Goal: Communication & Community: Answer question/provide support

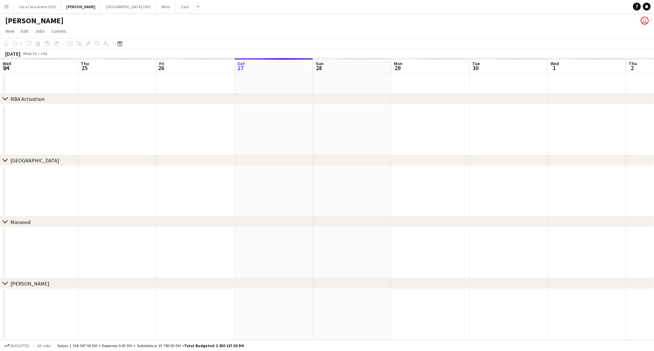
scroll to position [0, 156]
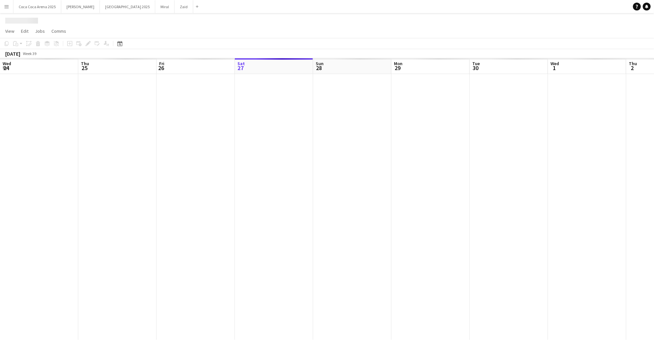
scroll to position [0, 156]
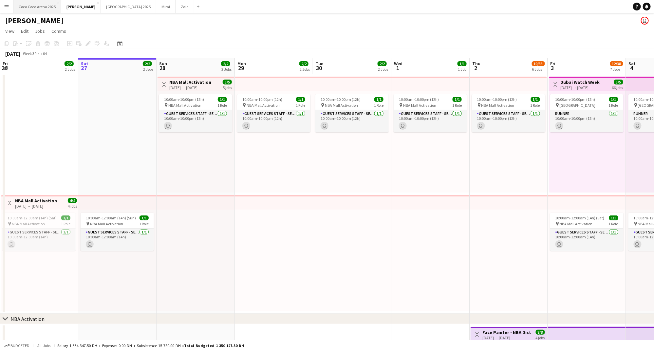
click at [34, 9] on button "[GEOGRAPHIC_DATA] 2025 Close" at bounding box center [37, 6] width 48 height 13
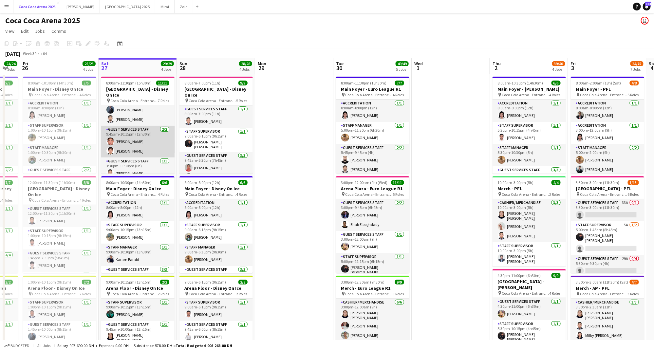
scroll to position [0, 133]
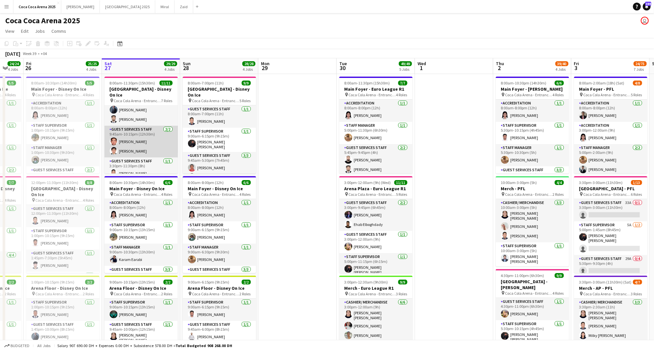
click at [147, 142] on app-card-role "Guest Services Staff 2/2 9:45am-10:15pm (12h30m) Patrick Dominique Castro Leolo…" at bounding box center [140, 142] width 73 height 32
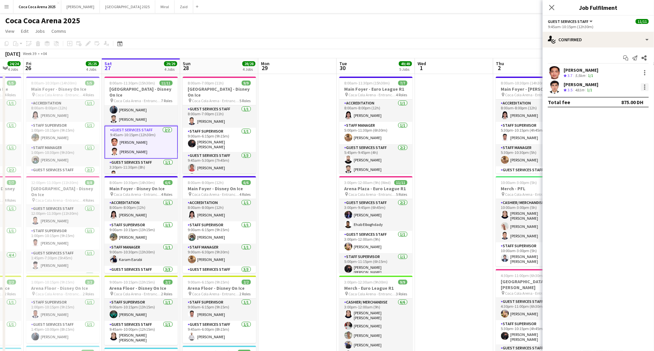
click at [648, 87] on div at bounding box center [645, 87] width 8 height 8
click at [617, 163] on span "Remove" at bounding box center [613, 162] width 20 height 6
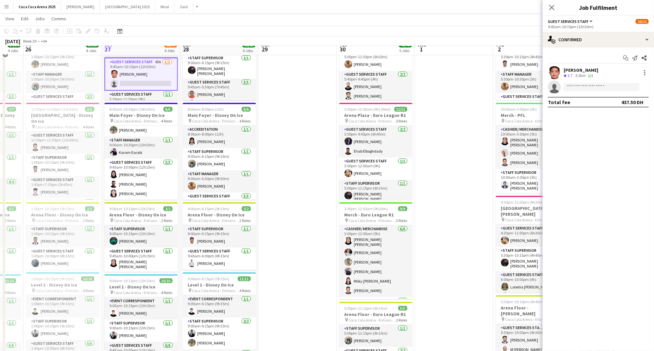
scroll to position [73, 0]
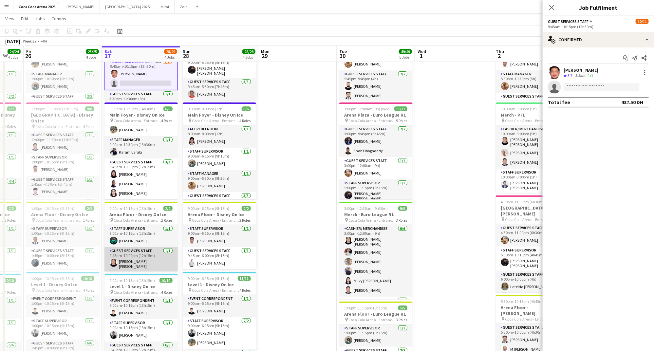
click at [153, 256] on app-card-role "Guest Services Staff 1/1 9:45am-10:00pm (12h15m) Robie ann David" at bounding box center [140, 259] width 73 height 24
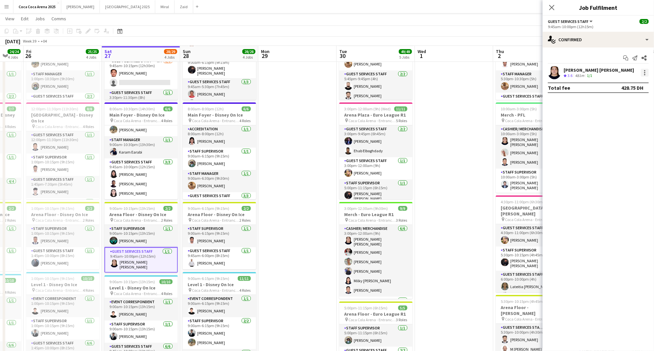
click at [645, 72] on div at bounding box center [645, 73] width 8 height 8
click at [619, 102] on span "Switch crew" at bounding box center [617, 101] width 28 height 6
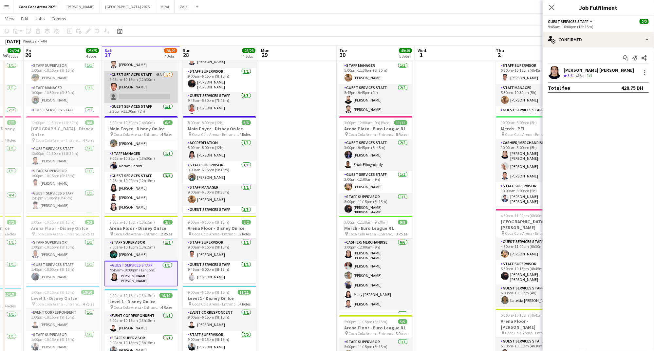
click at [156, 91] on app-card-role "Guest Services Staff 43A 1/2 9:45am-10:15pm (12h30m) Patrick Dominique Castro s…" at bounding box center [140, 87] width 73 height 32
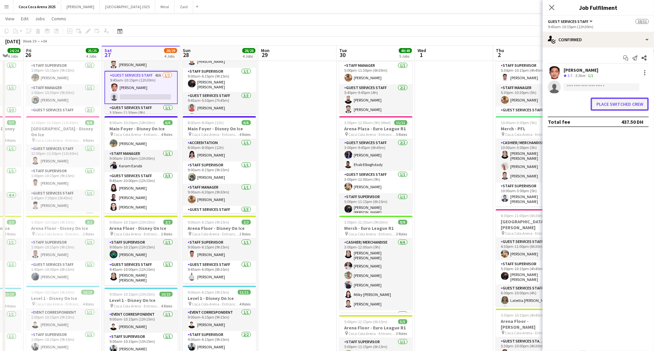
click at [611, 105] on button "Place switched crew" at bounding box center [619, 104] width 58 height 13
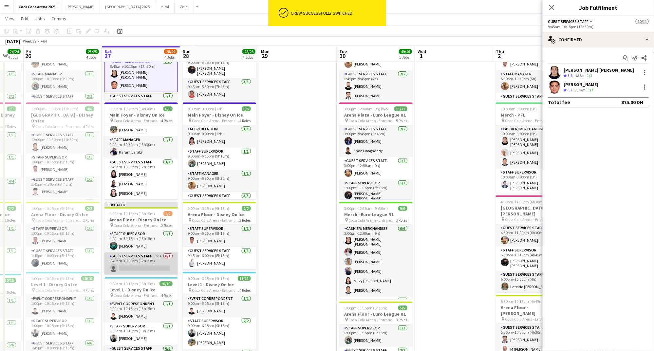
click at [135, 265] on app-card-role "Guest Services Staff 63A 0/1 9:45am-10:00pm (12h15m) single-neutral-actions" at bounding box center [140, 263] width 73 height 22
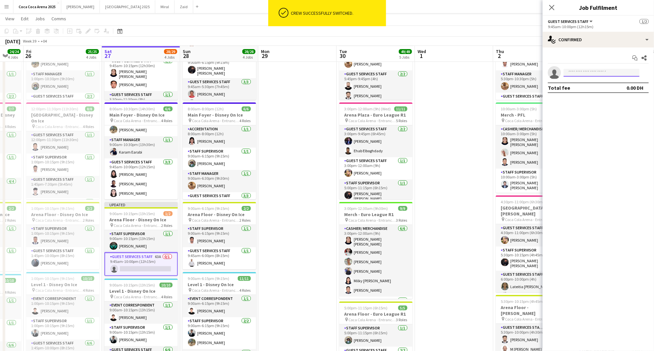
click at [588, 74] on input at bounding box center [601, 73] width 76 height 8
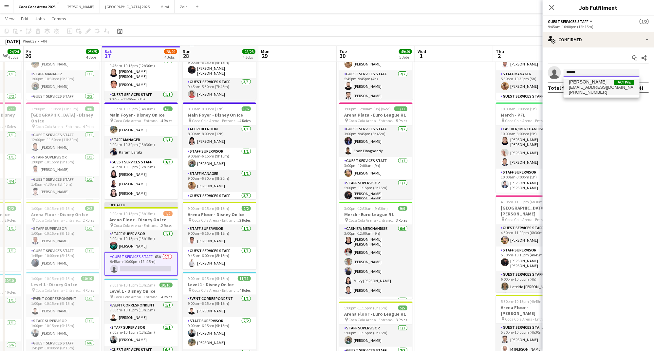
type input "******"
click at [602, 87] on span "abdullahrjeilah@gmail.com" at bounding box center [601, 87] width 65 height 5
click at [452, 124] on app-date-cell at bounding box center [454, 355] width 78 height 710
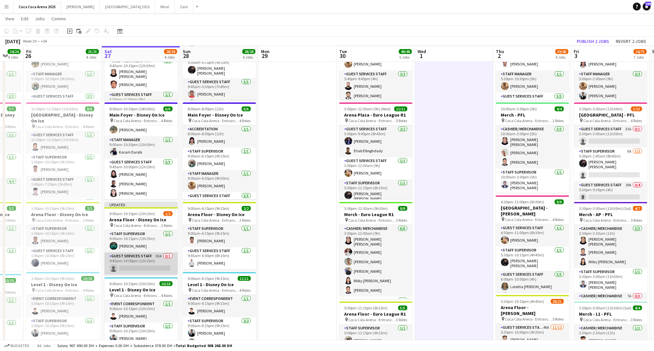
click at [158, 259] on app-card-role "Guest Services Staff 63A 0/1 9:45am-10:00pm (12h15m) single-neutral-actions" at bounding box center [140, 263] width 73 height 22
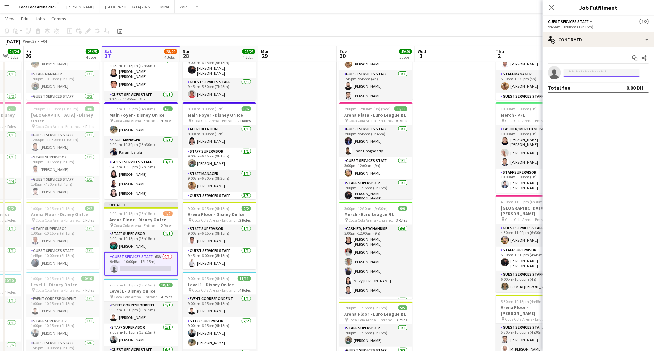
click at [573, 72] on input at bounding box center [601, 73] width 76 height 8
type input "******"
click at [584, 87] on span "abdullahrjeilah@gmail.com" at bounding box center [601, 87] width 65 height 5
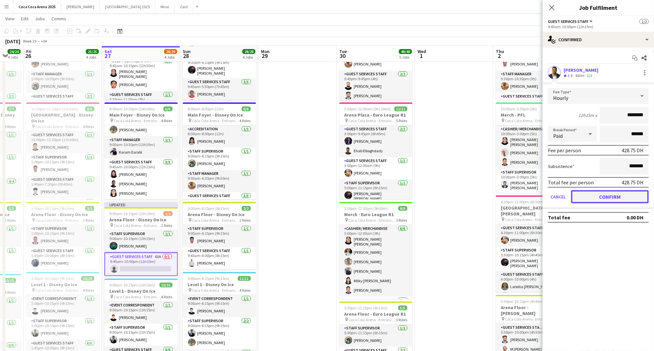
click at [589, 195] on button "Confirm" at bounding box center [610, 196] width 78 height 13
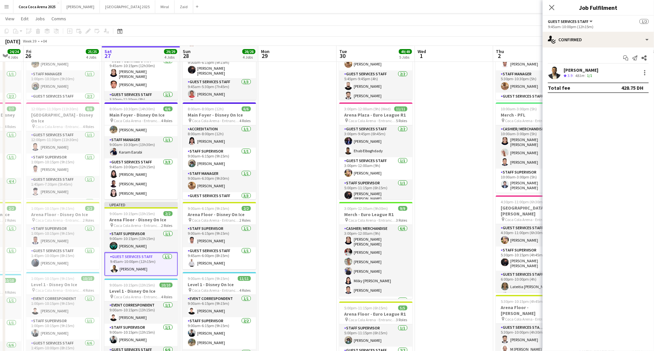
click at [470, 160] on app-date-cell at bounding box center [454, 355] width 78 height 710
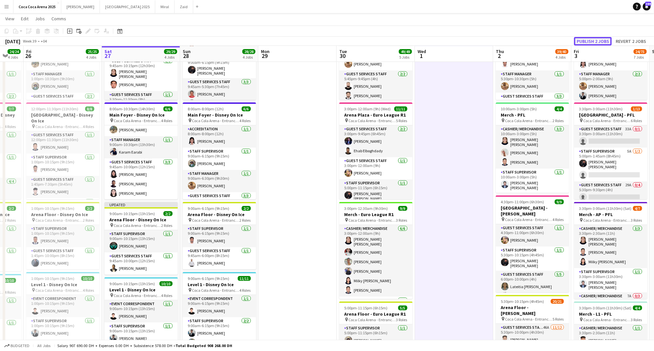
click at [594, 42] on button "Publish 2 jobs" at bounding box center [593, 41] width 38 height 9
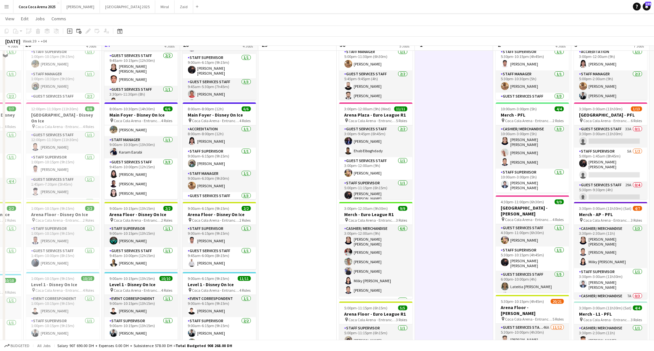
scroll to position [51, 0]
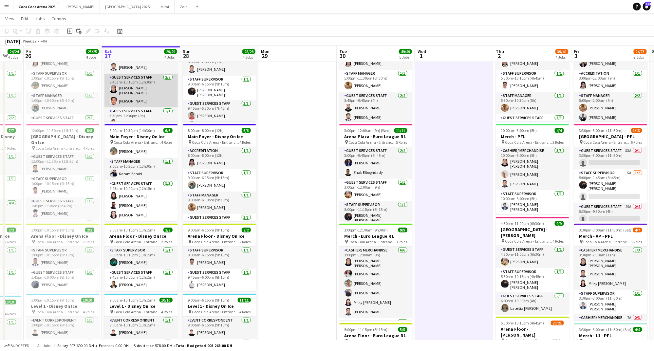
click at [143, 90] on app-card-role "Guest Services Staff 2/2 9:45am-10:15pm (12h30m) Robie ann David Patrick Domini…" at bounding box center [140, 91] width 73 height 34
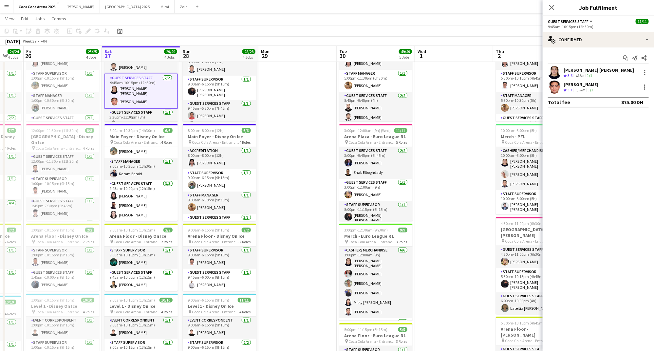
click at [588, 70] on div "[PERSON_NAME] [PERSON_NAME]" at bounding box center [598, 70] width 70 height 6
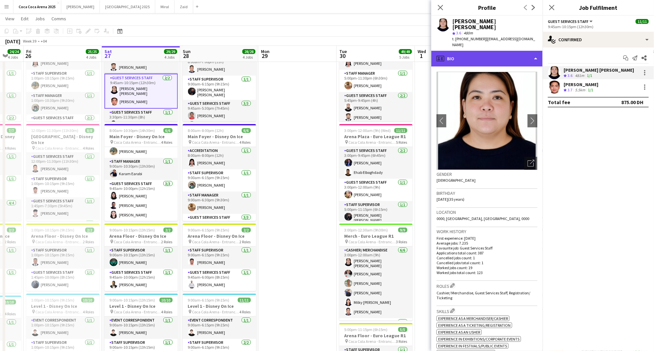
click at [489, 51] on div "profile Bio" at bounding box center [486, 59] width 111 height 16
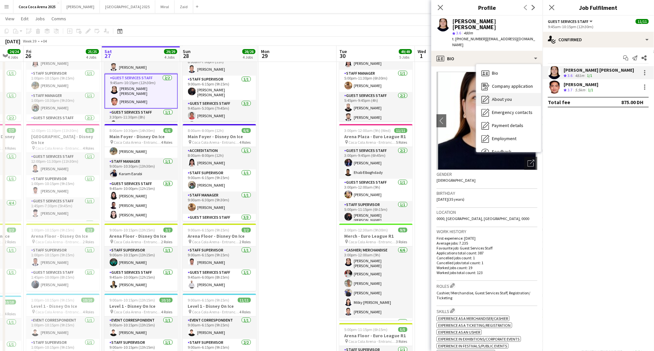
click at [498, 96] on span "About you" at bounding box center [502, 99] width 20 height 6
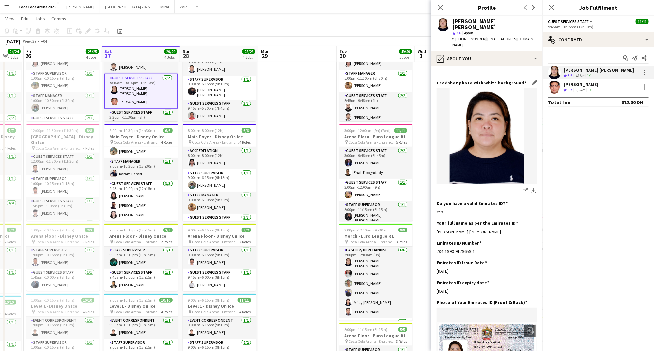
scroll to position [61, 0]
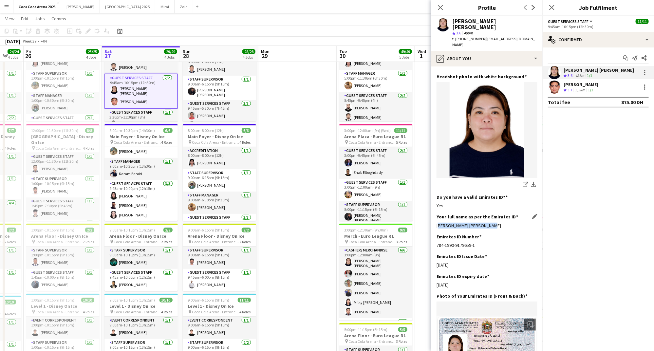
drag, startPoint x: 487, startPoint y: 212, endPoint x: 436, endPoint y: 213, distance: 50.7
click at [436, 223] on div "[PERSON_NAME] [PERSON_NAME]" at bounding box center [486, 226] width 101 height 6
copy div "[PERSON_NAME] [PERSON_NAME]"
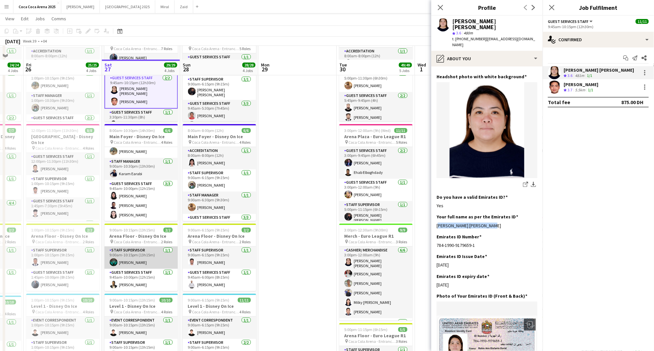
scroll to position [72, 0]
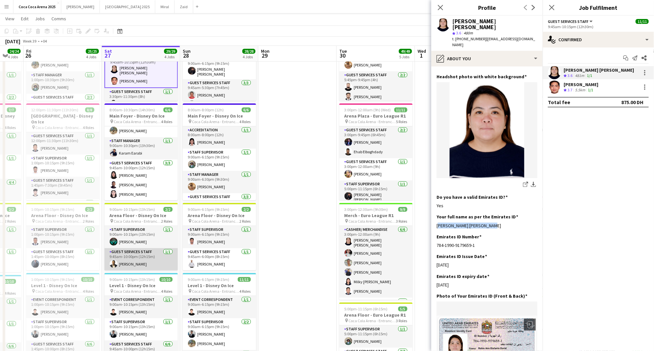
click at [135, 262] on app-card-role "Guest Services Staff 1/1 9:45am-10:00pm (12h15m) Abdullah Aburjeilah" at bounding box center [140, 259] width 73 height 22
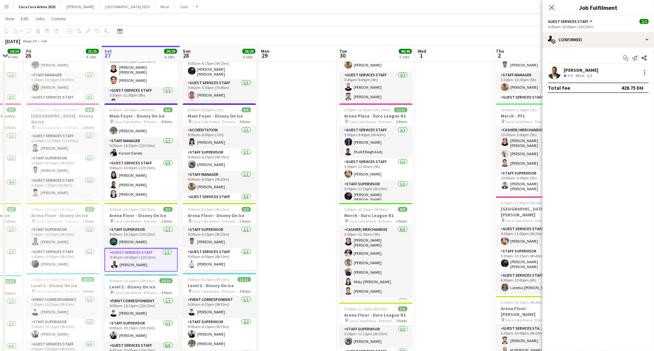
click at [565, 77] on polygon at bounding box center [564, 75] width 3 height 3
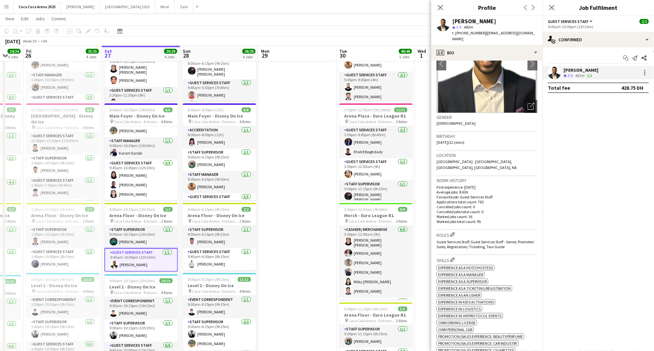
scroll to position [0, 0]
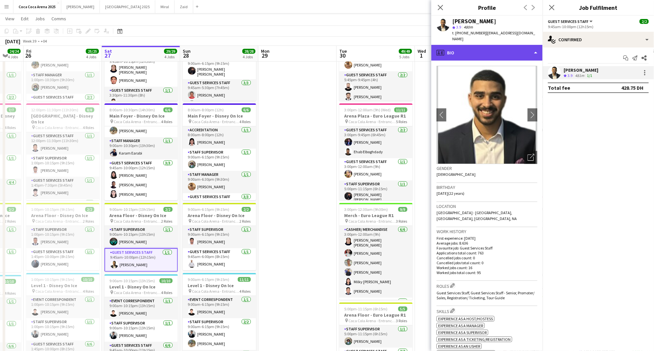
click at [463, 49] on div "profile Bio" at bounding box center [486, 53] width 111 height 16
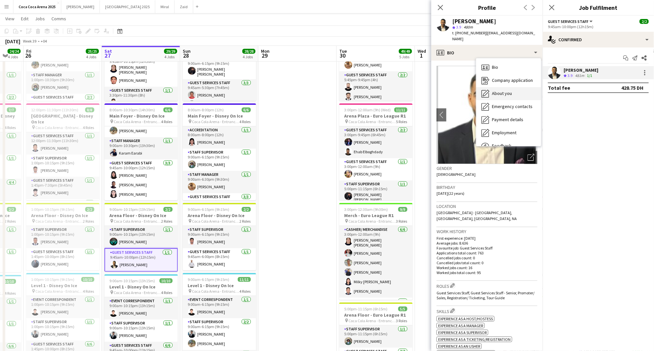
click at [489, 90] on icon "About you" at bounding box center [485, 94] width 8 height 8
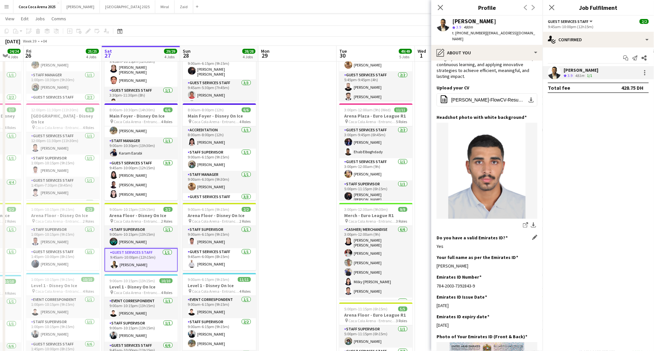
scroll to position [51, 0]
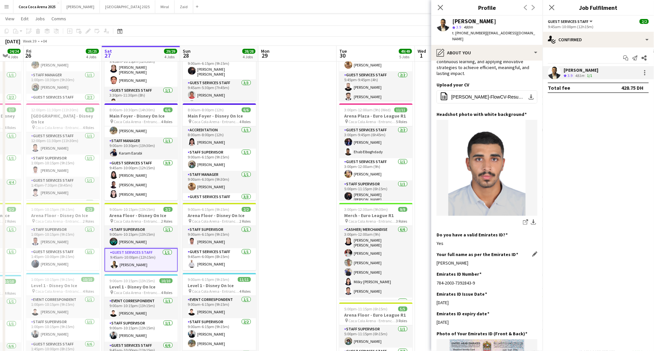
drag, startPoint x: 491, startPoint y: 249, endPoint x: 437, endPoint y: 251, distance: 53.4
click at [437, 260] on div "Abdullah Sameer Aburjeilah" at bounding box center [486, 263] width 101 height 6
copy div "Abdullah Sameer Aburjeilah"
click at [208, 174] on app-card-role "Staff Manager 1/1 9:00am-6:30pm (9h30m) Mohamed Zogbour" at bounding box center [219, 182] width 73 height 22
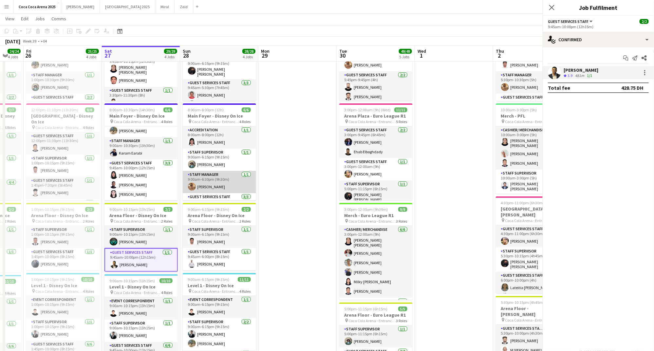
scroll to position [0, 133]
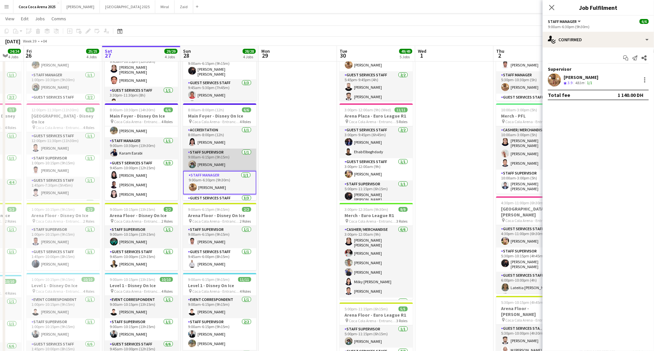
click at [211, 162] on app-card-role "Staff Supervisor 1/1 9:00am-6:15pm (9h15m) Mohamed Amer" at bounding box center [219, 160] width 73 height 22
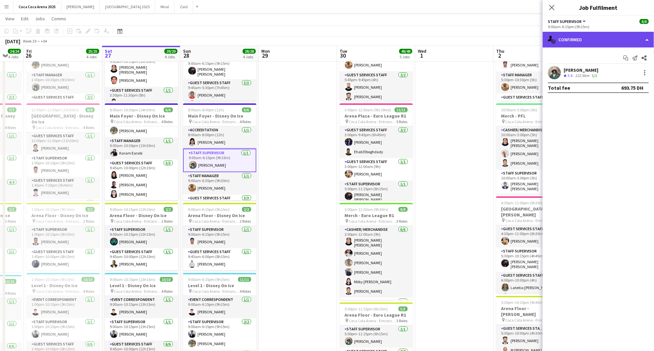
click at [569, 37] on div "single-neutral-actions-check-2 Confirmed" at bounding box center [597, 40] width 111 height 16
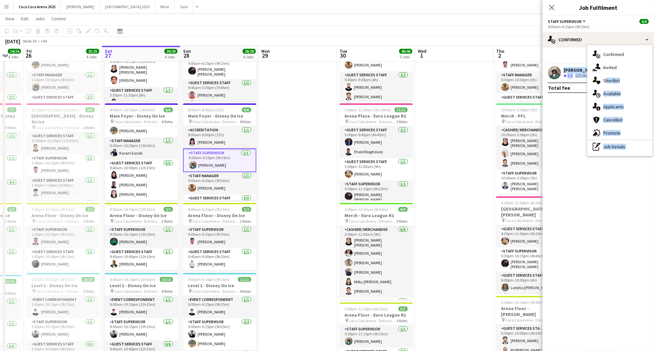
drag, startPoint x: 601, startPoint y: 81, endPoint x: 572, endPoint y: 75, distance: 29.0
click at [572, 76] on div "single-neutral-actions-check-2 Confirmed single-neutral-actions-check-2 Confirm…" at bounding box center [597, 191] width 111 height 319
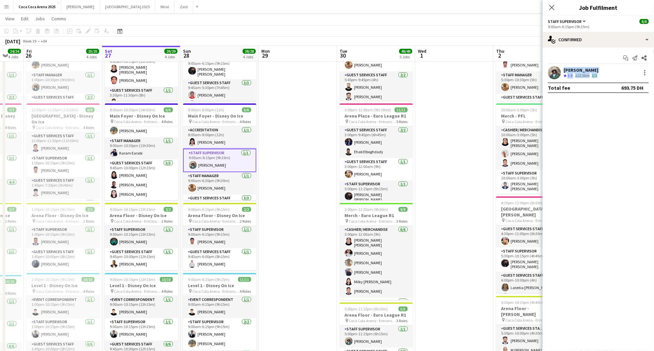
click at [572, 75] on span "3.4" at bounding box center [569, 75] width 5 height 5
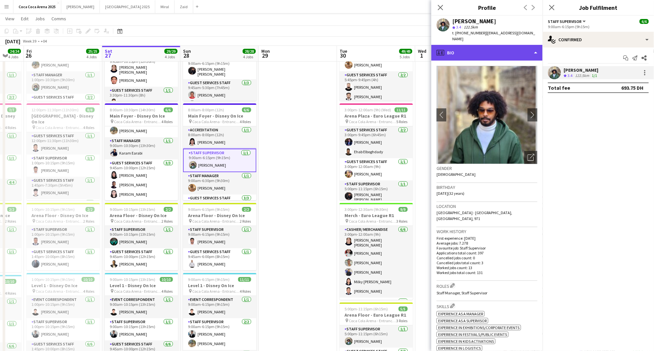
click at [478, 57] on div "profile Bio" at bounding box center [486, 53] width 111 height 16
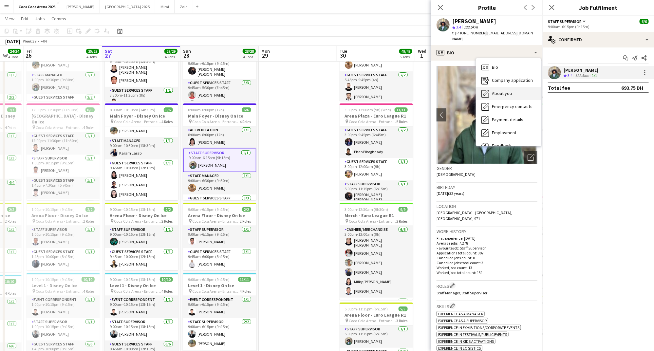
click at [501, 95] on span "About you" at bounding box center [502, 93] width 20 height 6
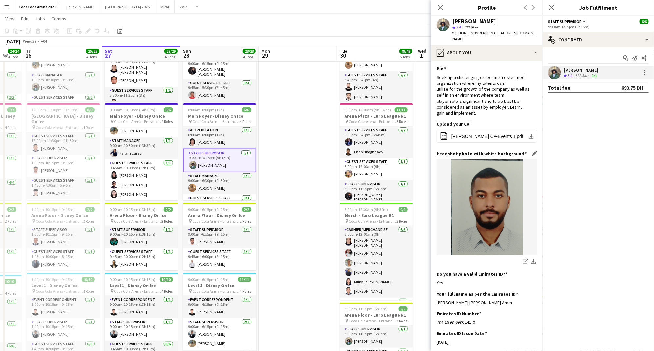
scroll to position [51, 0]
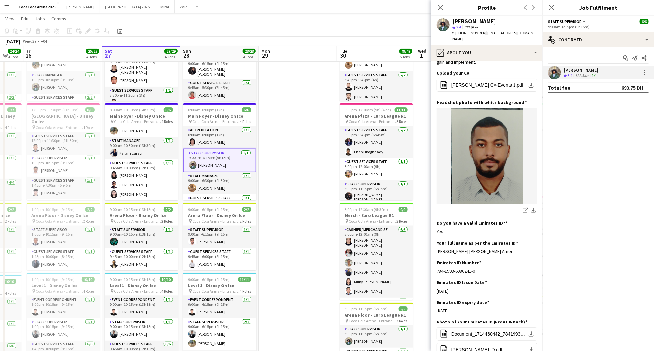
drag, startPoint x: 526, startPoint y: 253, endPoint x: 434, endPoint y: 253, distance: 91.6
click at [434, 253] on app-section-data-types "Bio Edit this field Seeking a challenging career in an esteemed organization wh…" at bounding box center [486, 206] width 111 height 290
copy div "Mohamed Mahmoud Mabrouk Mohamed Amer"
click at [269, 237] on app-date-cell at bounding box center [298, 356] width 78 height 710
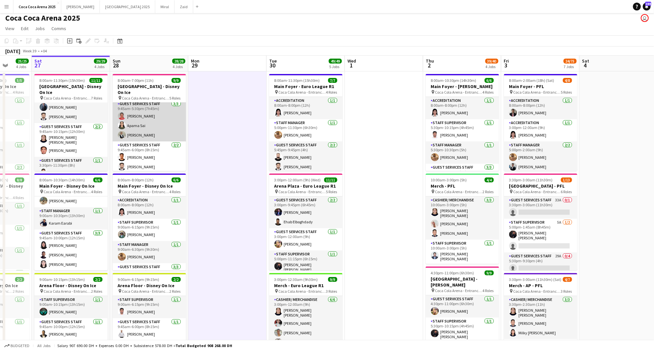
scroll to position [75, 0]
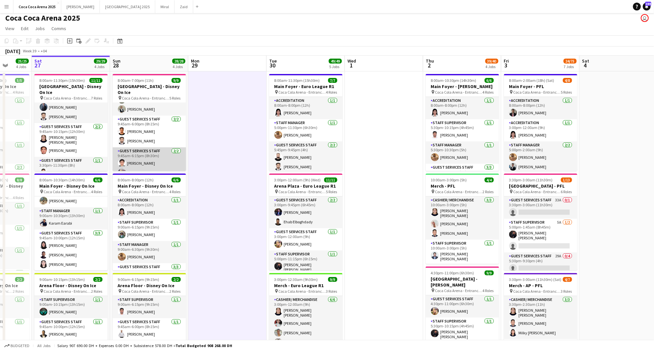
click at [148, 153] on app-card-role "Guest Services Staff 2/2 9:45am-6:15pm (8h30m) Leolou Jeffrey Sanchez Domingo H…" at bounding box center [149, 163] width 73 height 32
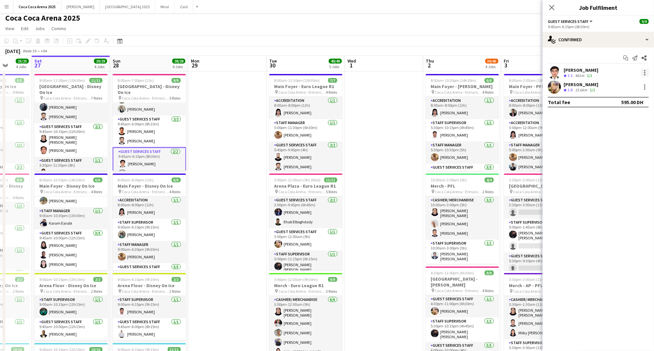
click at [644, 70] on div at bounding box center [644, 70] width 1 height 1
click at [625, 145] on span "Remove" at bounding box center [623, 148] width 41 height 6
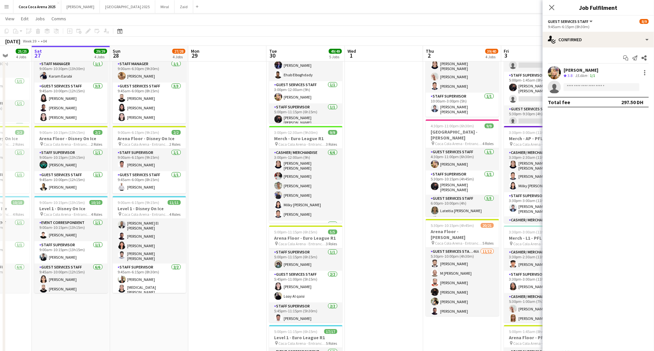
scroll to position [49, 0]
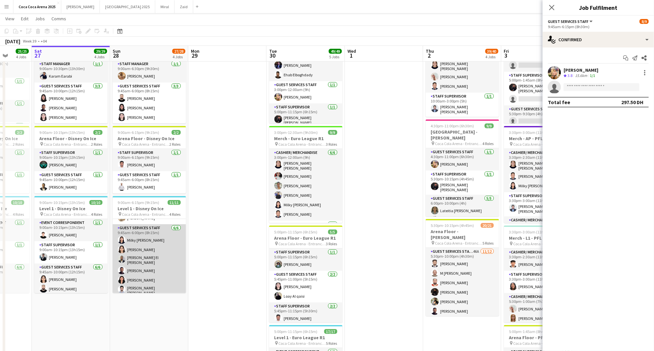
click at [140, 241] on app-card-role "Guest Services Staff 6/6 9:45am-6:00pm (8h15m) Milky Sheen Malapo Menna Zayed K…" at bounding box center [149, 261] width 73 height 74
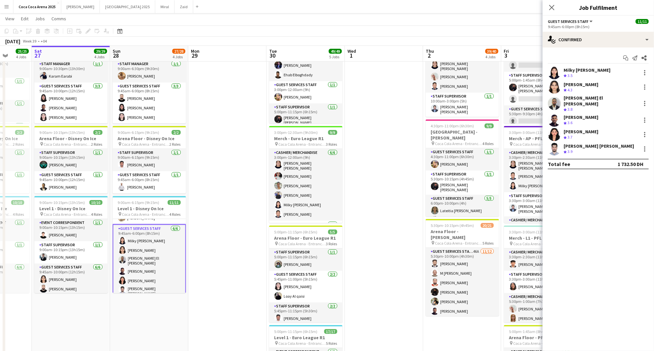
scroll to position [80, 0]
click at [647, 72] on div at bounding box center [645, 73] width 8 height 8
click at [621, 102] on span "Switch crew" at bounding box center [617, 101] width 28 height 6
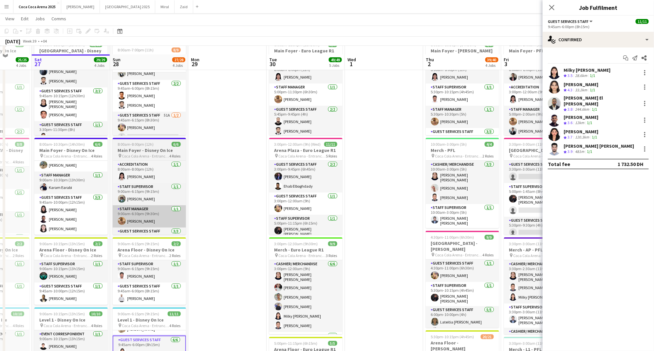
scroll to position [48, 0]
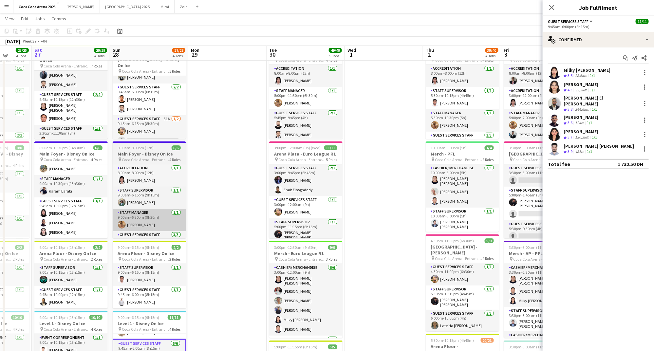
click at [144, 119] on app-card-role "Guest Services Staff 51A 1/2 9:45am-6:15pm (8h30m) Domingo Hernandez III single…" at bounding box center [149, 131] width 73 height 32
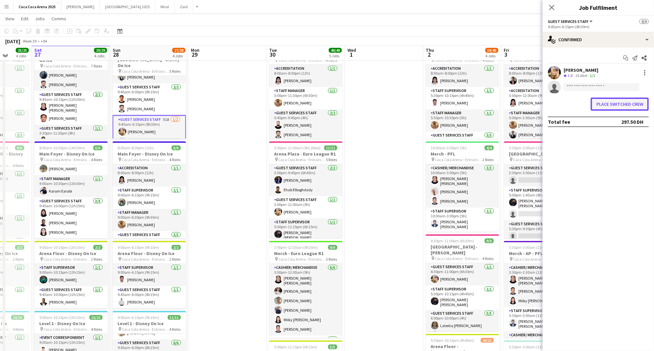
click at [601, 101] on button "Place switched crew" at bounding box center [619, 104] width 58 height 13
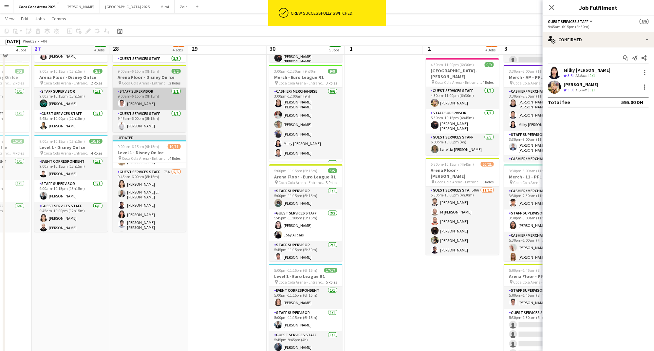
scroll to position [218, 0]
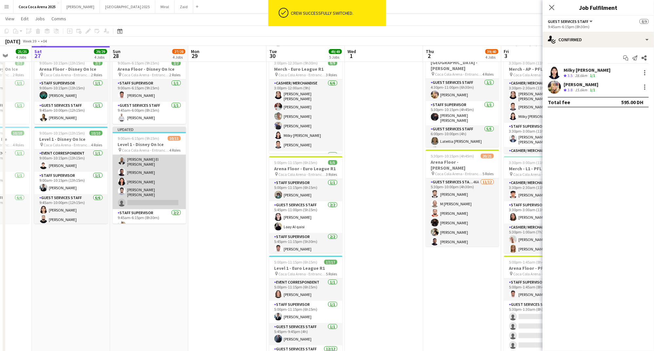
click at [158, 201] on app-card-role "Guest Services Staff 75A 5/6 9:45am-6:00pm (8h15m) Menna Zayed Khalid El Mallah…" at bounding box center [149, 173] width 73 height 74
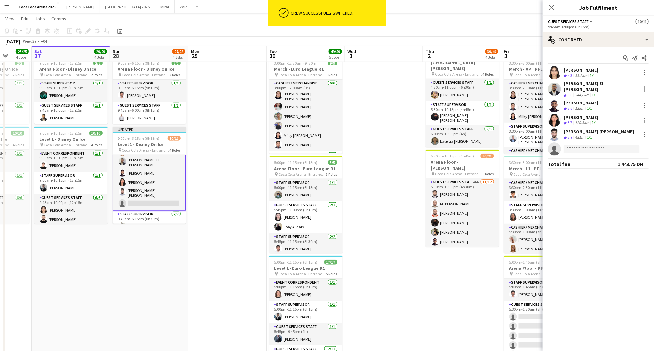
scroll to position [74, 0]
click at [588, 146] on input at bounding box center [601, 149] width 76 height 8
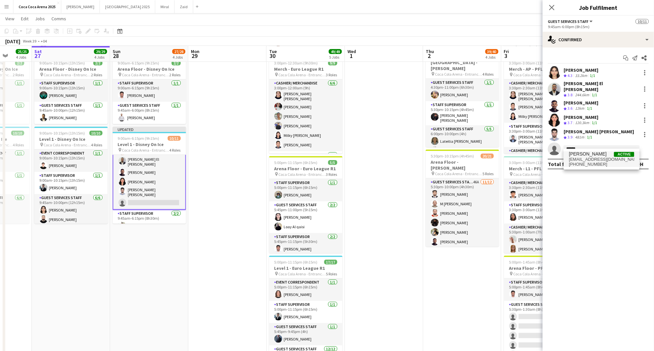
type input "******"
click at [578, 164] on span "+971507780303" at bounding box center [601, 164] width 65 height 5
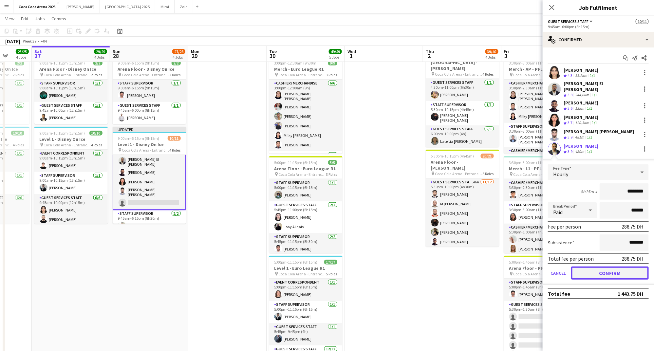
click at [596, 266] on button "Confirm" at bounding box center [610, 272] width 78 height 13
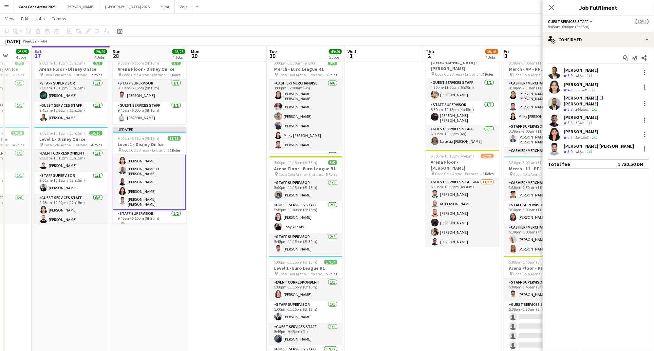
click at [403, 216] on app-date-cell at bounding box center [384, 210] width 78 height 710
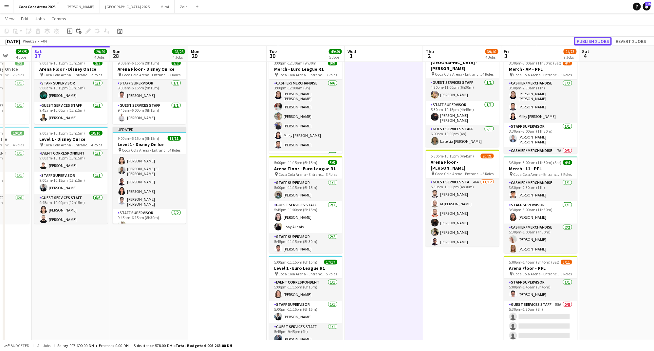
click at [595, 40] on button "Publish 2 jobs" at bounding box center [593, 41] width 38 height 9
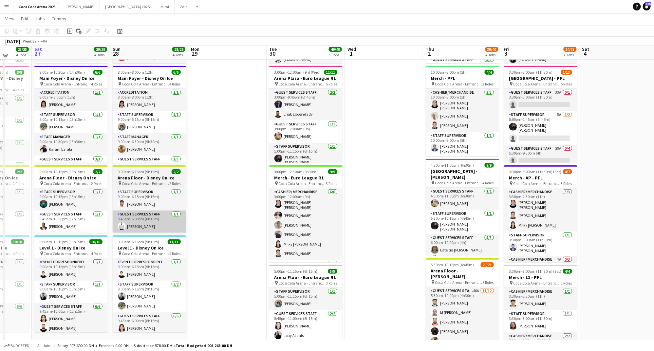
scroll to position [110, 0]
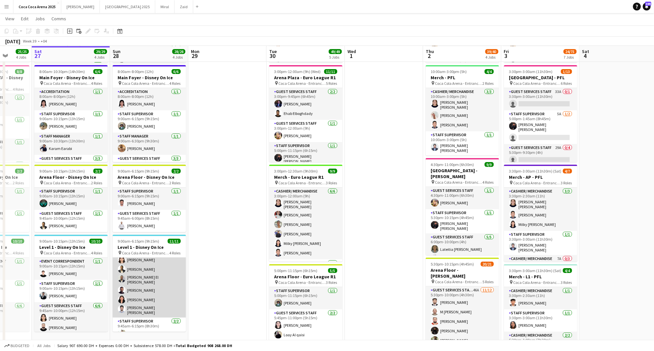
click at [139, 300] on app-card-role "Guest Services Staff 6/6 9:45am-6:00pm (8h15m) Menna Zayed Abdullah Aburjeilah …" at bounding box center [149, 281] width 73 height 74
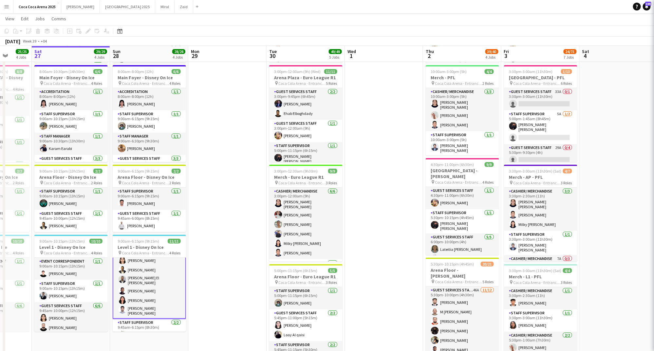
scroll to position [68, 0]
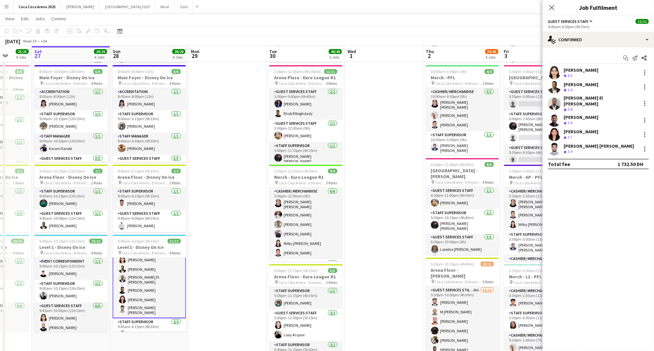
click at [608, 84] on div "Abdullah Aburjeilah Crew rating 3.9" at bounding box center [597, 87] width 111 height 13
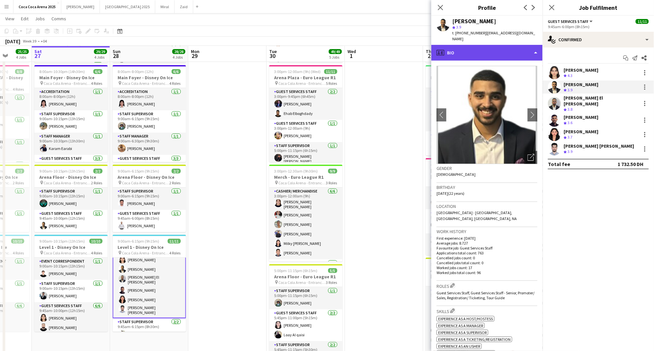
click at [459, 48] on div "profile Bio" at bounding box center [486, 53] width 111 height 16
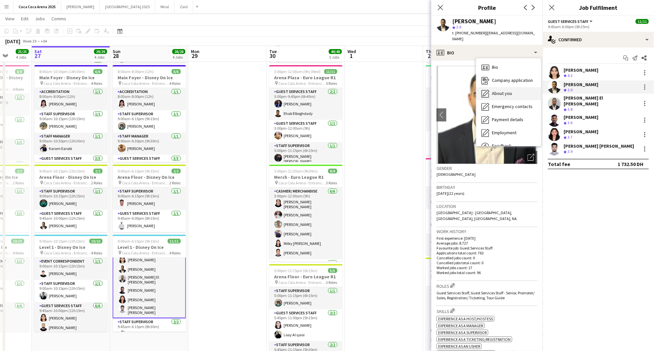
click at [507, 90] on span "About you" at bounding box center [502, 93] width 20 height 6
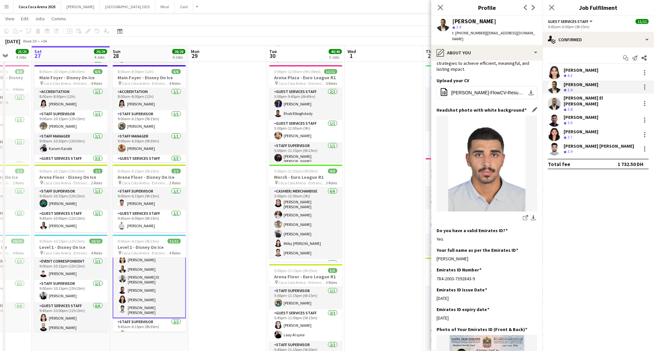
scroll to position [61, 0]
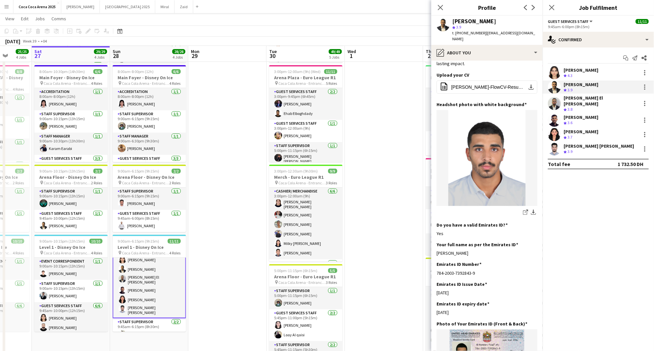
drag, startPoint x: 493, startPoint y: 242, endPoint x: 436, endPoint y: 244, distance: 57.0
click at [436, 244] on app-section-data-types "Bio Edit this field I am a driven and adaptable professional excelling in fast-…" at bounding box center [486, 206] width 111 height 290
copy div "Abdullah Sameer Aburjeilah"
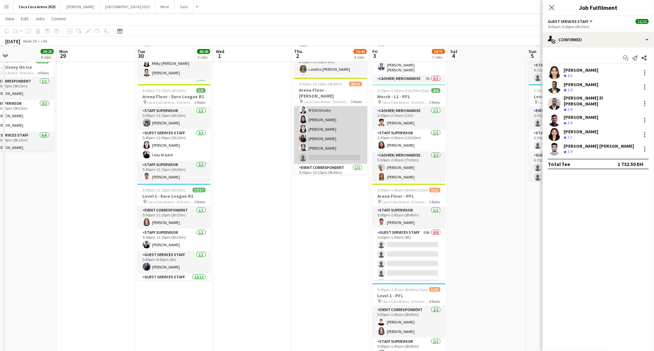
scroll to position [86, 0]
click at [328, 132] on app-card-role "Guest Services Staff 46A 11/12 5:30pm-10:00pm (4h30m) Sudarshan Krishna M Beshe…" at bounding box center [330, 102] width 73 height 127
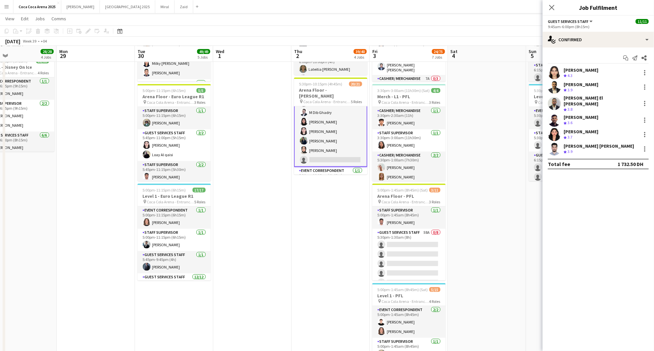
scroll to position [68, 0]
click at [355, 126] on app-card-role "Guest Services Staff 46A 11/12 5:30pm-10:00pm (4h30m) Sudarshan Krishna M Beshe…" at bounding box center [330, 102] width 73 height 128
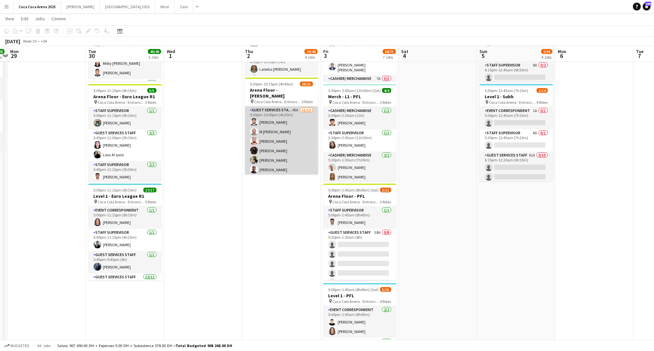
scroll to position [0, 0]
click at [288, 144] on app-card-role "Guest Services Staff 46A 11/12 5:30pm-10:00pm (4h30m) Sudarshan Krishna M Beshe…" at bounding box center [281, 169] width 73 height 127
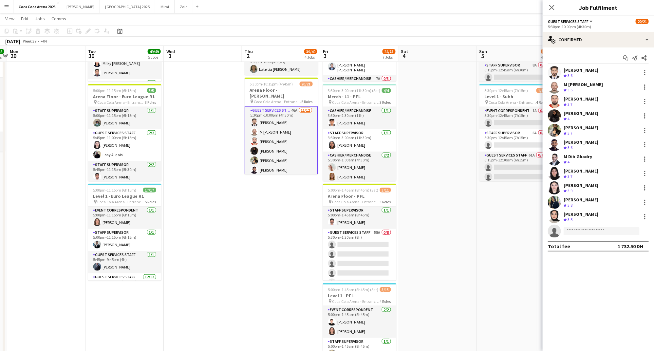
scroll to position [1, 0]
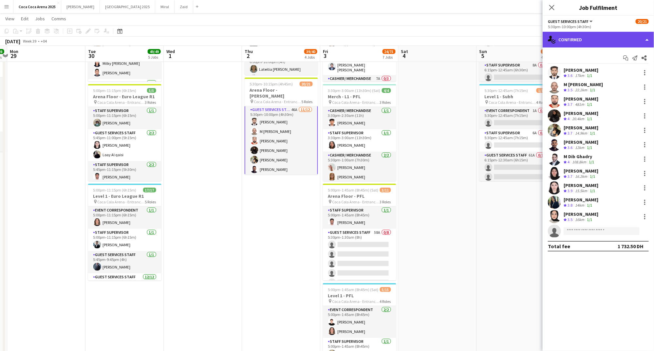
click at [573, 40] on div "single-neutral-actions-check-2 Confirmed" at bounding box center [597, 40] width 111 height 16
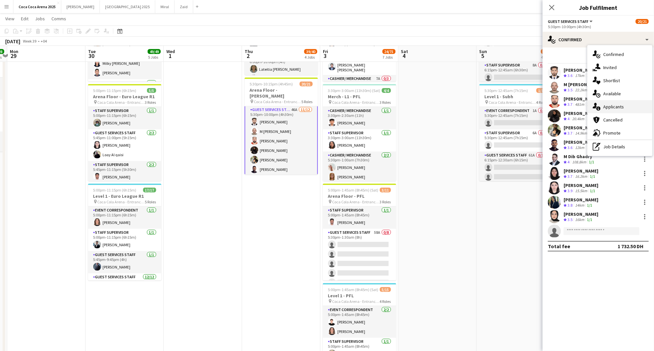
click at [599, 109] on icon at bounding box center [598, 108] width 4 height 4
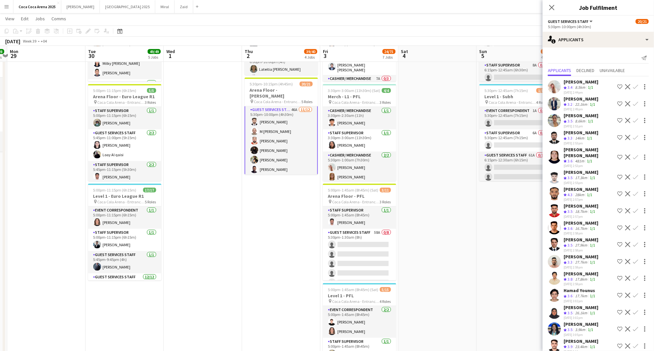
click at [270, 147] on app-card-role "Guest Services Staff 46A 11/12 5:30pm-10:00pm (4h30m) Sudarshan Krishna M Beshe…" at bounding box center [280, 169] width 73 height 128
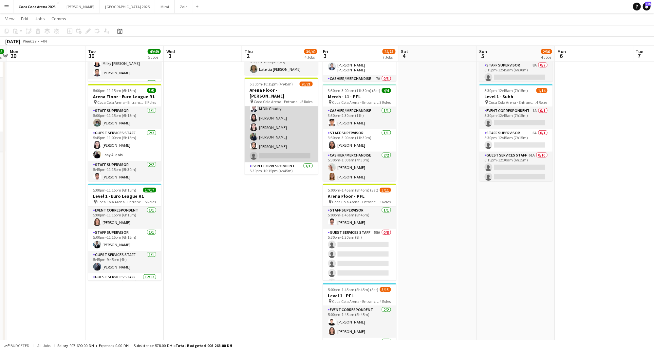
click at [281, 149] on app-card-role "Guest Services Staff 46A 11/12 5:30pm-10:00pm (4h30m) Sudarshan Krishna M Beshe…" at bounding box center [280, 99] width 73 height 127
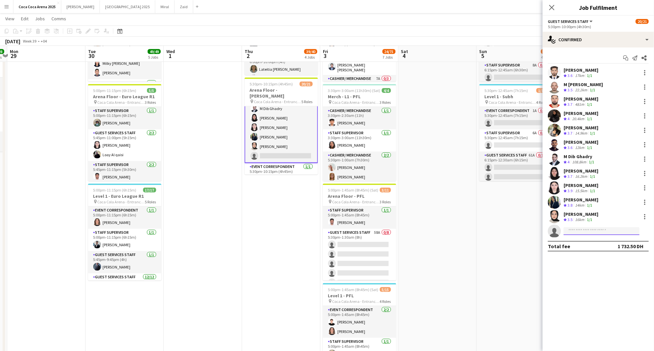
click at [582, 232] on input at bounding box center [601, 231] width 76 height 8
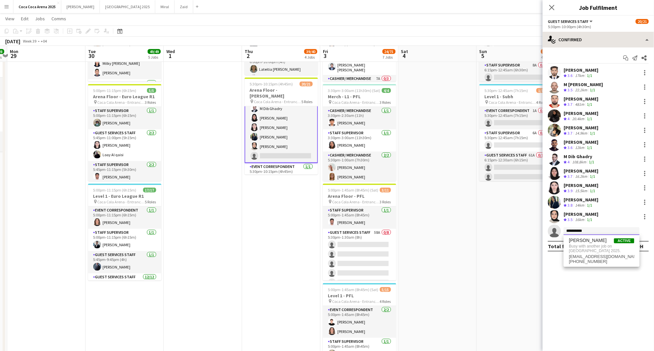
type input "**********"
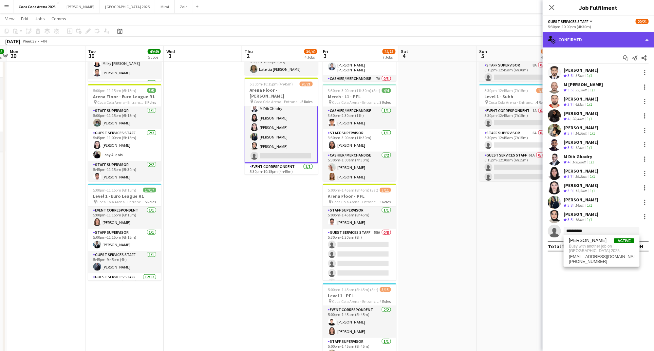
click at [575, 37] on div "single-neutral-actions-check-2 Confirmed" at bounding box center [597, 40] width 111 height 16
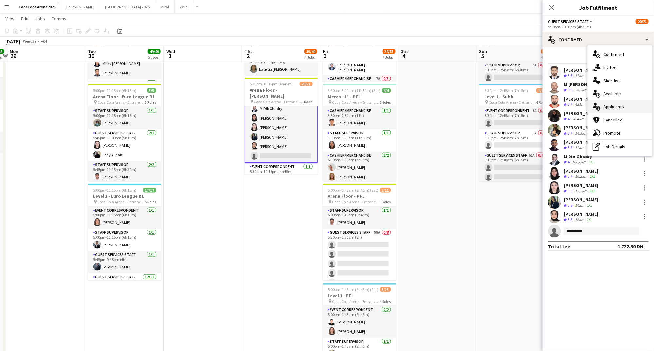
click at [616, 106] on span "Applicants" at bounding box center [613, 107] width 21 height 6
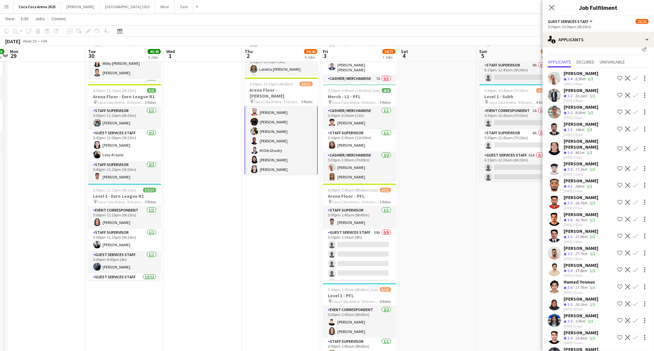
scroll to position [192, 0]
click at [636, 183] on app-icon "Confirm" at bounding box center [635, 185] width 5 height 5
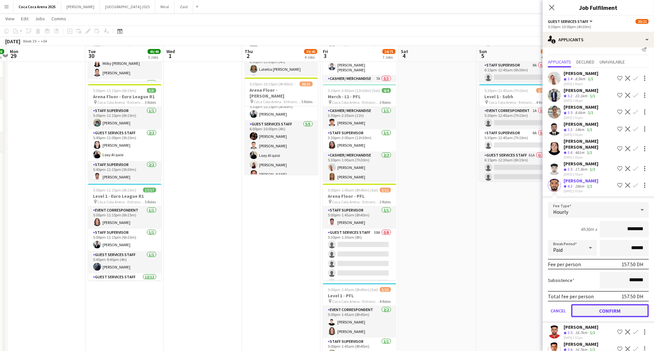
click at [603, 306] on button "Confirm" at bounding box center [610, 310] width 78 height 13
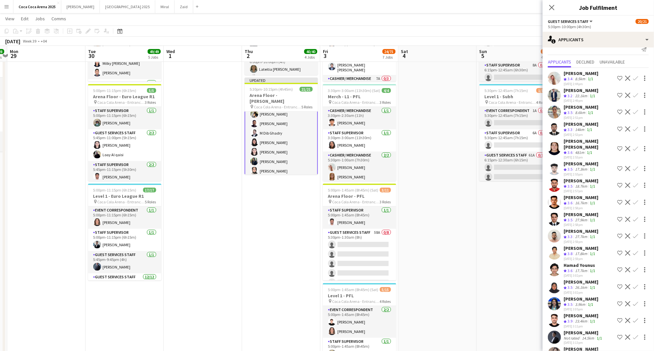
scroll to position [0, 0]
click at [435, 127] on app-date-cell at bounding box center [437, 138] width 78 height 710
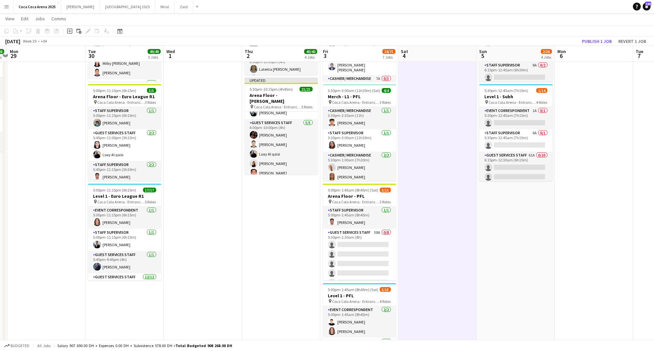
scroll to position [196, 0]
click at [601, 41] on button "Publish 1 job" at bounding box center [596, 41] width 35 height 9
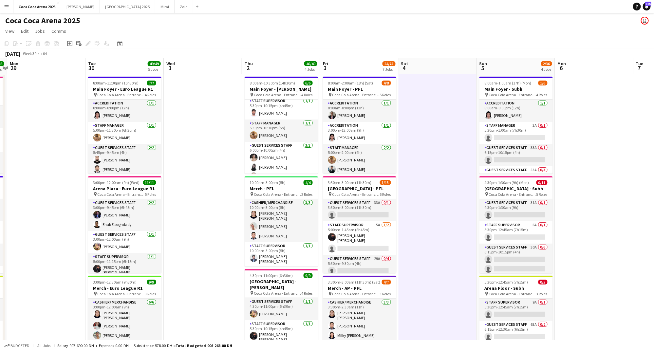
scroll to position [24, 0]
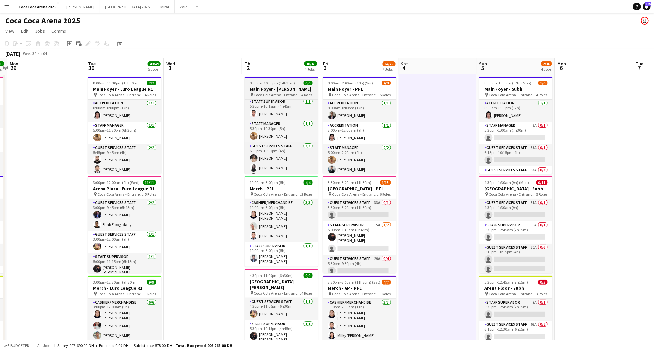
click at [281, 89] on h3 "Main Foyer - [PERSON_NAME]" at bounding box center [280, 89] width 73 height 6
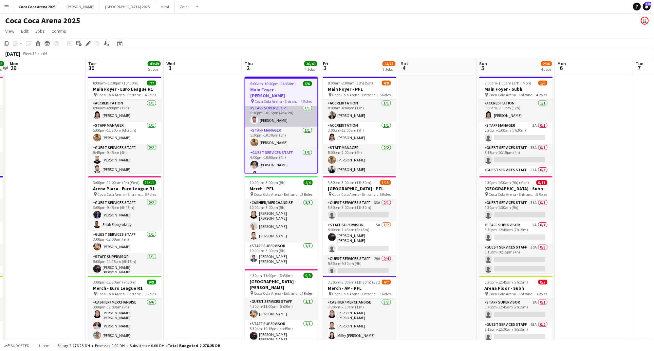
click at [285, 115] on app-card-role "Staff Supervisor 1/1 5:30pm-10:15pm (4h45m) Mohammed Balfaqih" at bounding box center [281, 115] width 72 height 22
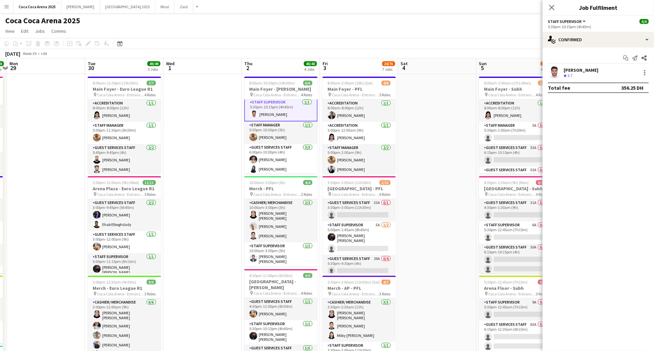
scroll to position [25, 0]
click at [623, 56] on app-icon "Start chat" at bounding box center [625, 57] width 9 height 9
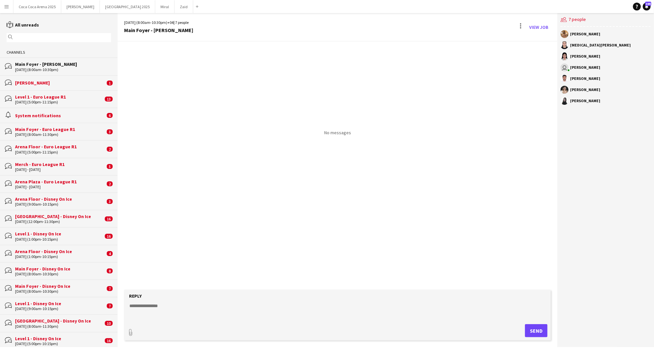
click at [163, 309] on textarea at bounding box center [339, 310] width 420 height 17
click at [43, 84] on div "[PERSON_NAME]" at bounding box center [60, 83] width 90 height 6
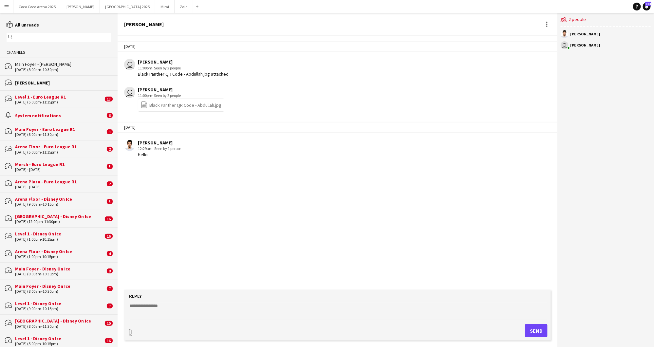
click at [38, 102] on div "[DATE] (5:00pm-11:15pm)" at bounding box center [59, 102] width 88 height 5
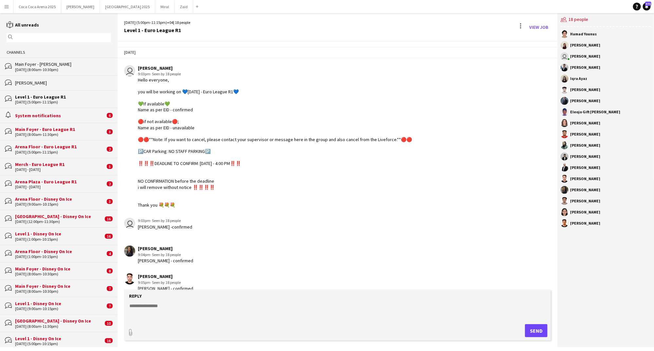
scroll to position [445, 0]
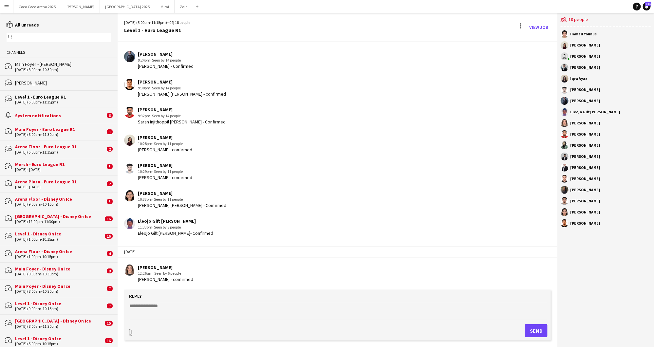
click at [46, 67] on div "[DATE] (8:00am-10:30pm)" at bounding box center [63, 69] width 96 height 5
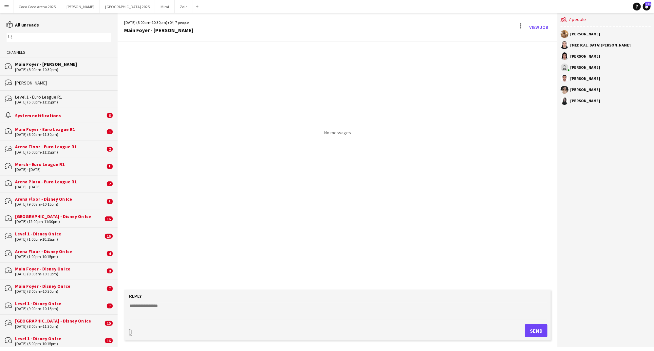
click at [199, 305] on textarea at bounding box center [339, 310] width 420 height 17
paste textarea "**********"
type textarea "**********"
click at [535, 328] on button "Send" at bounding box center [539, 330] width 23 height 13
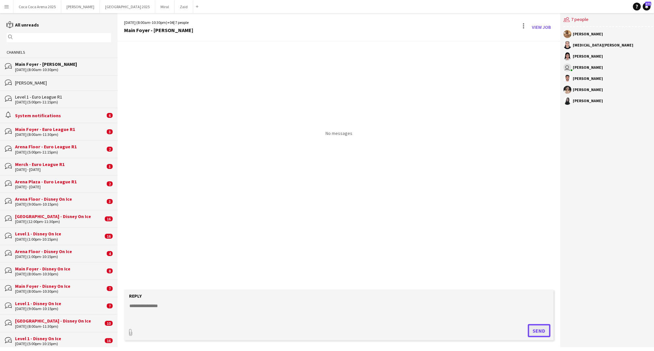
scroll to position [0, 0]
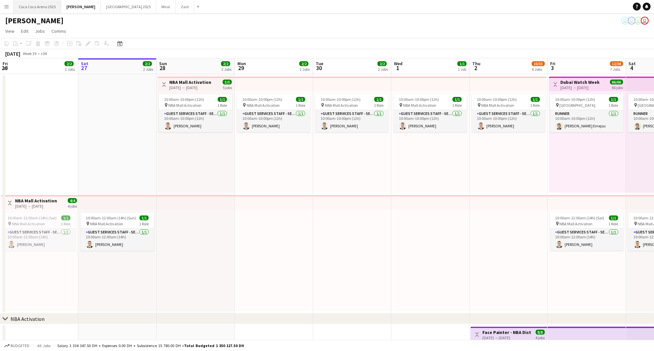
click at [39, 8] on button "[GEOGRAPHIC_DATA] 2025 Close" at bounding box center [37, 6] width 48 height 13
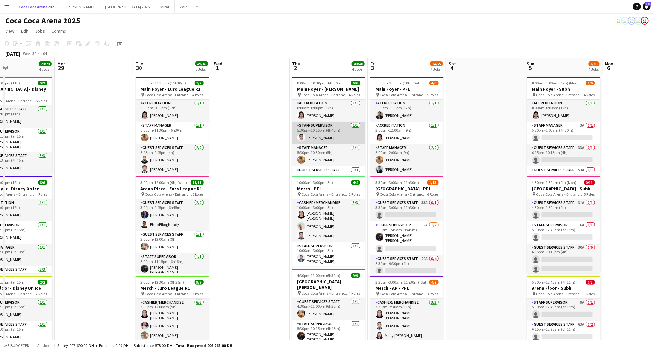
scroll to position [0, 190]
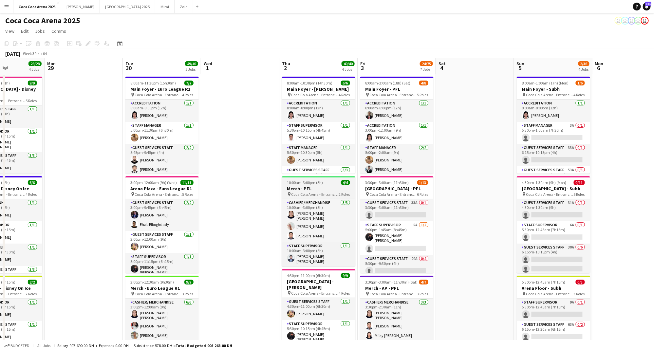
click at [333, 194] on span "Coca Cola Arena - Entrance F" at bounding box center [314, 194] width 47 height 5
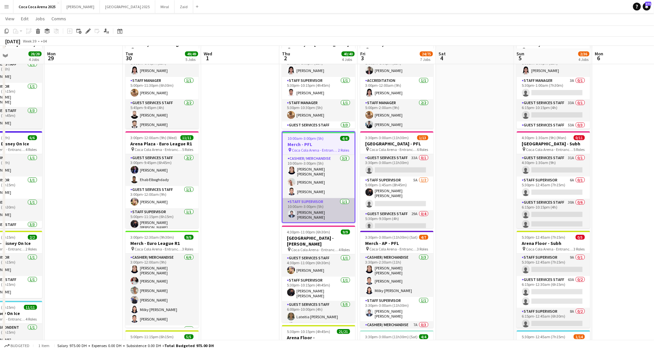
scroll to position [46, 0]
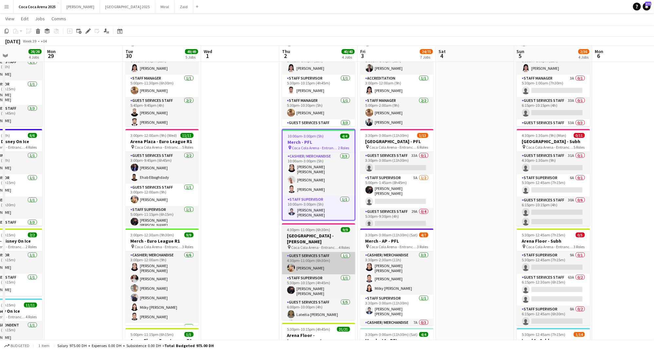
click at [309, 252] on app-card-role "Guest Services Staff 1/1 4:30pm-11:00pm (6h30m) Domingo Hernandez III" at bounding box center [318, 263] width 73 height 22
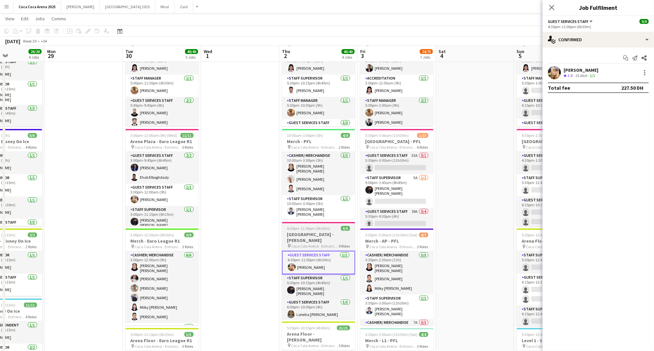
click at [309, 231] on h3 "[GEOGRAPHIC_DATA] - [PERSON_NAME]" at bounding box center [318, 237] width 73 height 12
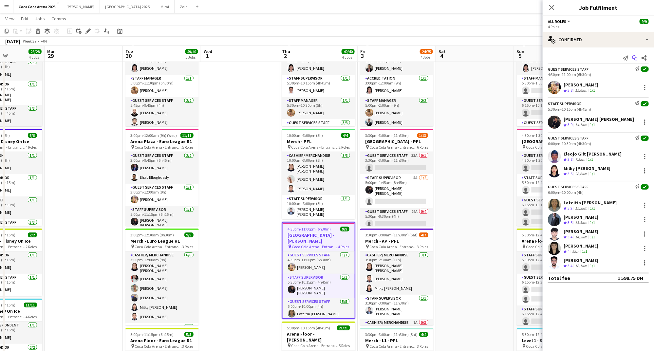
click at [636, 59] on icon "Start chat" at bounding box center [634, 57] width 5 height 5
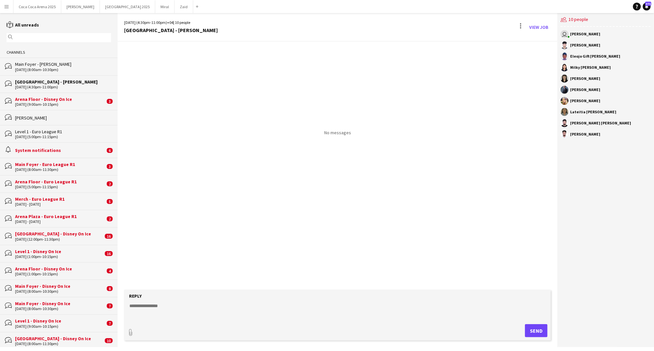
click at [199, 307] on textarea at bounding box center [339, 310] width 420 height 17
paste textarea "**********"
type textarea "**********"
click at [537, 329] on button "Send" at bounding box center [539, 330] width 23 height 13
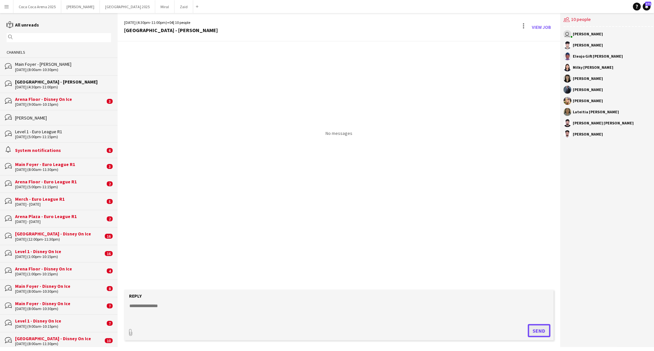
scroll to position [0, 0]
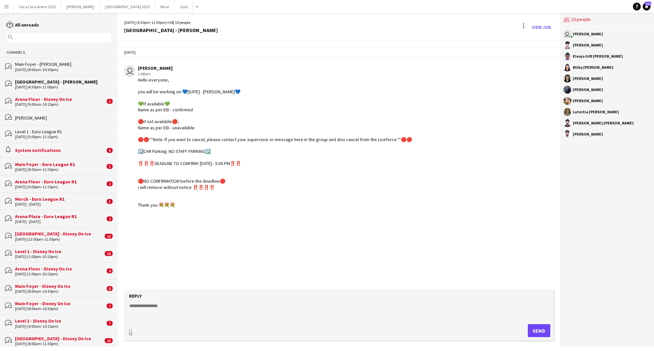
click at [47, 105] on div "[DATE] (9:00am-10:15pm)" at bounding box center [60, 104] width 90 height 5
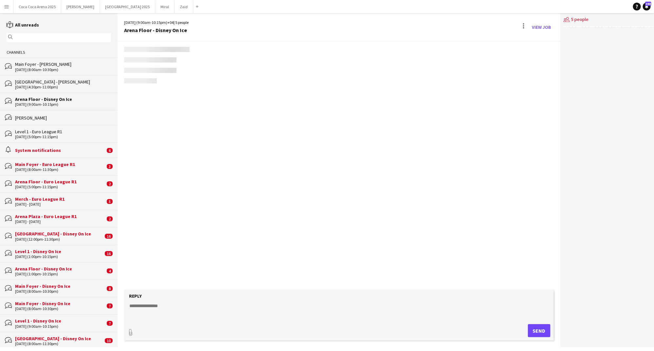
scroll to position [34, 0]
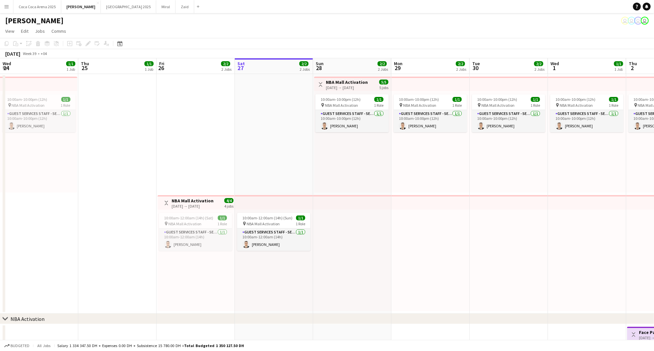
scroll to position [0, 156]
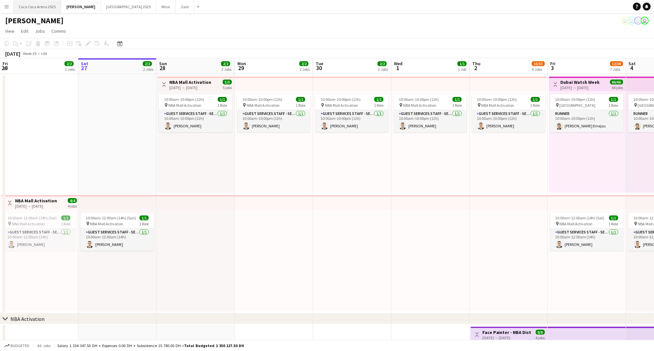
click at [48, 7] on button "[GEOGRAPHIC_DATA] 2025 Close" at bounding box center [37, 6] width 48 height 13
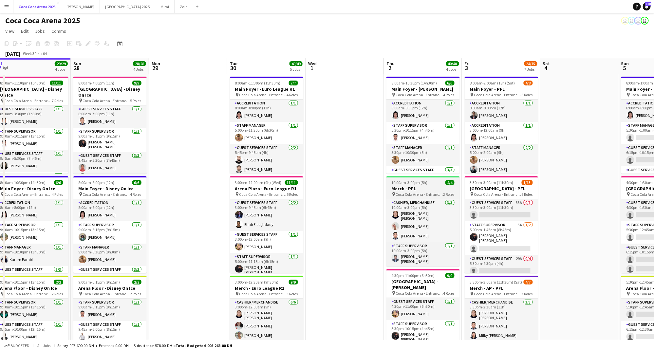
scroll to position [0, 267]
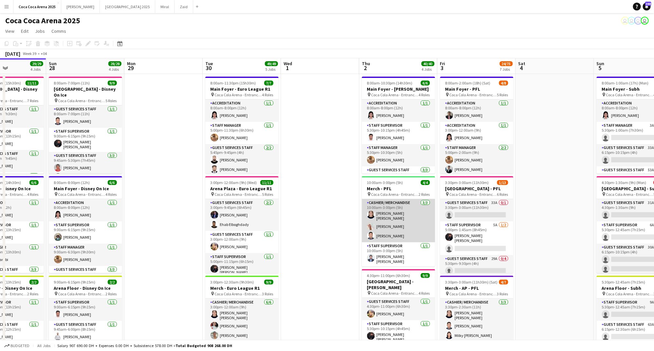
click at [381, 209] on app-card-role "Cashier/ Merchandise 3/3 10:00am-3:00pm (5h) Robie ann David Camille Ilagan Tom…" at bounding box center [398, 220] width 73 height 43
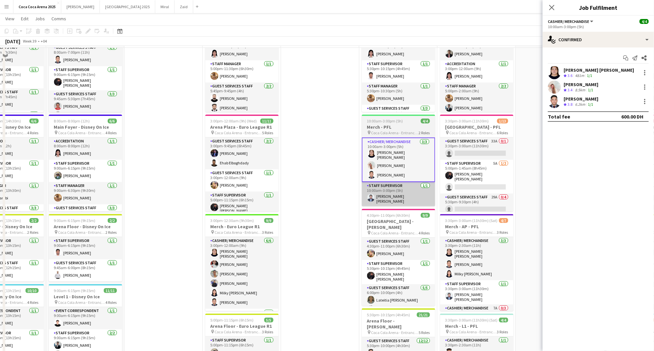
scroll to position [70, 0]
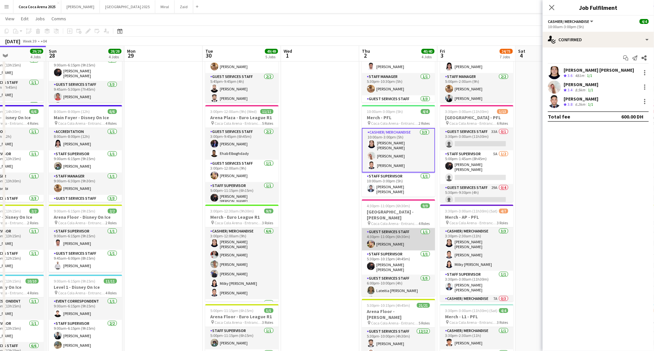
click at [393, 238] on app-card-role "Guest Services Staff 1/1 4:30pm-11:00pm (6h30m) Domingo Hernandez III" at bounding box center [398, 239] width 73 height 22
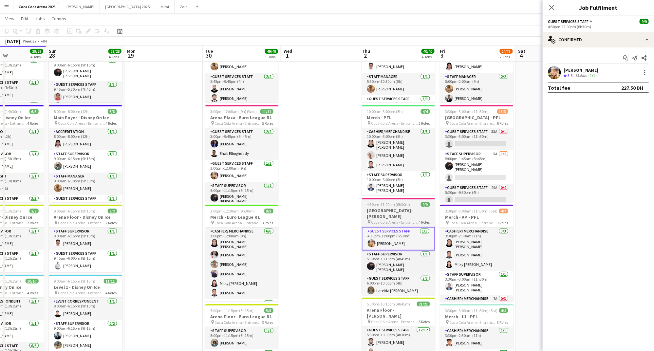
click at [392, 208] on h3 "[GEOGRAPHIC_DATA] - [PERSON_NAME]" at bounding box center [398, 214] width 73 height 12
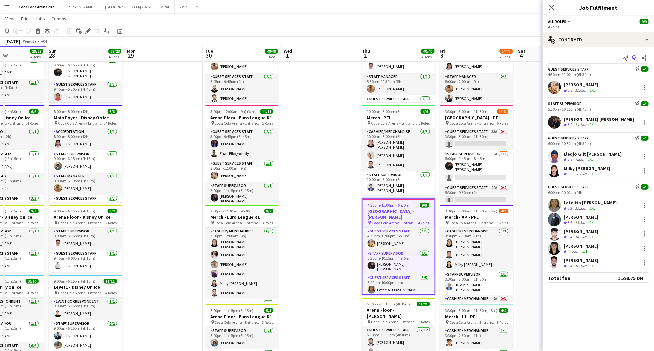
click at [635, 56] on icon at bounding box center [634, 57] width 4 height 4
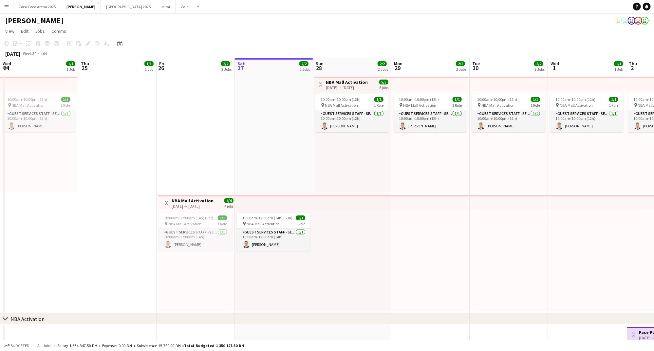
scroll to position [0, 156]
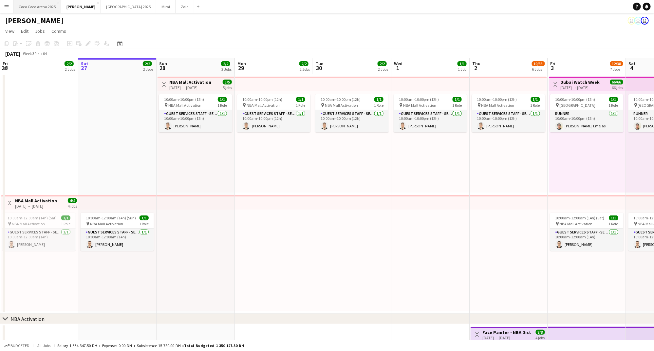
click at [43, 5] on button "[GEOGRAPHIC_DATA] 2025 Close" at bounding box center [37, 6] width 48 height 13
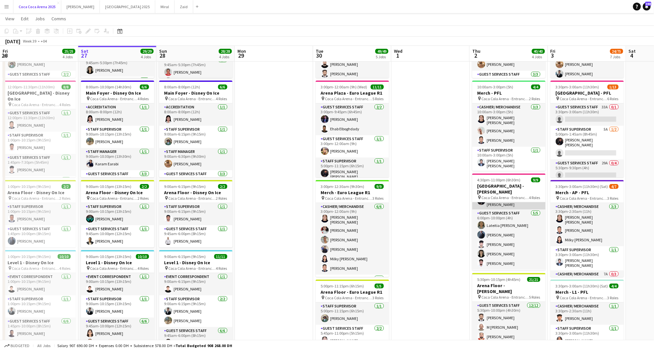
scroll to position [40, 0]
click at [486, 283] on h3 "Arena Floor - [PERSON_NAME]" at bounding box center [508, 288] width 73 height 12
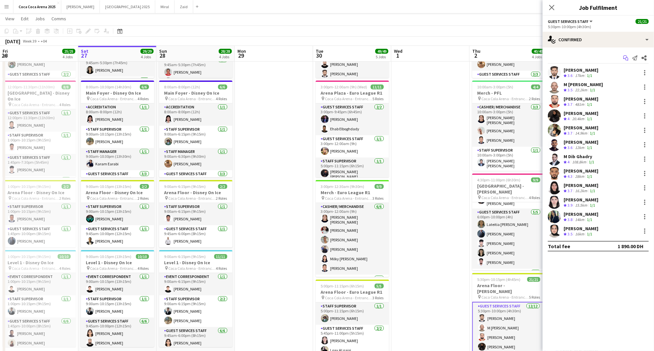
click at [625, 59] on icon at bounding box center [626, 59] width 3 height 3
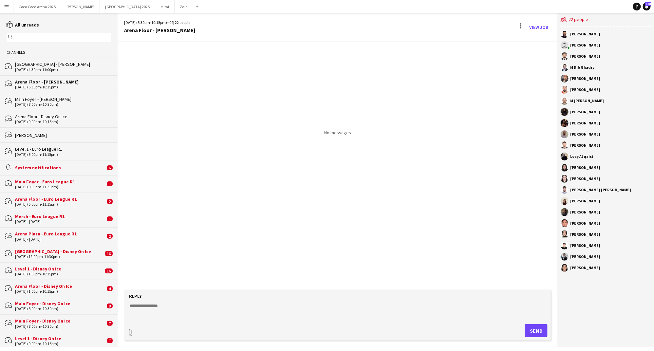
click at [171, 310] on textarea at bounding box center [339, 310] width 420 height 17
paste textarea "**********"
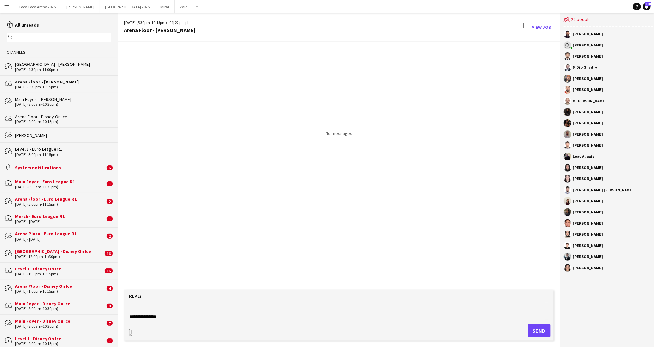
type textarea "**********"
click at [530, 328] on button "Send" at bounding box center [539, 330] width 23 height 13
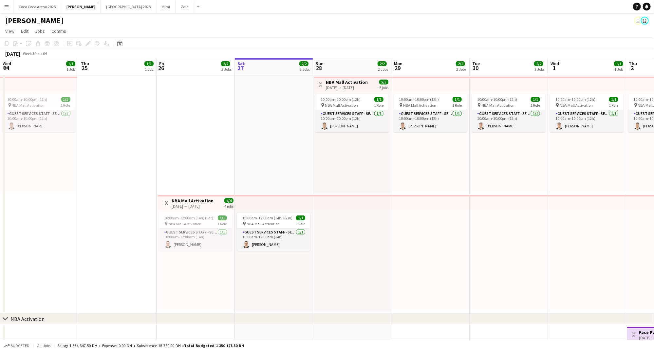
scroll to position [0, 156]
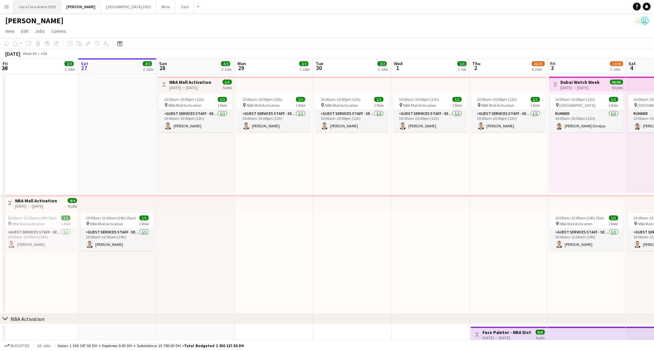
click at [50, 8] on button "[GEOGRAPHIC_DATA] 2025 Close" at bounding box center [37, 6] width 48 height 13
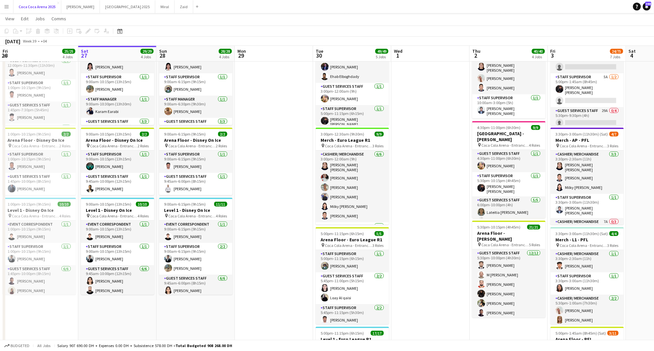
scroll to position [156, 0]
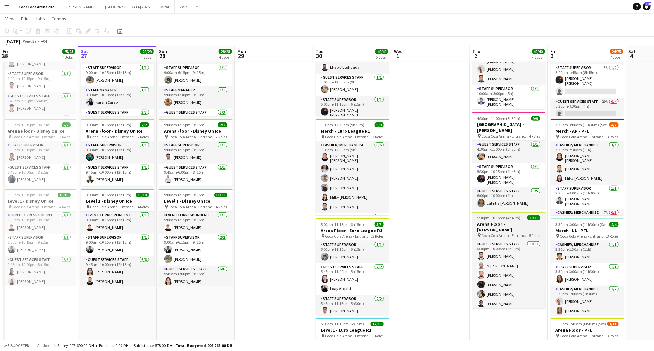
click at [497, 221] on h3 "Arena Floor - [PERSON_NAME]" at bounding box center [508, 227] width 73 height 12
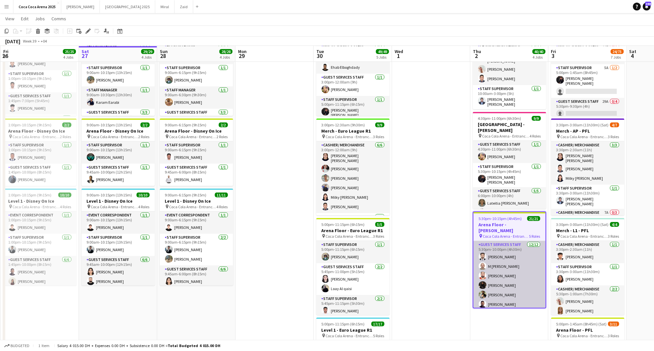
click at [495, 249] on app-card-role "Guest Services Staff 12/12 5:30pm-10:00pm (4h30m) Sudarshan Krishna M Besher Ba…" at bounding box center [509, 304] width 72 height 127
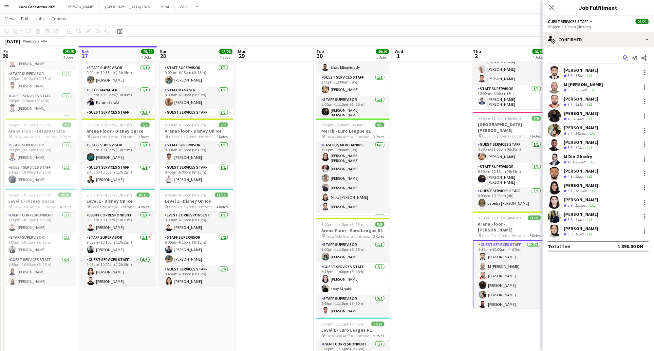
click at [623, 60] on icon "Start chat" at bounding box center [625, 57] width 5 height 5
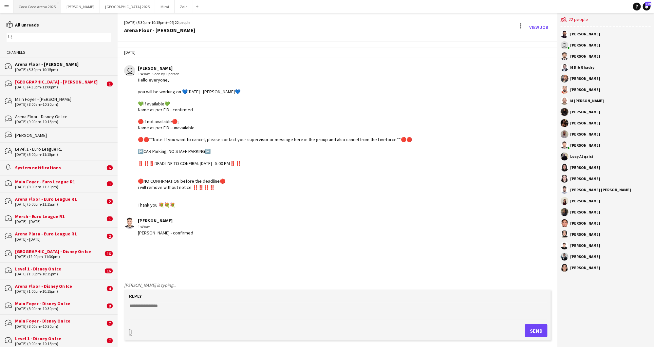
click at [43, 6] on button "[GEOGRAPHIC_DATA] 2025 Close" at bounding box center [37, 6] width 48 height 13
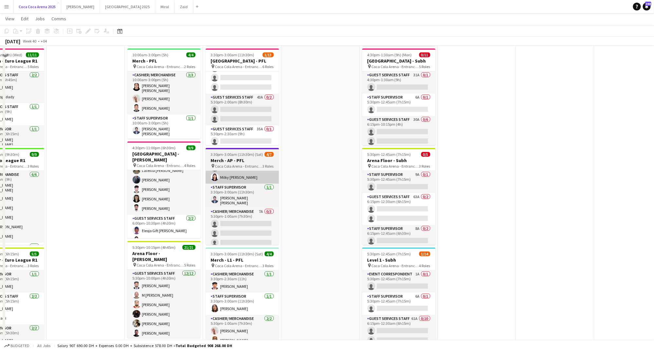
scroll to position [133, 0]
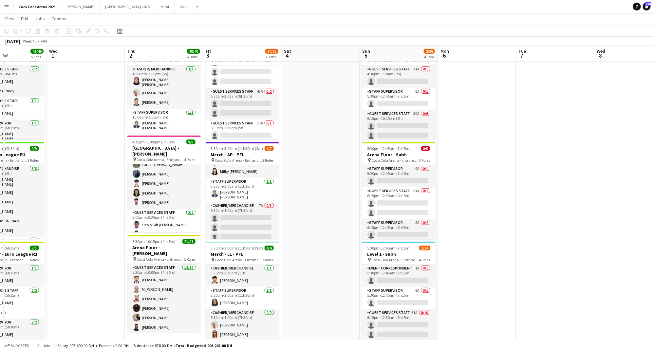
click at [488, 75] on app-date-cell at bounding box center [477, 295] width 78 height 710
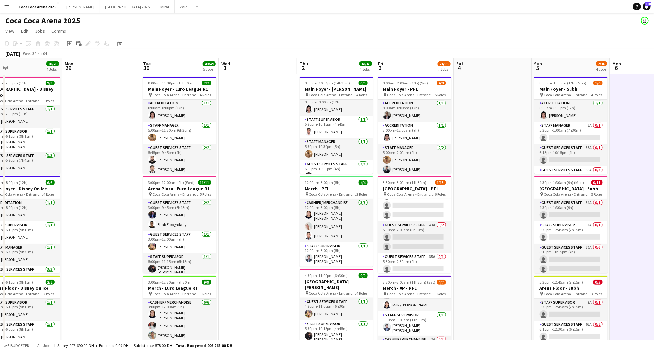
scroll to position [0, 0]
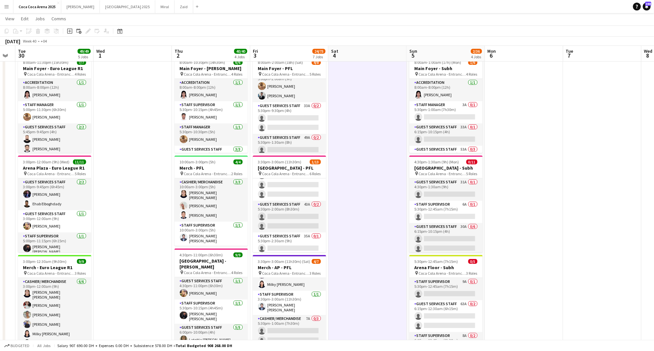
scroll to position [65, 0]
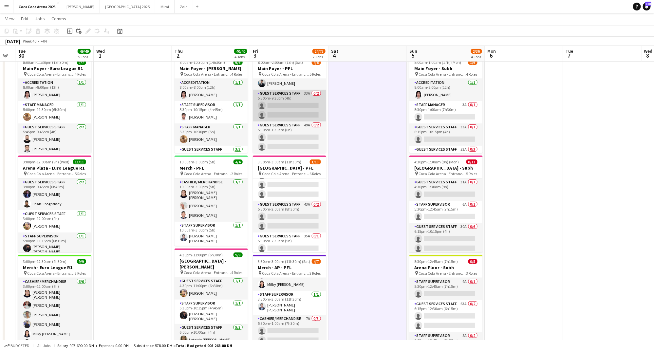
click at [288, 108] on app-card-role "Guest Services Staff 33A 0/2 5:30pm-9:30pm (4h) single-neutral-actions single-n…" at bounding box center [289, 106] width 73 height 32
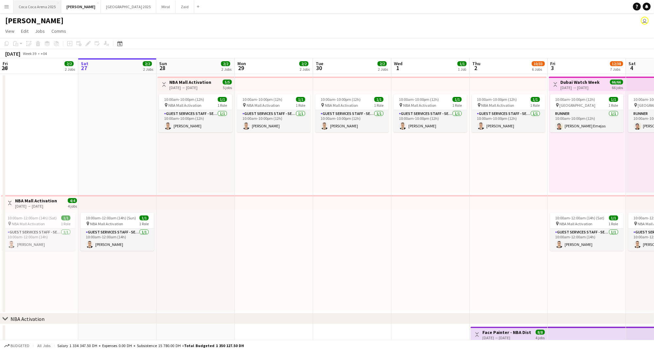
click at [48, 7] on button "[GEOGRAPHIC_DATA] 2025 Close" at bounding box center [37, 6] width 48 height 13
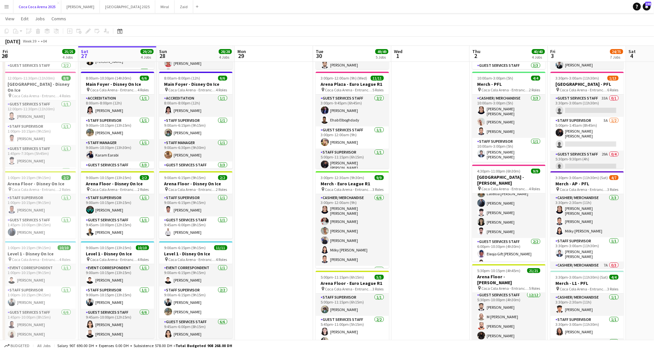
scroll to position [58, 0]
click at [501, 169] on app-job-card "4:30pm-11:00pm (6h30m) 9/9 Arena Plaza - Tom Segura pin Coca Cola Arena - Entra…" at bounding box center [508, 213] width 73 height 97
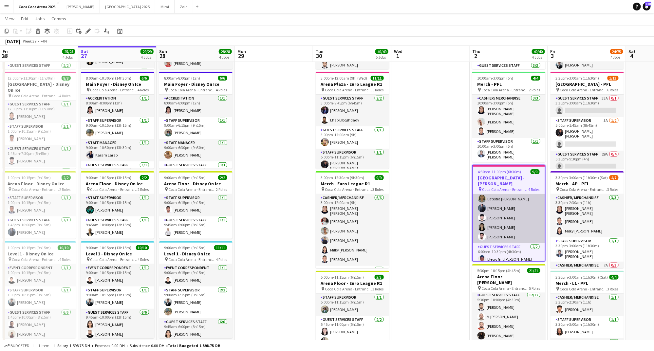
click at [511, 209] on app-card-role "Guest Services Staff 5/5 6:00pm-10:00pm (4h) Lateitia D’silva Tammam Molham Has…" at bounding box center [509, 213] width 72 height 60
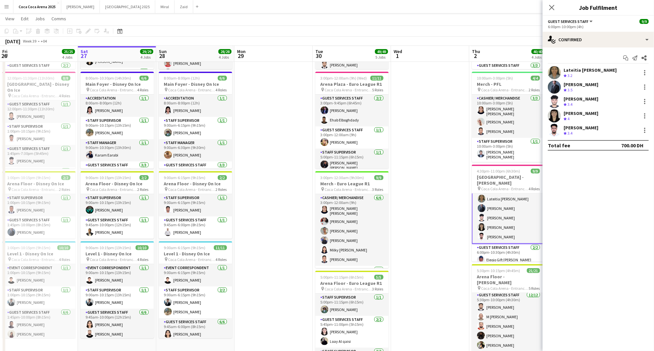
scroll to position [58, 0]
click at [623, 59] on icon "Start chat" at bounding box center [625, 57] width 5 height 5
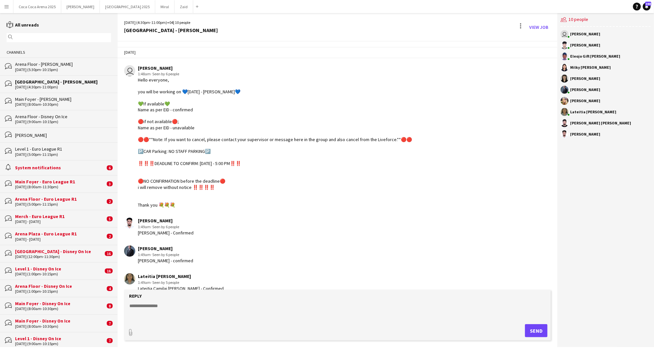
scroll to position [37, 0]
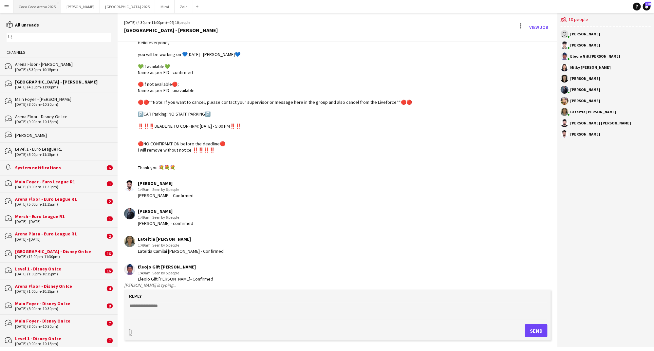
click at [42, 9] on button "[GEOGRAPHIC_DATA] 2025 Close" at bounding box center [37, 6] width 48 height 13
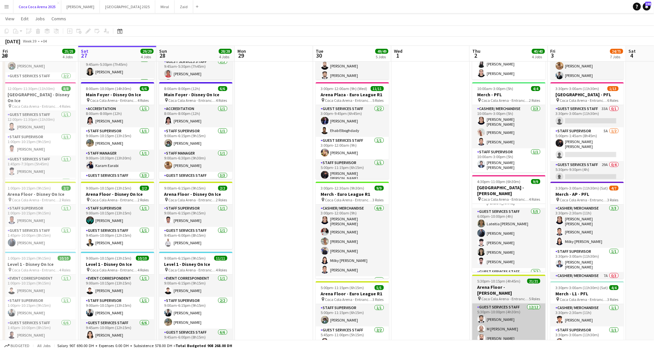
scroll to position [43, 0]
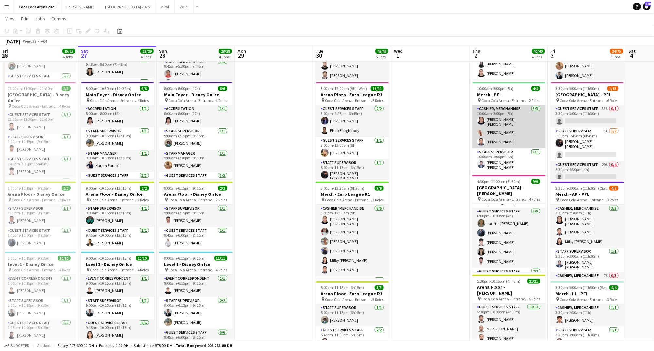
click at [506, 140] on app-card-role "Cashier/ Merchandise 3/3 10:00am-3:00pm (5h) Robie ann David Camille Ilagan Tom…" at bounding box center [508, 126] width 73 height 43
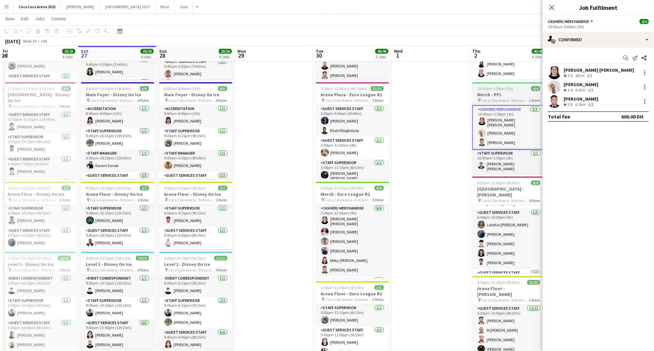
click at [499, 96] on h3 "Merch - PFL" at bounding box center [508, 95] width 73 height 6
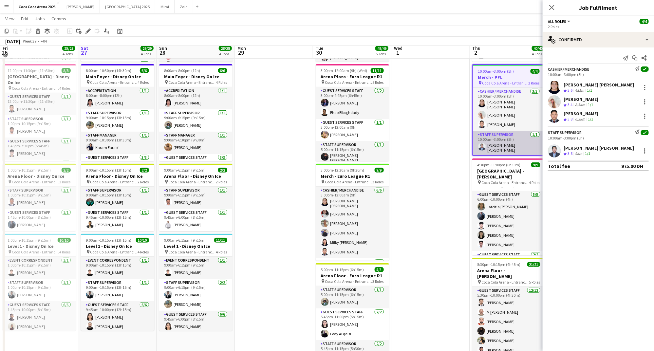
scroll to position [112, 0]
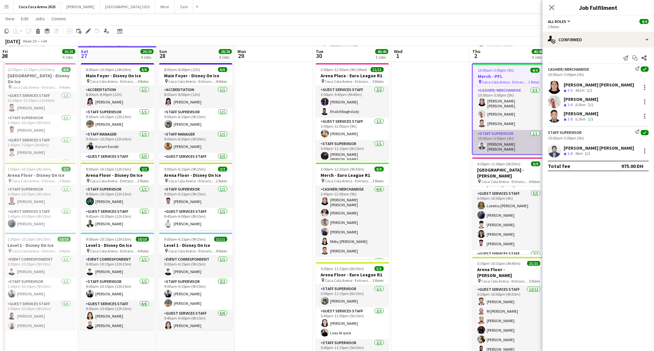
click at [503, 140] on app-card-role "Staff Supervisor 1/1 10:00am-3:00pm (5h) Lionel Orbista Paule" at bounding box center [509, 142] width 72 height 24
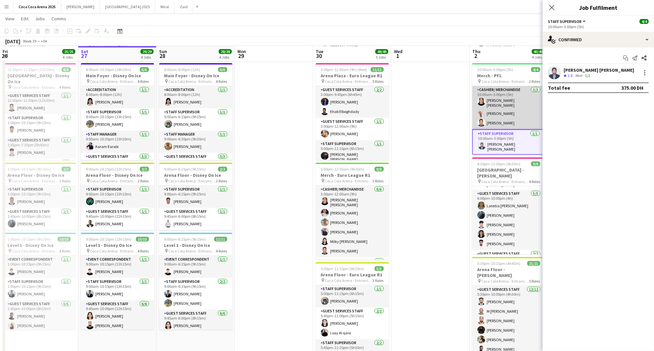
click at [505, 122] on app-card-role "Cashier/ Merchandise 3/3 10:00am-3:00pm (5h) Robie ann David Camille Ilagan Tom…" at bounding box center [508, 107] width 73 height 43
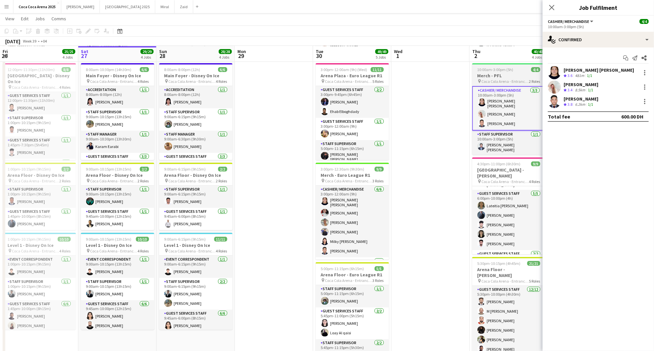
click at [502, 79] on span "Coca Cola Arena - Entrance F" at bounding box center [504, 81] width 47 height 5
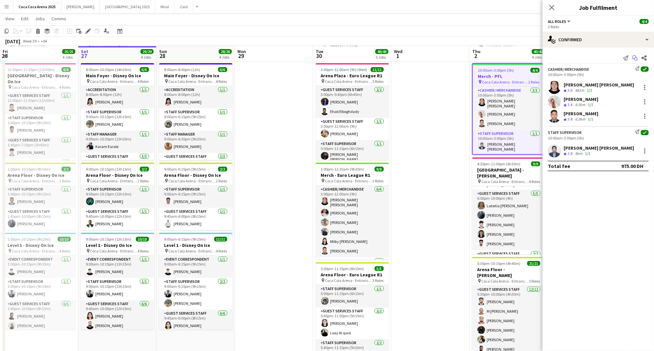
click at [634, 57] on icon "Start chat" at bounding box center [634, 57] width 5 height 5
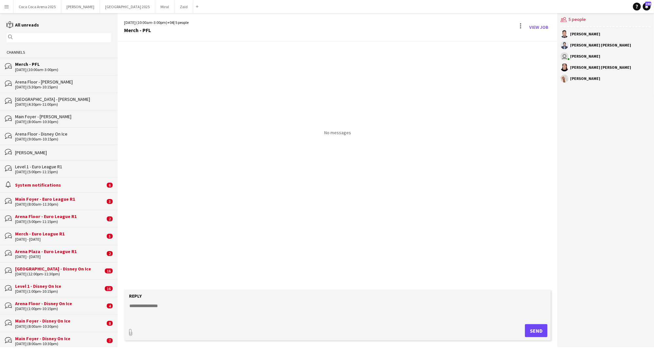
click at [215, 309] on textarea at bounding box center [339, 310] width 420 height 17
paste textarea "**********"
click at [197, 309] on textarea "**********" at bounding box center [339, 310] width 420 height 17
click at [224, 307] on textarea "**********" at bounding box center [339, 310] width 420 height 17
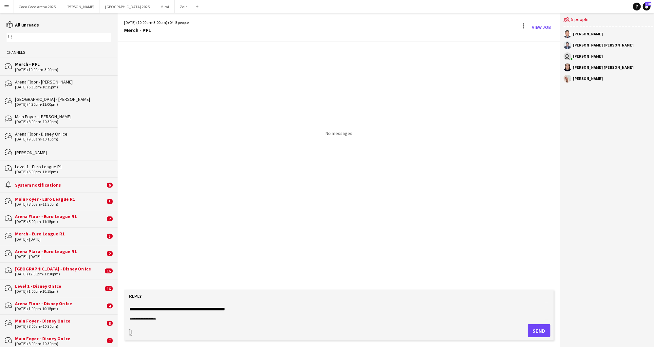
type textarea "**********"
click at [536, 332] on button "Send" at bounding box center [539, 330] width 23 height 13
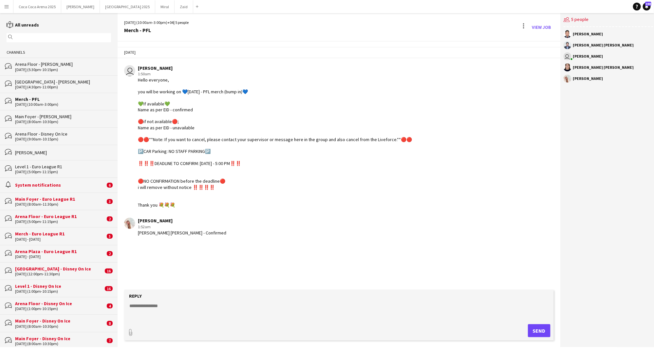
click at [37, 72] on div "bubbles Arena Floor - Tom Segura 02-10-2025 (5:30pm-10:15pm)" at bounding box center [59, 66] width 118 height 17
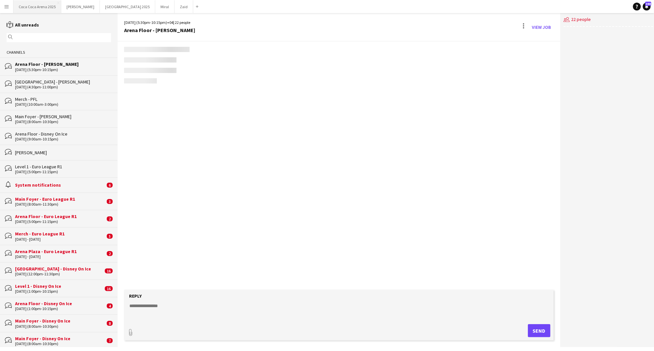
scroll to position [37, 0]
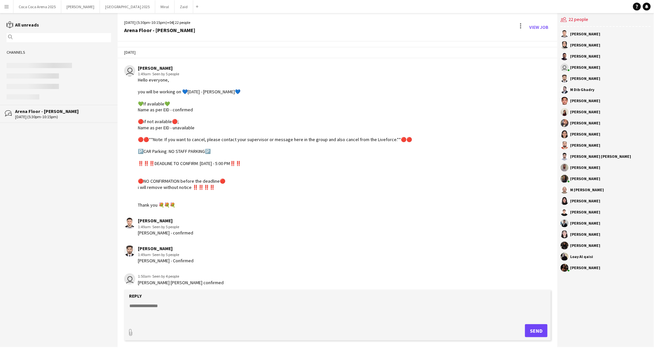
scroll to position [37, 0]
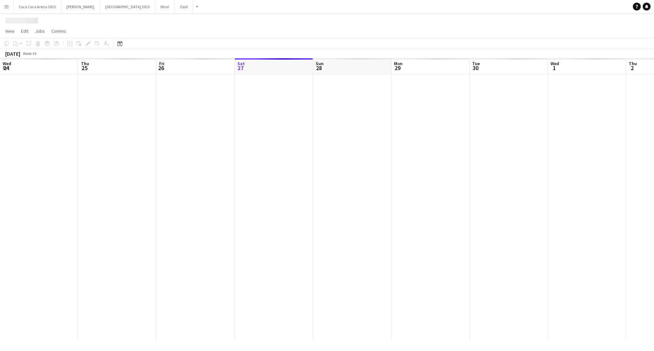
scroll to position [0, 156]
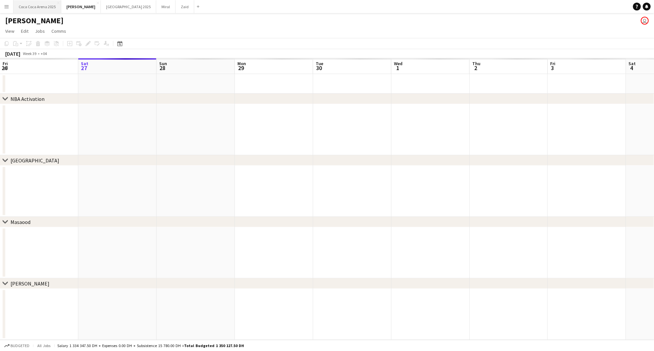
click at [45, 9] on button "[GEOGRAPHIC_DATA] 2025 Close" at bounding box center [37, 6] width 48 height 13
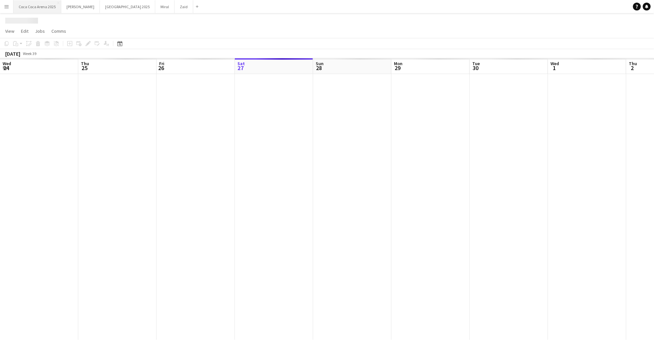
scroll to position [0, 156]
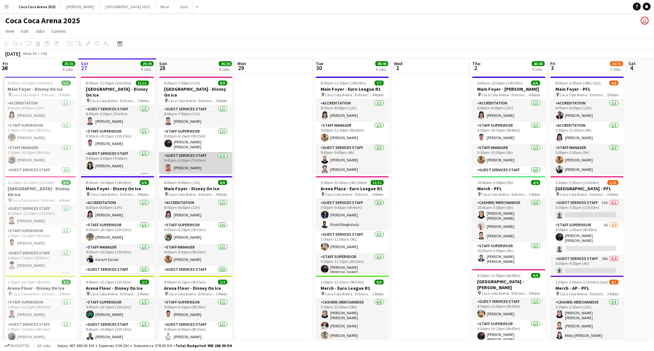
click at [225, 154] on app-card-role "Guest Services Staff [DATE] 9:45am-5:30pm (7h45m) [PERSON_NAME] [PERSON_NAME]" at bounding box center [195, 172] width 73 height 41
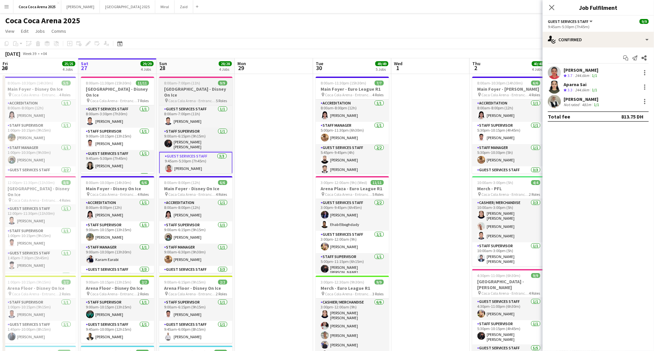
click at [190, 91] on h3 "[GEOGRAPHIC_DATA] - Disney On Ice" at bounding box center [195, 92] width 73 height 12
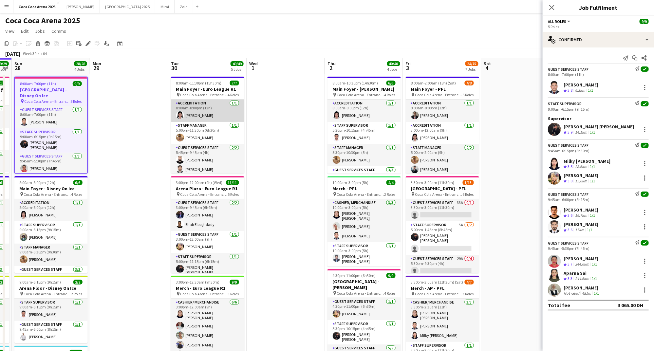
scroll to position [0, 178]
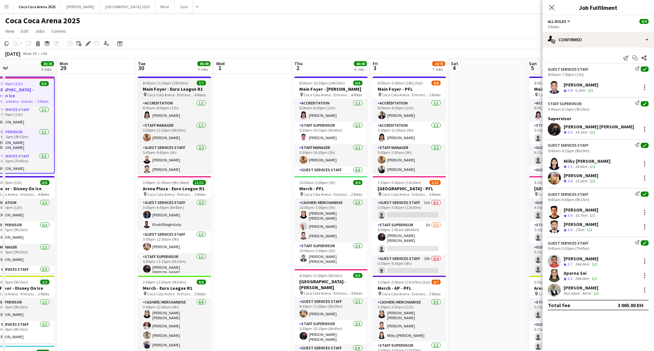
click at [176, 81] on span "8:00am-11:30pm (15h30m)" at bounding box center [165, 83] width 45 height 5
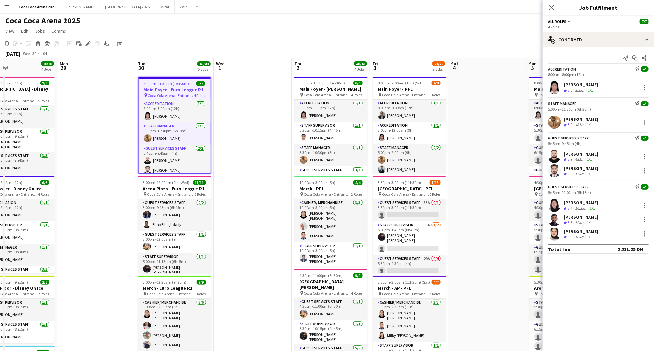
click at [559, 88] on app-user-avatar at bounding box center [554, 87] width 13 height 13
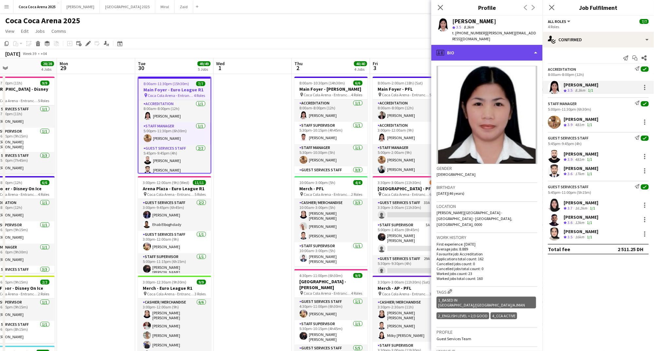
click at [480, 54] on div "profile Bio" at bounding box center [486, 53] width 111 height 16
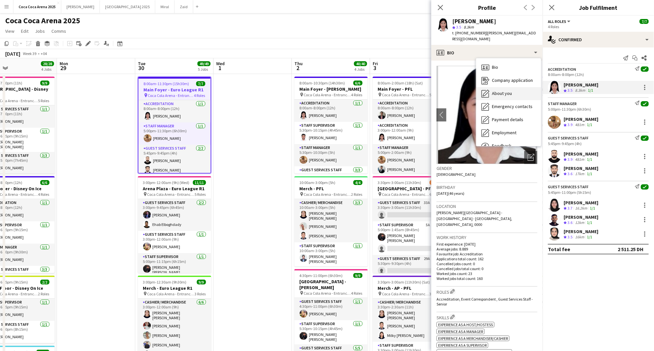
click at [499, 91] on span "About you" at bounding box center [502, 93] width 20 height 6
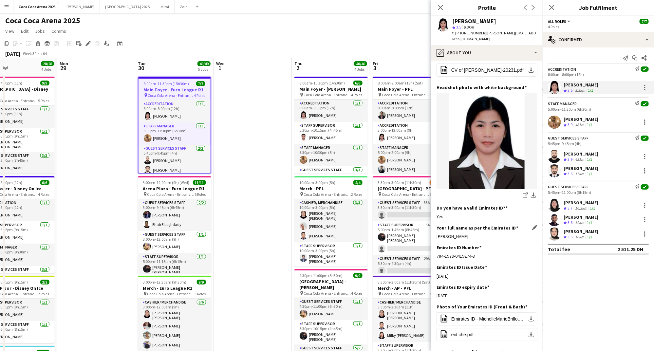
scroll to position [71, 0]
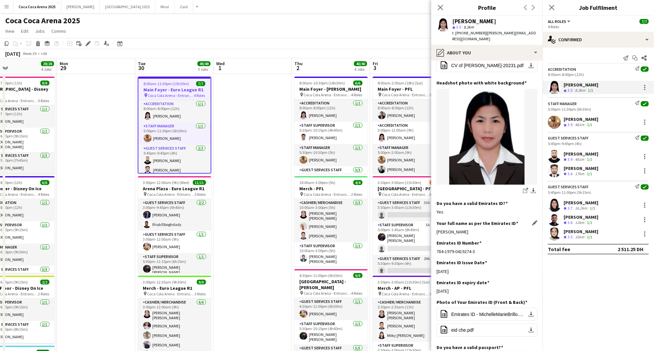
drag, startPoint x: 491, startPoint y: 232, endPoint x: 436, endPoint y: 232, distance: 54.7
click at [436, 232] on div "[PERSON_NAME]" at bounding box center [486, 232] width 101 height 6
copy div "[PERSON_NAME]"
click at [596, 118] on div "[PERSON_NAME]" at bounding box center [580, 119] width 35 height 6
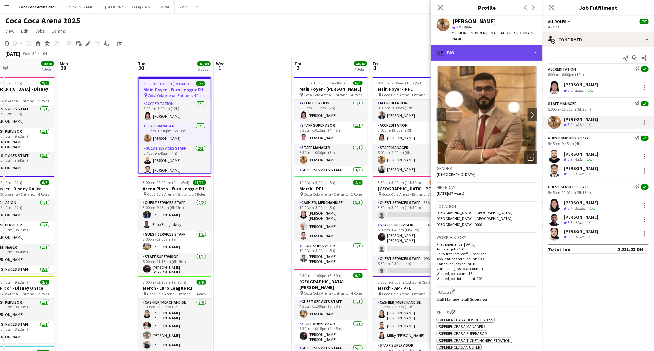
click at [460, 53] on div "profile Bio" at bounding box center [486, 53] width 111 height 16
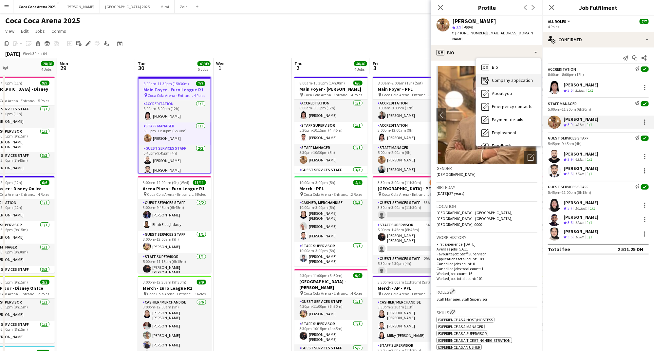
click at [486, 81] on icon "Company application" at bounding box center [485, 81] width 8 height 8
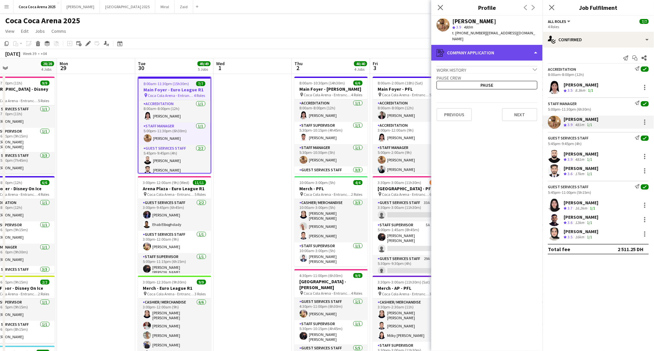
click at [480, 57] on div "register Company application" at bounding box center [486, 53] width 111 height 16
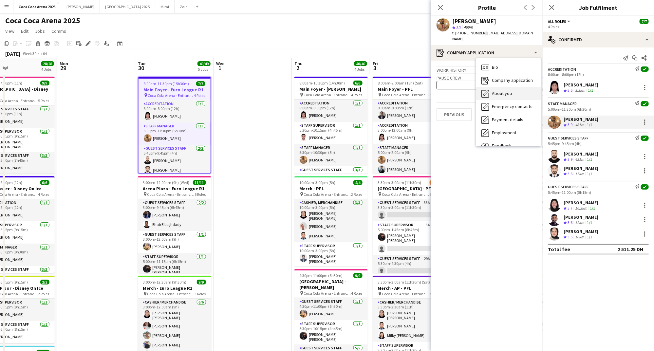
click at [495, 94] on span "About you" at bounding box center [502, 93] width 20 height 6
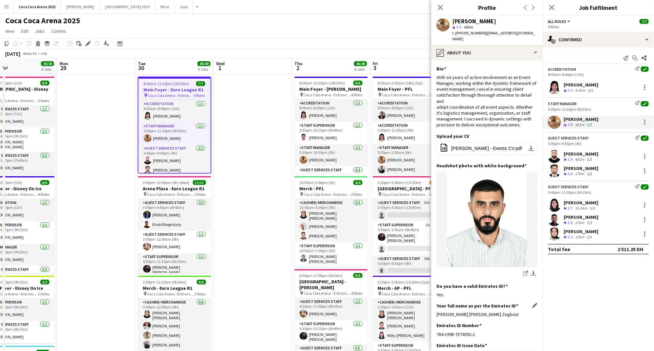
drag, startPoint x: 520, startPoint y: 307, endPoint x: 437, endPoint y: 308, distance: 82.8
click at [437, 311] on div "[PERSON_NAME] [PERSON_NAME] Zogbour" at bounding box center [486, 314] width 101 height 6
copy div "[PERSON_NAME] [PERSON_NAME] Zogbour"
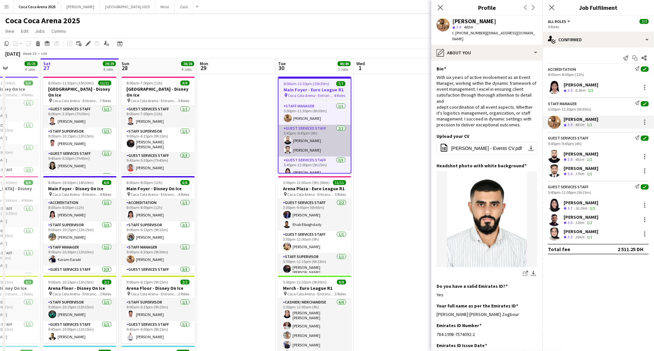
scroll to position [20, 0]
click at [588, 153] on div "[PERSON_NAME]" at bounding box center [580, 154] width 35 height 6
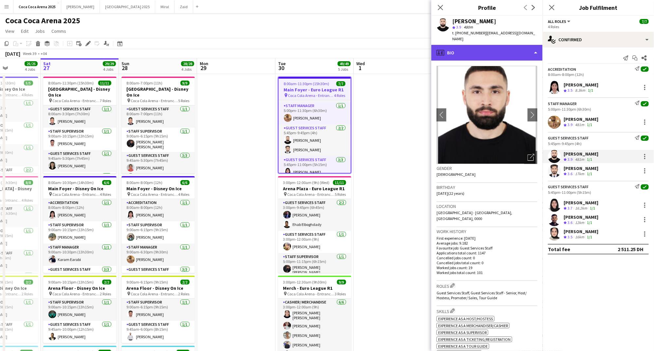
click at [450, 46] on div "profile Bio" at bounding box center [486, 53] width 111 height 16
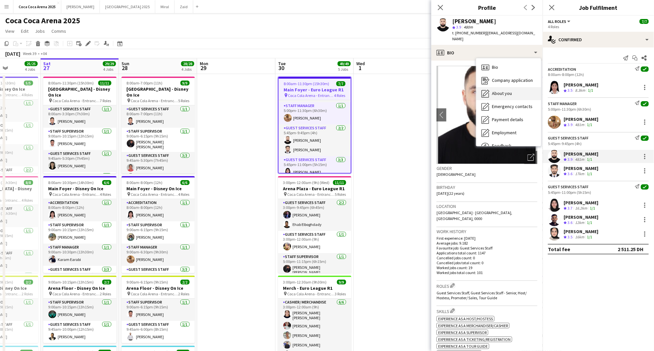
click at [492, 90] on span "About you" at bounding box center [502, 93] width 20 height 6
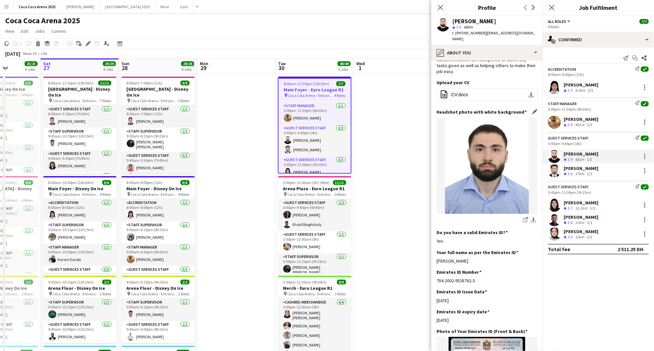
scroll to position [81, 0]
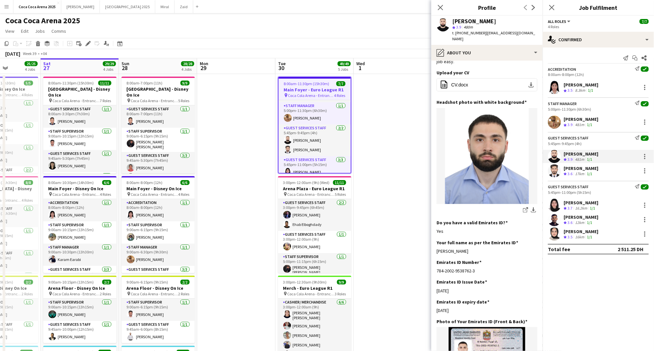
drag, startPoint x: 502, startPoint y: 239, endPoint x: 432, endPoint y: 239, distance: 70.0
click at [432, 239] on app-section-data-types "Bio Edit this field Haitham, born and raised in the uae i have qualified in ret…" at bounding box center [486, 206] width 111 height 290
copy div "Haitham Mohammed Hammoud"
click at [569, 167] on div "[PERSON_NAME]" at bounding box center [580, 168] width 35 height 6
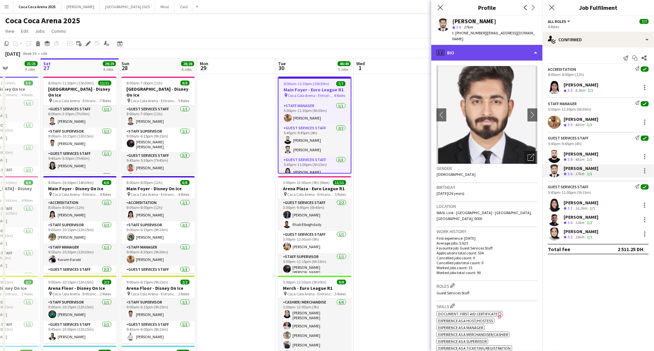
click at [472, 47] on div "profile Bio" at bounding box center [486, 53] width 111 height 16
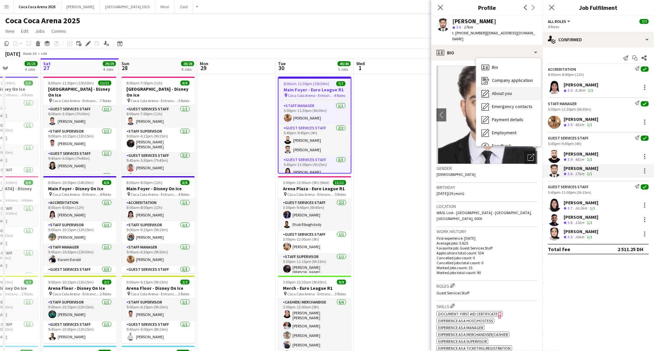
click at [500, 90] on span "About you" at bounding box center [502, 93] width 20 height 6
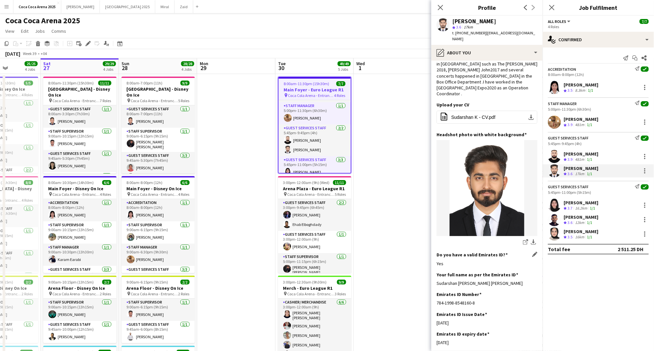
scroll to position [58, 0]
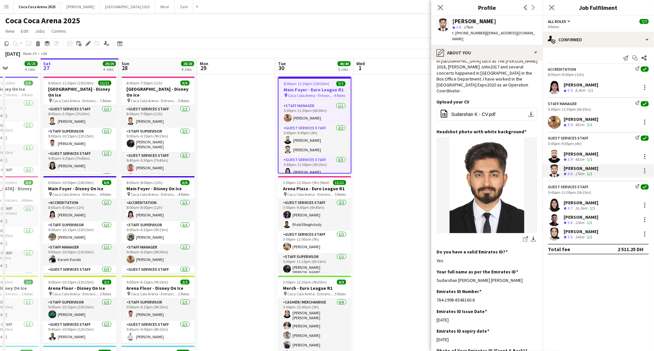
drag, startPoint x: 534, startPoint y: 262, endPoint x: 435, endPoint y: 265, distance: 98.2
click at [435, 265] on app-section-data-types "Bio Edit this field Hi My name is Sudarshan Krishna I am 25 years old I am a BA…" at bounding box center [486, 206] width 111 height 290
copy div "Sudarshan Krishna Krishnakumar Raghavan Pillai"
click at [562, 208] on div "Rawan Sarris Crew rating 3.7 16.2km 1/1" at bounding box center [597, 205] width 111 height 13
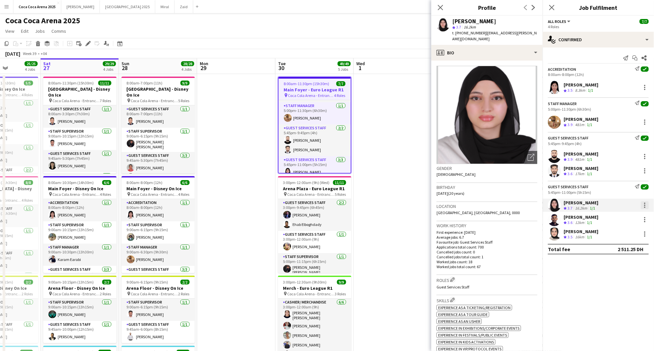
click at [643, 205] on div at bounding box center [645, 205] width 8 height 8
click at [452, 46] on div at bounding box center [327, 175] width 654 height 351
click at [469, 46] on div "profile Bio" at bounding box center [486, 53] width 111 height 16
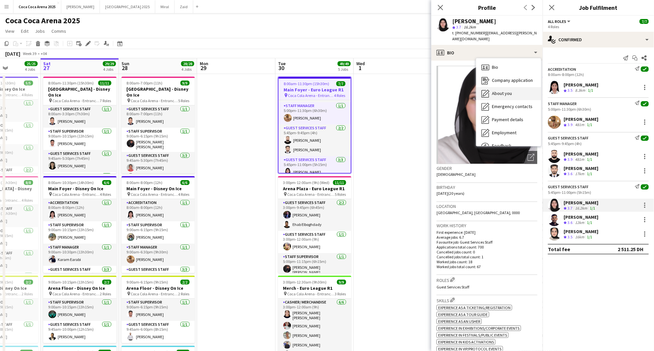
click at [497, 90] on span "About you" at bounding box center [502, 93] width 20 height 6
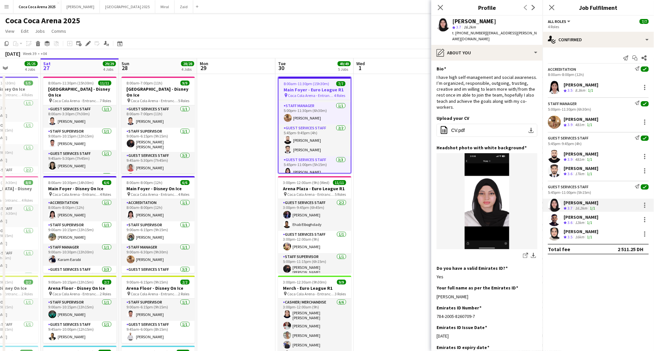
drag, startPoint x: 477, startPoint y: 289, endPoint x: 434, endPoint y: 292, distance: 43.0
click at [434, 292] on app-section-data-types "Bio Edit this field I have high self-management and social awareness. I’m organ…" at bounding box center [486, 206] width 111 height 290
copy div "Rawan Yasser Sarris"
click at [575, 221] on div "12km" at bounding box center [579, 223] width 12 height 6
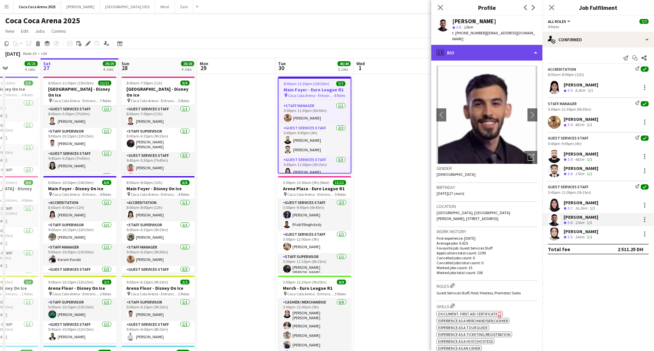
click at [469, 46] on div "profile Bio" at bounding box center [486, 53] width 111 height 16
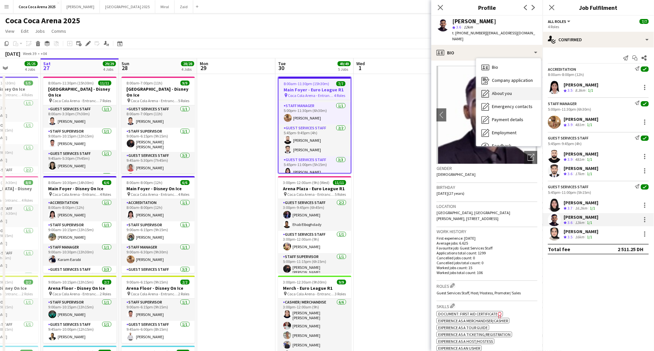
click at [499, 90] on span "About you" at bounding box center [502, 93] width 20 height 6
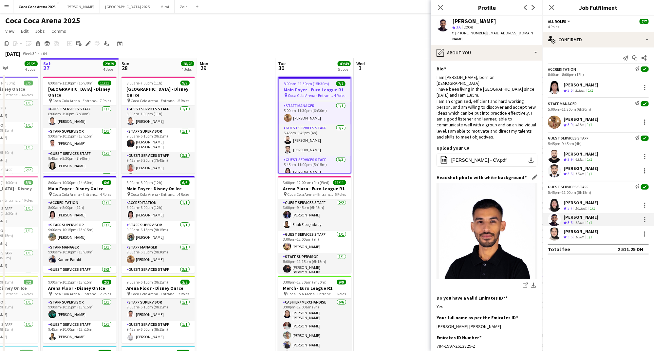
scroll to position [42, 0]
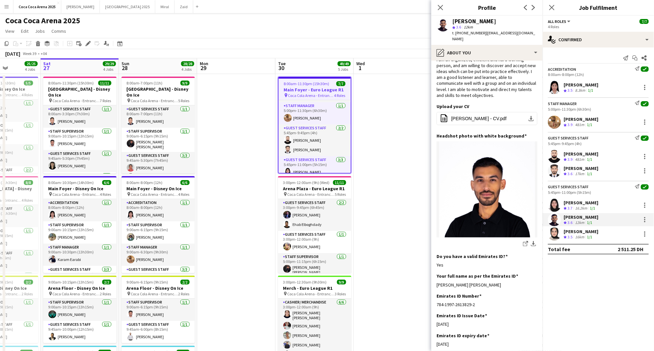
drag, startPoint x: 498, startPoint y: 272, endPoint x: 436, endPoint y: 273, distance: 62.5
click at [436, 273] on app-section-data-types "Bio Edit this field I am Saeid Molavi, born on 24th November, 1997. I have been…" at bounding box center [486, 206] width 111 height 290
copy div "Saeid Mohammadrashid Molavi"
click at [571, 234] on span "3.5" at bounding box center [569, 236] width 5 height 5
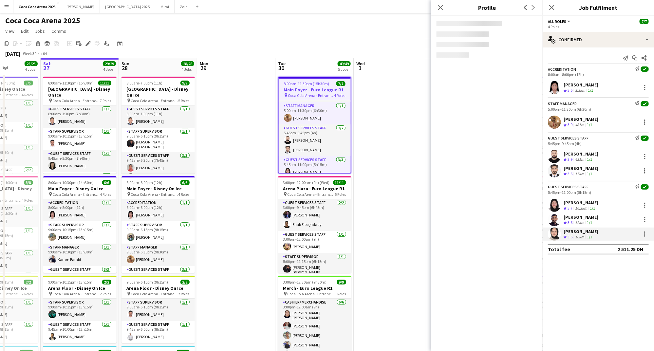
click at [583, 232] on div "[PERSON_NAME]" at bounding box center [580, 231] width 35 height 6
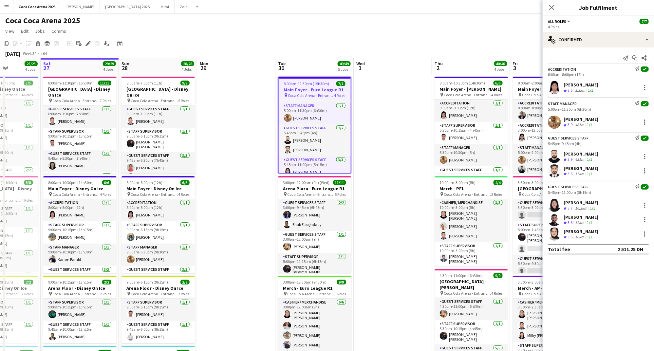
click at [583, 232] on div "[PERSON_NAME]" at bounding box center [580, 231] width 35 height 6
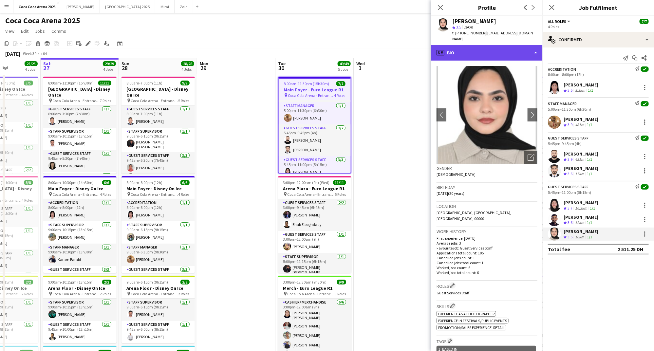
click at [473, 48] on div "profile Bio" at bounding box center [486, 53] width 111 height 16
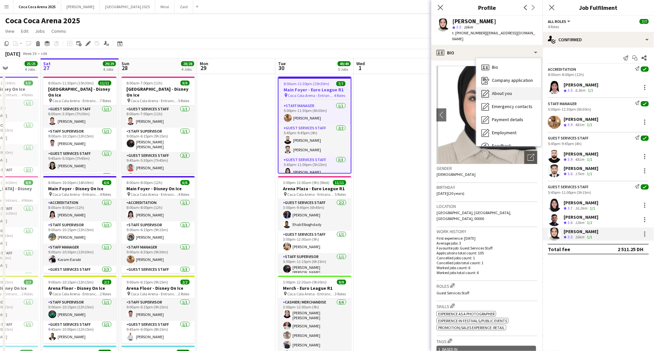
click at [495, 90] on span "About you" at bounding box center [502, 93] width 20 height 6
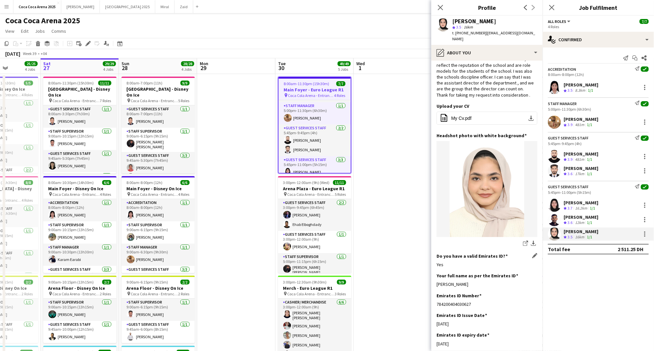
scroll to position [48, 0]
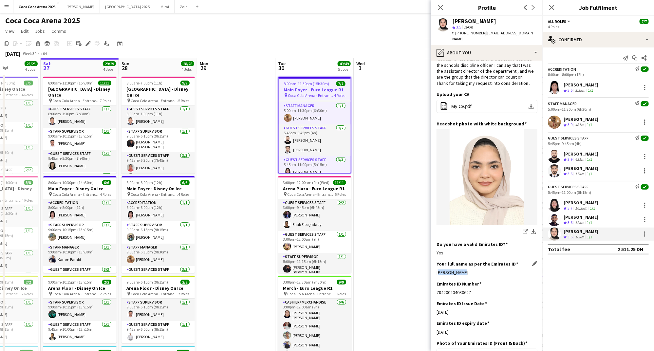
drag, startPoint x: 465, startPoint y: 267, endPoint x: 437, endPoint y: 267, distance: 28.8
click at [437, 269] on div "[PERSON_NAME]" at bounding box center [486, 272] width 101 height 6
copy div "[PERSON_NAME]"
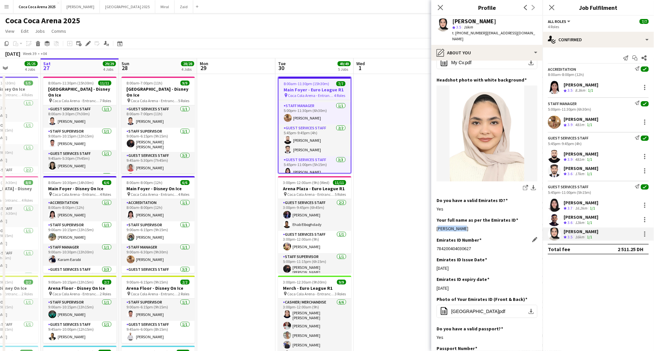
scroll to position [93, 0]
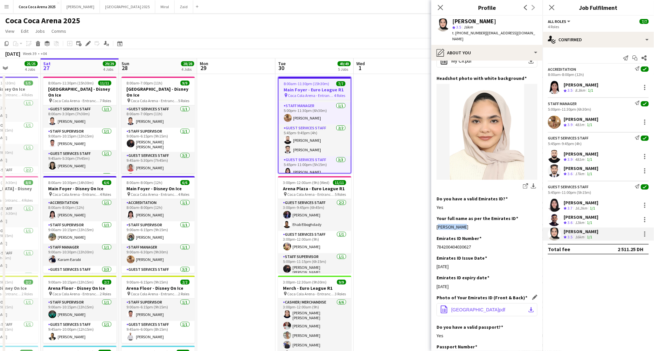
click at [473, 307] on span "UNITED ARAB EMIRATES.pdf" at bounding box center [478, 309] width 54 height 5
click at [317, 193] on span "Coca Cola Arena - Entrance F" at bounding box center [310, 194] width 47 height 5
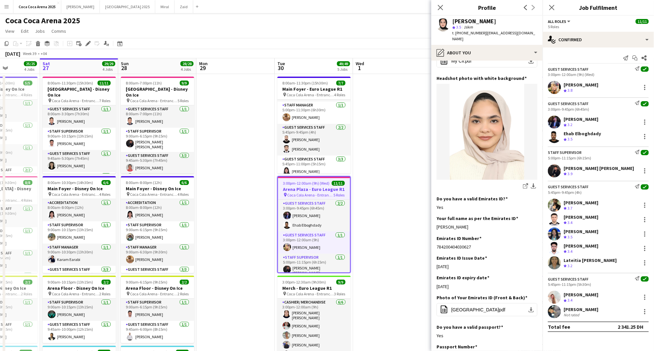
click at [581, 86] on div "[PERSON_NAME]" at bounding box center [580, 85] width 35 height 6
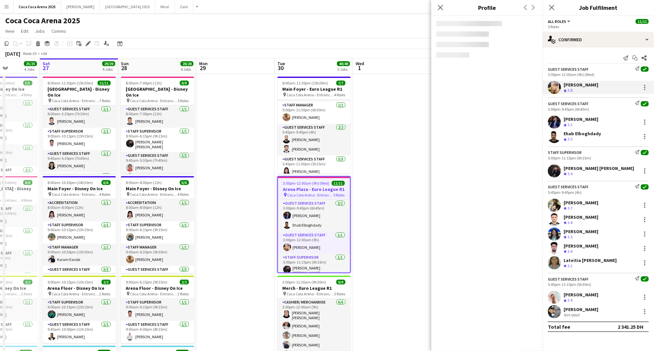
click at [576, 132] on div "Ehab Elboghdady" at bounding box center [581, 134] width 37 height 6
click at [574, 87] on div "[PERSON_NAME]" at bounding box center [580, 85] width 35 height 6
click at [444, 9] on app-icon "Close pop-in" at bounding box center [440, 7] width 9 height 9
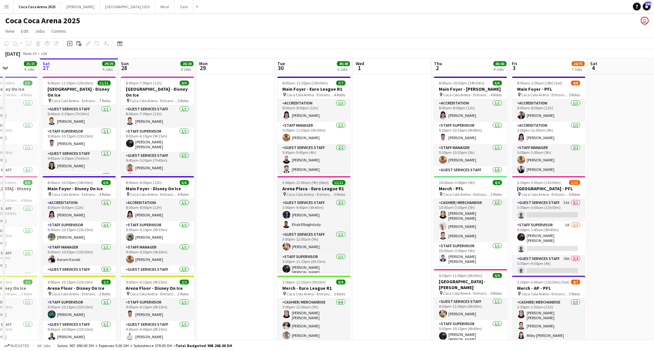
click at [317, 186] on h3 "Arena Plaza - Euro League R1" at bounding box center [313, 189] width 73 height 6
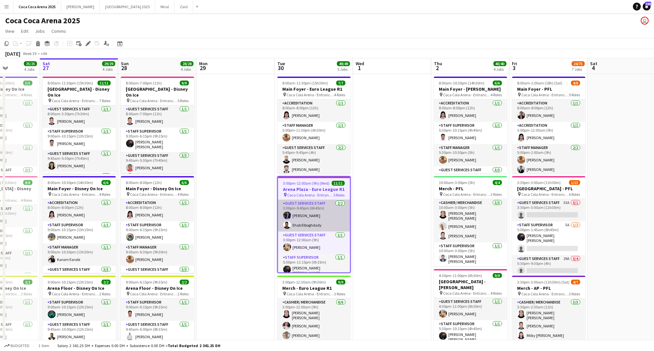
click at [322, 223] on app-card-role "Guest Services Staff 2/2 3:00pm-9:45pm (6h45m) Bader Baker Ehab Elboghdady" at bounding box center [314, 216] width 72 height 32
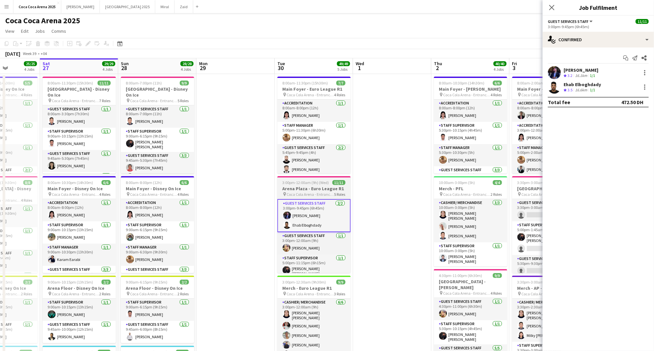
click at [310, 195] on span "Coca Cola Arena - Entrance F" at bounding box center [310, 194] width 47 height 5
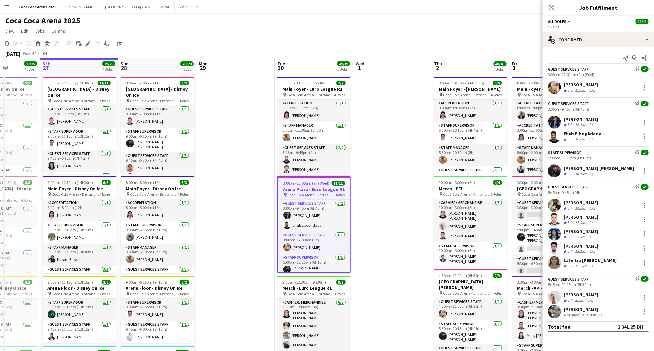
click at [598, 87] on div "[PERSON_NAME]" at bounding box center [580, 85] width 35 height 6
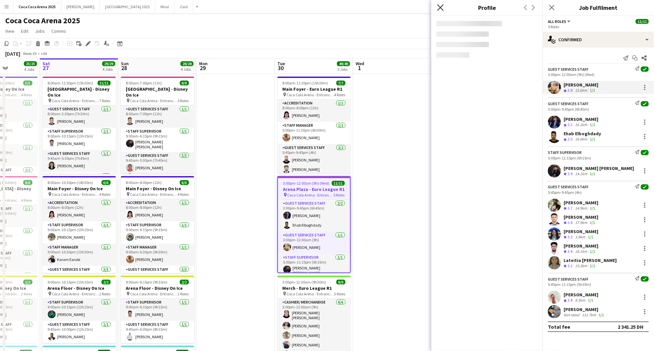
click at [438, 8] on icon "Close pop-in" at bounding box center [440, 7] width 6 height 6
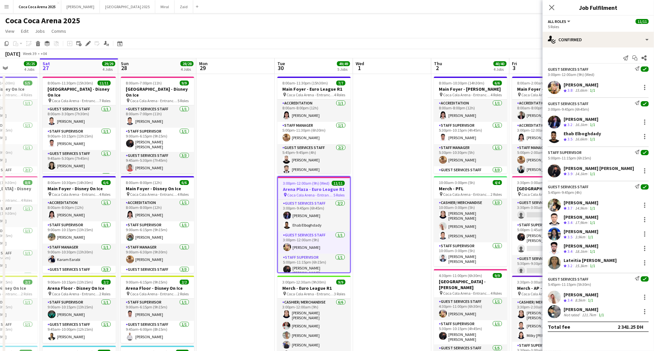
click at [396, 45] on app-toolbar "Copy Paste Paste Command V Paste with crew Command Shift V Paste linked Job Del…" at bounding box center [327, 43] width 654 height 11
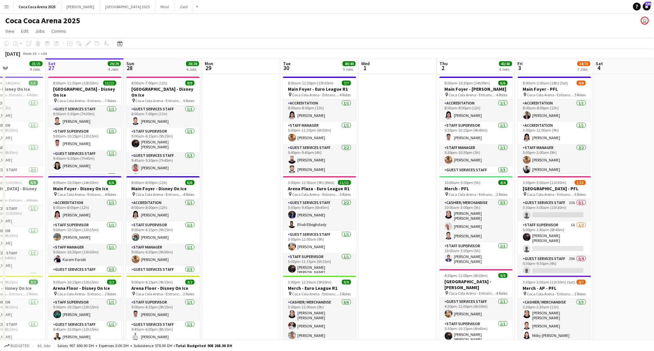
scroll to position [37, 0]
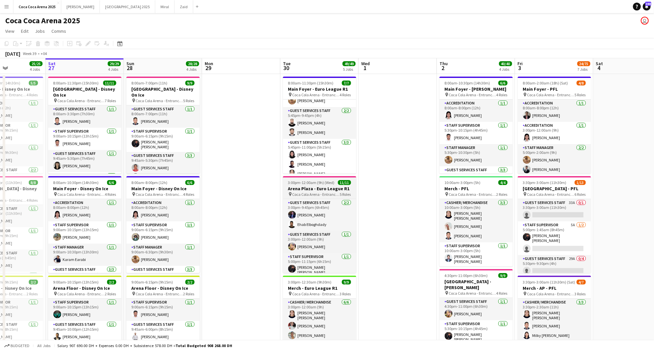
click at [307, 191] on h3 "Arena Plaza - Euro League R1" at bounding box center [319, 189] width 73 height 6
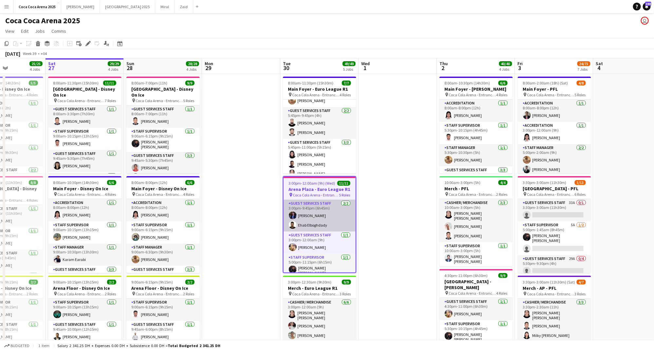
click at [311, 218] on app-card-role "Guest Services Staff 2/2 3:00pm-9:45pm (6h45m) Bader Baker Ehab Elboghdady" at bounding box center [319, 216] width 72 height 32
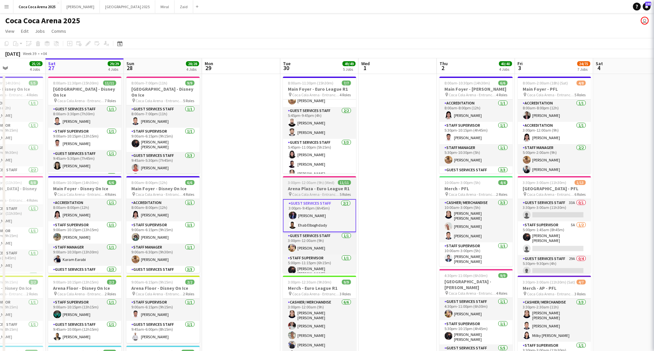
click at [311, 183] on span "3:00pm-12:00am (9h) (Wed)" at bounding box center [311, 182] width 46 height 5
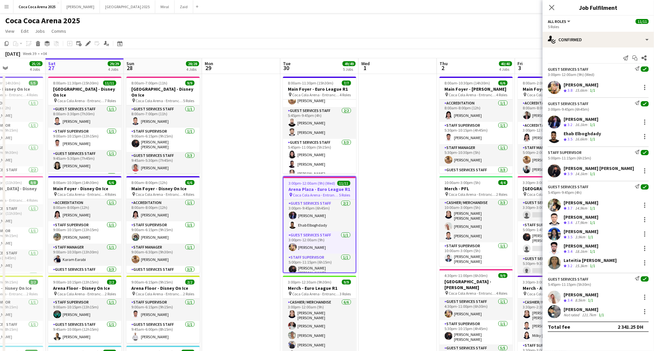
click at [573, 85] on div "[PERSON_NAME]" at bounding box center [580, 85] width 35 height 6
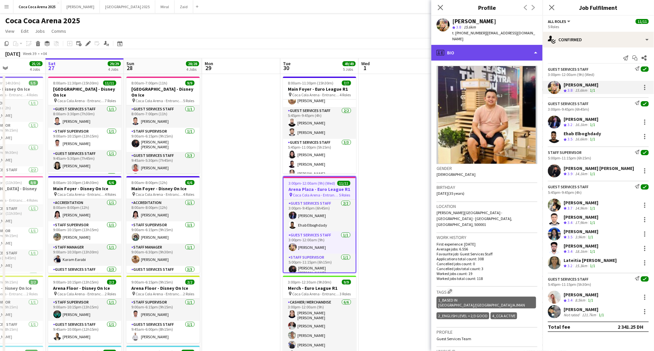
click at [463, 56] on div "profile Bio" at bounding box center [486, 53] width 111 height 16
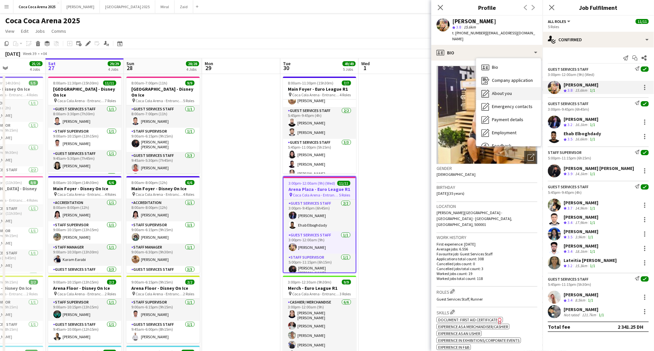
click at [499, 97] on div "About you About you" at bounding box center [508, 93] width 65 height 13
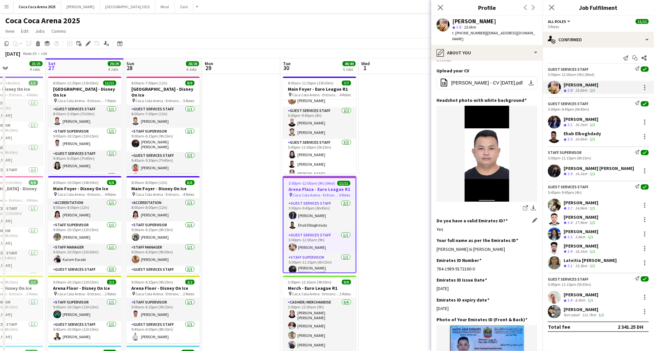
scroll to position [80, 0]
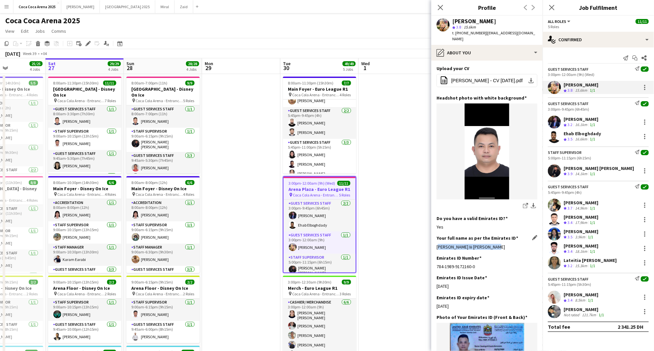
drag, startPoint x: 500, startPoint y: 240, endPoint x: 437, endPoint y: 241, distance: 63.2
click at [437, 244] on div "Domingo Iii Casala Hernandez" at bounding box center [486, 247] width 101 height 6
copy div "Domingo Iii Casala Hernandez"
click at [577, 118] on div "[PERSON_NAME]" at bounding box center [580, 119] width 35 height 6
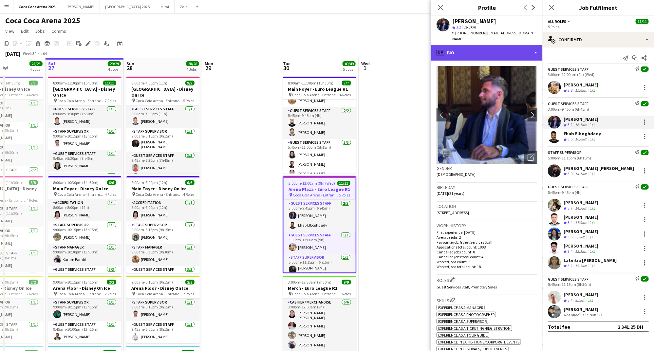
click at [481, 46] on div "profile Bio" at bounding box center [486, 53] width 111 height 16
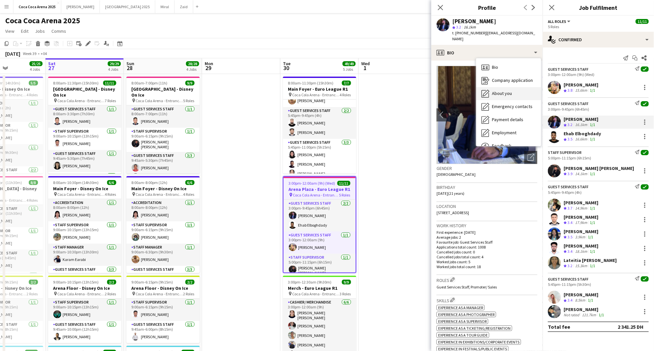
click at [497, 90] on span "About you" at bounding box center [502, 93] width 20 height 6
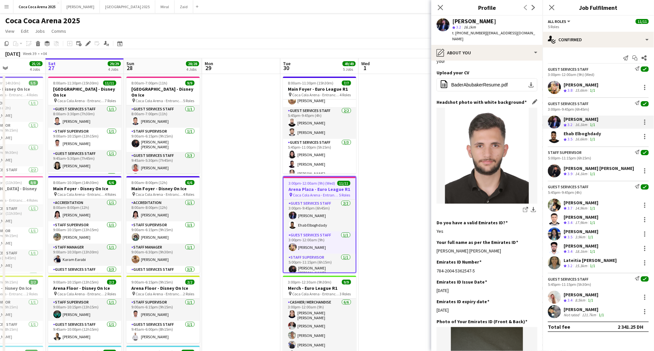
scroll to position [43, 0]
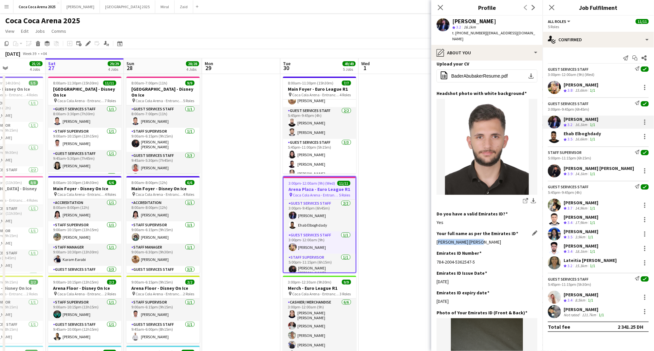
drag, startPoint x: 484, startPoint y: 228, endPoint x: 436, endPoint y: 231, distance: 47.8
click at [436, 239] on div "Bader Emad Abubaker" at bounding box center [486, 242] width 101 height 6
copy div "Bader Emad Abubaker"
click at [589, 134] on div "Ehab Elboghdady" at bounding box center [581, 134] width 37 height 6
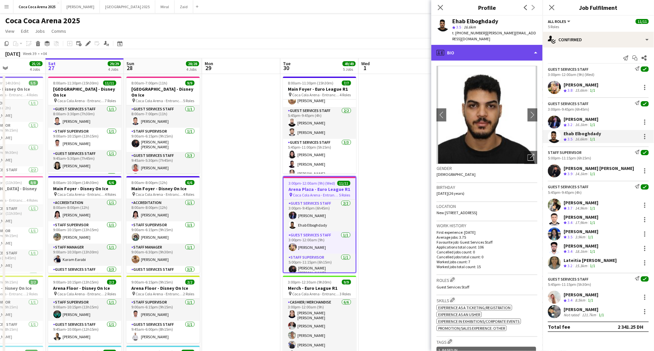
click at [463, 49] on div "profile Bio" at bounding box center [486, 53] width 111 height 16
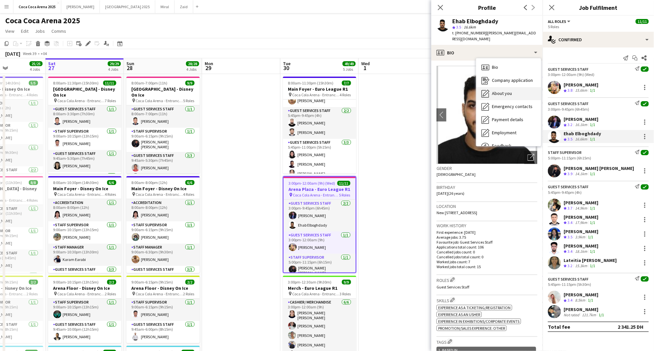
click at [491, 87] on div "About you About you" at bounding box center [508, 93] width 65 height 13
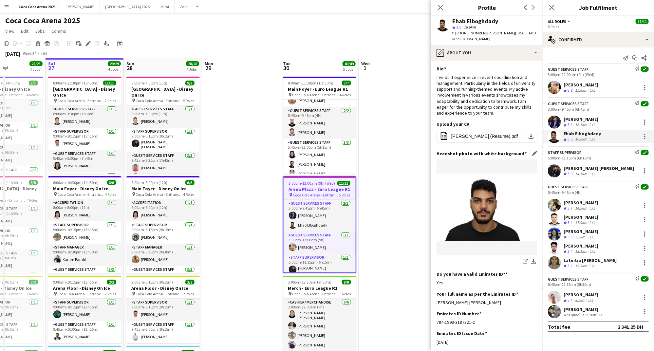
scroll to position [61, 0]
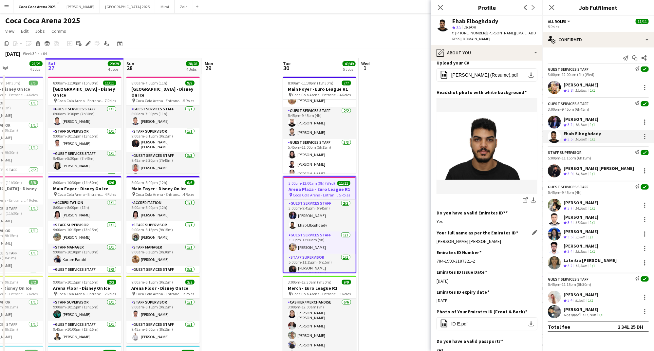
drag, startPoint x: 517, startPoint y: 236, endPoint x: 437, endPoint y: 236, distance: 80.2
click at [437, 238] on div "Ehab Hatem Younes Ibrahim Elboghdady" at bounding box center [486, 241] width 101 height 6
copy div "Ehab Hatem Younes Ibrahim Elboghdady"
click at [582, 168] on div "[PERSON_NAME] [PERSON_NAME]" at bounding box center [598, 168] width 70 height 6
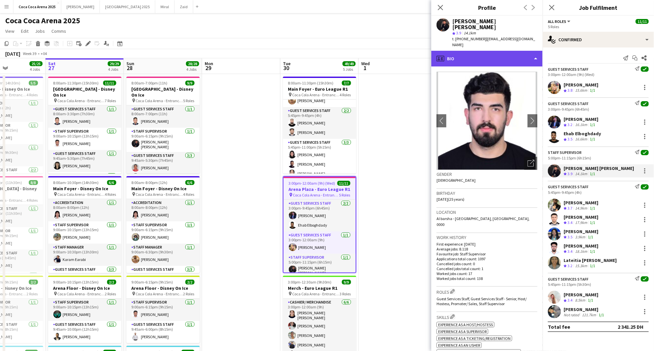
click at [487, 51] on div "profile Bio" at bounding box center [486, 59] width 111 height 16
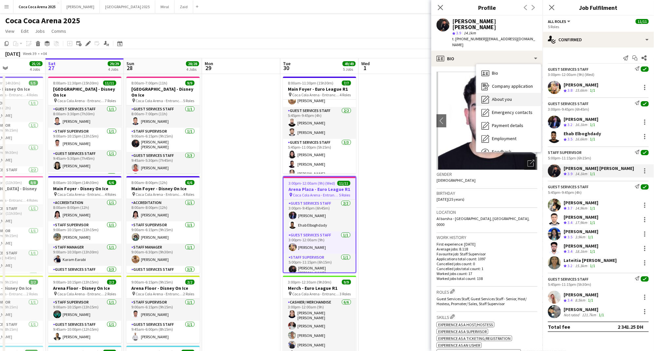
click at [496, 96] on span "About you" at bounding box center [502, 99] width 20 height 6
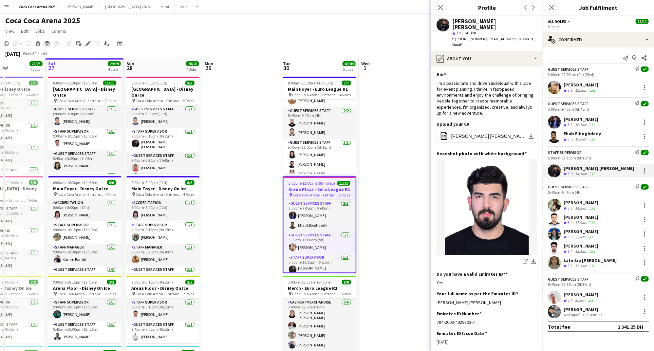
drag, startPoint x: 499, startPoint y: 285, endPoint x: 432, endPoint y: 283, distance: 67.1
click at [432, 283] on app-section-data-types "Bio Edit this field I'm a passionate and driven individual with a love for even…" at bounding box center [486, 208] width 111 height 284
copy div "Hussain Zahir Fareed Al Saadi"
click at [569, 206] on span "3.7" at bounding box center [569, 208] width 5 height 5
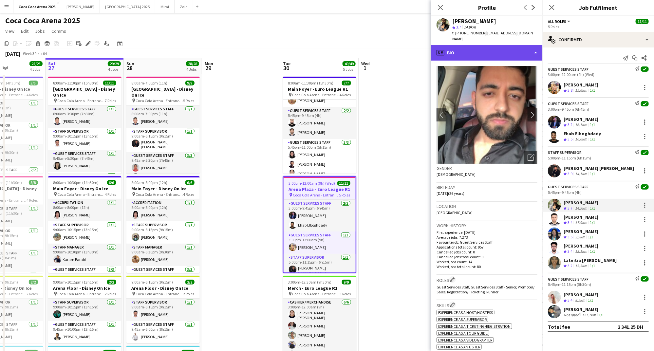
click at [469, 45] on div "profile Bio" at bounding box center [486, 53] width 111 height 16
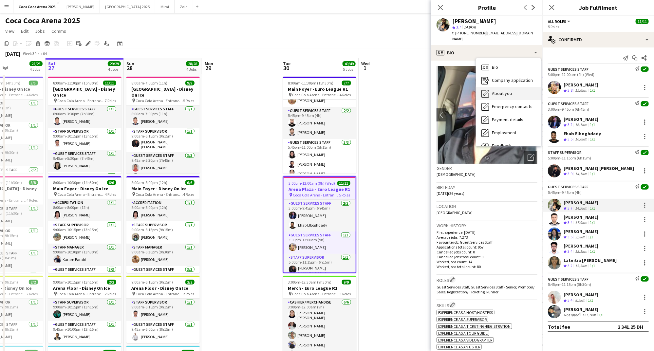
click at [494, 90] on span "About you" at bounding box center [502, 93] width 20 height 6
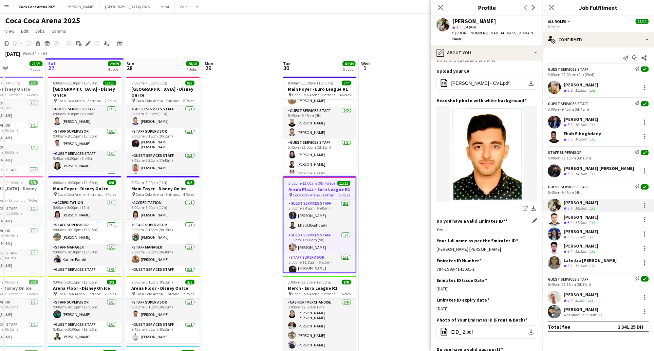
scroll to position [79, 0]
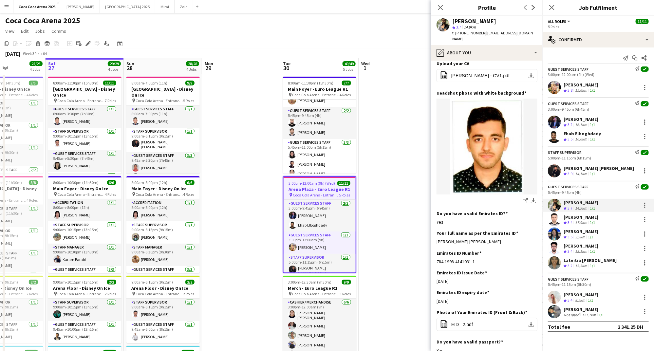
drag, startPoint x: 503, startPoint y: 236, endPoint x: 434, endPoint y: 238, distance: 69.1
click at [434, 238] on app-section-data-types "Bio Edit this field computer science graduate with a passion for both technolog…" at bounding box center [486, 206] width 111 height 290
copy div "Masoud Mohammad Shafie Rahimi"
click at [592, 216] on div "[PERSON_NAME]" at bounding box center [580, 217] width 35 height 6
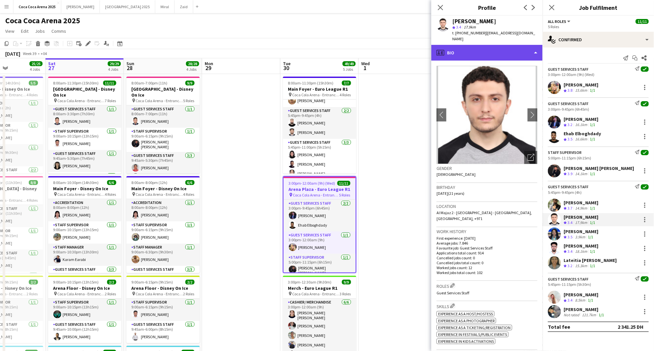
click at [479, 48] on div "profile Bio" at bounding box center [486, 53] width 111 height 16
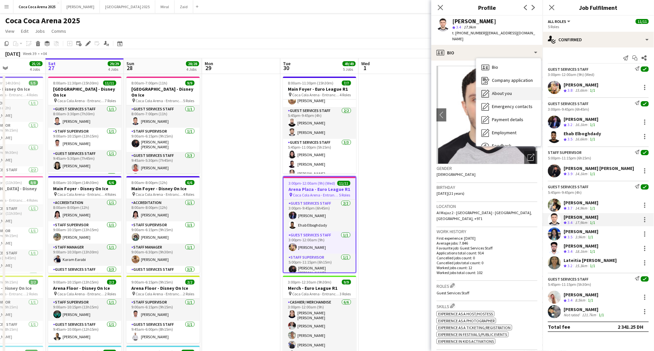
click at [502, 90] on span "About you" at bounding box center [502, 93] width 20 height 6
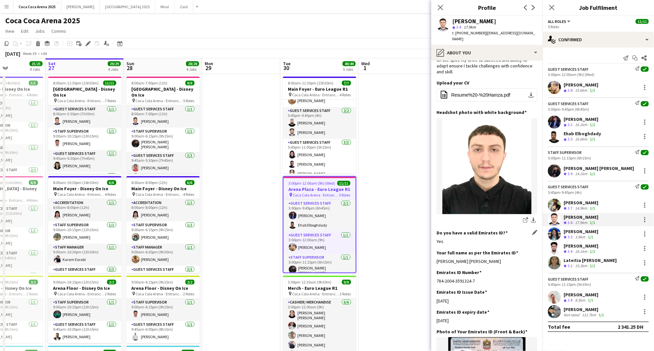
scroll to position [43, 0]
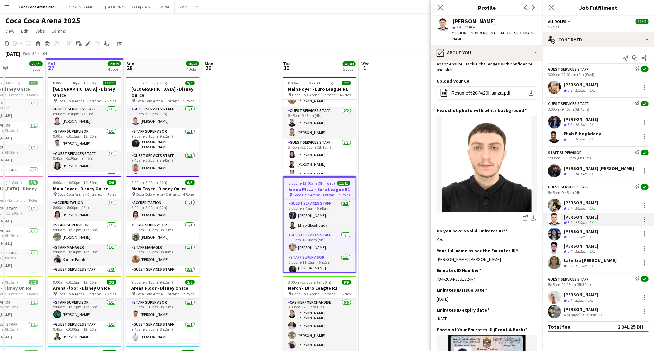
drag, startPoint x: 504, startPoint y: 247, endPoint x: 436, endPoint y: 247, distance: 67.8
click at [436, 247] on app-section-data-types "Bio Edit this field I am an ambitious individual dedicated to self-improvement …" at bounding box center [486, 206] width 111 height 290
copy div "Mohamad Hamza Jalal Almohareb"
click at [577, 230] on div "[PERSON_NAME]" at bounding box center [580, 231] width 35 height 6
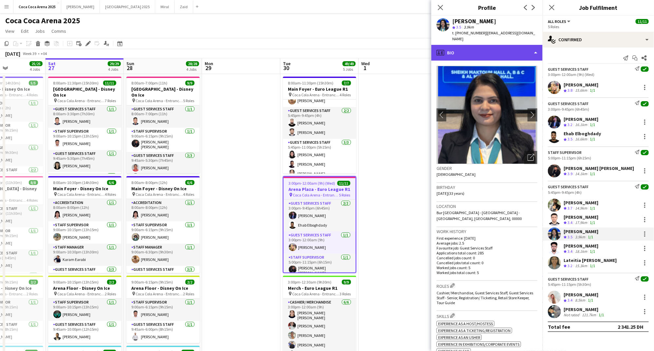
click at [479, 46] on div "profile Bio" at bounding box center [486, 53] width 111 height 16
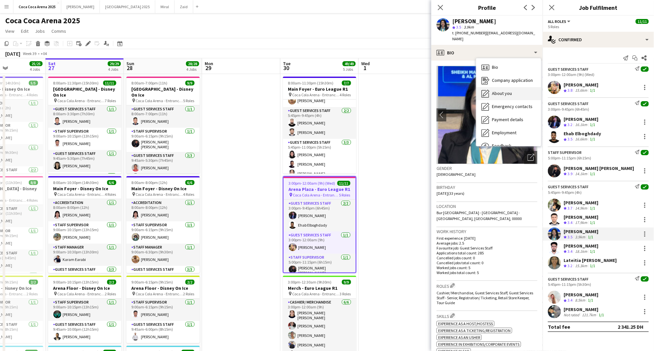
click at [503, 90] on span "About you" at bounding box center [502, 93] width 20 height 6
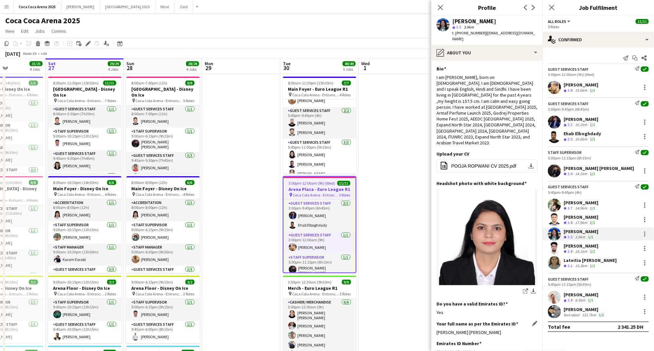
drag, startPoint x: 501, startPoint y: 313, endPoint x: 436, endPoint y: 312, distance: 65.1
click at [436, 329] on div "Pooja Ropwani Ramesh Ropwani" at bounding box center [486, 332] width 101 height 6
copy div "Pooja Ropwani Ramesh Ropwani"
click at [570, 245] on div "[PERSON_NAME]" at bounding box center [580, 246] width 35 height 6
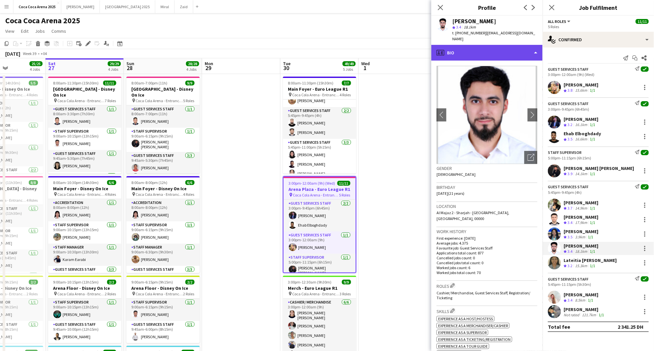
click at [478, 47] on div "profile Bio" at bounding box center [486, 53] width 111 height 16
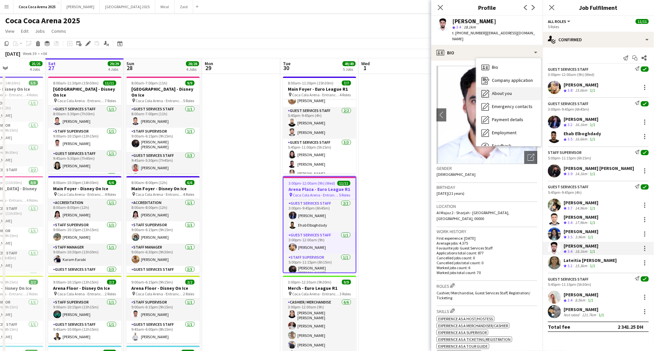
click at [498, 90] on span "About you" at bounding box center [502, 93] width 20 height 6
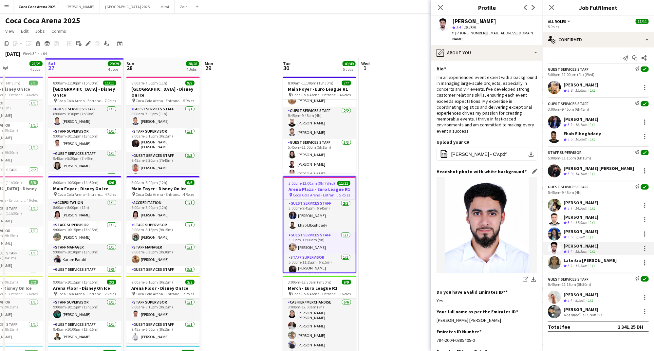
scroll to position [44, 0]
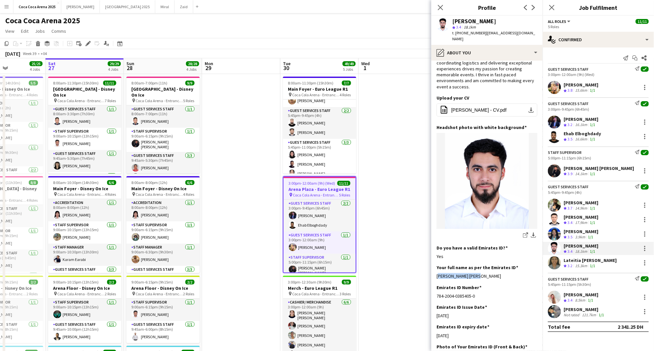
drag, startPoint x: 479, startPoint y: 264, endPoint x: 434, endPoint y: 264, distance: 45.2
click at [434, 264] on app-section-data-types "Bio Edit this field I'm an experienced event expert with a background in managi…" at bounding box center [486, 206] width 111 height 290
copy div "Ali Hussein Hachem"
click at [573, 258] on div "Lateitia [PERSON_NAME]" at bounding box center [589, 260] width 53 height 6
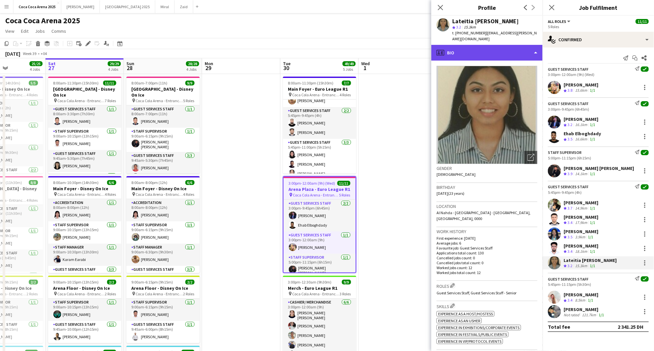
click at [468, 45] on div "profile Bio" at bounding box center [486, 53] width 111 height 16
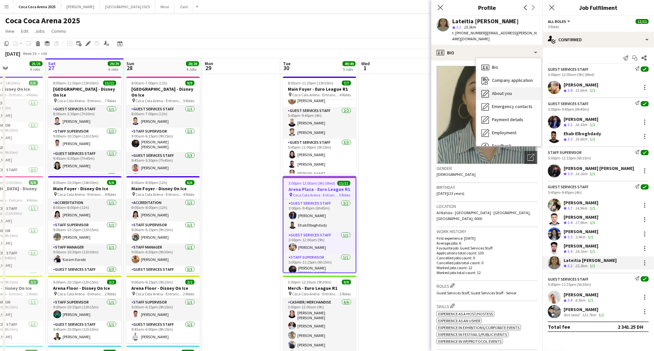
click at [492, 90] on span "About you" at bounding box center [502, 93] width 20 height 6
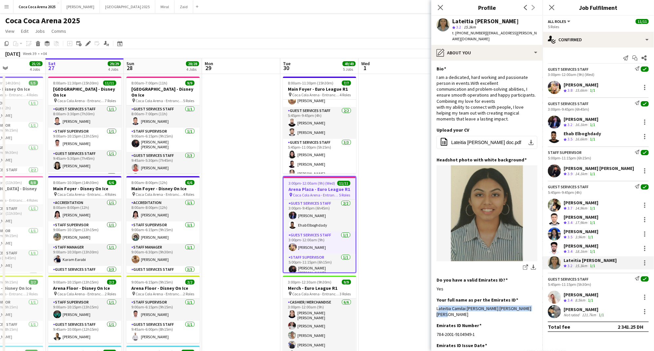
drag, startPoint x: 529, startPoint y: 305, endPoint x: 435, endPoint y: 302, distance: 94.0
click at [435, 302] on app-section-data-types "Bio Edit this field I am a dedicated, hard working and passionate person in eve…" at bounding box center [486, 206] width 111 height 290
copy div "Lateitia Camilai Joan D silva Fabian Enio D Silva"
click at [569, 290] on div "Guest Services Staff Send notification check 5:45pm-11:15pm (5h30m) Camille Ila…" at bounding box center [597, 295] width 111 height 45
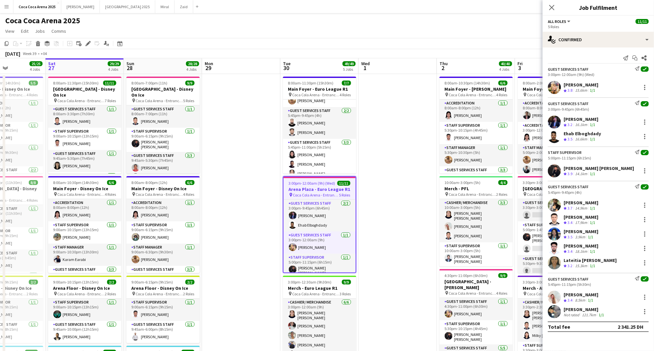
click at [569, 298] on span "3.4" at bounding box center [569, 300] width 5 height 5
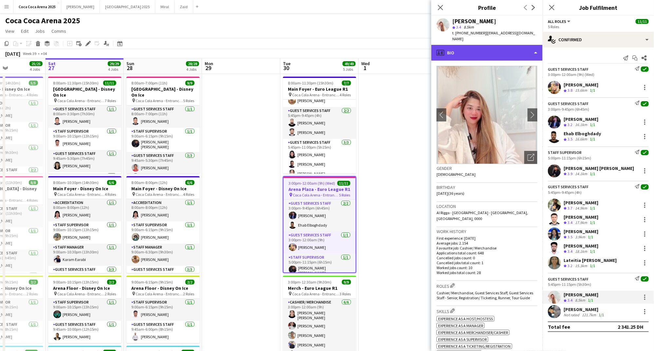
click at [455, 48] on div "profile Bio" at bounding box center [486, 53] width 111 height 16
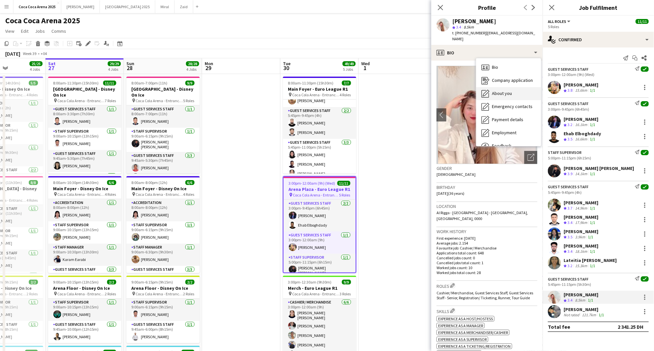
click at [491, 88] on div "About you About you" at bounding box center [508, 93] width 65 height 13
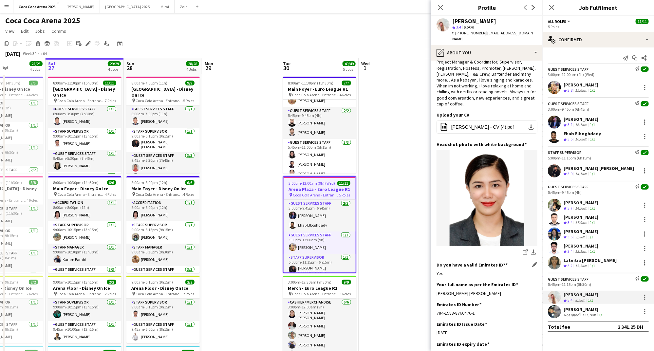
scroll to position [35, 0]
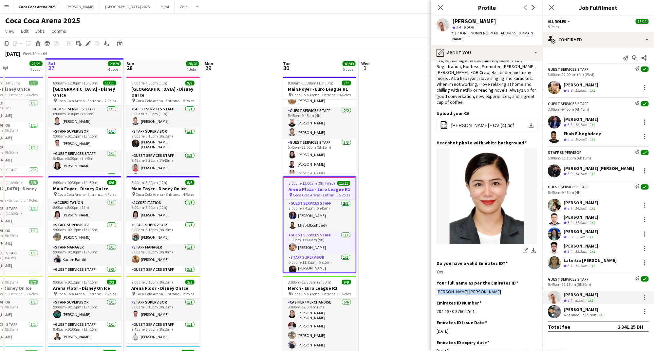
drag, startPoint x: 490, startPoint y: 279, endPoint x: 433, endPoint y: 276, distance: 57.0
click at [433, 276] on app-section-data-types "Bio Edit this field I am Camille Ilagan, I’ve been working in dubai for 11yrs w…" at bounding box center [486, 206] width 111 height 290
copy div "Camille Polongbarit Ilagan"
click at [587, 309] on div "[PERSON_NAME]" at bounding box center [584, 309] width 42 height 6
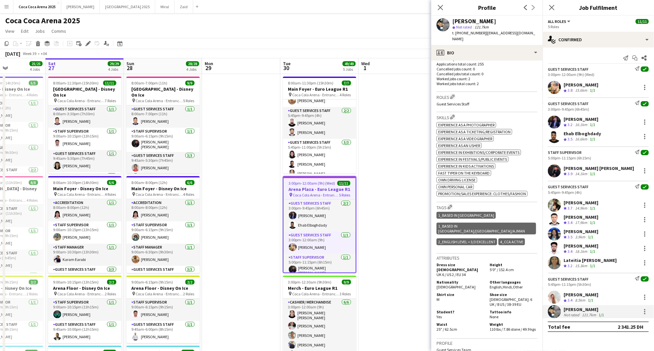
scroll to position [0, 0]
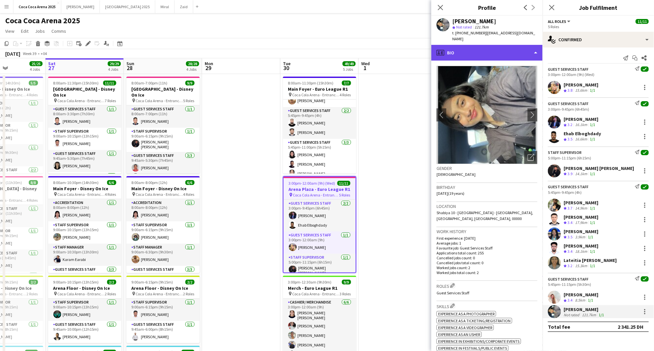
click at [472, 45] on div "profile Bio" at bounding box center [486, 53] width 111 height 16
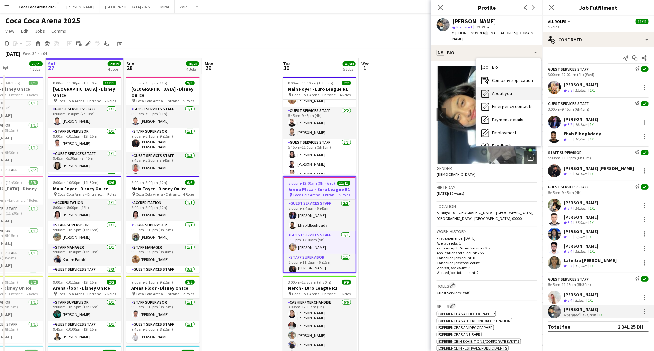
click at [495, 90] on span "About you" at bounding box center [502, 93] width 20 height 6
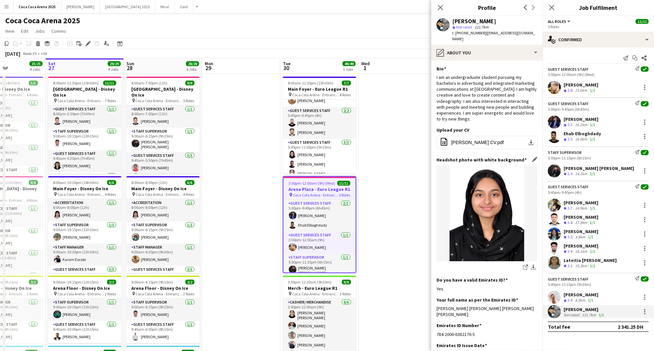
scroll to position [25, 0]
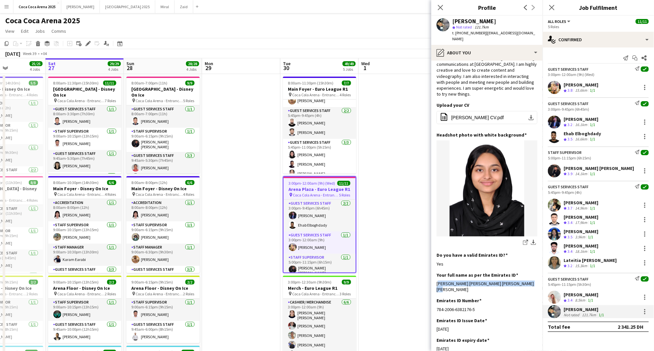
drag, startPoint x: 522, startPoint y: 277, endPoint x: 435, endPoint y: 279, distance: 87.1
click at [435, 279] on app-section-data-types "Bio Edit this field I am an undergraduate student pursuing my bachelors in adve…" at bounding box center [486, 206] width 111 height 290
click at [440, 9] on icon "Close pop-in" at bounding box center [440, 7] width 6 height 6
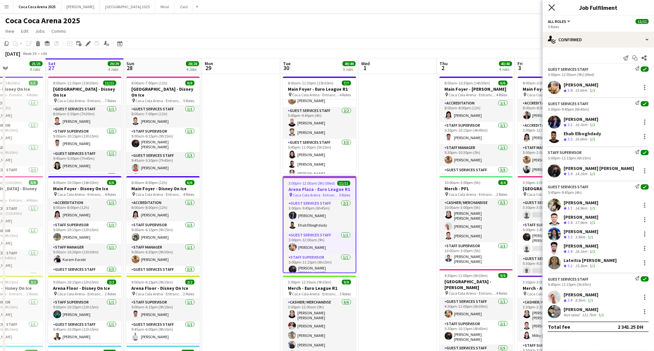
click at [551, 9] on icon at bounding box center [551, 7] width 6 height 6
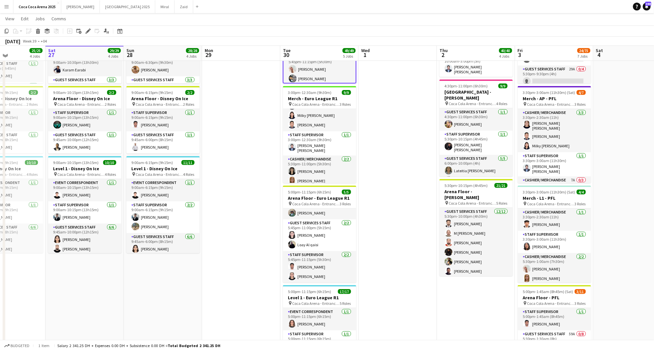
scroll to position [189, 0]
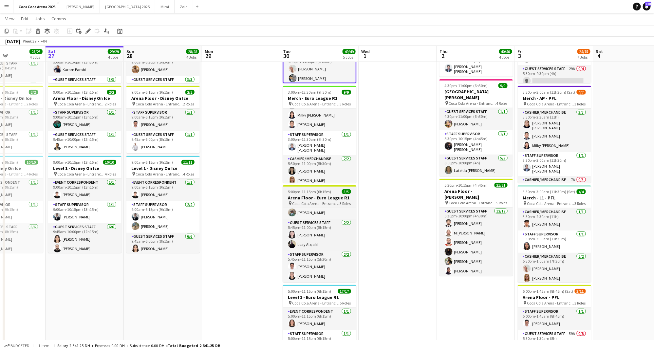
click at [304, 201] on span "Coca Cola Arena - Entrance F" at bounding box center [315, 203] width 47 height 5
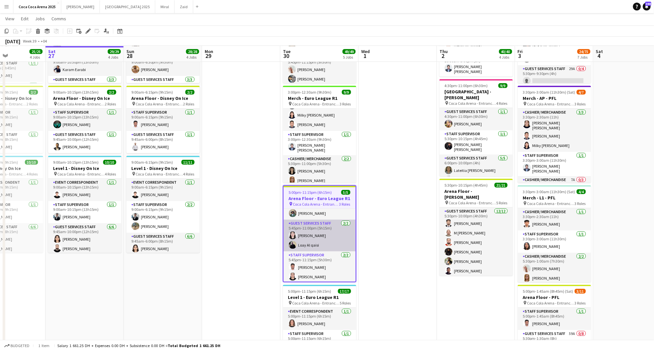
click at [304, 225] on app-card-role "Guest Services Staff 2/2 5:45pm-11:00pm (5h15m) Lynne Elmawed Loay Al qaisi" at bounding box center [319, 236] width 72 height 32
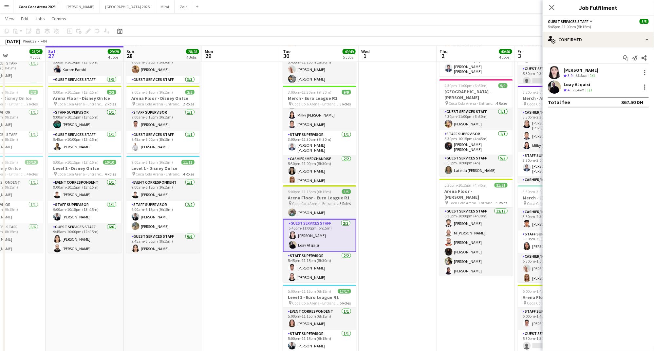
click at [303, 204] on span "Coca Cola Arena - Entrance F" at bounding box center [315, 203] width 47 height 5
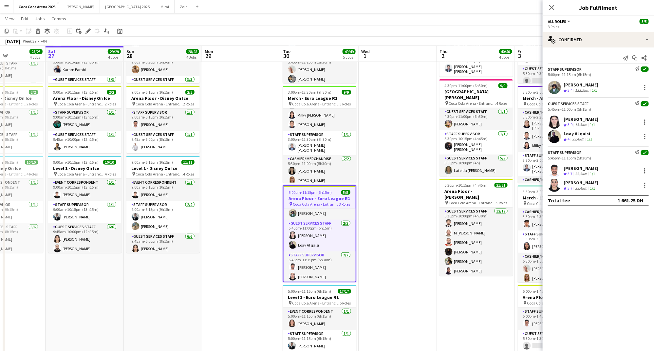
click at [581, 85] on div "[PERSON_NAME]" at bounding box center [580, 85] width 35 height 6
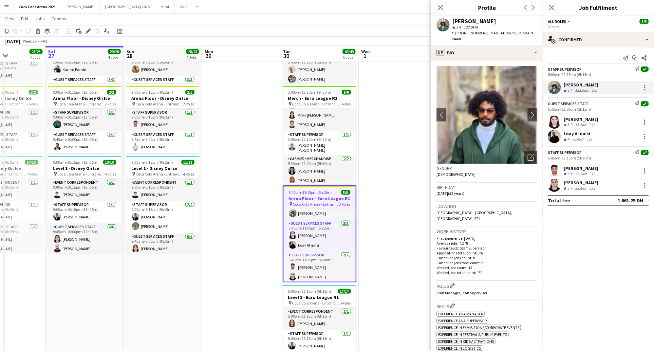
scroll to position [3, 0]
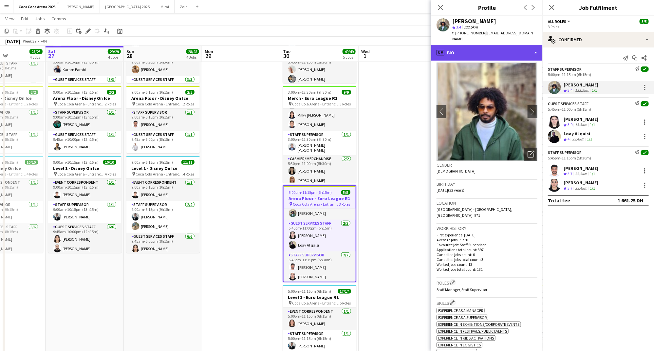
click at [508, 51] on div "profile Bio" at bounding box center [486, 53] width 111 height 16
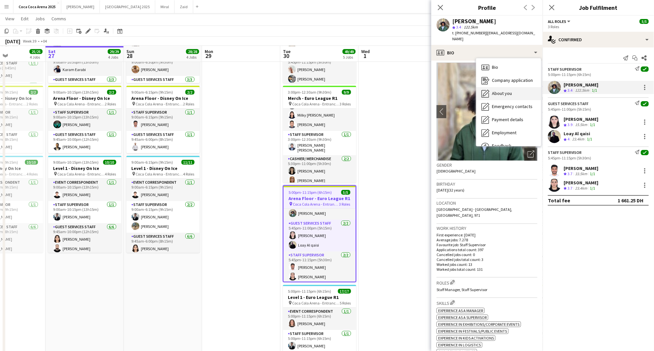
click at [502, 95] on span "About you" at bounding box center [502, 93] width 20 height 6
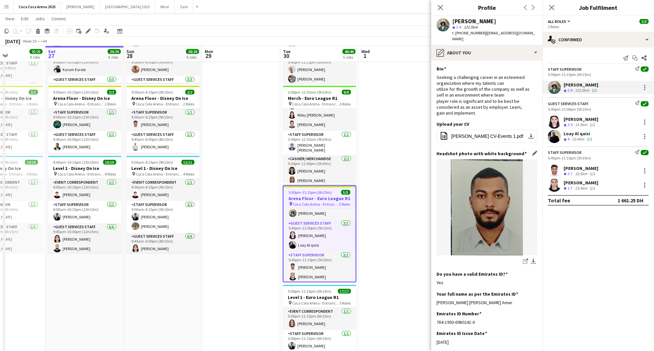
scroll to position [56, 0]
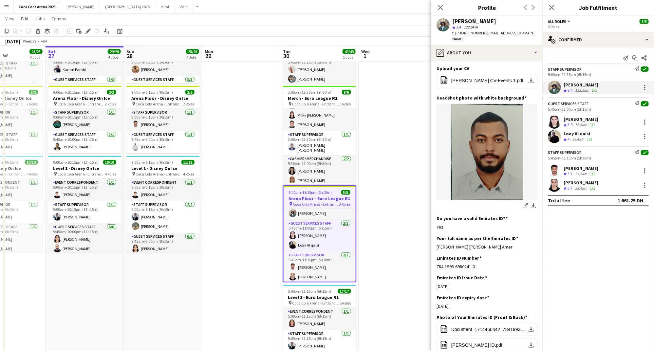
drag, startPoint x: 526, startPoint y: 247, endPoint x: 433, endPoint y: 247, distance: 92.6
click at [433, 247] on app-section-data-types "Bio Edit this field Seeking a challenging career in an esteemed organization wh…" at bounding box center [486, 206] width 111 height 290
click at [568, 120] on div "[PERSON_NAME]" at bounding box center [580, 119] width 35 height 6
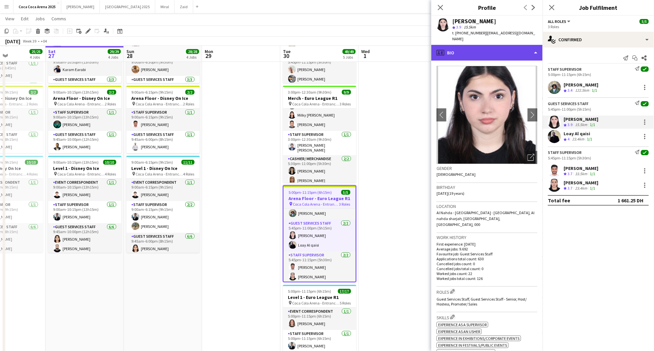
click at [481, 45] on div "profile Bio" at bounding box center [486, 53] width 111 height 16
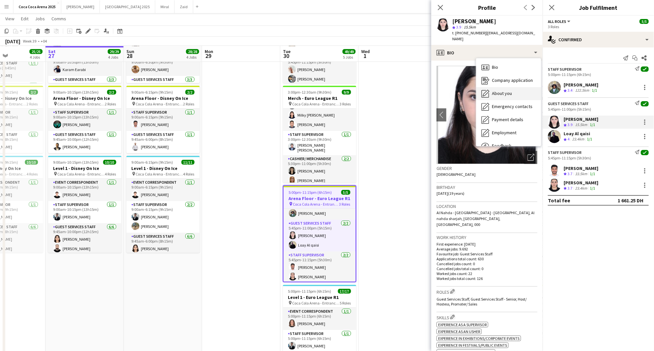
click at [497, 90] on span "About you" at bounding box center [502, 93] width 20 height 6
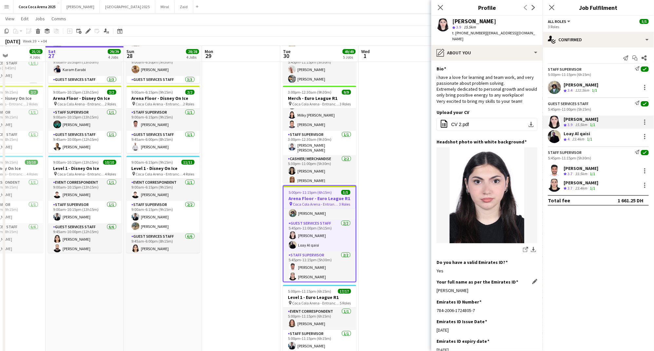
drag, startPoint x: 480, startPoint y: 283, endPoint x: 436, endPoint y: 285, distance: 43.9
click at [436, 287] on div "Lynne Omar El Mawed" at bounding box center [486, 290] width 101 height 6
click at [572, 138] on div "23.4km" at bounding box center [577, 139] width 15 height 6
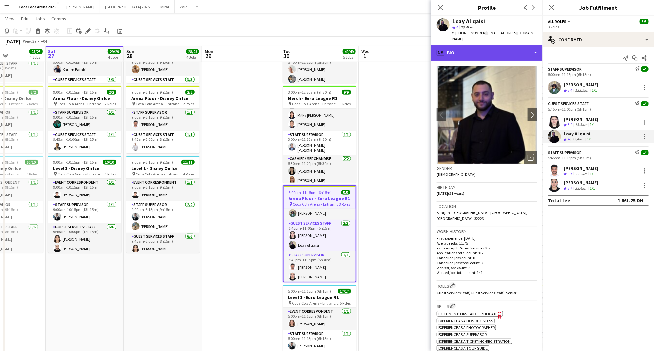
click at [465, 46] on div "profile Bio" at bounding box center [486, 53] width 111 height 16
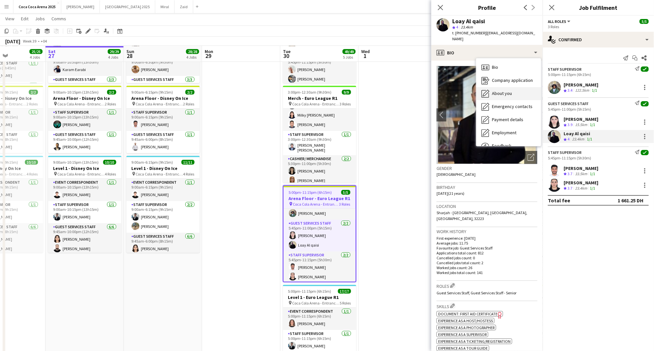
click at [496, 90] on span "About you" at bounding box center [502, 93] width 20 height 6
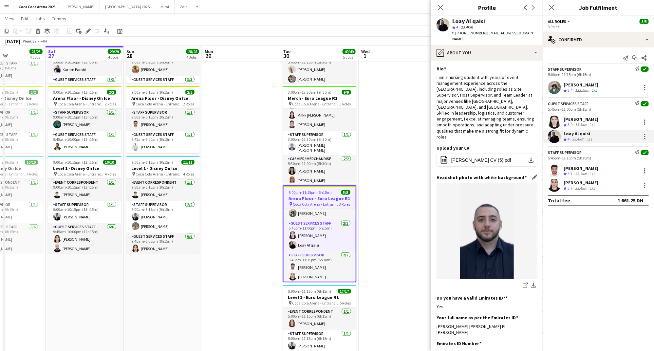
scroll to position [76, 0]
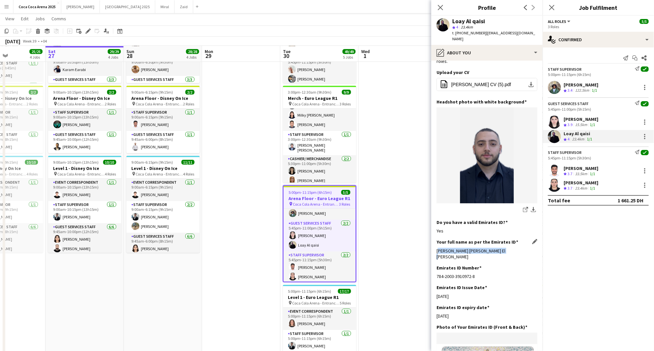
drag, startPoint x: 504, startPoint y: 231, endPoint x: 437, endPoint y: 234, distance: 67.1
click at [437, 248] on div "Loay Salah Eddin Sabty El Qaisi" at bounding box center [486, 254] width 101 height 12
click at [565, 166] on div "[PERSON_NAME]" at bounding box center [580, 168] width 35 height 6
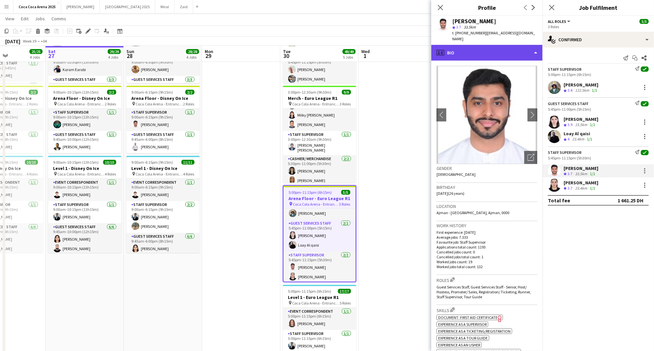
click at [477, 45] on div "profile Bio" at bounding box center [486, 53] width 111 height 16
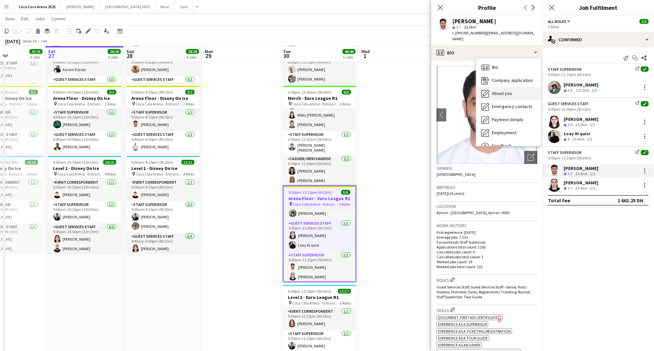
click at [498, 90] on span "About you" at bounding box center [502, 93] width 20 height 6
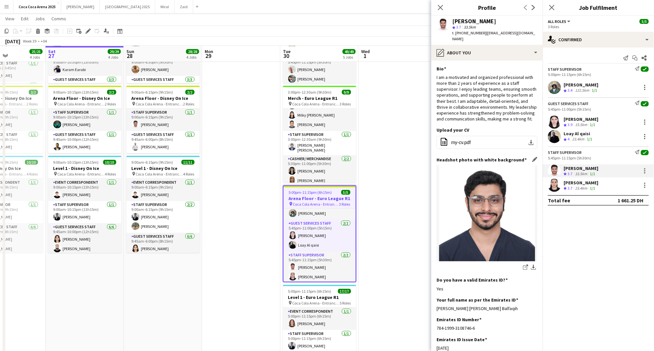
scroll to position [66, 0]
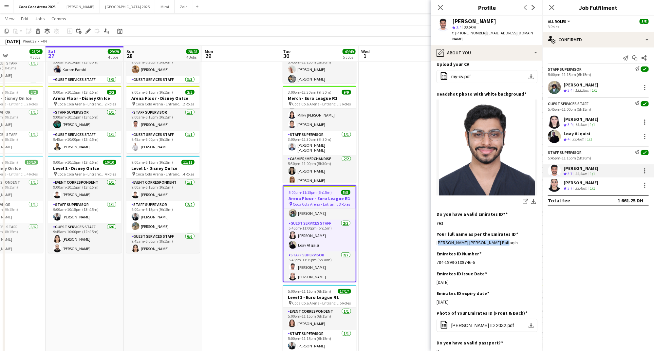
drag, startPoint x: 509, startPoint y: 236, endPoint x: 435, endPoint y: 239, distance: 74.3
click at [435, 239] on app-section-data-types "Bio Edit this field I am a motivated and organized professional with more than …" at bounding box center [486, 206] width 111 height 290
click at [592, 184] on div "[PERSON_NAME]" at bounding box center [580, 183] width 35 height 6
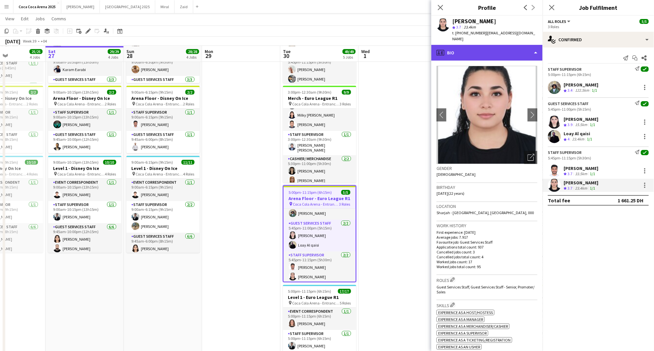
click at [454, 47] on div "profile Bio" at bounding box center [486, 53] width 111 height 16
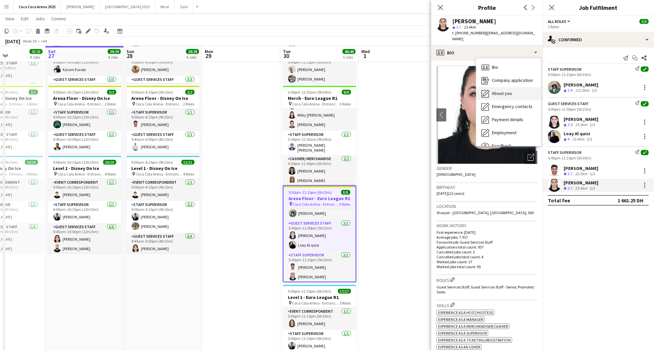
click at [485, 90] on icon "About you" at bounding box center [485, 94] width 8 height 8
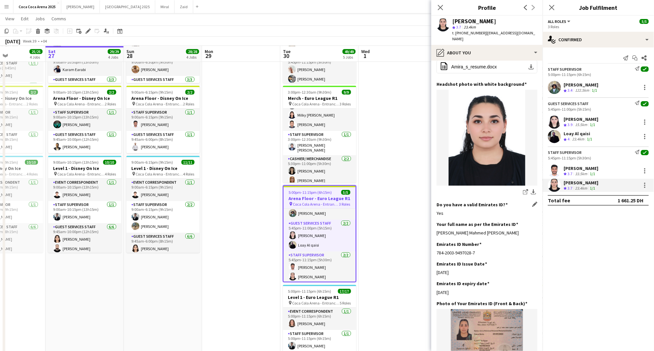
scroll to position [63, 0]
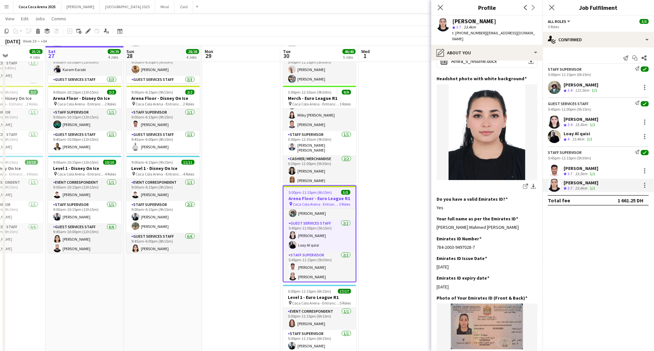
drag, startPoint x: 520, startPoint y: 219, endPoint x: 434, endPoint y: 220, distance: 85.8
click at [434, 220] on app-section-data-types "Bio Edit this field I am a very active and ambitious person I am looking forwar…" at bounding box center [486, 206] width 111 height 290
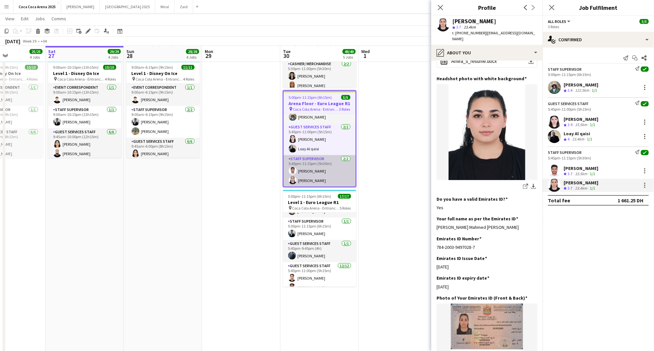
scroll to position [18, 0]
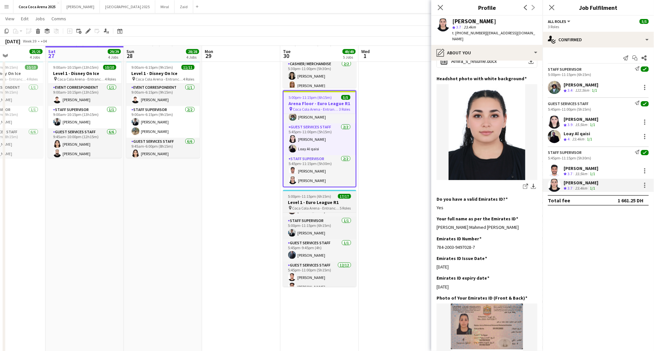
click at [301, 209] on span "Coca Cola Arena - Entrance F" at bounding box center [315, 208] width 47 height 5
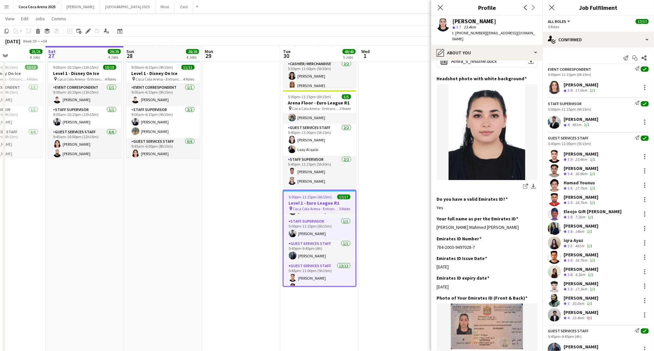
click at [578, 83] on div "[PERSON_NAME]" at bounding box center [580, 85] width 35 height 6
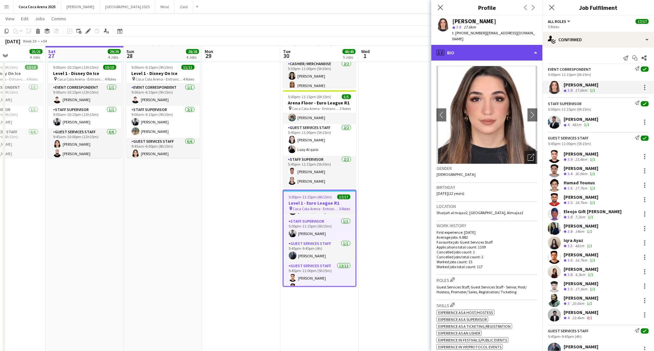
click at [469, 48] on div "profile Bio" at bounding box center [486, 53] width 111 height 16
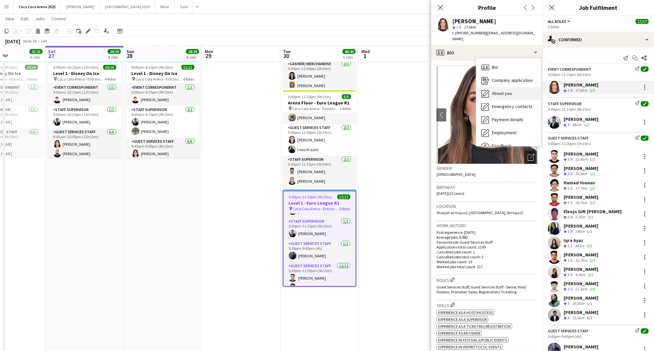
click at [499, 90] on span "About you" at bounding box center [502, 93] width 20 height 6
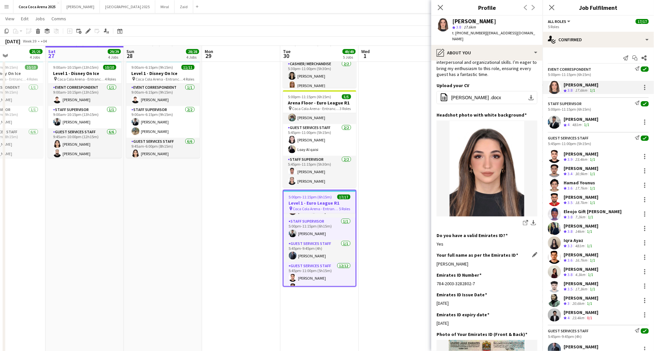
scroll to position [66, 0]
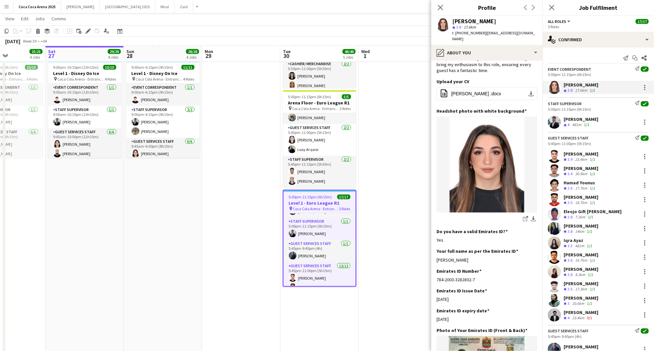
drag, startPoint x: 480, startPoint y: 248, endPoint x: 433, endPoint y: 249, distance: 46.8
click at [433, 249] on app-section-data-types "Bio Edit this field Hey, I’m Lin , applying for a part-time ushering job. I bri…" at bounding box center [486, 206] width 111 height 290
click at [574, 117] on div "[PERSON_NAME]" at bounding box center [580, 119] width 35 height 6
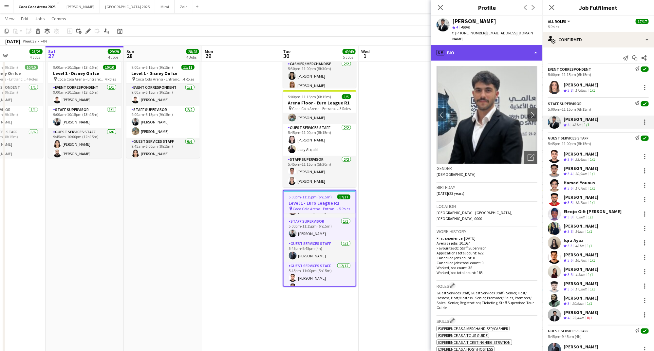
click at [468, 46] on div "profile Bio" at bounding box center [486, 53] width 111 height 16
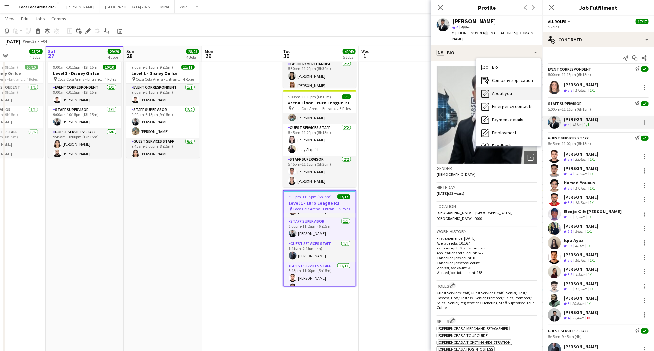
click at [490, 87] on div "About you About you" at bounding box center [508, 93] width 65 height 13
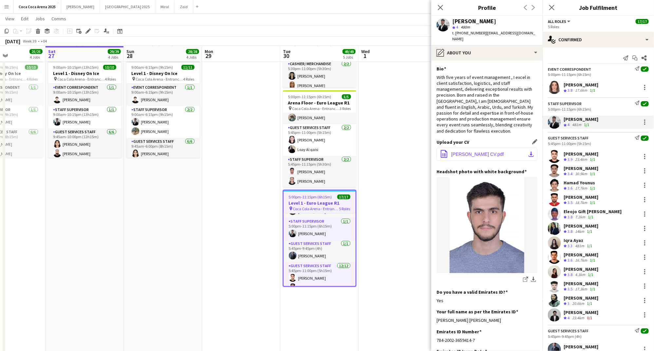
scroll to position [48, 0]
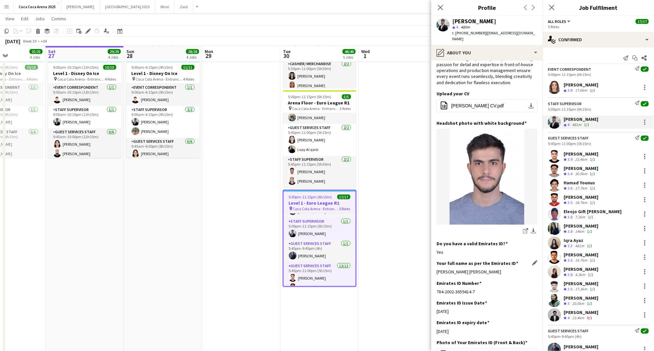
drag, startPoint x: 507, startPoint y: 260, endPoint x: 438, endPoint y: 261, distance: 69.7
click at [438, 269] on div "Osama Nasr Hejazi Molkab Lahlah" at bounding box center [486, 272] width 101 height 6
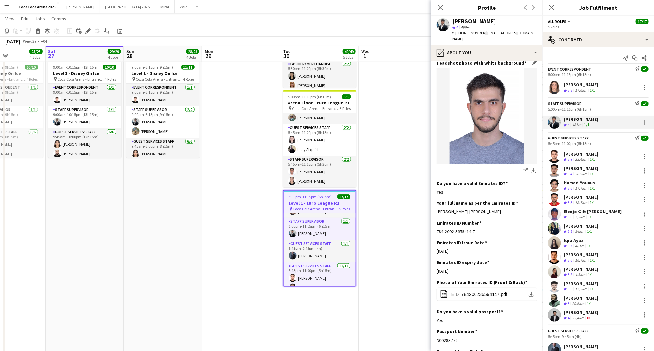
scroll to position [115, 0]
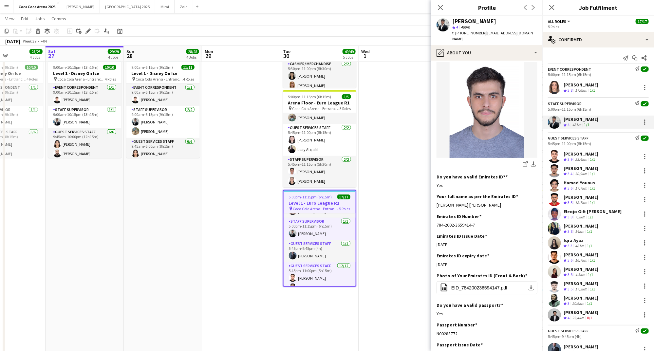
click at [570, 155] on div "[PERSON_NAME]" at bounding box center [580, 154] width 35 height 6
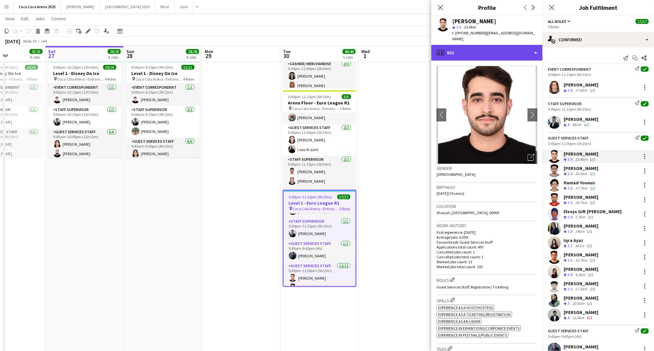
click at [457, 45] on div "profile Bio" at bounding box center [486, 53] width 111 height 16
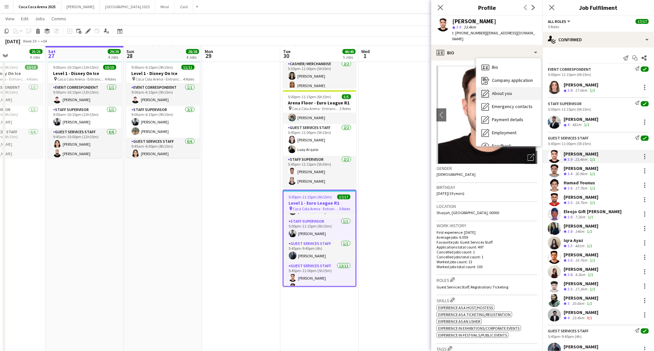
click at [486, 90] on icon at bounding box center [485, 93] width 7 height 7
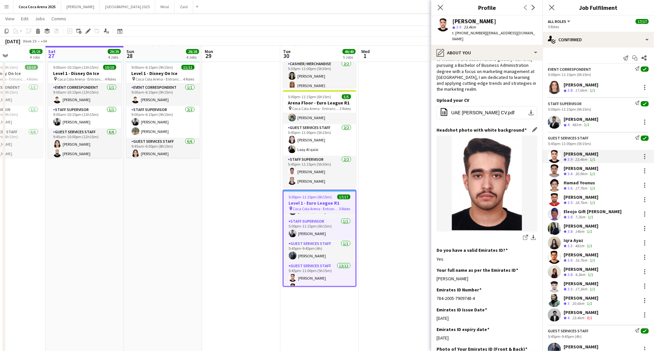
scroll to position [62, 0]
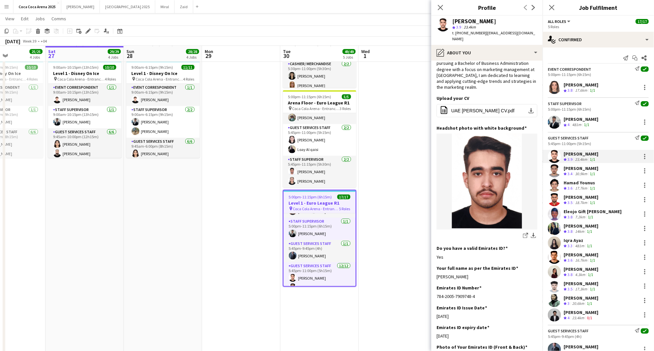
drag, startPoint x: 496, startPoint y: 250, endPoint x: 434, endPoint y: 255, distance: 61.4
click at [434, 255] on app-section-data-types "Bio Edit this field I am Abdullah AlRasheed, born on 31/10/2005, I am from Saud…" at bounding box center [486, 206] width 111 height 290
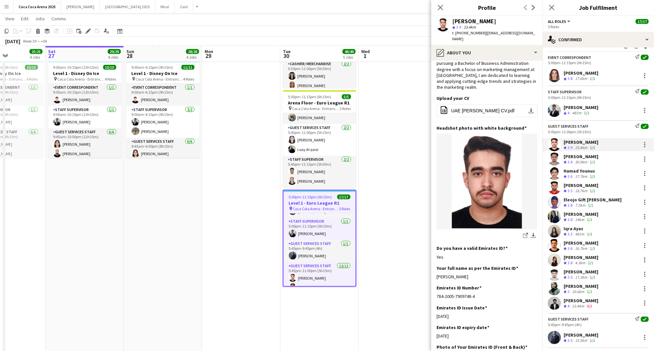
scroll to position [14, 0]
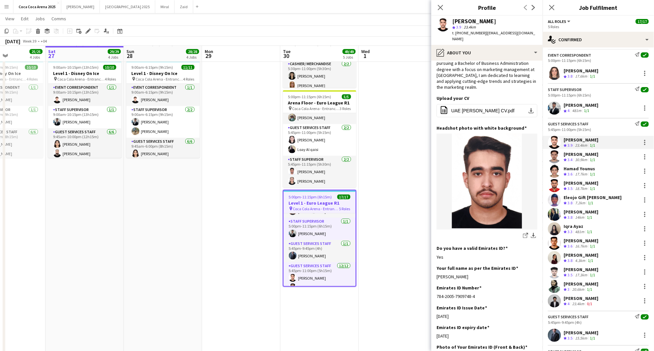
click at [572, 157] on span "3.4" at bounding box center [569, 159] width 5 height 5
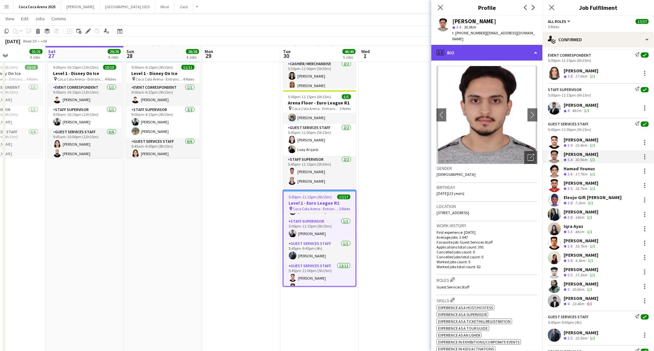
click at [475, 48] on div "profile Bio" at bounding box center [486, 53] width 111 height 16
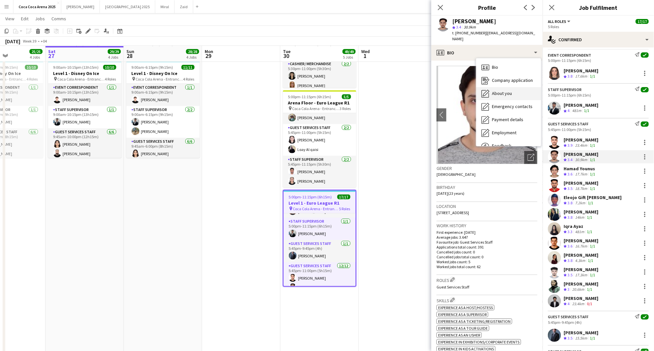
click at [498, 90] on span "About you" at bounding box center [502, 93] width 20 height 6
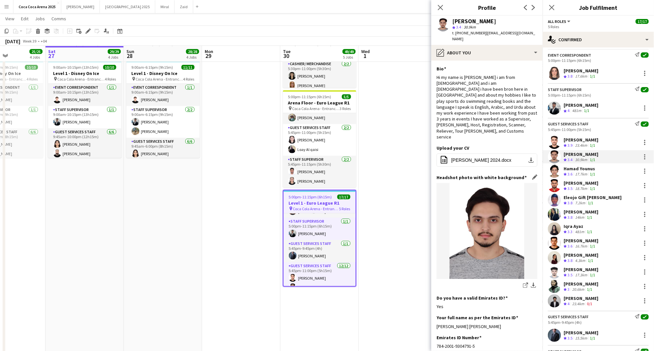
scroll to position [52, 0]
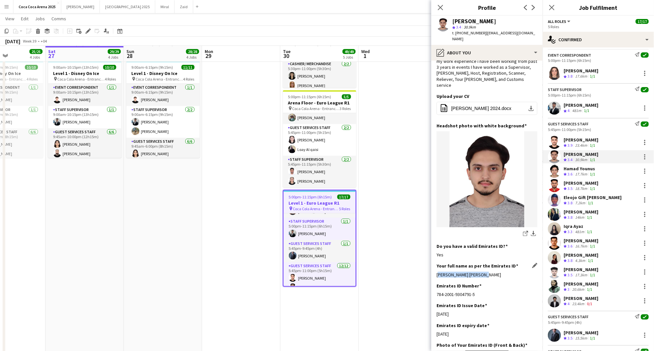
drag, startPoint x: 491, startPoint y: 249, endPoint x: 437, endPoint y: 251, distance: 54.7
click at [437, 272] on div "Ahmed Qasim Qasim Jan" at bounding box center [486, 275] width 101 height 6
click at [591, 167] on div "Hamad Younus" at bounding box center [579, 169] width 33 height 6
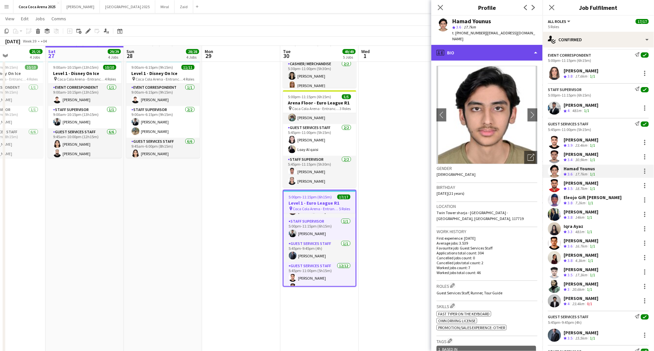
click at [457, 47] on div "profile Bio" at bounding box center [486, 53] width 111 height 16
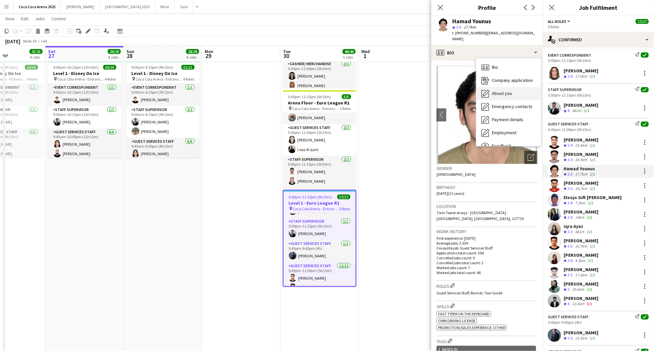
click at [489, 89] on div "About you About you" at bounding box center [508, 93] width 65 height 13
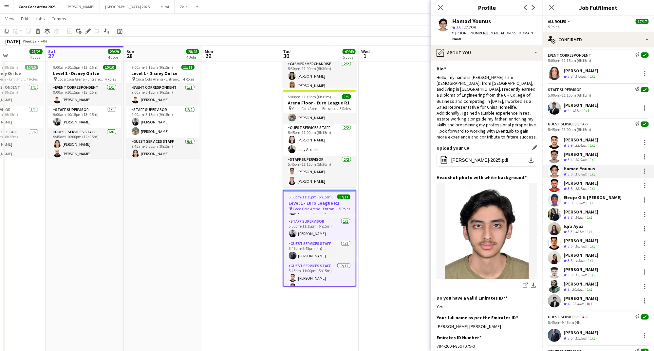
scroll to position [38, 0]
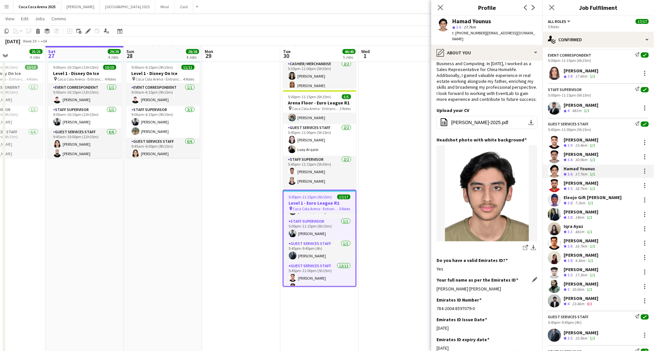
drag, startPoint x: 506, startPoint y: 283, endPoint x: 437, endPoint y: 281, distance: 69.4
click at [437, 286] on div "Hamad Younus Muhammad Younus" at bounding box center [486, 289] width 101 height 6
click at [573, 187] on div "Crew rating 3.5" at bounding box center [568, 189] width 10 height 6
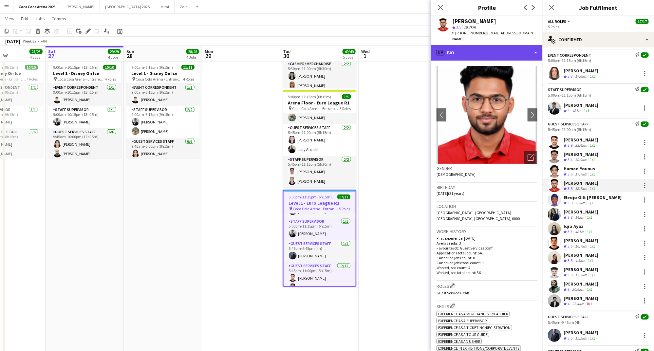
click at [457, 50] on div "profile Bio" at bounding box center [486, 53] width 111 height 16
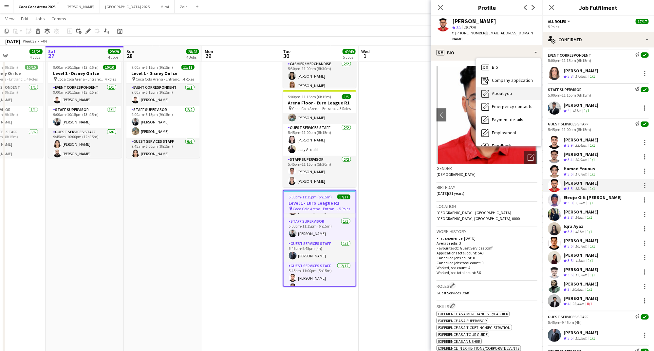
click at [487, 90] on icon "About you" at bounding box center [485, 94] width 8 height 8
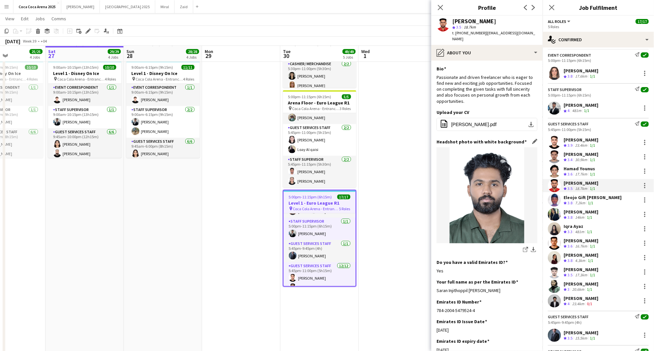
scroll to position [28, 0]
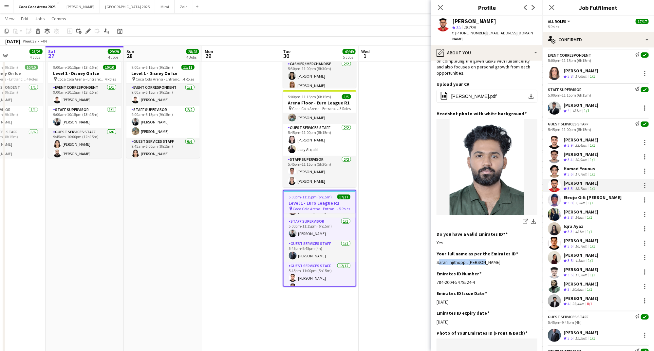
drag, startPoint x: 484, startPoint y: 255, endPoint x: 435, endPoint y: 255, distance: 49.1
click at [435, 255] on app-section-data-types "Bio Edit this field Passionate and driven freelancer who is eager to find new a…" at bounding box center [486, 206] width 111 height 290
click at [571, 198] on div "Eleojo Gift [PERSON_NAME]" at bounding box center [592, 197] width 58 height 6
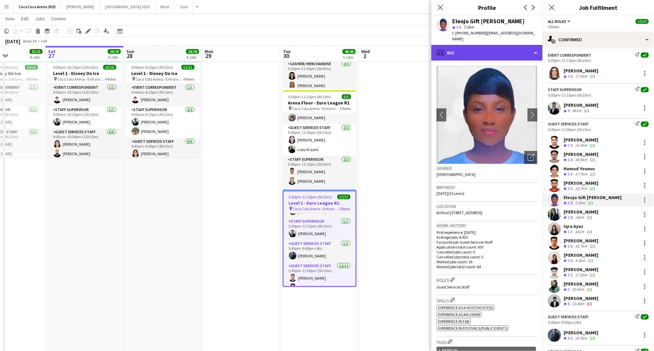
click at [464, 45] on div "profile Bio" at bounding box center [486, 53] width 111 height 16
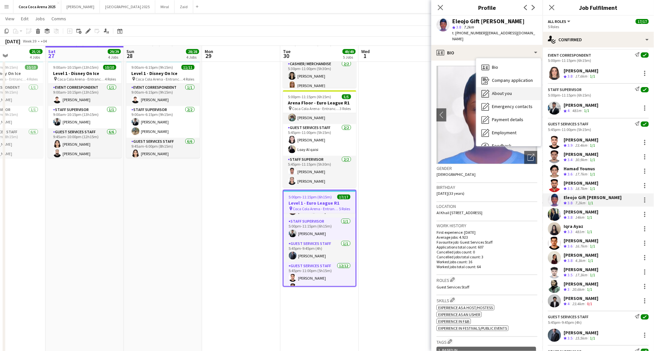
click at [491, 87] on div "About you About you" at bounding box center [508, 93] width 65 height 13
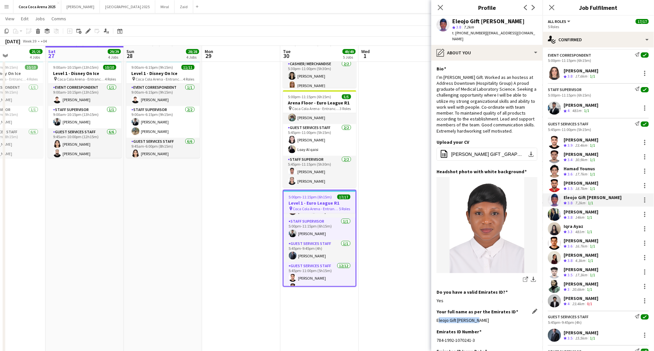
drag, startPoint x: 485, startPoint y: 315, endPoint x: 436, endPoint y: 313, distance: 48.5
click at [436, 317] on div "Eleojo Gift [PERSON_NAME]" at bounding box center [486, 320] width 101 height 6
click at [573, 215] on div "Crew rating 3.8" at bounding box center [568, 218] width 10 height 6
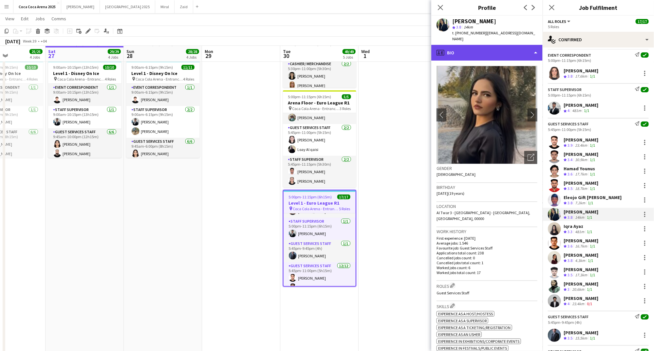
click at [460, 45] on div "profile Bio" at bounding box center [486, 53] width 111 height 16
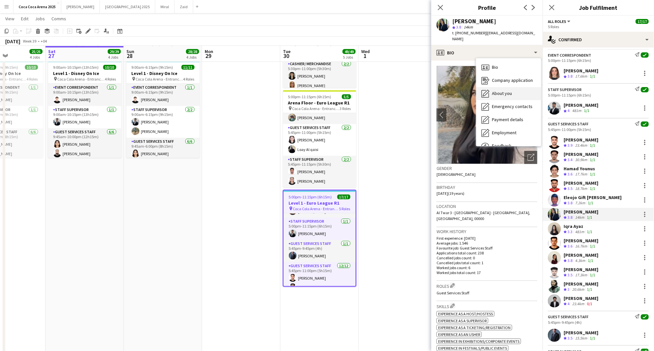
click at [487, 90] on icon "About you" at bounding box center [485, 94] width 8 height 8
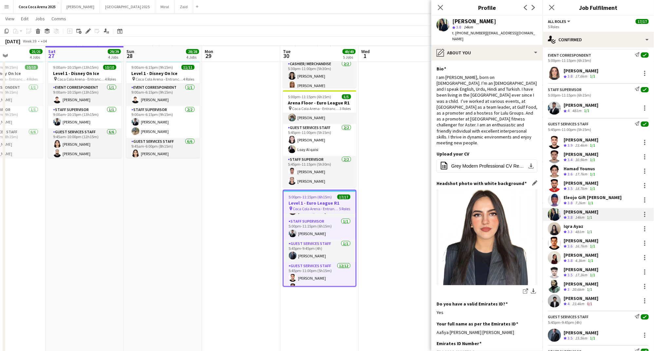
scroll to position [54, 0]
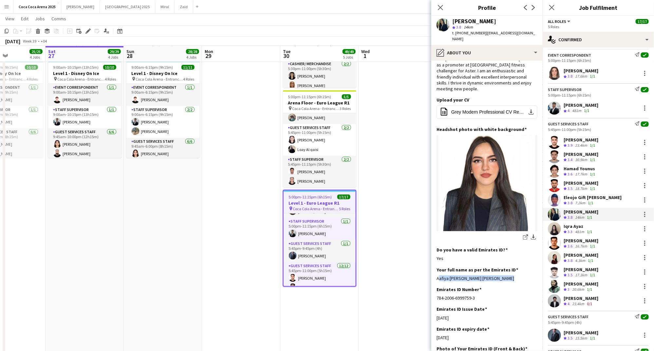
drag, startPoint x: 504, startPoint y: 261, endPoint x: 435, endPoint y: 262, distance: 69.4
click at [435, 262] on app-section-data-types "Bio Edit this field I am Aafiya Fathima, born on 15th may, 2006. I’m an Indian …" at bounding box center [486, 206] width 111 height 290
click at [576, 226] on div "Iqra Ayaz" at bounding box center [578, 226] width 30 height 6
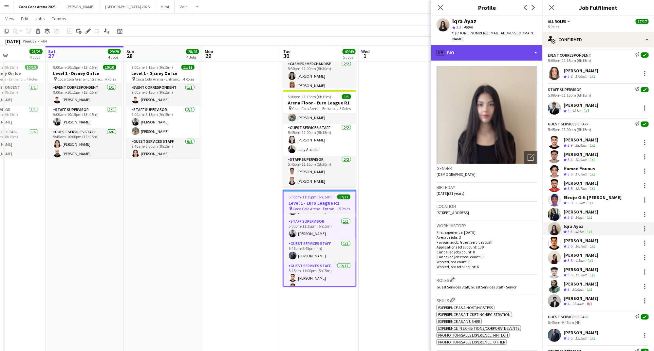
click at [475, 45] on div "profile Bio" at bounding box center [486, 53] width 111 height 16
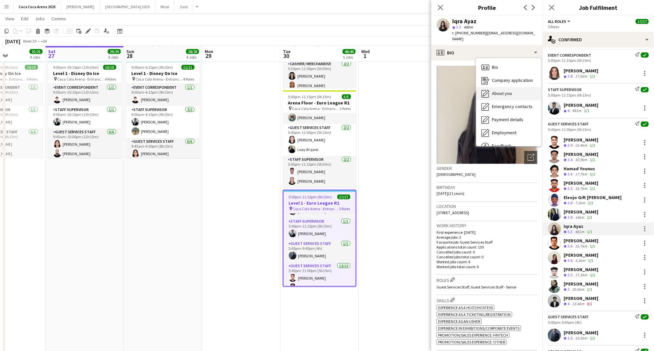
click at [493, 90] on span "About you" at bounding box center [502, 93] width 20 height 6
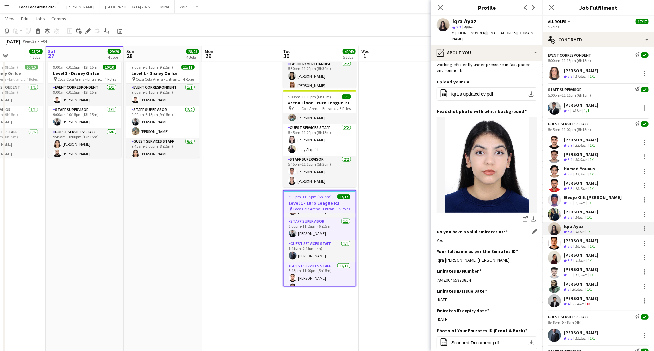
scroll to position [59, 0]
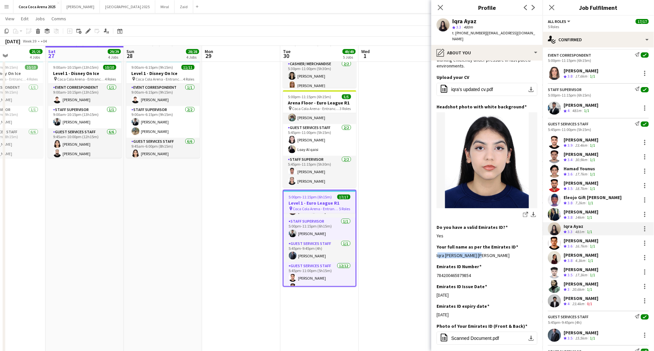
drag, startPoint x: 483, startPoint y: 244, endPoint x: 432, endPoint y: 244, distance: 51.1
click at [432, 244] on app-section-data-types "Bio Edit this field I am Iqra, a motivated 21-year-old student with hands-on ex…" at bounding box center [486, 206] width 111 height 290
click at [582, 242] on div "[PERSON_NAME]" at bounding box center [580, 241] width 35 height 6
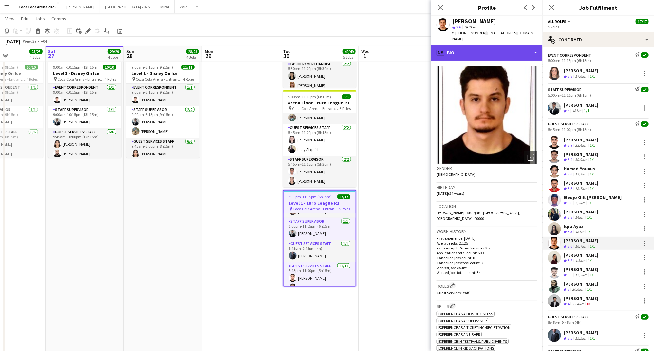
click at [461, 48] on div "profile Bio" at bounding box center [486, 53] width 111 height 16
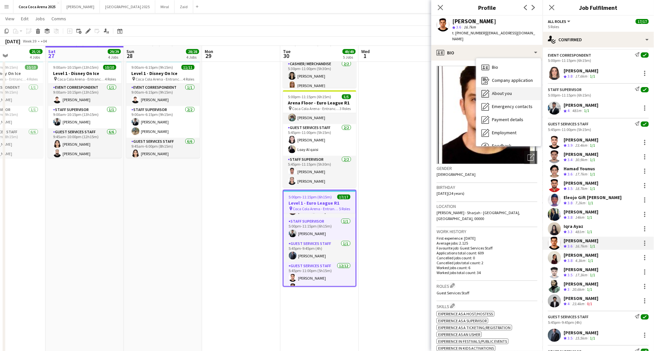
click at [492, 90] on span "About you" at bounding box center [502, 93] width 20 height 6
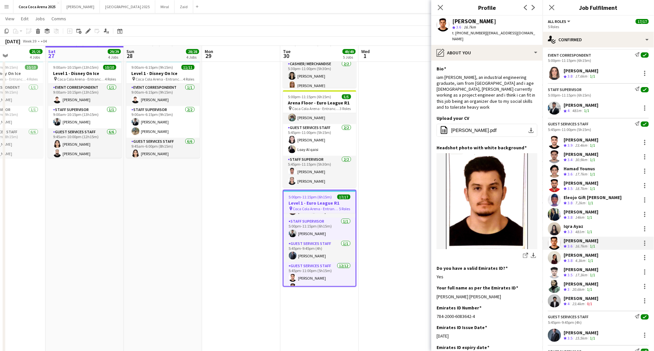
drag, startPoint x: 506, startPoint y: 282, endPoint x: 435, endPoint y: 282, distance: 71.0
click at [435, 282] on app-section-data-types "Bio Edit this field iam abdallah nabeel, an industrial engineering graduate, ia…" at bounding box center [486, 206] width 111 height 290
click at [579, 253] on div "[PERSON_NAME]" at bounding box center [580, 255] width 35 height 6
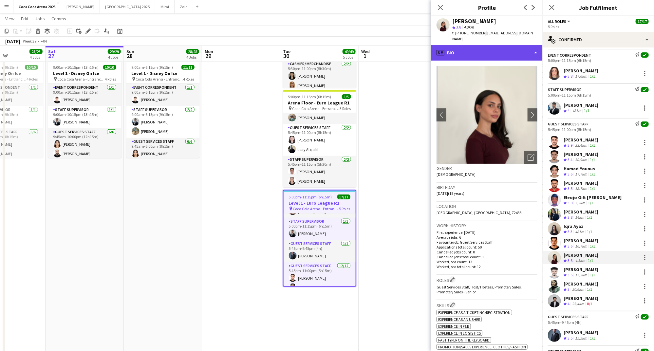
click at [451, 48] on div "profile Bio" at bounding box center [486, 53] width 111 height 16
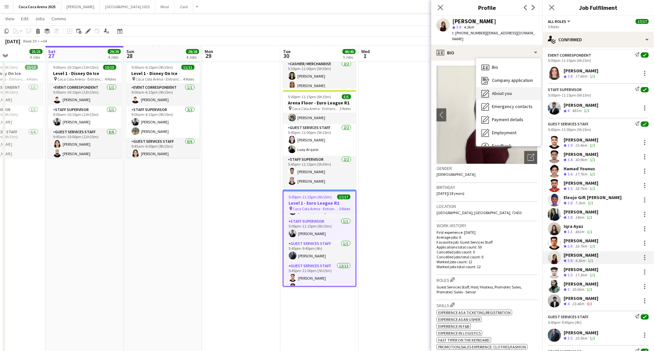
click at [480, 87] on div "About you About you" at bounding box center [508, 93] width 65 height 13
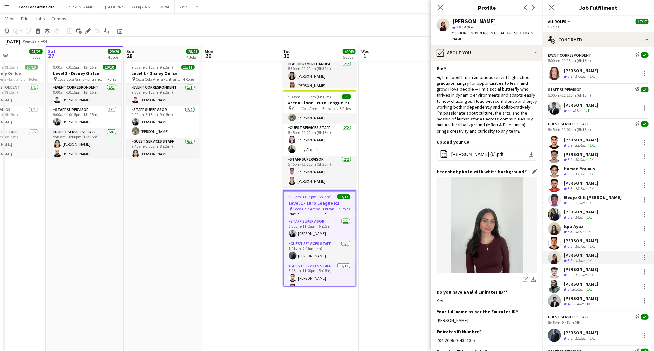
scroll to position [38, 0]
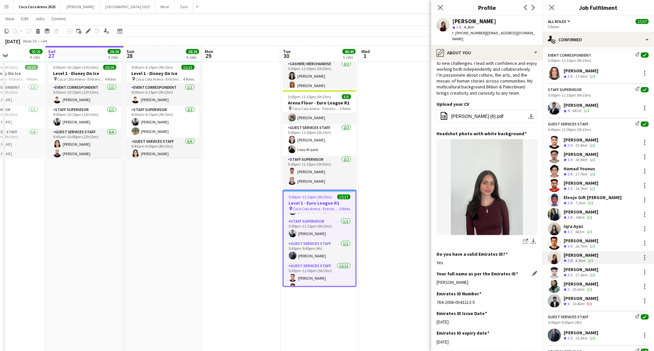
drag, startPoint x: 483, startPoint y: 275, endPoint x: 436, endPoint y: 277, distance: 46.5
click at [436, 279] on div "Jood Aroha Stephenson" at bounding box center [486, 282] width 101 height 6
click at [587, 275] on div "17.3km" at bounding box center [580, 275] width 15 height 6
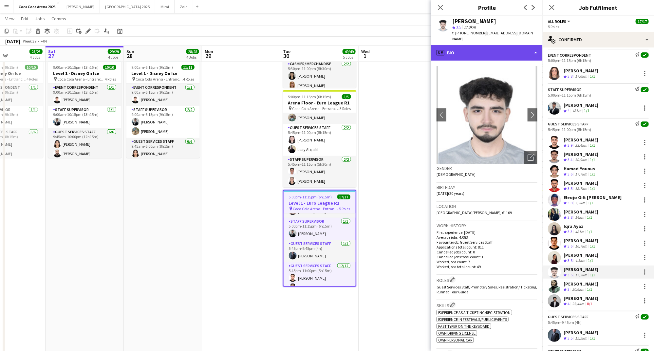
click at [449, 45] on div "profile Bio" at bounding box center [486, 53] width 111 height 16
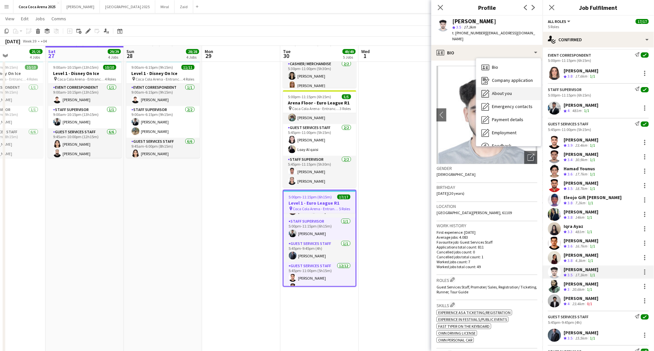
click at [501, 90] on span "About you" at bounding box center [502, 93] width 20 height 6
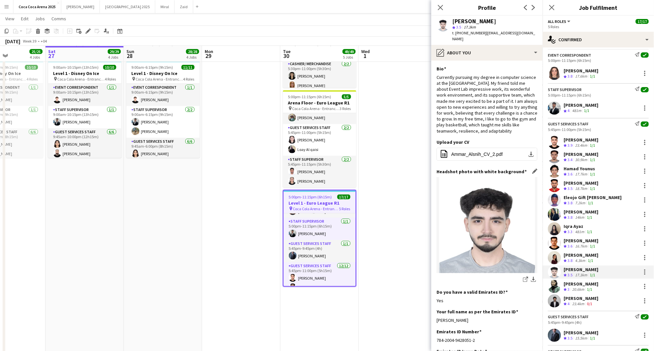
scroll to position [36, 0]
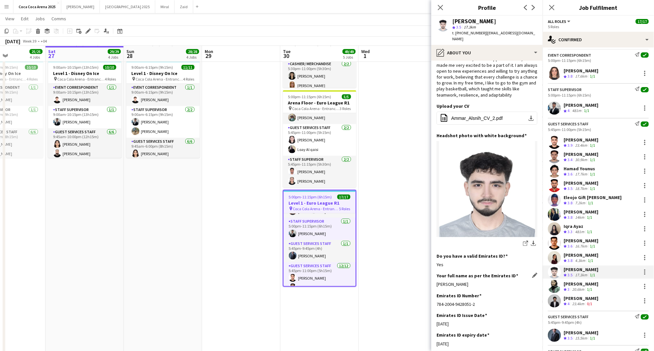
drag, startPoint x: 475, startPoint y: 277, endPoint x: 437, endPoint y: 280, distance: 38.4
click at [437, 281] on div "Ammar Fuad Alsnih" at bounding box center [486, 284] width 101 height 6
click at [576, 283] on div "[PERSON_NAME]" at bounding box center [580, 284] width 35 height 6
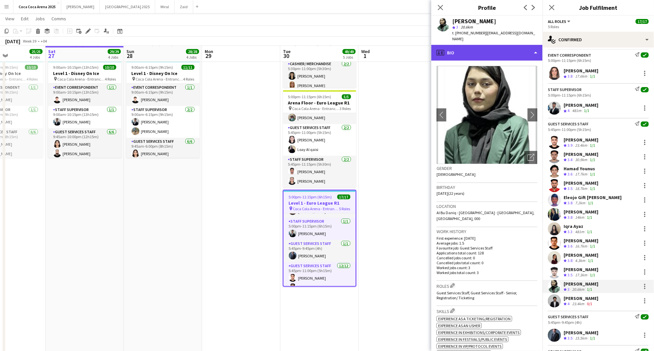
click at [459, 45] on div "profile Bio" at bounding box center [486, 53] width 111 height 16
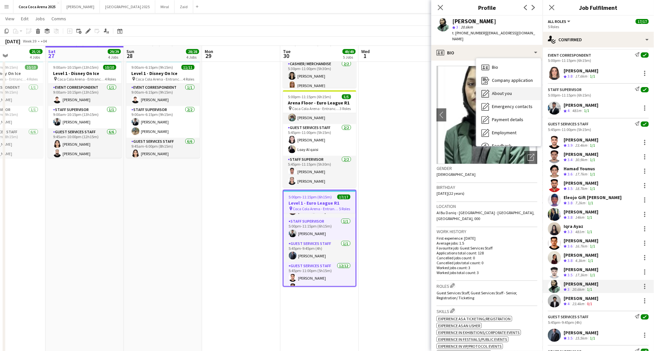
click at [496, 90] on span "About you" at bounding box center [502, 93] width 20 height 6
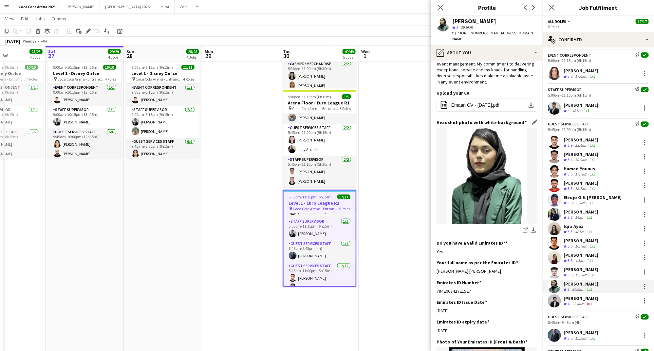
scroll to position [50, 0]
drag, startPoint x: 506, startPoint y: 264, endPoint x: 437, endPoint y: 265, distance: 69.4
click at [437, 267] on div "Eman Sajjad Sajjad Shaban Chohan" at bounding box center [486, 270] width 101 height 6
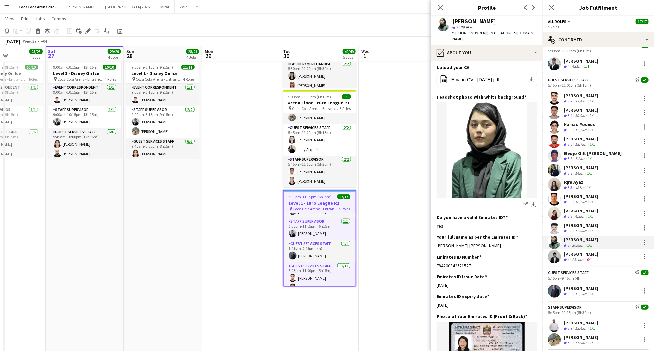
scroll to position [72, 0]
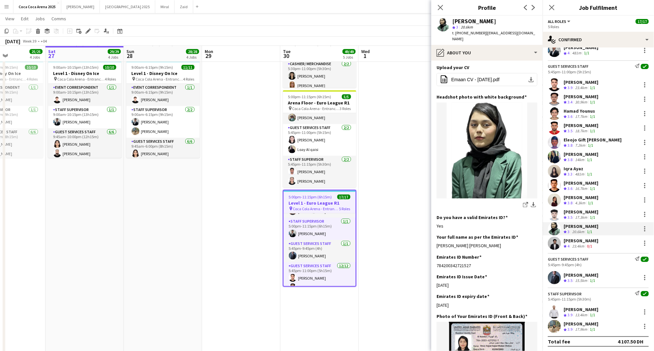
click at [575, 241] on div "Anas Swady" at bounding box center [580, 241] width 35 height 6
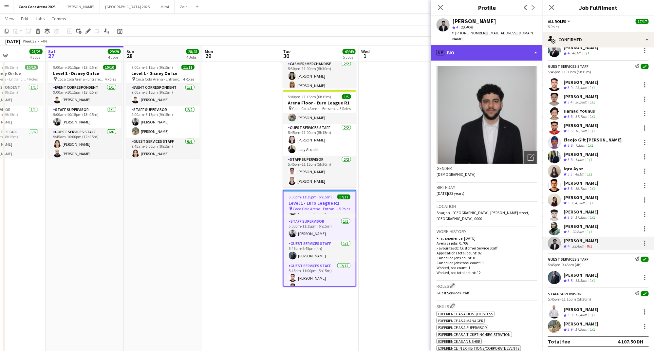
click at [469, 45] on div "profile Bio" at bounding box center [486, 53] width 111 height 16
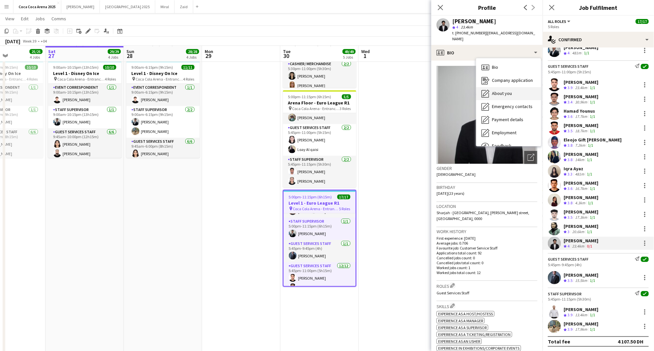
click at [505, 90] on span "About you" at bounding box center [502, 93] width 20 height 6
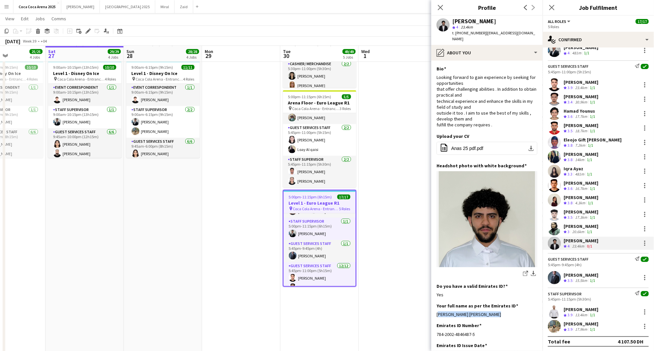
drag, startPoint x: 502, startPoint y: 307, endPoint x: 436, endPoint y: 307, distance: 66.4
click at [436, 307] on app-section-data-types "Bio Edit this field Looking forward to gain experience by seeking for opportuni…" at bounding box center [486, 206] width 111 height 290
click at [573, 275] on div "Tammam Molham" at bounding box center [580, 275] width 35 height 6
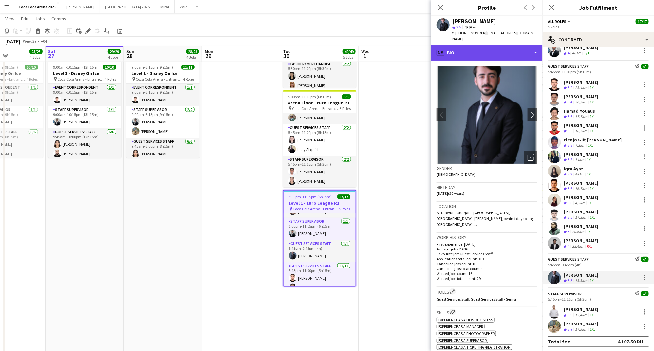
click at [457, 48] on div "profile Bio" at bounding box center [486, 53] width 111 height 16
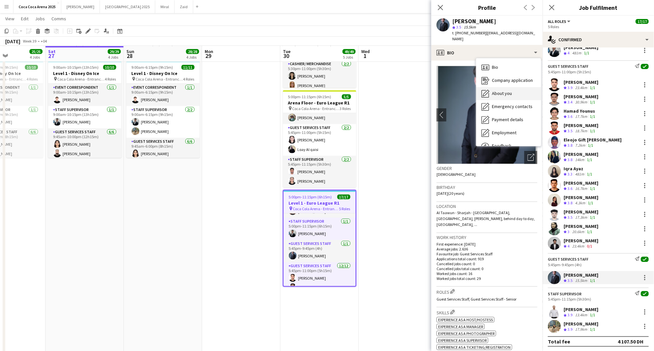
click at [487, 91] on icon "About you" at bounding box center [485, 94] width 8 height 8
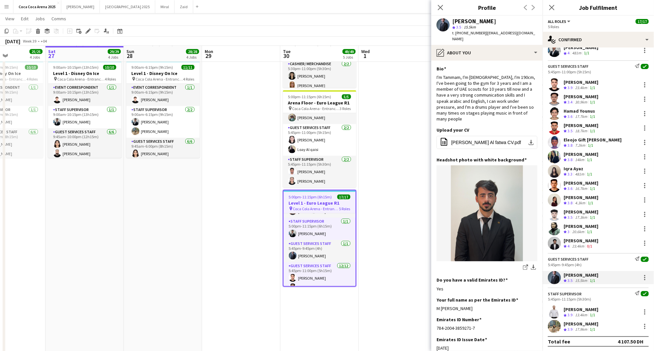
drag, startPoint x: 506, startPoint y: 297, endPoint x: 434, endPoint y: 296, distance: 72.3
click at [434, 296] on app-section-data-types "Bio Edit this field I'm Tammam, I'm 20 years old, I'm 190cm, I've been going to…" at bounding box center [486, 206] width 111 height 290
drag, startPoint x: 506, startPoint y: 296, endPoint x: 436, endPoint y: 296, distance: 70.4
click at [436, 296] on app-section-data-types "Bio Edit this field I'm Tammam, I'm 20 years old, I'm 190cm, I've been going to…" at bounding box center [486, 206] width 111 height 290
click at [578, 313] on div "13.4km" at bounding box center [580, 315] width 15 height 6
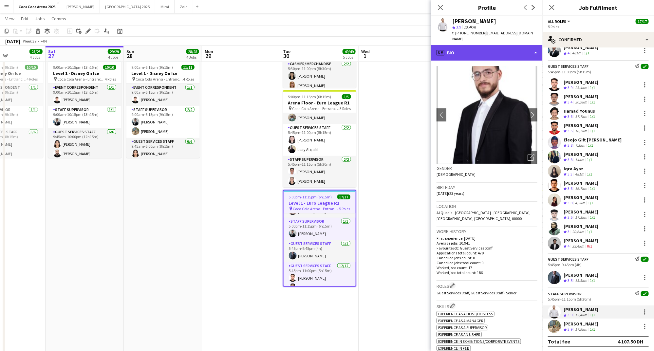
click at [452, 47] on div "profile Bio" at bounding box center [486, 53] width 111 height 16
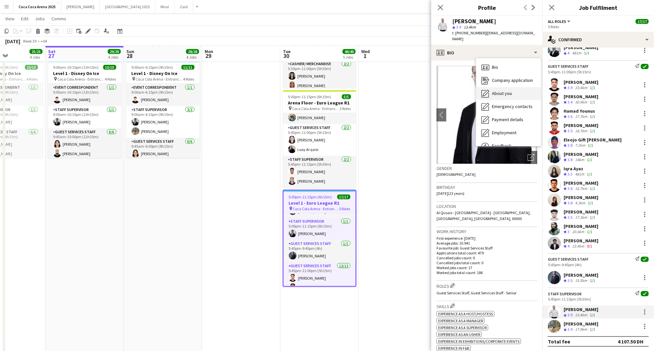
click at [488, 90] on icon "About you" at bounding box center [485, 94] width 8 height 8
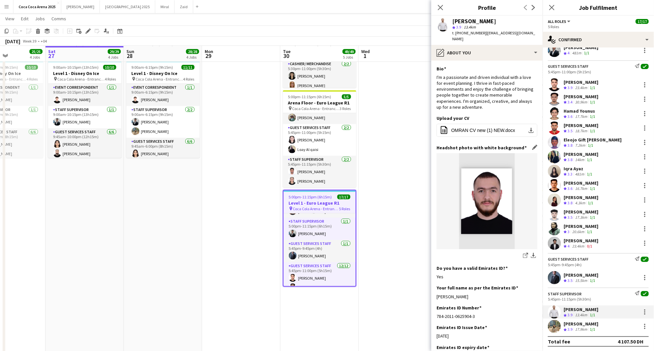
scroll to position [24, 0]
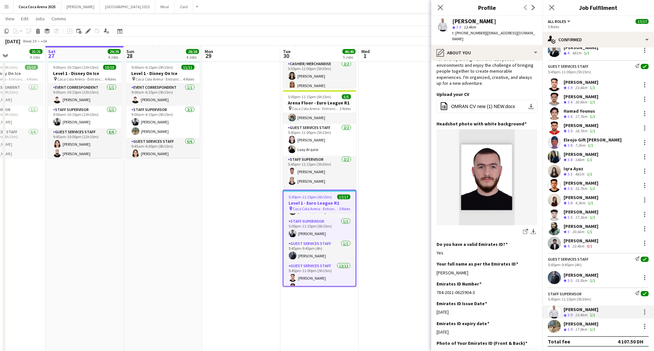
drag, startPoint x: 484, startPoint y: 260, endPoint x: 433, endPoint y: 261, distance: 50.7
click at [433, 261] on app-section-data-types "Bio Edit this field I'm a passionate and driven individual with a love for even…" at bounding box center [486, 206] width 111 height 290
click at [564, 325] on div "Marium Younus" at bounding box center [580, 324] width 35 height 6
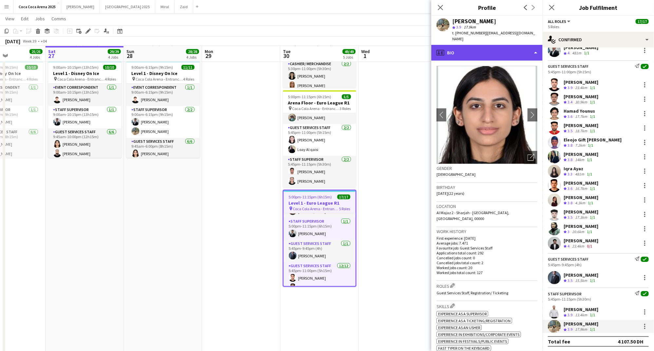
click at [444, 50] on icon at bounding box center [440, 53] width 8 height 6
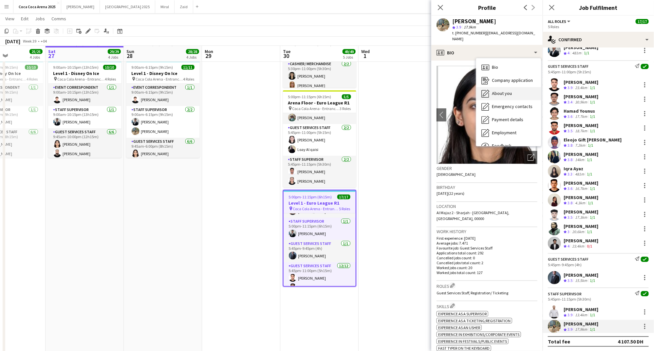
click at [482, 90] on icon "About you" at bounding box center [485, 94] width 8 height 8
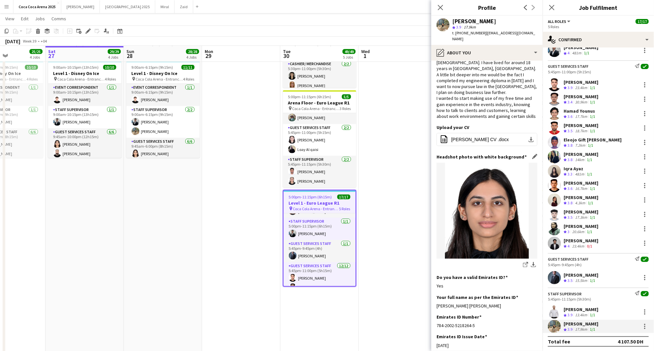
scroll to position [36, 0]
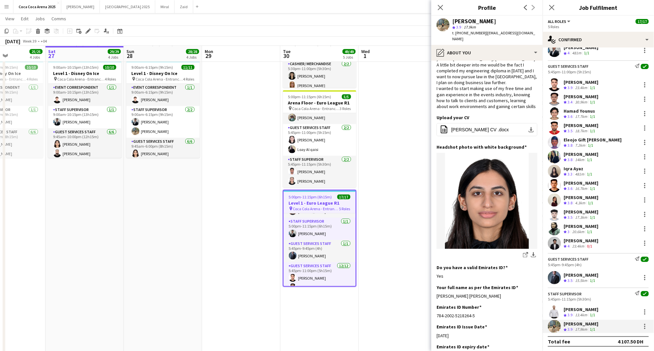
drag, startPoint x: 511, startPoint y: 275, endPoint x: 436, endPoint y: 280, distance: 75.1
click at [436, 280] on app-section-data-types "Bio Edit this field Hello, my name is Marium Younus, I am currently 22 years ol…" at bounding box center [486, 206] width 111 height 290
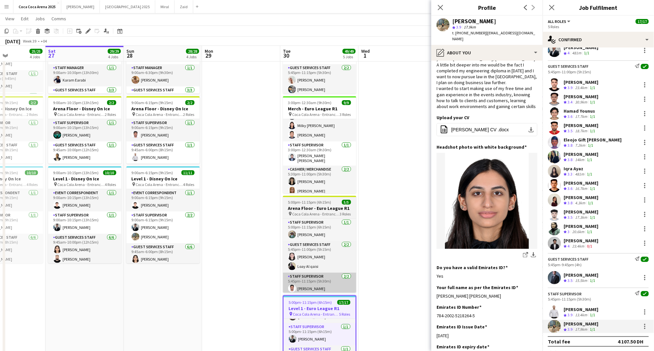
scroll to position [0, 0]
click at [310, 158] on app-card-role "Cashier/ Merchandise 6/6 3:00pm-12:00am (9h) Robie ann David Gemmalyn Ramos Ado…" at bounding box center [319, 155] width 73 height 72
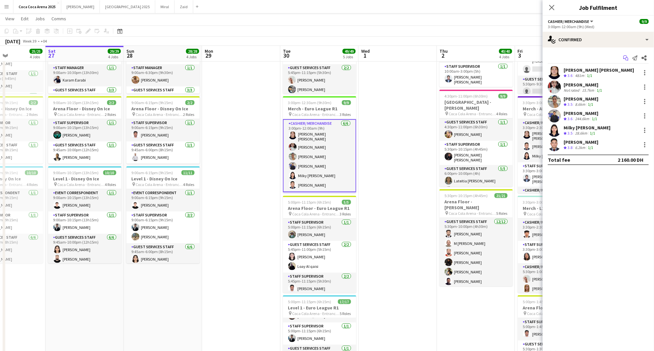
click at [625, 57] on icon "Start chat" at bounding box center [625, 57] width 5 height 5
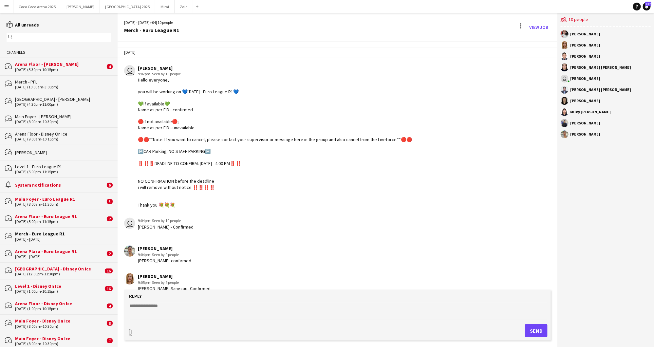
scroll to position [149, 0]
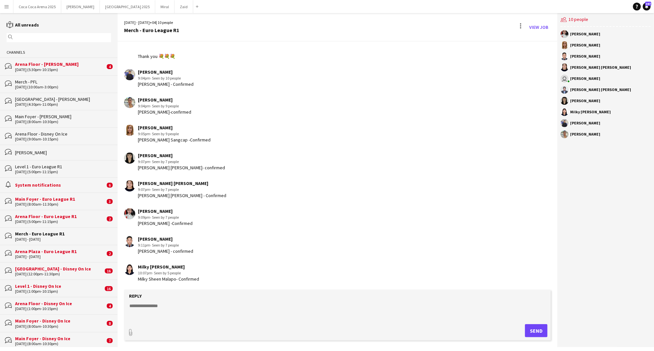
click at [43, 67] on div "[DATE] (5:30pm-10:15pm)" at bounding box center [60, 69] width 90 height 5
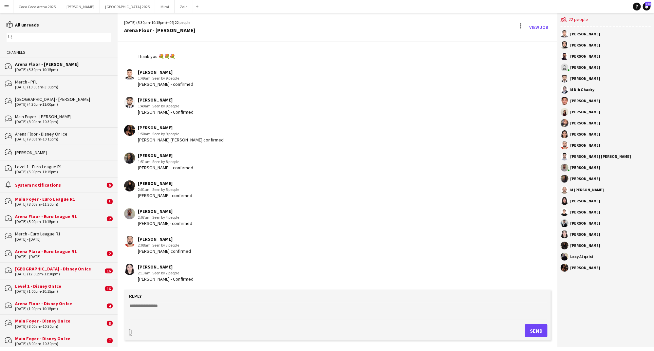
scroll to position [148, 0]
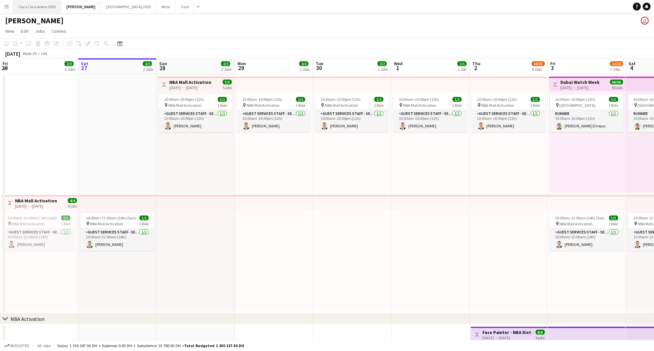
click at [45, 5] on button "[GEOGRAPHIC_DATA] 2025 Close" at bounding box center [37, 6] width 48 height 13
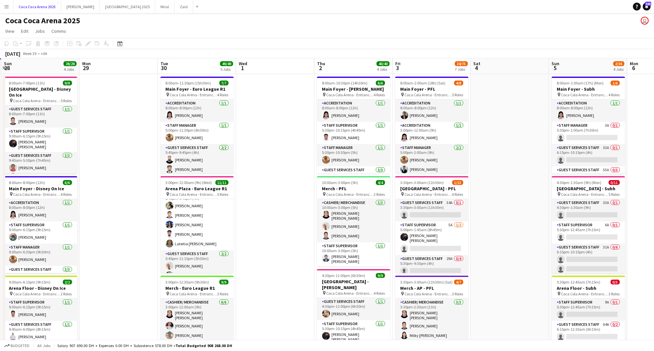
scroll to position [94, 0]
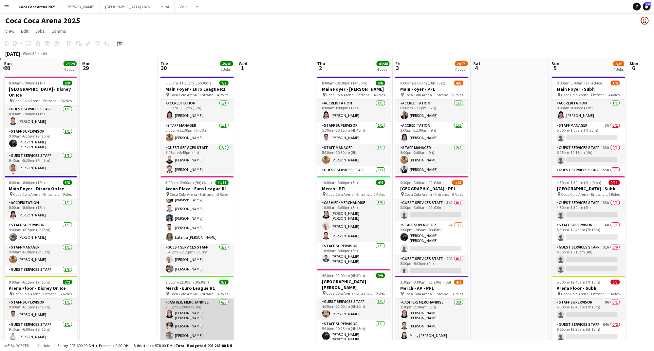
click at [190, 305] on app-card-role "Cashier/ Merchandise [DATE] 3:00pm-12:00am (9h) [PERSON_NAME] [PERSON_NAME] [PE…" at bounding box center [196, 335] width 73 height 72
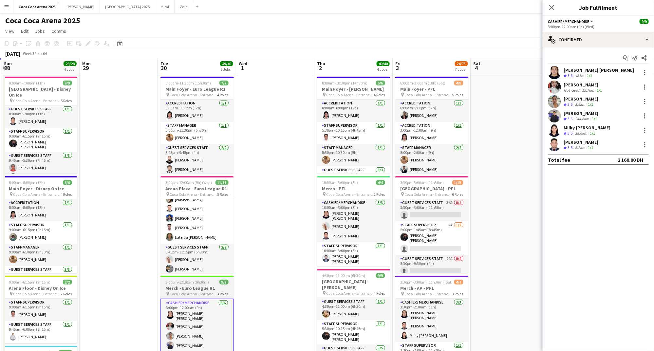
click at [191, 293] on span "Coca Cola Arena - Entrance F" at bounding box center [193, 293] width 47 height 5
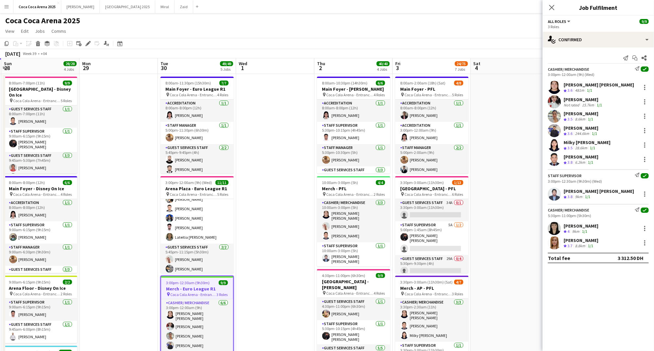
click at [590, 193] on div "[PERSON_NAME] [PERSON_NAME]" at bounding box center [598, 191] width 70 height 6
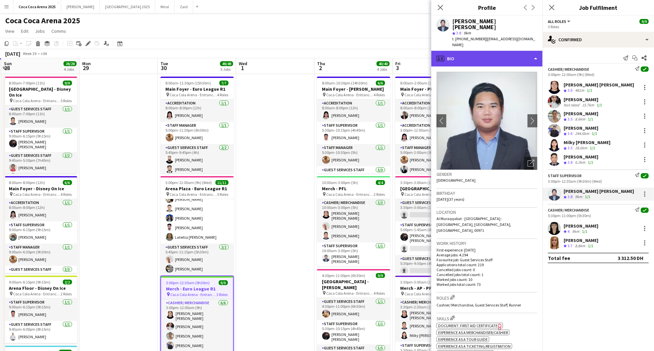
click at [459, 51] on div "profile Bio" at bounding box center [486, 59] width 111 height 16
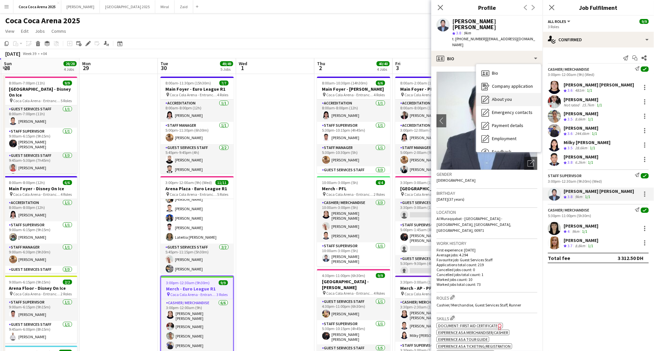
click at [490, 93] on div "About you About you" at bounding box center [508, 99] width 65 height 13
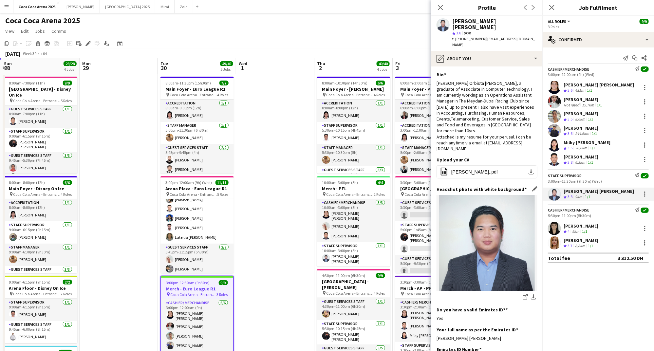
scroll to position [57, 0]
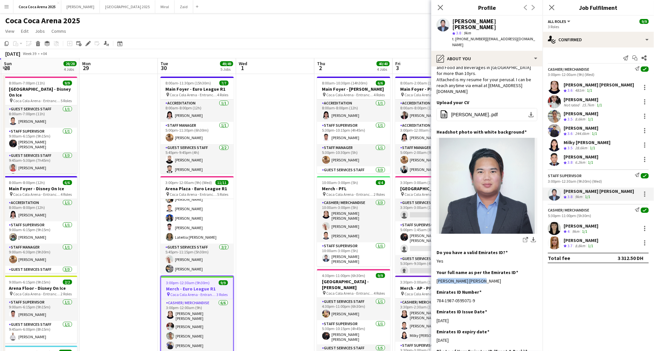
drag, startPoint x: 480, startPoint y: 259, endPoint x: 436, endPoint y: 259, distance: 43.5
click at [436, 259] on app-section-data-types "Bio Edit this field [PERSON_NAME] Orbista [PERSON_NAME], a graduate of Associat…" at bounding box center [486, 208] width 111 height 284
copy div "[PERSON_NAME] [PERSON_NAME]"
click at [568, 87] on div "[PERSON_NAME] [PERSON_NAME]" at bounding box center [598, 85] width 70 height 6
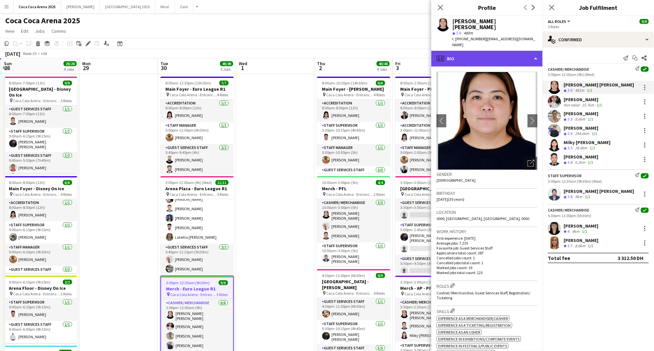
click at [495, 51] on div "profile Bio" at bounding box center [486, 59] width 111 height 16
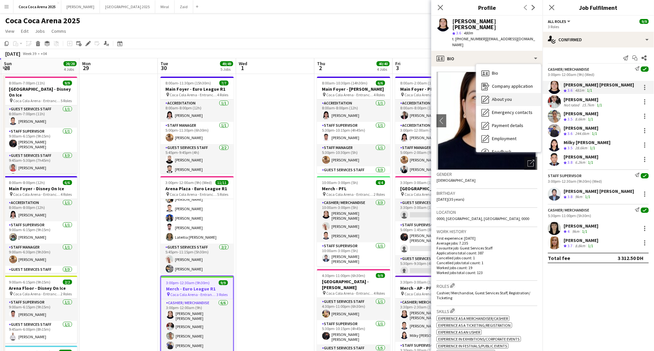
click at [503, 96] on span "About you" at bounding box center [502, 99] width 20 height 6
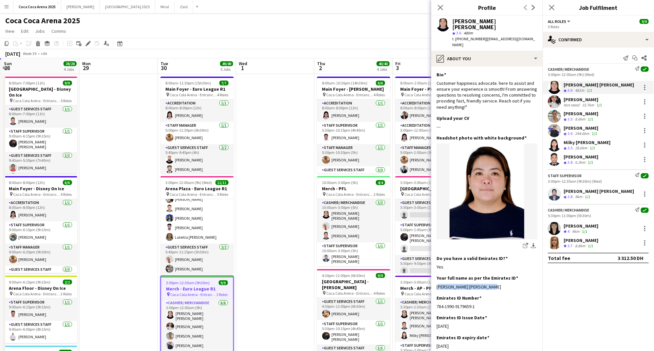
drag, startPoint x: 485, startPoint y: 274, endPoint x: 435, endPoint y: 273, distance: 49.8
click at [435, 273] on app-section-data-types "Bio Edit this field Customer happiness advocate. here to assist and ensure your…" at bounding box center [486, 208] width 111 height 284
copy div "[PERSON_NAME] [PERSON_NAME]"
click at [586, 101] on div "[PERSON_NAME]" at bounding box center [583, 100] width 40 height 6
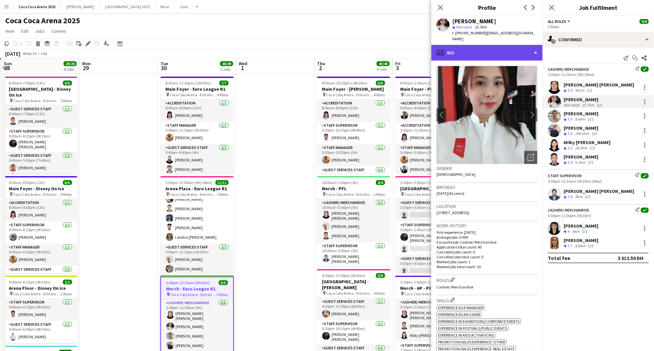
click at [492, 49] on div "profile Bio" at bounding box center [486, 53] width 111 height 16
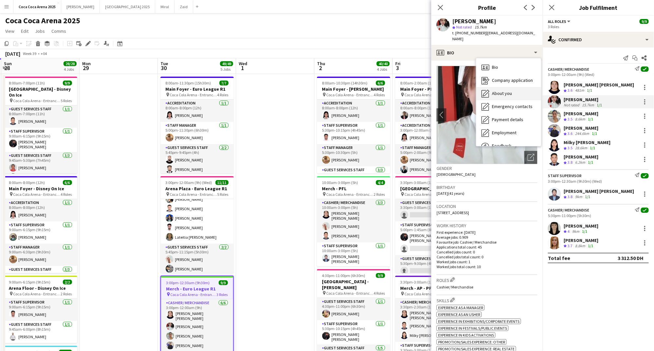
click at [503, 90] on span "About you" at bounding box center [502, 93] width 20 height 6
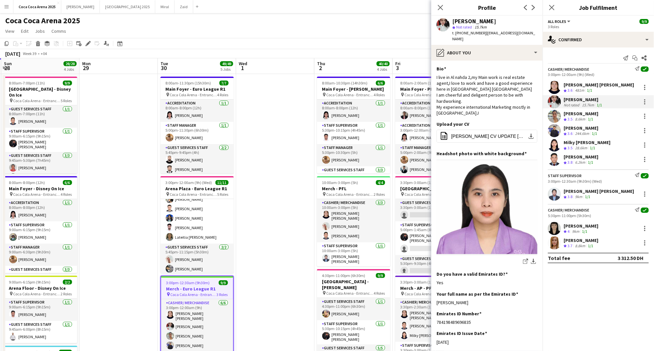
drag, startPoint x: 490, startPoint y: 296, endPoint x: 435, endPoint y: 297, distance: 55.6
click at [435, 297] on app-section-data-types "Bio Edit this field I live in [GEOGRAPHIC_DATA] 2,my Main work is real estate a…" at bounding box center [486, 206] width 111 height 290
copy div "[PERSON_NAME]"
click at [582, 129] on div "[PERSON_NAME]" at bounding box center [580, 128] width 35 height 6
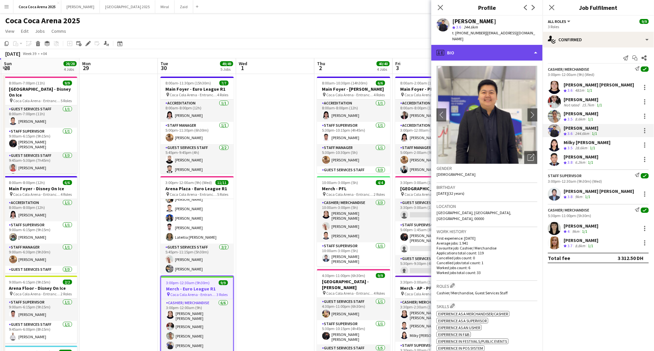
click at [481, 45] on div "profile Bio" at bounding box center [486, 53] width 111 height 16
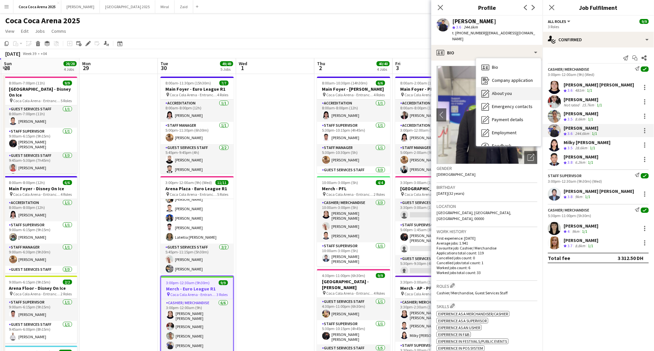
click at [500, 90] on span "About you" at bounding box center [502, 93] width 20 height 6
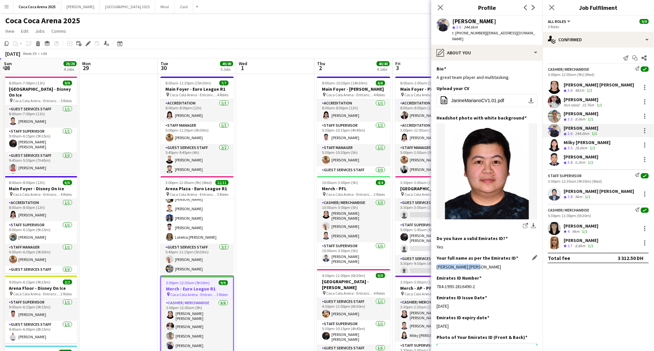
drag, startPoint x: 478, startPoint y: 260, endPoint x: 437, endPoint y: 263, distance: 41.0
click at [437, 264] on div "[PERSON_NAME] [PERSON_NAME]" at bounding box center [486, 267] width 101 height 6
copy div "[PERSON_NAME] [PERSON_NAME]"
click at [584, 142] on div "Milky [PERSON_NAME]" at bounding box center [586, 142] width 47 height 6
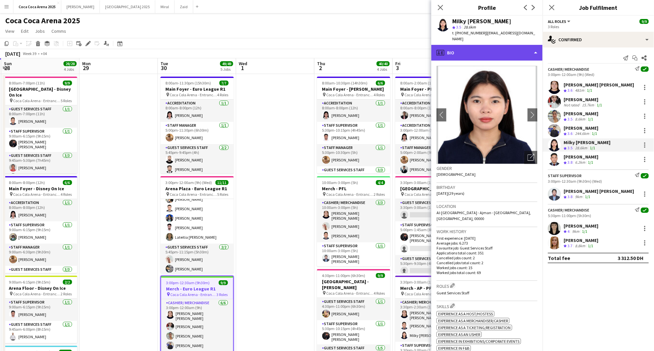
click at [461, 48] on div "profile Bio" at bounding box center [486, 53] width 111 height 16
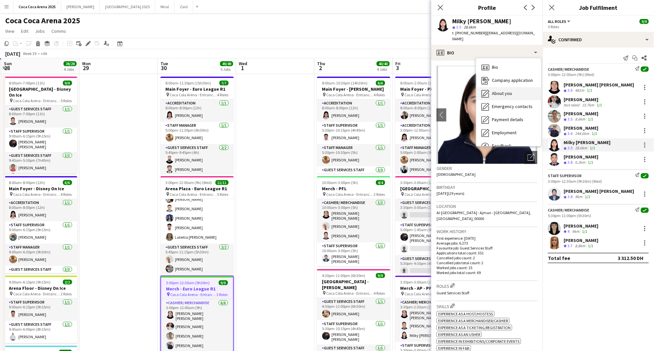
click at [487, 90] on icon at bounding box center [485, 93] width 7 height 7
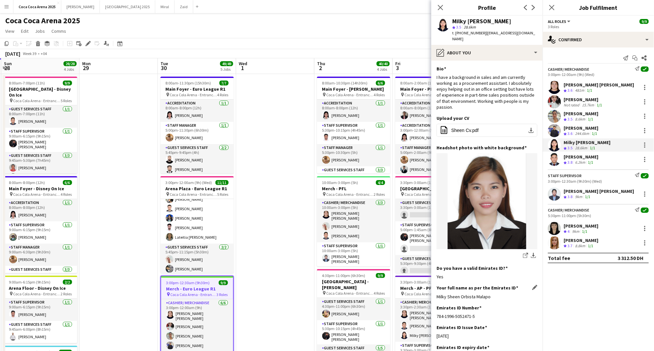
drag, startPoint x: 491, startPoint y: 290, endPoint x: 436, endPoint y: 290, distance: 54.7
click at [436, 294] on div "Milky Sheen Orbista Malapo" at bounding box center [486, 297] width 101 height 6
copy div "Milky Sheen Orbista Malapo"
click at [577, 160] on div "6.2km" at bounding box center [579, 163] width 13 height 6
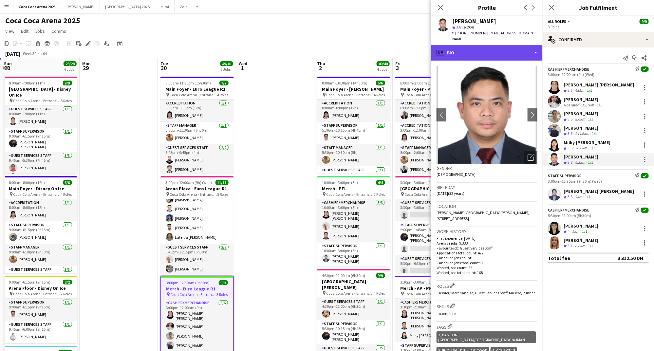
click at [480, 45] on div "profile Bio" at bounding box center [486, 53] width 111 height 16
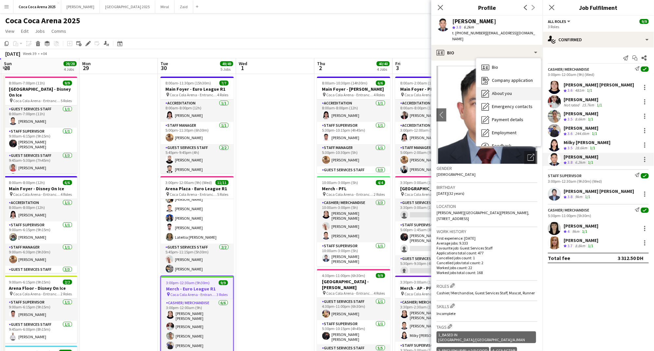
click at [499, 90] on span "About you" at bounding box center [502, 93] width 20 height 6
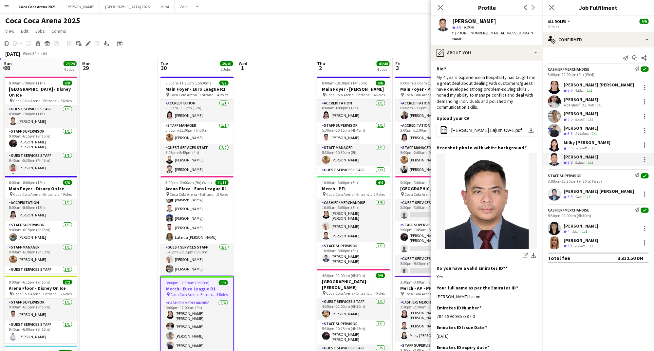
drag, startPoint x: 483, startPoint y: 289, endPoint x: 435, endPoint y: 291, distance: 47.5
click at [435, 291] on app-section-data-types "Bio Edit this field My 4 years experience in hospitality has taught me a great …" at bounding box center [486, 206] width 111 height 290
copy div "[PERSON_NAME] Lajum"
click at [577, 229] on div "9km" at bounding box center [575, 232] width 10 height 6
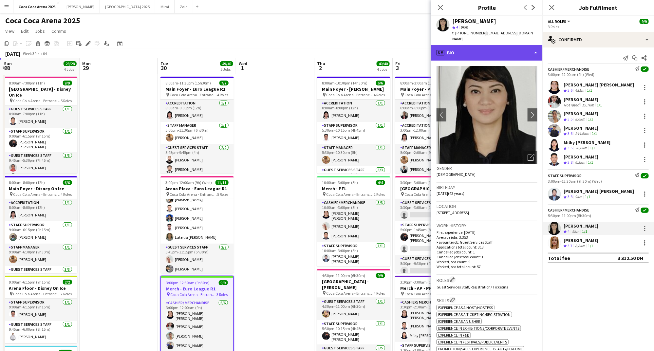
click at [468, 46] on div "profile Bio" at bounding box center [486, 53] width 111 height 16
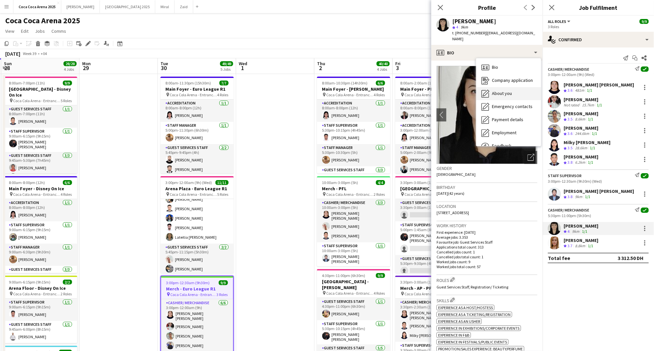
click at [492, 90] on span "About you" at bounding box center [502, 93] width 20 height 6
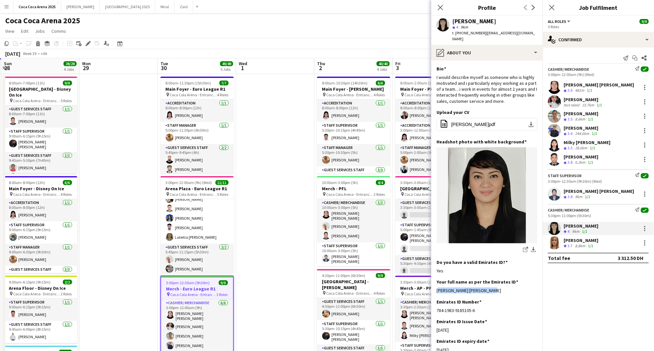
drag, startPoint x: 485, startPoint y: 284, endPoint x: 436, endPoint y: 285, distance: 49.5
click at [436, 285] on app-section-data-types "Bio Edit this field I would describe myself as someone who is highly motivated …" at bounding box center [486, 206] width 111 height 290
copy div "[PERSON_NAME] [PERSON_NAME]"
click at [565, 246] on polygon at bounding box center [564, 245] width 3 height 3
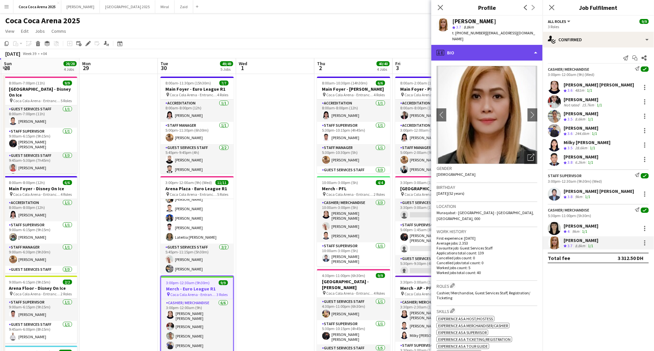
click at [458, 46] on div "profile Bio" at bounding box center [486, 53] width 111 height 16
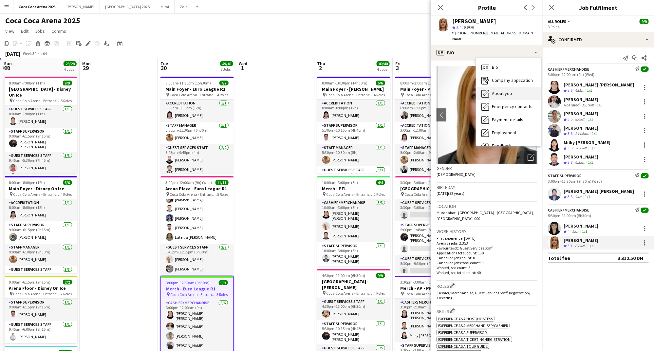
click at [490, 87] on div "About you About you" at bounding box center [508, 93] width 65 height 13
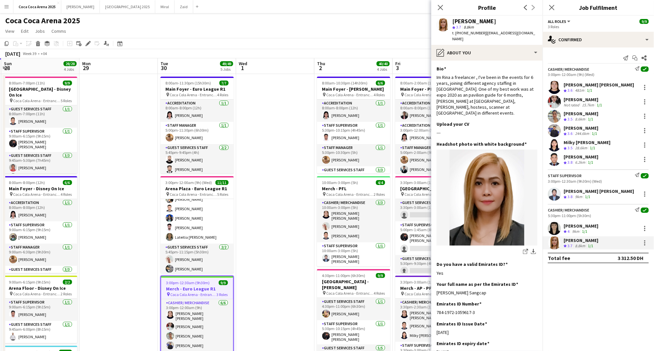
drag, startPoint x: 482, startPoint y: 280, endPoint x: 432, endPoint y: 280, distance: 49.8
click at [432, 280] on app-section-data-types "Bio Edit this field Im Rina a freelancer , I've been in the events for 6 years,…" at bounding box center [486, 206] width 111 height 290
copy div "[PERSON_NAME] Sangcap"
click at [586, 118] on div "8.6km" at bounding box center [579, 120] width 13 height 6
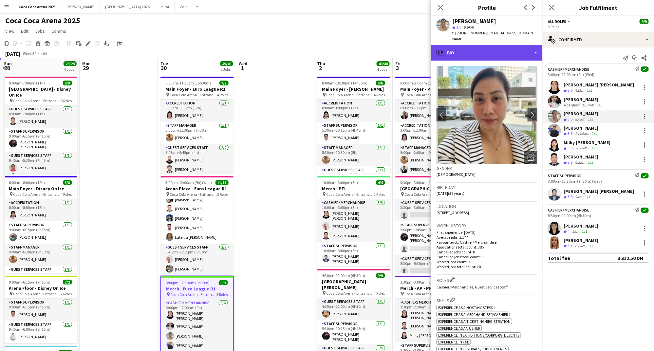
click at [472, 47] on div "profile Bio" at bounding box center [486, 53] width 111 height 16
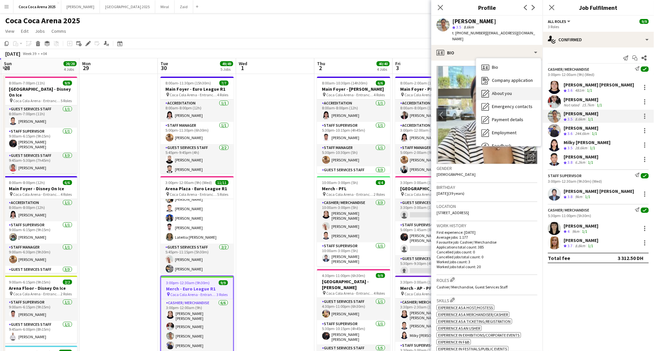
click at [496, 90] on span "About you" at bounding box center [502, 93] width 20 height 6
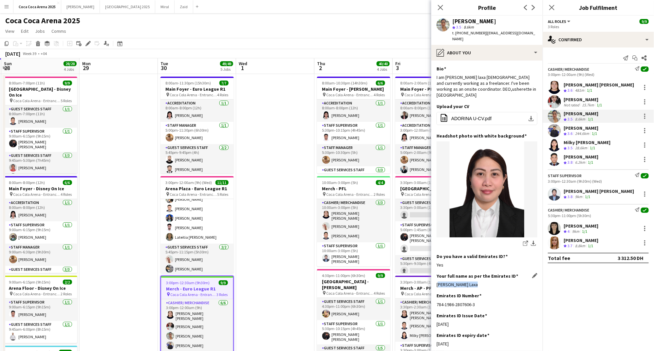
drag, startPoint x: 479, startPoint y: 279, endPoint x: 437, endPoint y: 280, distance: 42.2
click at [437, 281] on div "[PERSON_NAME] Laxa" at bounding box center [486, 284] width 101 height 6
copy div "[PERSON_NAME] Laxa"
click at [439, 8] on icon "Close pop-in" at bounding box center [440, 7] width 6 height 6
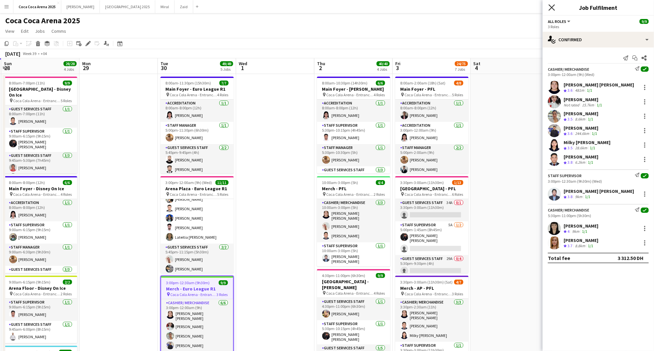
click at [551, 9] on icon at bounding box center [551, 7] width 6 height 6
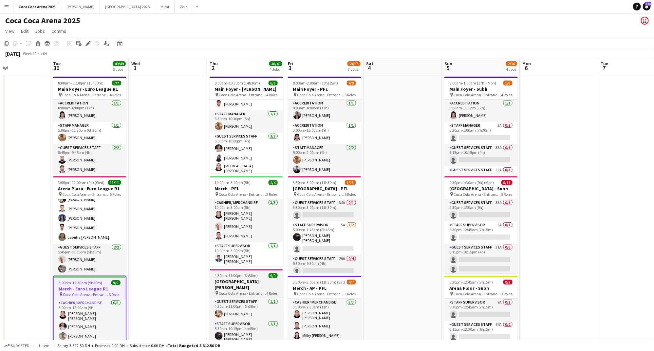
scroll to position [0, 189]
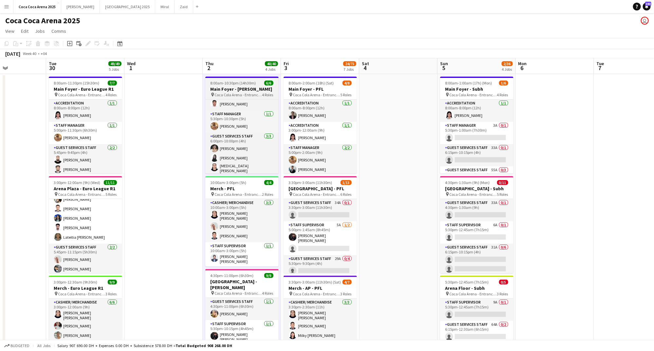
click at [246, 84] on span "8:00am-10:30pm (14h30m)" at bounding box center [232, 83] width 45 height 5
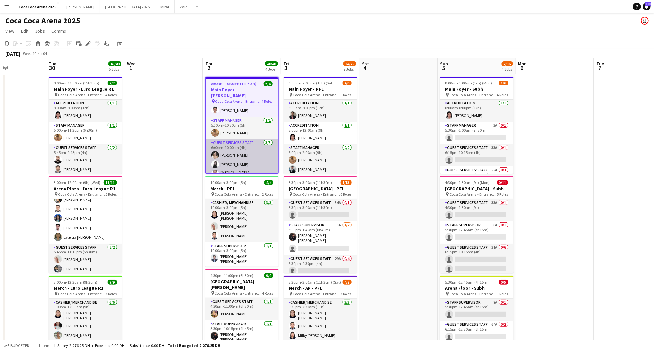
click at [252, 139] on app-card-role "Guest Services Staff [DATE] 6:00pm-10:00pm (4h) [PERSON_NAME] [PERSON_NAME] [ME…" at bounding box center [242, 160] width 72 height 43
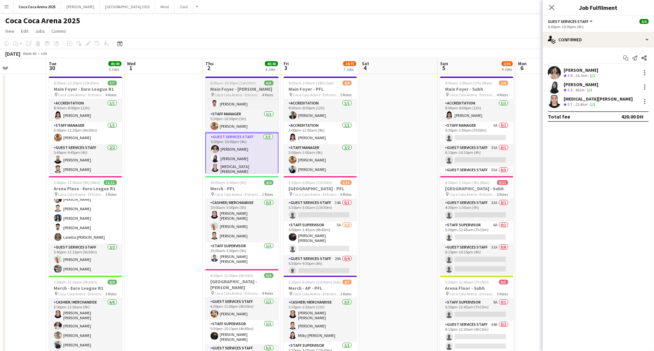
click at [245, 92] on h3 "Main Foyer - [PERSON_NAME]" at bounding box center [241, 89] width 73 height 6
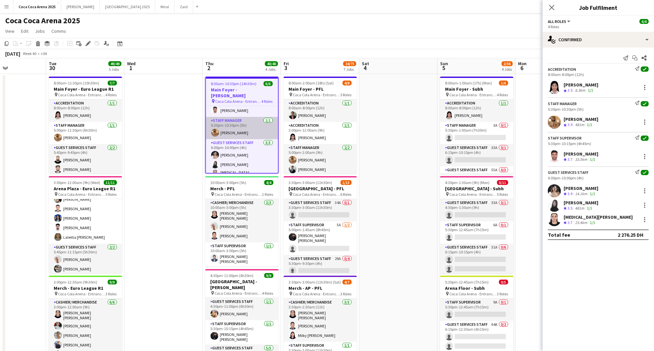
scroll to position [35, 0]
click at [244, 80] on app-job-card "8:00am-10:30pm (14h30m) 6/6 Main Foyer - [PERSON_NAME] pin [GEOGRAPHIC_DATA] - …" at bounding box center [241, 125] width 73 height 97
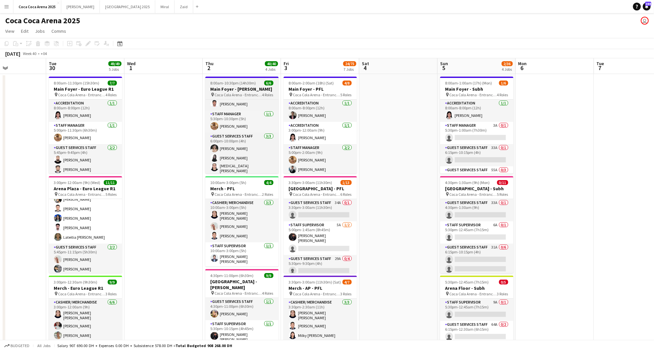
click at [240, 87] on h3 "Main Foyer - [PERSON_NAME]" at bounding box center [241, 89] width 73 height 6
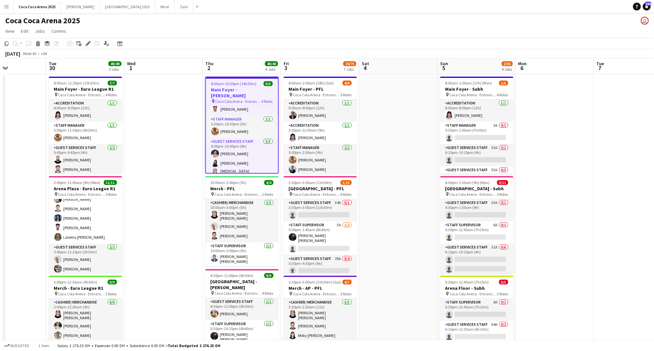
click at [235, 98] on app-job-card "8:00am-10:30pm (14h30m) 6/6 Main Foyer - [PERSON_NAME] pin [GEOGRAPHIC_DATA] - …" at bounding box center [241, 125] width 73 height 97
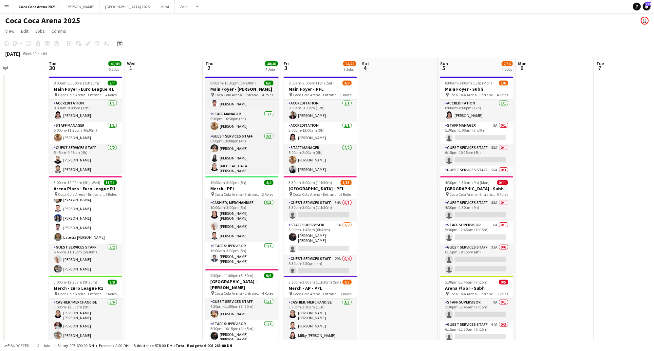
click at [234, 88] on h3 "Main Foyer - [PERSON_NAME]" at bounding box center [241, 89] width 73 height 6
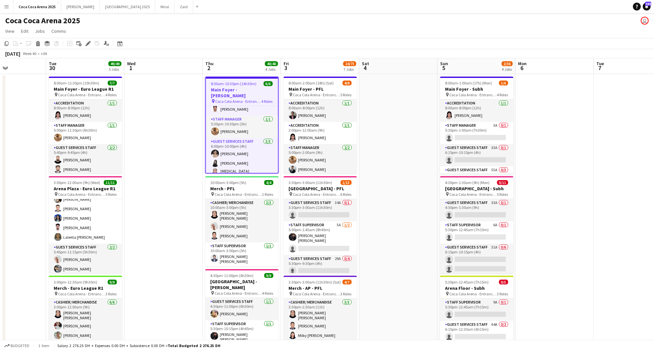
click at [244, 99] on span "Coca Cola Arena - Entrance F" at bounding box center [238, 101] width 46 height 5
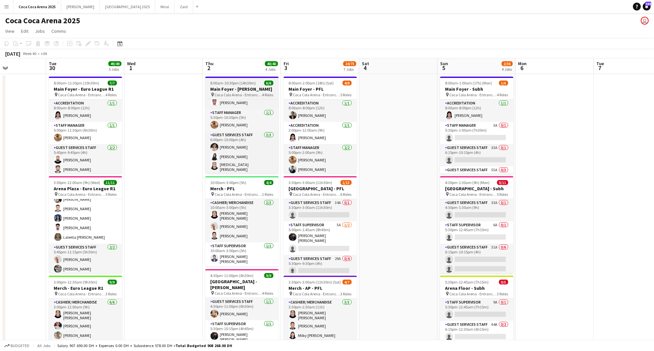
scroll to position [34, 0]
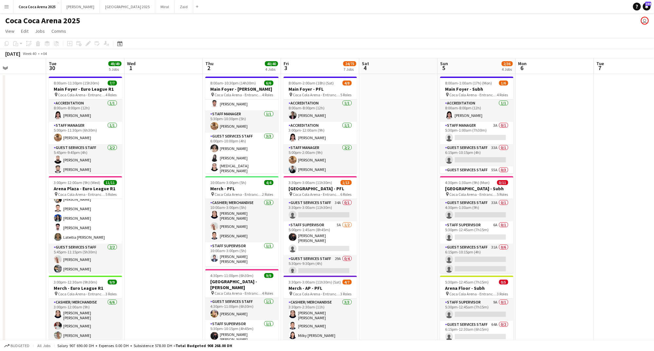
click at [239, 69] on app-board-header-date "Thu 2 40/40 4 Jobs" at bounding box center [242, 66] width 78 height 16
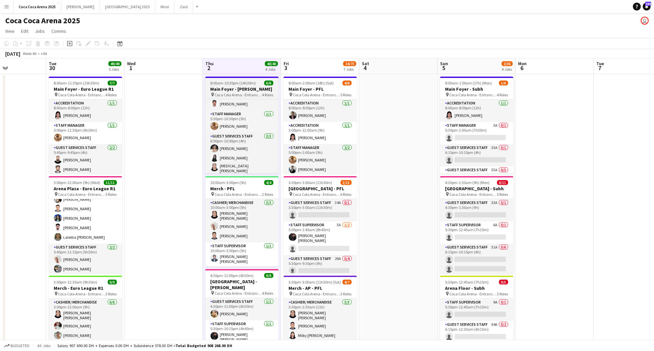
click at [231, 86] on app-job-card "8:00am-10:30pm (14h30m) 6/6 Main Foyer - [PERSON_NAME] pin [GEOGRAPHIC_DATA] - …" at bounding box center [241, 125] width 73 height 97
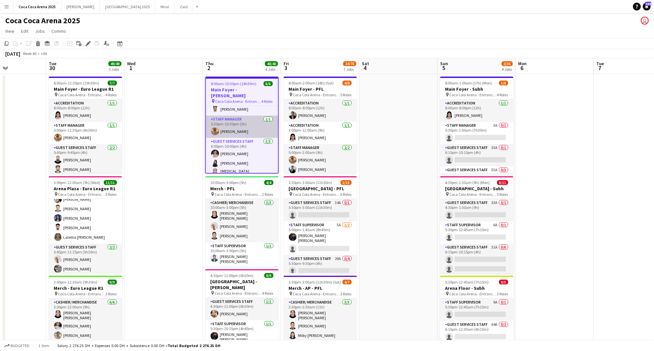
click at [258, 121] on app-card-role "Staff Manager [DATE] 5:30pm-10:30pm (5h) [PERSON_NAME]" at bounding box center [242, 127] width 72 height 22
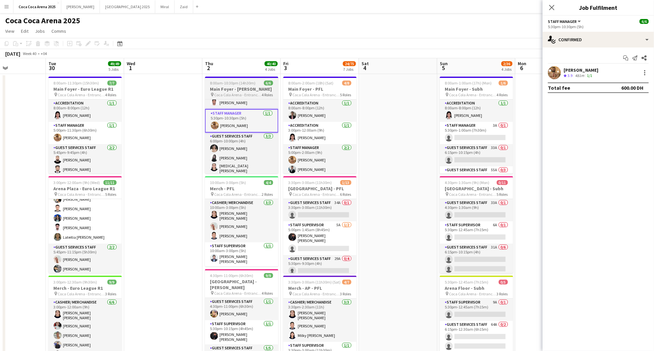
click at [241, 84] on span "8:00am-10:30pm (14h30m)" at bounding box center [232, 83] width 45 height 5
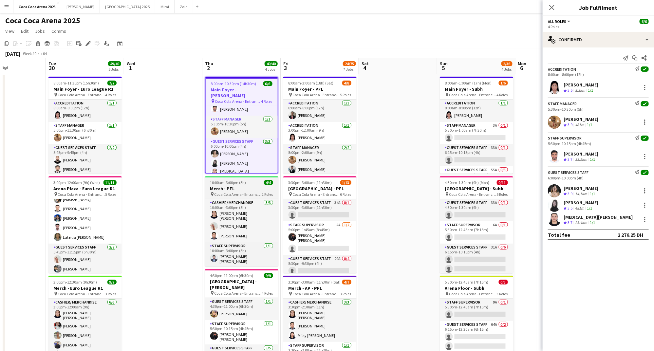
click at [227, 192] on span "Coca Cola Arena - Entrance F" at bounding box center [237, 194] width 47 height 5
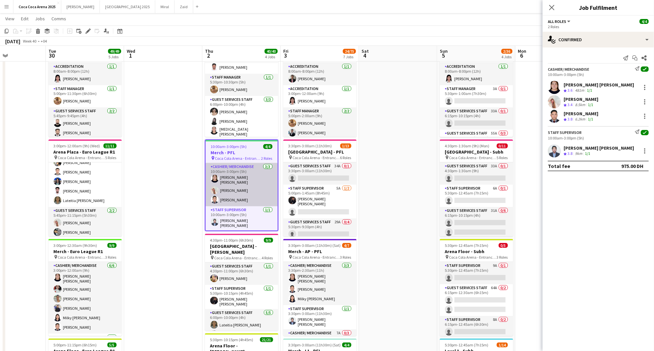
scroll to position [81, 0]
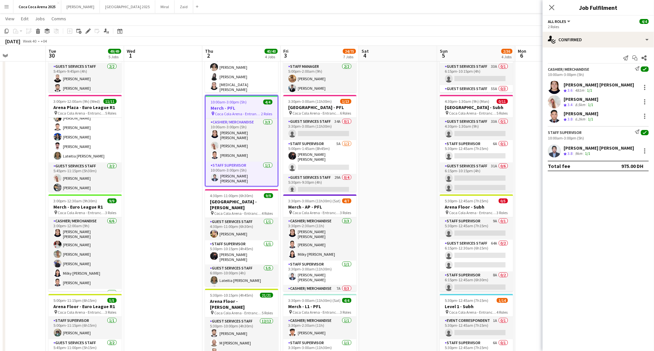
click at [241, 207] on app-job-card "4:30pm-11:00pm (6h30m) 9/9 Arena Plaza - Tom Segura pin Coca Cola Arena - Entra…" at bounding box center [241, 237] width 73 height 97
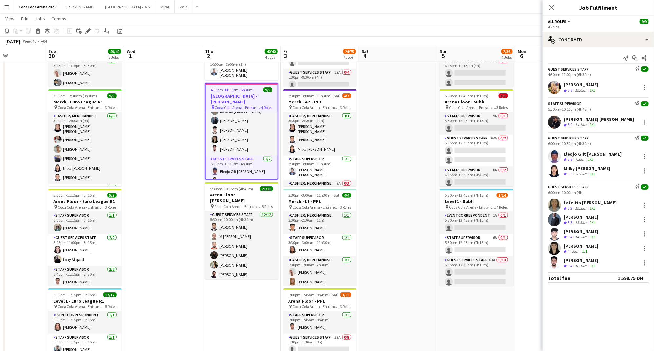
scroll to position [187, 0]
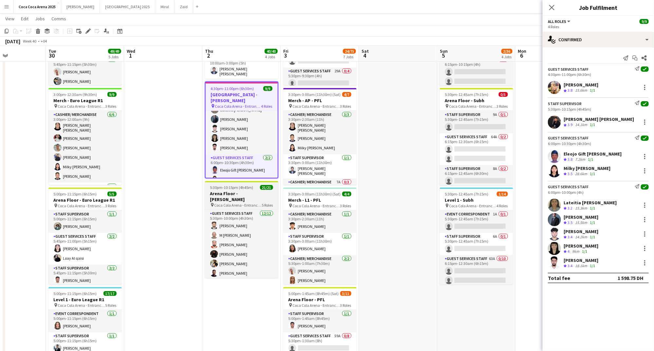
click at [224, 190] on h3 "Arena Floor - [PERSON_NAME]" at bounding box center [241, 196] width 73 height 12
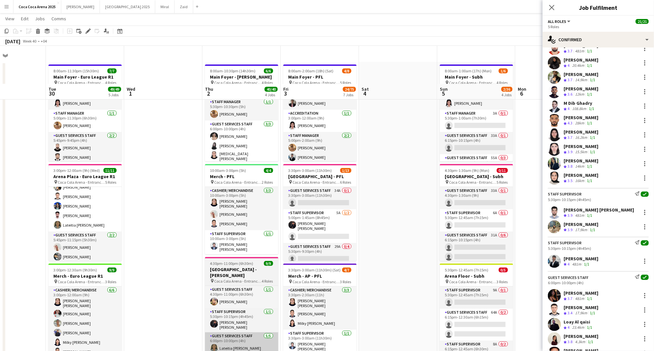
scroll to position [0, 0]
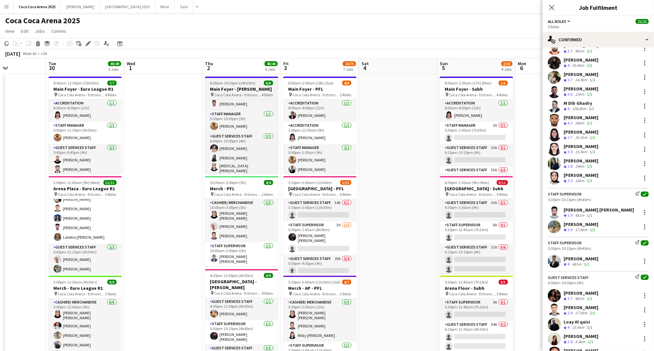
click at [228, 83] on span "8:00am-10:30pm (14h30m)" at bounding box center [232, 83] width 45 height 5
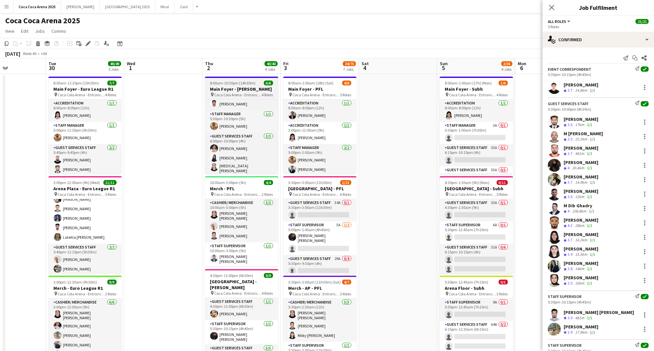
scroll to position [35, 0]
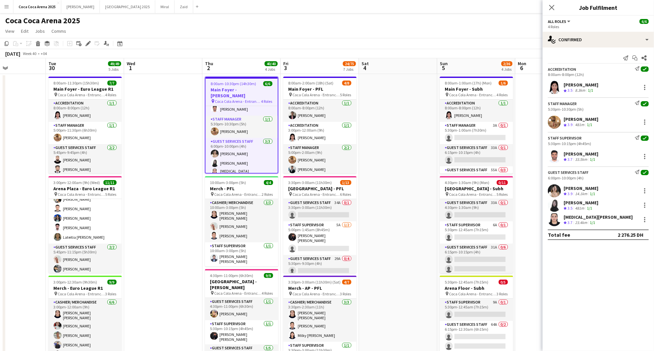
click at [583, 86] on div "[PERSON_NAME]" at bounding box center [580, 85] width 35 height 6
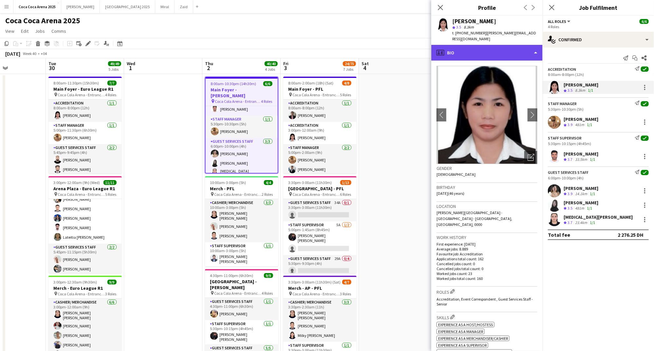
click at [452, 51] on div "profile Bio" at bounding box center [486, 53] width 111 height 16
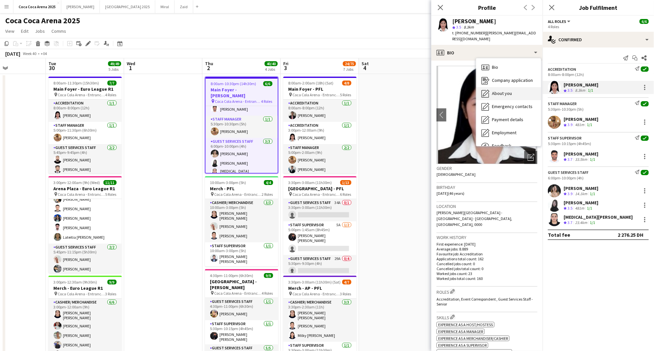
click at [494, 94] on span "About you" at bounding box center [502, 93] width 20 height 6
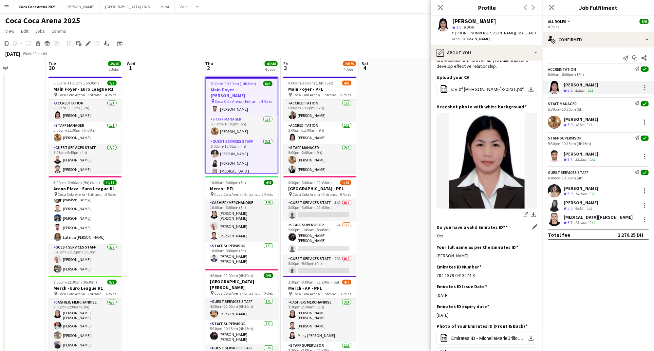
scroll to position [50, 0]
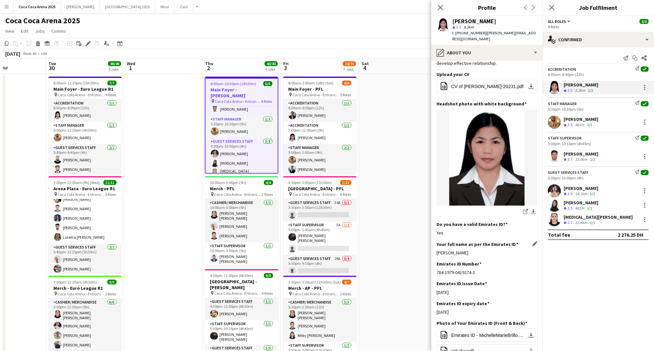
drag, startPoint x: 490, startPoint y: 251, endPoint x: 437, endPoint y: 252, distance: 53.0
click at [437, 252] on div "Michelle Marie Garcia Brillo" at bounding box center [486, 253] width 101 height 6
copy div "Michelle Marie Garcia Brillo"
click at [587, 123] on div "1/1" at bounding box center [589, 125] width 8 height 6
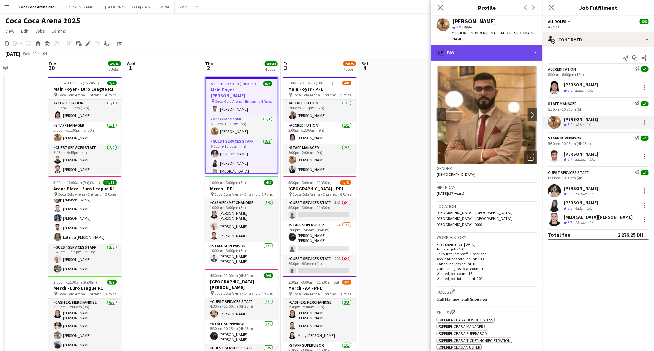
click at [491, 53] on div "profile Bio" at bounding box center [486, 53] width 111 height 16
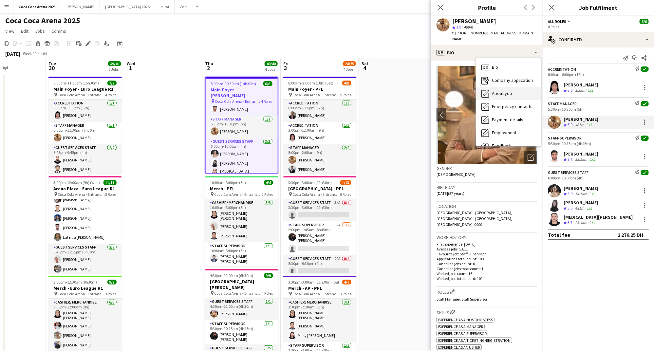
click at [500, 91] on span "About you" at bounding box center [502, 93] width 20 height 6
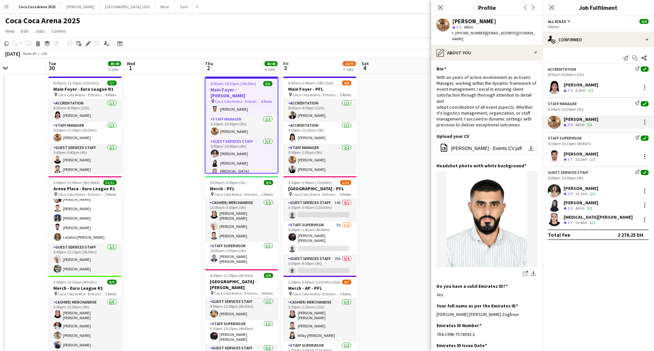
drag, startPoint x: 521, startPoint y: 308, endPoint x: 436, endPoint y: 309, distance: 85.8
click at [436, 309] on app-section-data-types "Bio Edit this field With six years of active involvement as an Event Manager, w…" at bounding box center [486, 206] width 111 height 290
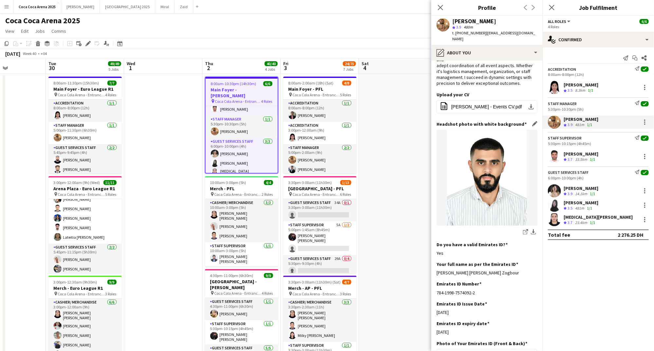
scroll to position [42, 0]
click at [577, 156] on div "[PERSON_NAME]" at bounding box center [580, 154] width 35 height 6
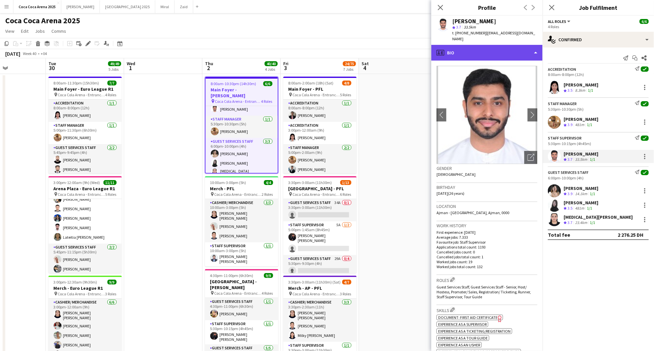
click at [464, 48] on div "profile Bio" at bounding box center [486, 53] width 111 height 16
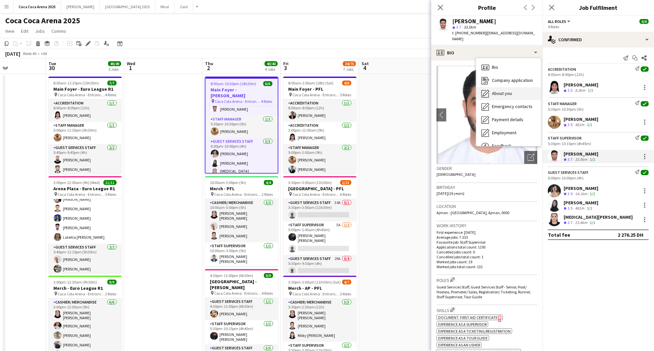
click at [492, 90] on span "About you" at bounding box center [502, 93] width 20 height 6
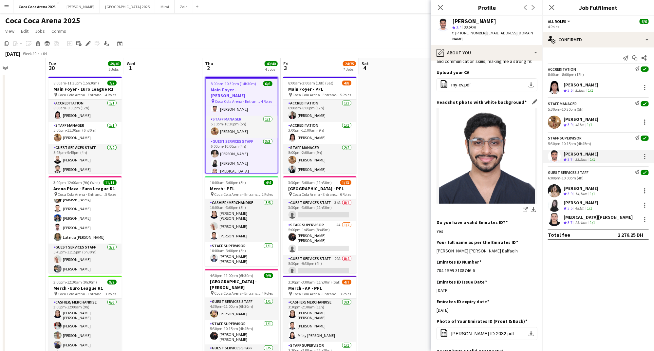
scroll to position [64, 0]
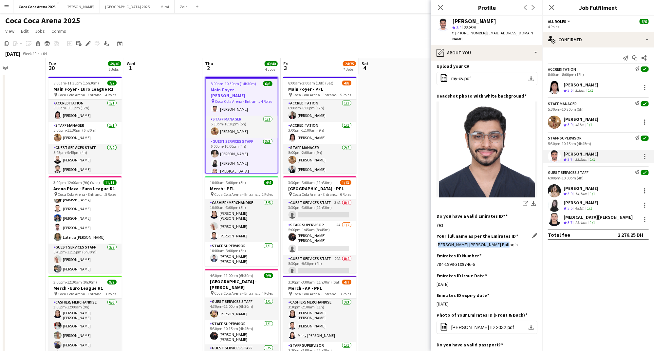
drag, startPoint x: 509, startPoint y: 237, endPoint x: 436, endPoint y: 238, distance: 73.0
click at [436, 242] on div "Mohammed Omar Abdullah Balfaqih" at bounding box center [486, 245] width 101 height 6
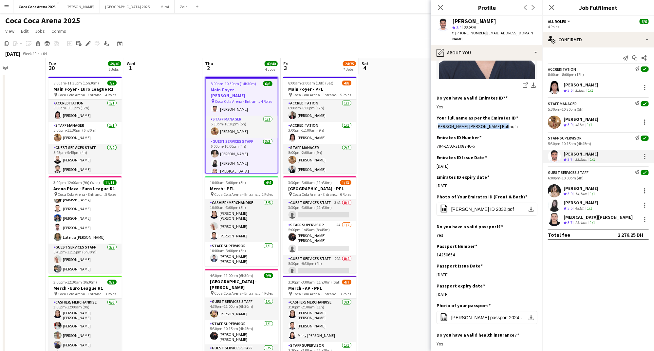
scroll to position [187, 0]
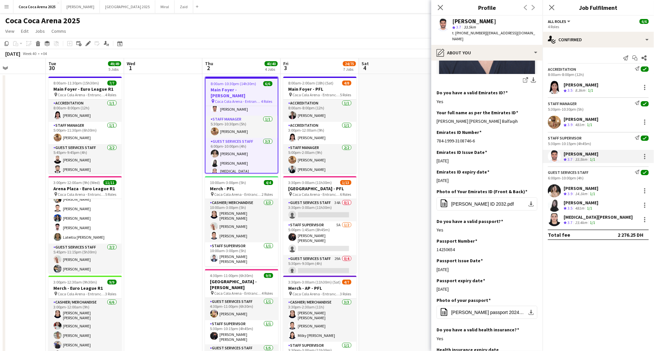
click at [582, 193] on div "14.1km" at bounding box center [580, 194] width 15 height 6
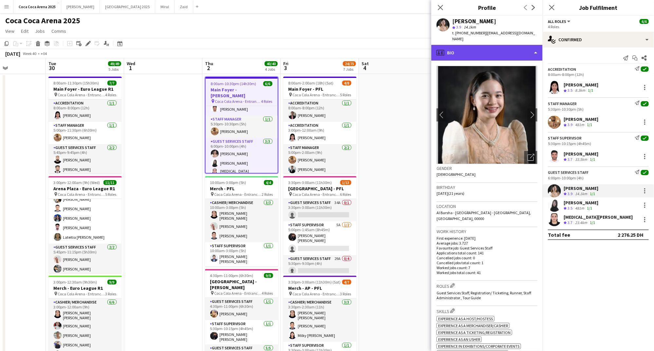
click at [479, 45] on div "profile Bio" at bounding box center [486, 53] width 111 height 16
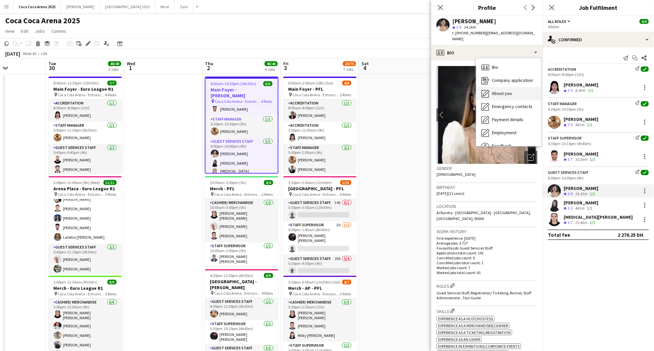
click at [506, 90] on span "About you" at bounding box center [502, 93] width 20 height 6
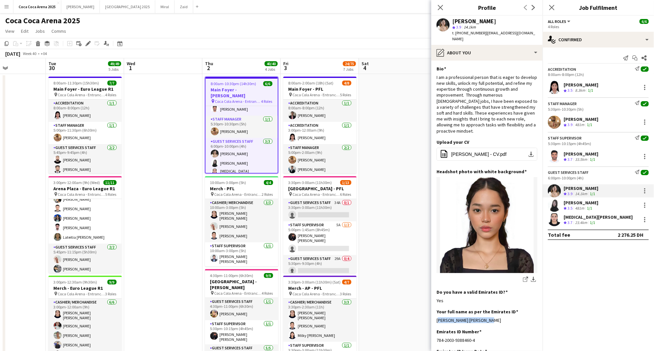
drag, startPoint x: 482, startPoint y: 309, endPoint x: 436, endPoint y: 310, distance: 46.5
click at [436, 310] on app-section-data-types "Bio Edit this field I am a professional person that is eager to develop new ski…" at bounding box center [486, 206] width 111 height 290
click at [563, 206] on div "Kate Siron Crew rating 3.5 481m 1/1" at bounding box center [597, 205] width 111 height 13
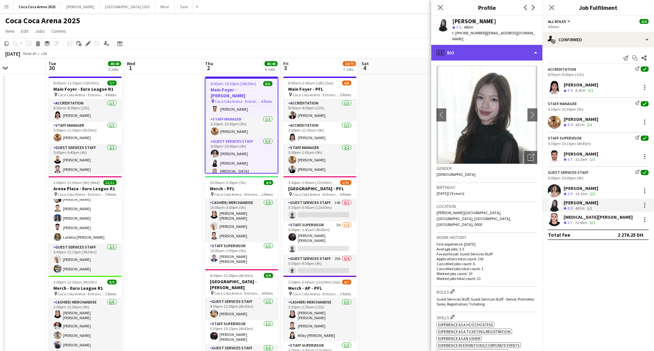
click at [475, 49] on div "profile Bio" at bounding box center [486, 53] width 111 height 16
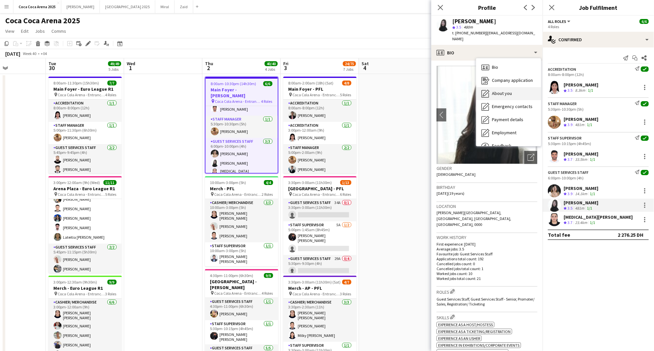
click at [500, 87] on div "About you About you" at bounding box center [508, 93] width 65 height 13
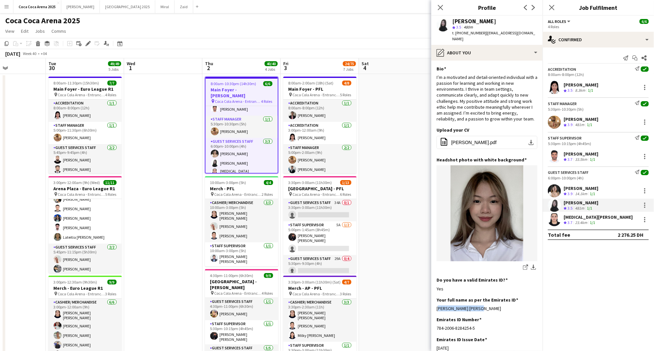
drag, startPoint x: 477, startPoint y: 302, endPoint x: 435, endPoint y: 302, distance: 42.6
click at [435, 302] on app-section-data-types "Bio Edit this field I’m a motivated and detail-oriented individual with a passi…" at bounding box center [486, 206] width 111 height 290
click at [581, 220] on div "23.4km" at bounding box center [580, 223] width 15 height 6
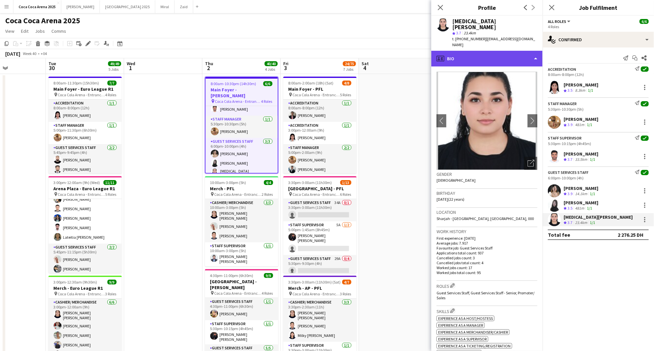
click at [454, 51] on div "profile Bio" at bounding box center [486, 59] width 111 height 16
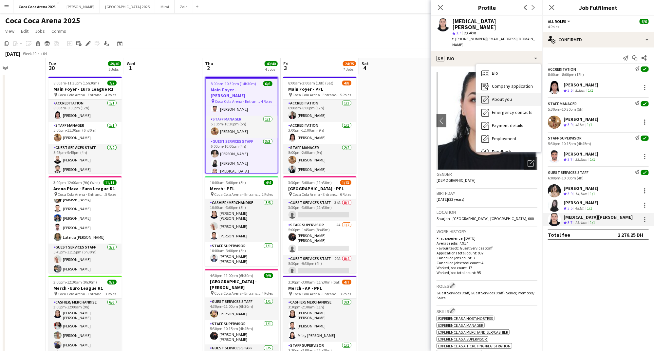
click at [489, 96] on icon "About you" at bounding box center [485, 100] width 8 height 8
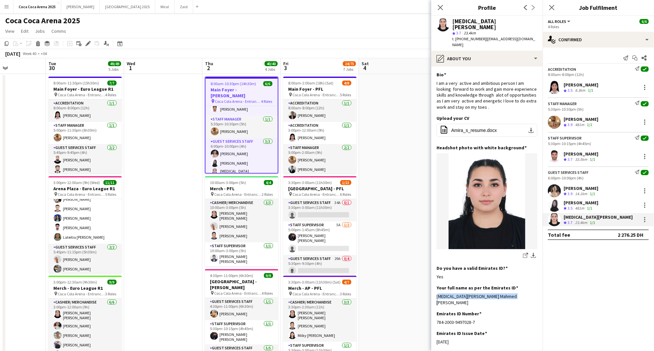
drag, startPoint x: 521, startPoint y: 287, endPoint x: 435, endPoint y: 285, distance: 85.8
click at [435, 285] on app-section-data-types "Bio Edit this field I am a very active and ambitious person I am looking forwar…" at bounding box center [486, 208] width 111 height 284
click at [220, 191] on h3 "Merch - PFL" at bounding box center [241, 189] width 73 height 6
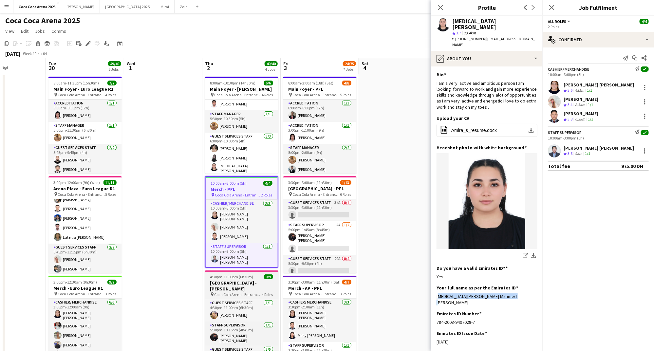
click at [227, 292] on span "Coca Cola Arena - Entrance F" at bounding box center [237, 294] width 47 height 5
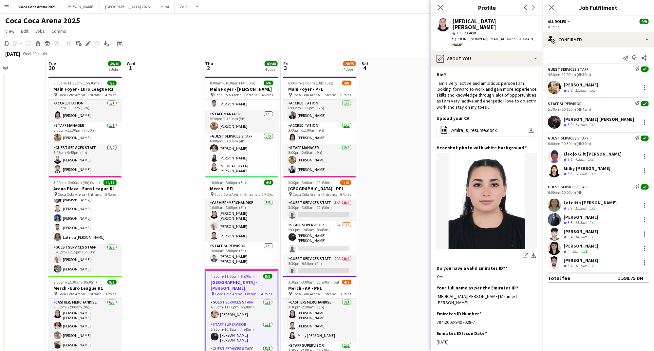
click at [337, 31] on app-page-menu "View Day view expanded Day view collapsed Month view Date picker Jump to today …" at bounding box center [327, 32] width 654 height 12
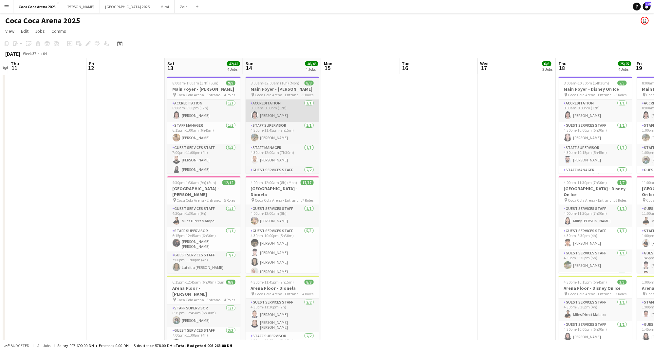
scroll to position [0, 234]
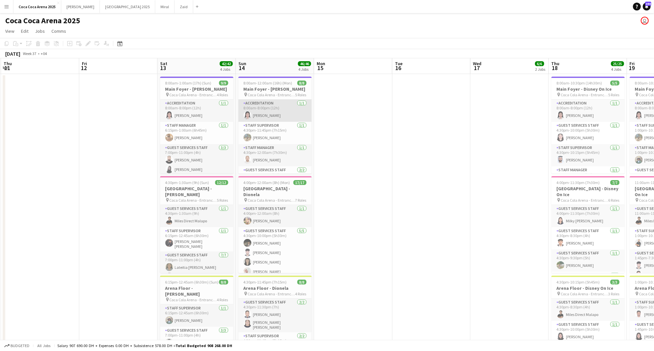
click at [255, 105] on app-card-role "Accreditation 1/1 8:00am-8:00pm (12h) Michelle Marie Brillo" at bounding box center [274, 111] width 73 height 22
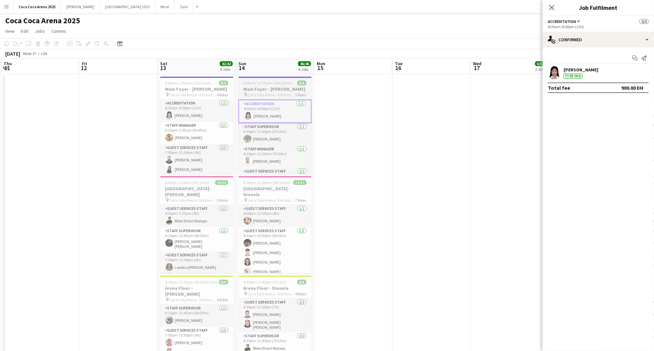
click at [259, 91] on h3 "Main Foyer - [PERSON_NAME]" at bounding box center [274, 89] width 73 height 6
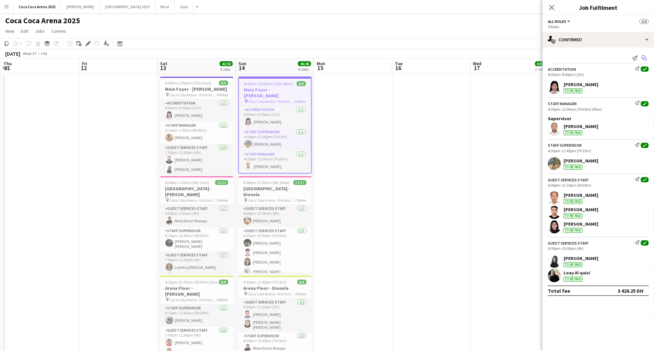
click at [643, 57] on icon "Start chat" at bounding box center [643, 57] width 5 height 5
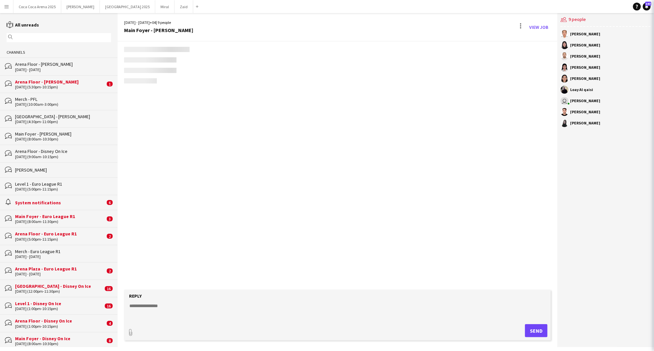
scroll to position [411, 0]
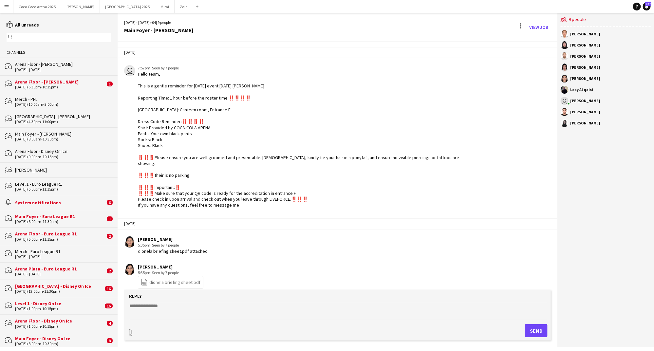
click at [296, 314] on textarea at bounding box center [339, 310] width 420 height 17
paste textarea "**********"
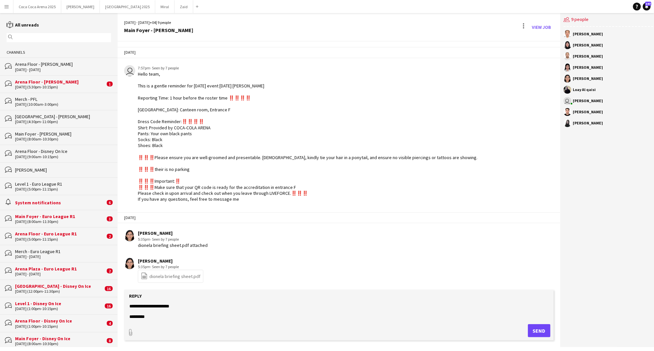
type textarea "**********"
click at [534, 330] on button "Send" at bounding box center [539, 330] width 23 height 13
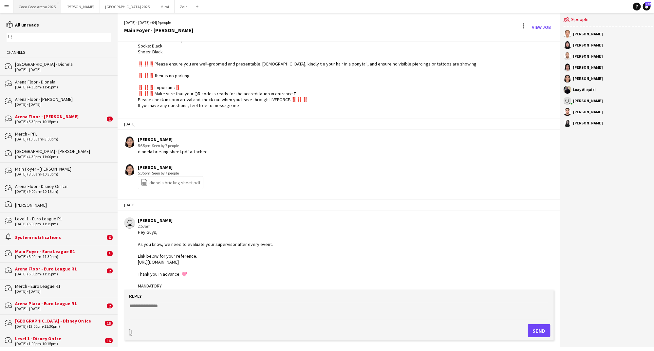
click at [46, 8] on button "[GEOGRAPHIC_DATA] 2025 Close" at bounding box center [37, 6] width 48 height 13
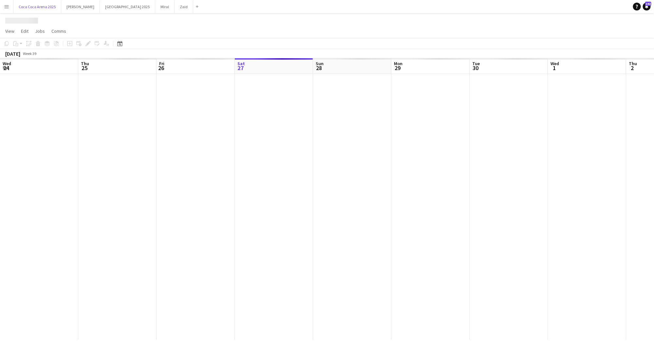
scroll to position [0, 156]
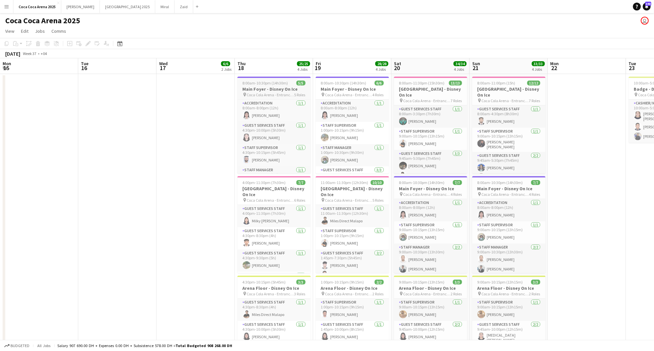
click at [257, 95] on span "Coca Cola Arena - Entrance F" at bounding box center [270, 94] width 47 height 5
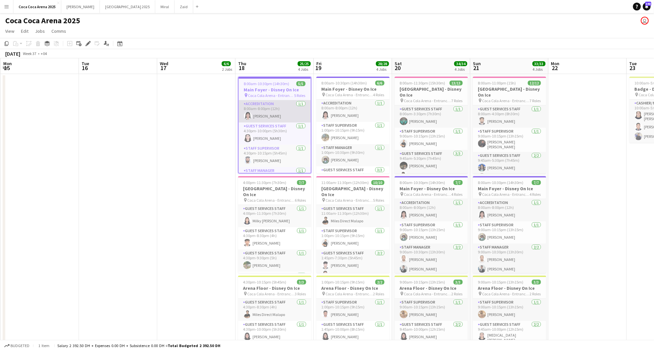
click at [285, 107] on app-card-role "Accreditation 1/1 8:00am-8:00pm (12h) Michelle Marie Brillo" at bounding box center [275, 111] width 72 height 22
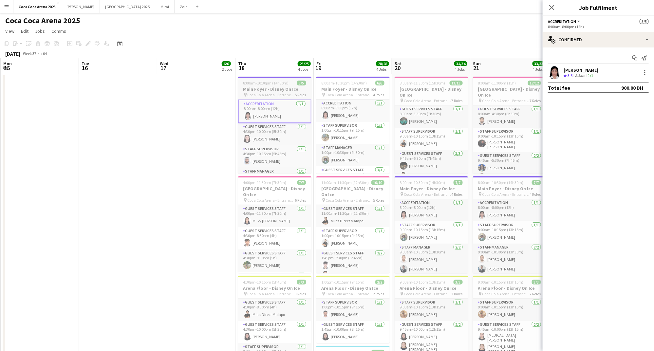
click at [281, 92] on span "Coca Cola Arena - Entrance F" at bounding box center [270, 94] width 47 height 5
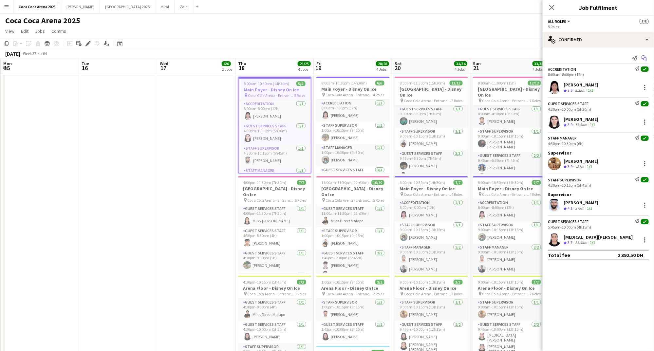
click at [644, 59] on icon "Start chat" at bounding box center [643, 57] width 5 height 5
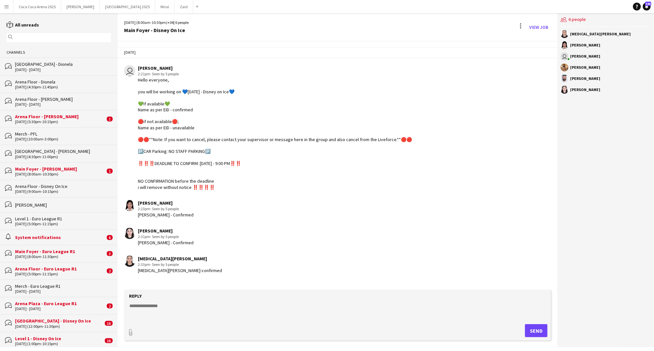
click at [380, 309] on textarea at bounding box center [339, 310] width 420 height 17
paste textarea "**********"
type textarea "**********"
click at [540, 329] on button "Send" at bounding box center [539, 330] width 23 height 13
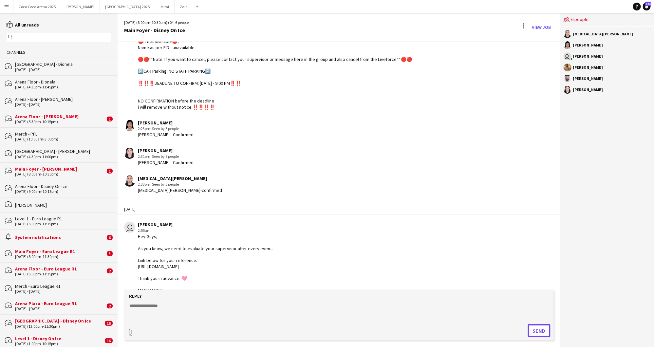
scroll to position [91, 0]
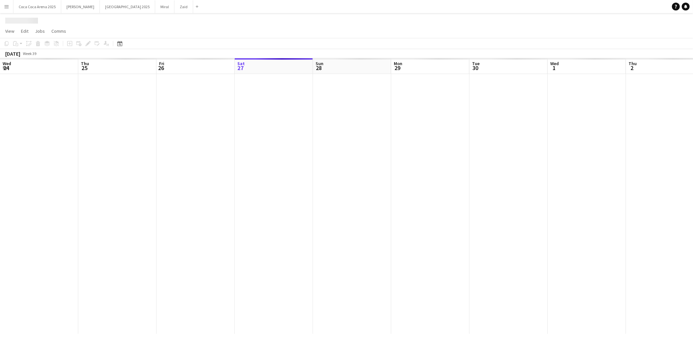
scroll to position [0, 156]
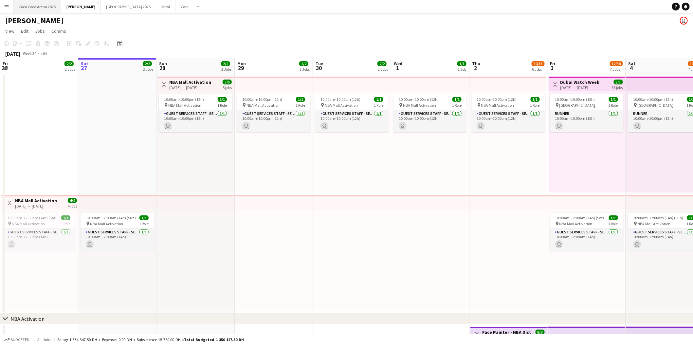
click at [41, 7] on button "[GEOGRAPHIC_DATA] 2025 Close" at bounding box center [37, 6] width 48 height 13
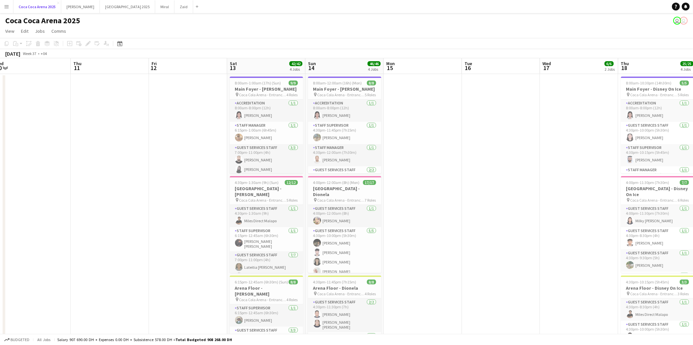
scroll to position [0, 183]
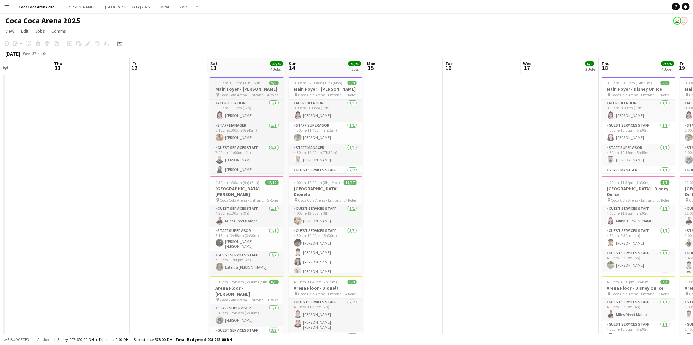
click at [223, 89] on h3 "Main Foyer - [PERSON_NAME]" at bounding box center [246, 89] width 73 height 6
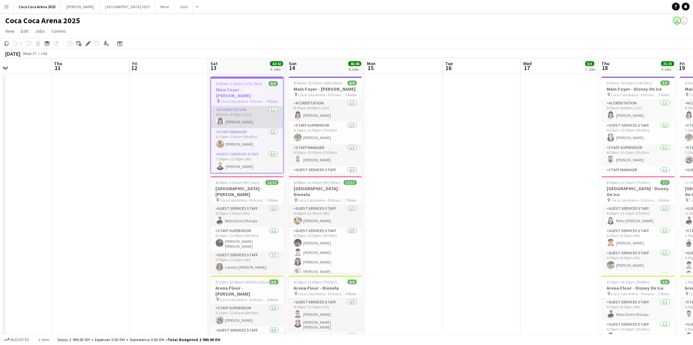
click at [237, 122] on app-card-role "Accreditation [DATE] 8:00am-8:00pm (12h) [PERSON_NAME]" at bounding box center [247, 117] width 72 height 22
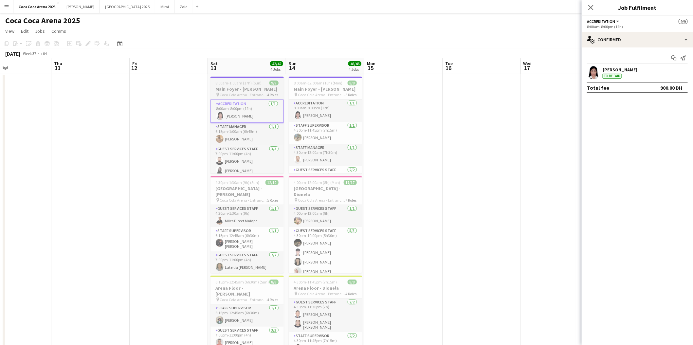
click at [246, 95] on span "Coca Cola Arena - Entrance F" at bounding box center [243, 94] width 47 height 5
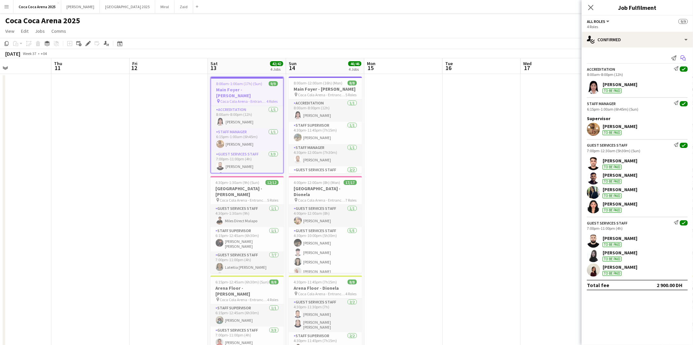
click at [684, 59] on icon "Start chat" at bounding box center [682, 57] width 5 height 5
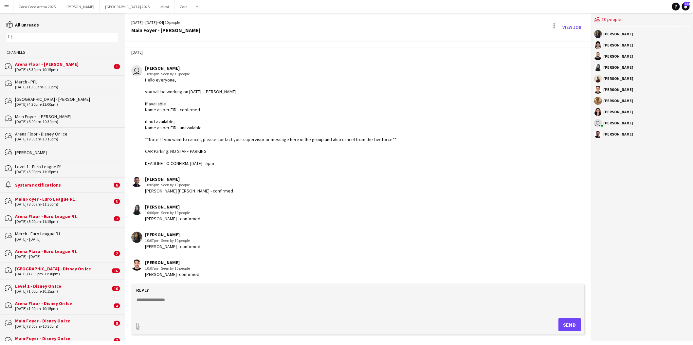
scroll to position [289, 0]
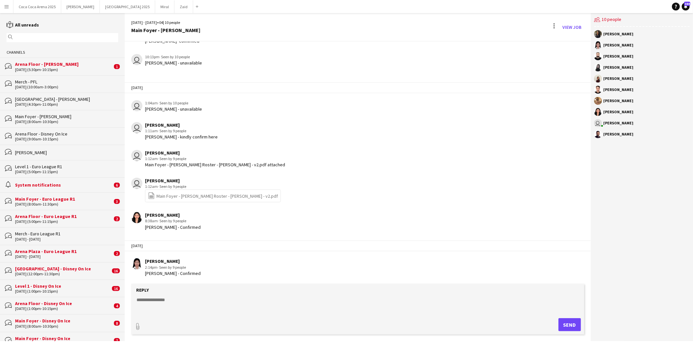
click at [260, 312] on textarea at bounding box center [359, 305] width 446 height 17
paste textarea "**********"
type textarea "**********"
click at [569, 324] on button "Send" at bounding box center [572, 324] width 23 height 13
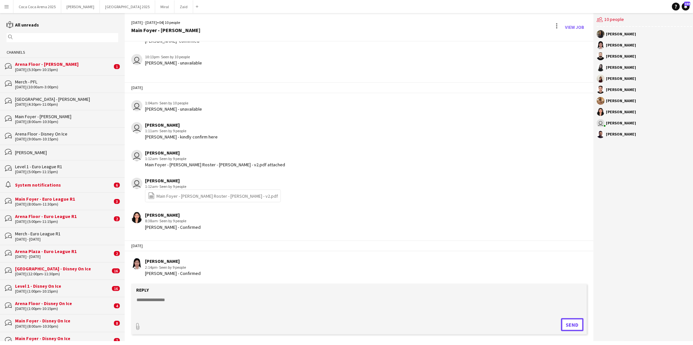
scroll to position [383, 0]
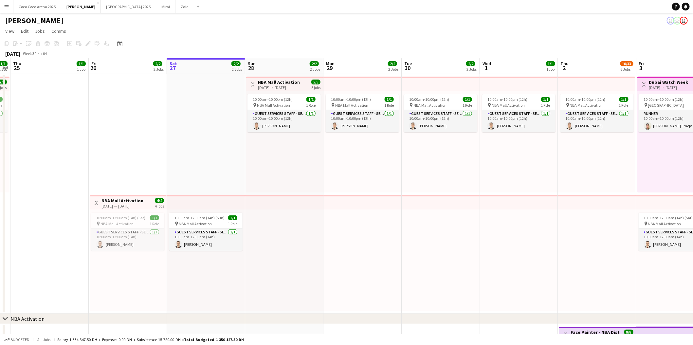
scroll to position [0, 201]
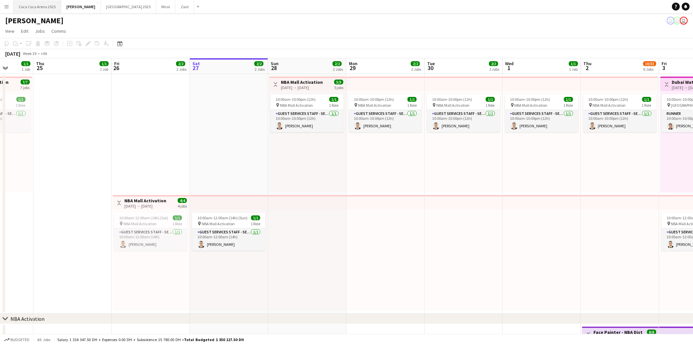
click at [42, 6] on button "[GEOGRAPHIC_DATA] 2025 Close" at bounding box center [37, 6] width 48 height 13
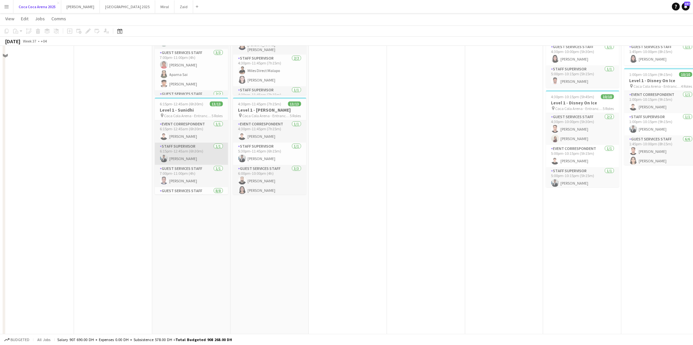
scroll to position [249, 0]
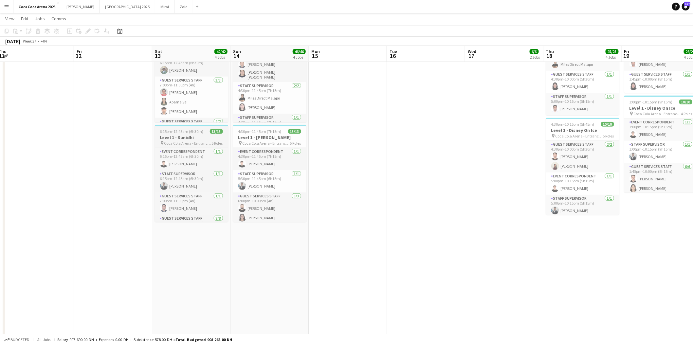
click at [177, 146] on app-job-card "6:15pm-12:45am (6h30m) (Sun) 13/13 Level 1 - [PERSON_NAME] pin Coca Cola Arena …" at bounding box center [191, 173] width 73 height 97
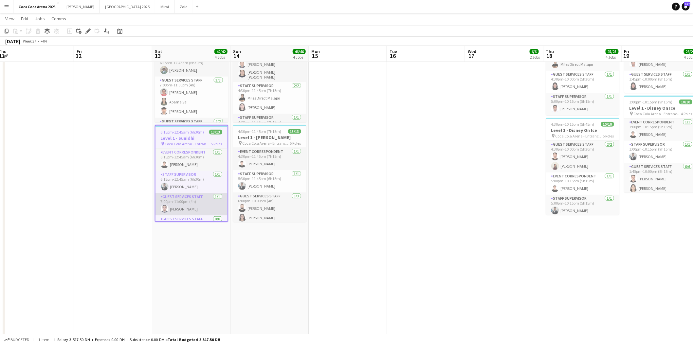
click at [181, 202] on app-card-role "Guest Services Staff [DATE] 7:00pm-11:00pm (4h) [PERSON_NAME]" at bounding box center [191, 204] width 72 height 22
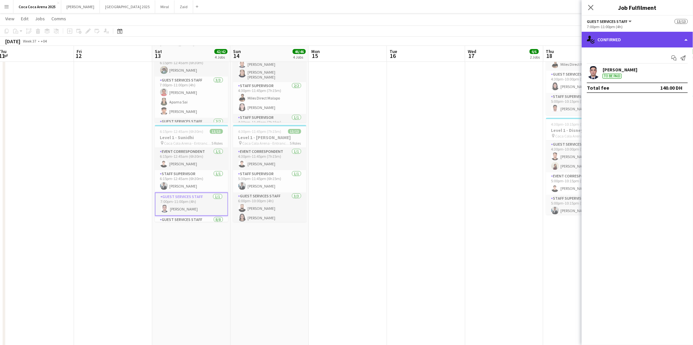
click at [625, 39] on div "single-neutral-actions-check-2 Confirmed" at bounding box center [637, 40] width 111 height 16
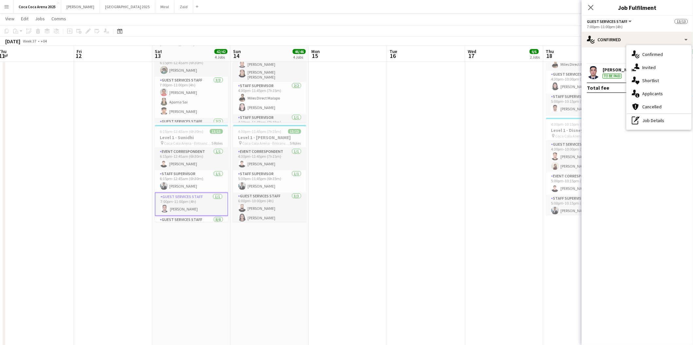
click at [613, 64] on div "Start chat Send notification [PERSON_NAME] To be paid Total fee 140.00 DH" at bounding box center [637, 72] width 111 height 51
click at [672, 56] on icon at bounding box center [673, 57] width 4 height 4
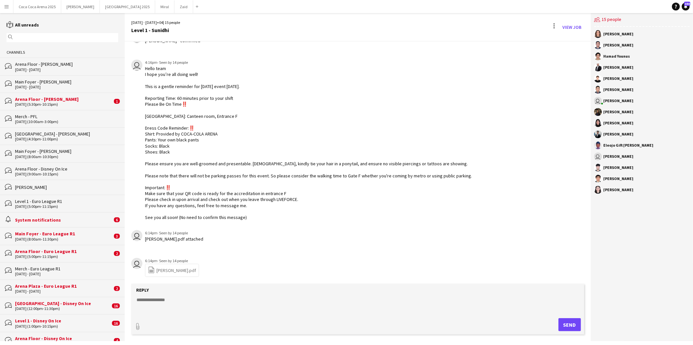
scroll to position [735, 0]
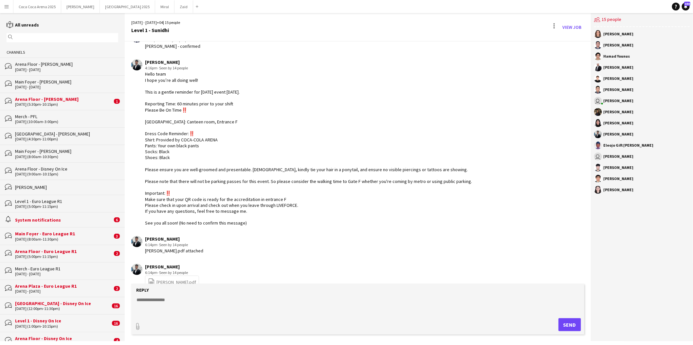
click at [295, 293] on div "Reply" at bounding box center [358, 290] width 446 height 6
click at [274, 304] on textarea at bounding box center [359, 305] width 446 height 17
paste textarea "**********"
type textarea "**********"
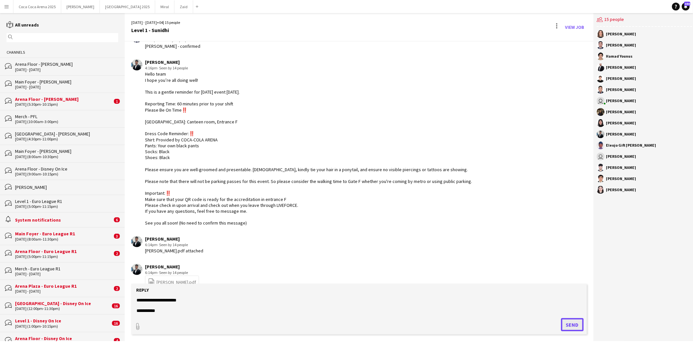
click at [571, 320] on button "Send" at bounding box center [572, 324] width 23 height 13
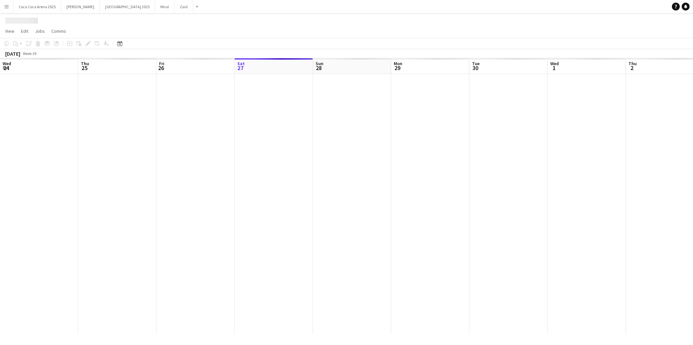
scroll to position [0, 156]
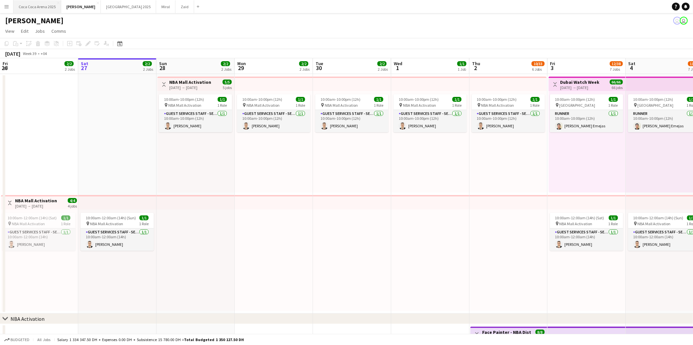
click at [48, 3] on button "[GEOGRAPHIC_DATA] 2025 Close" at bounding box center [37, 6] width 48 height 13
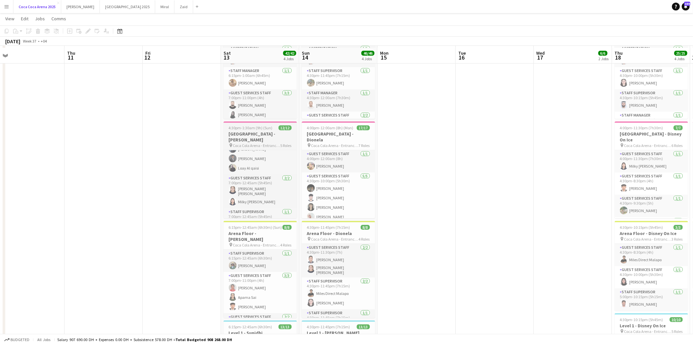
scroll to position [56, 0]
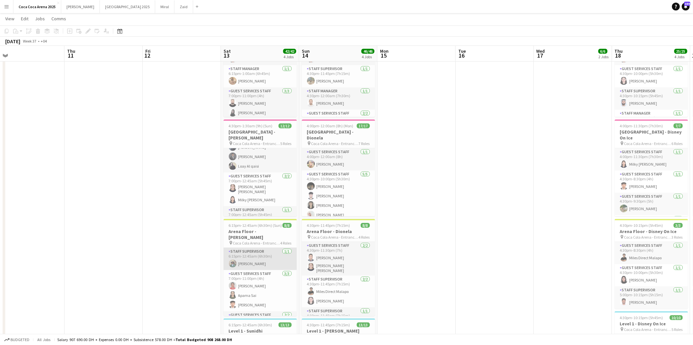
click at [243, 248] on app-card-role "Staff Supervisor [DATE] 6:15pm-12:45am (6h30m) [PERSON_NAME]" at bounding box center [260, 259] width 73 height 22
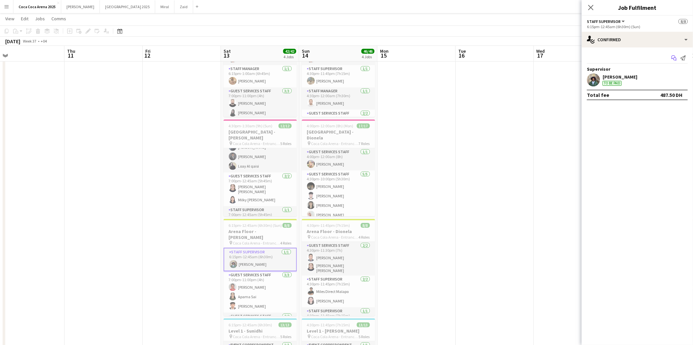
click at [673, 55] on app-icon "Start chat" at bounding box center [673, 57] width 9 height 9
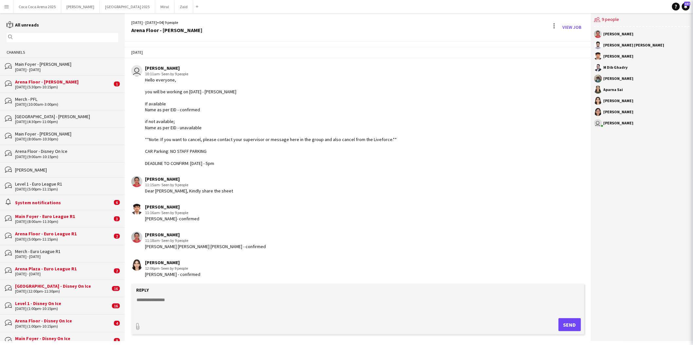
scroll to position [274, 0]
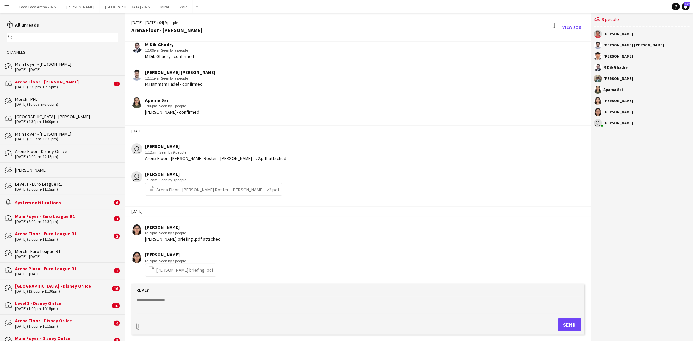
click at [337, 308] on textarea at bounding box center [359, 305] width 446 height 17
paste textarea "**********"
type textarea "**********"
click at [568, 324] on button "Send" at bounding box center [572, 324] width 23 height 13
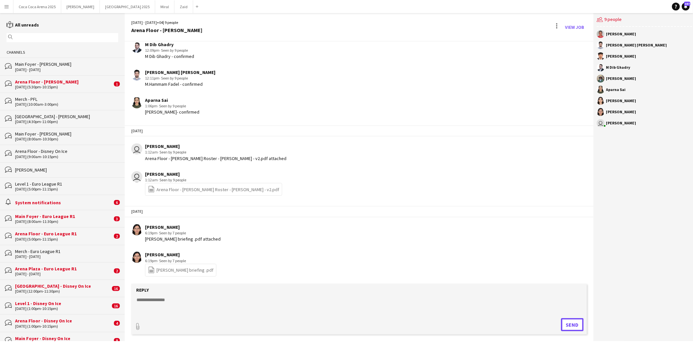
scroll to position [368, 0]
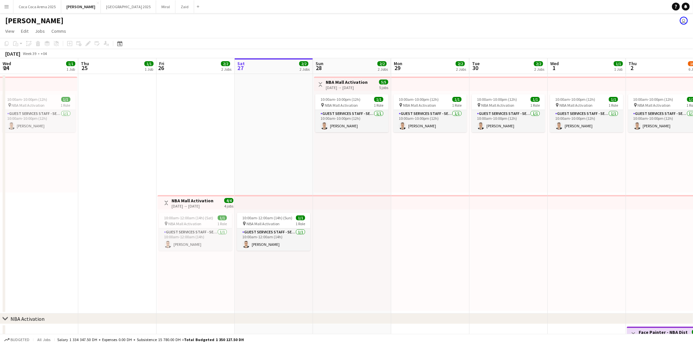
scroll to position [0, 156]
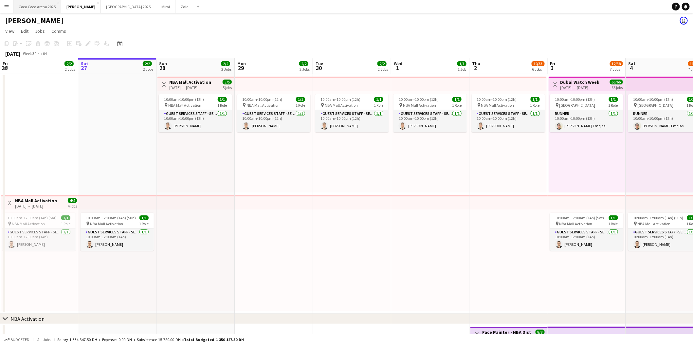
click at [49, 8] on button "[GEOGRAPHIC_DATA] 2025 Close" at bounding box center [37, 6] width 48 height 13
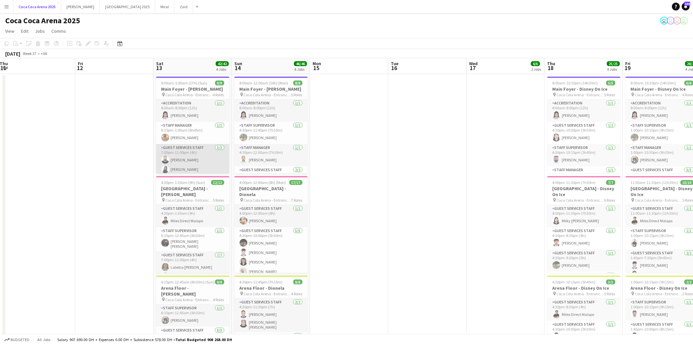
scroll to position [35, 0]
click at [182, 187] on h3 "[GEOGRAPHIC_DATA] - [PERSON_NAME]" at bounding box center [192, 192] width 73 height 12
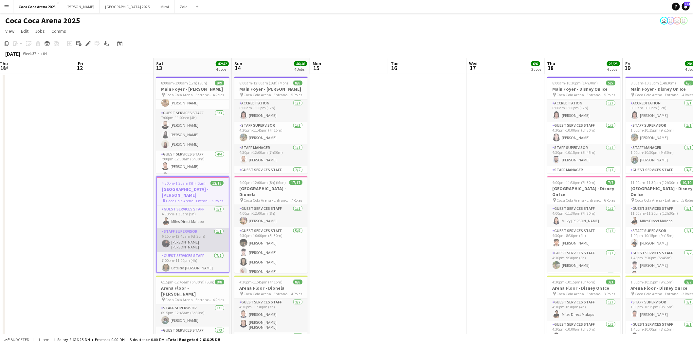
click at [201, 236] on app-card-role "Staff Supervisor [DATE] 6:15pm-12:45am (6h30m) [PERSON_NAME] [PERSON_NAME]" at bounding box center [193, 240] width 72 height 24
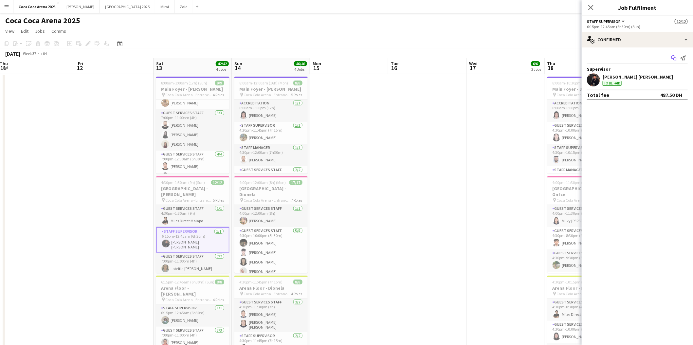
click at [670, 58] on app-icon "Start chat" at bounding box center [673, 57] width 9 height 9
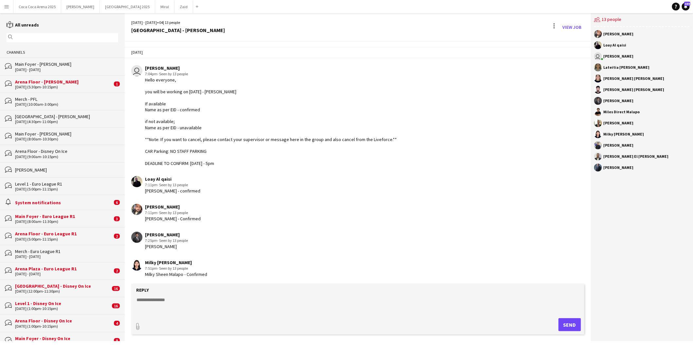
scroll to position [642, 0]
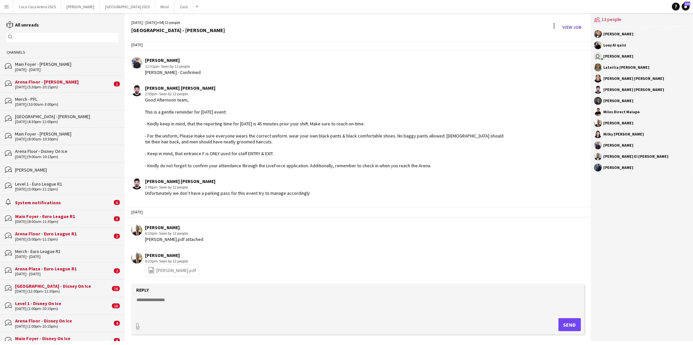
click at [259, 312] on textarea at bounding box center [359, 305] width 446 height 17
paste textarea "**********"
type textarea "**********"
click at [568, 321] on button "Send" at bounding box center [572, 324] width 23 height 13
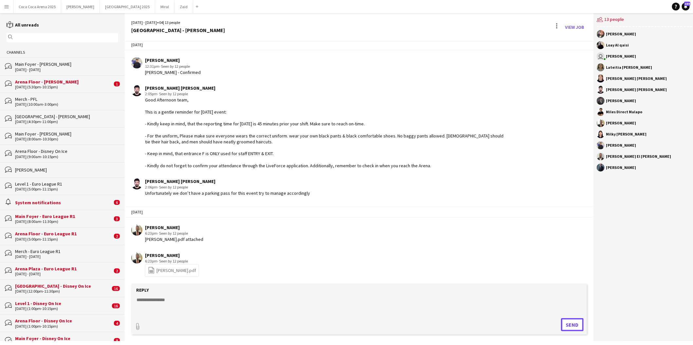
scroll to position [736, 0]
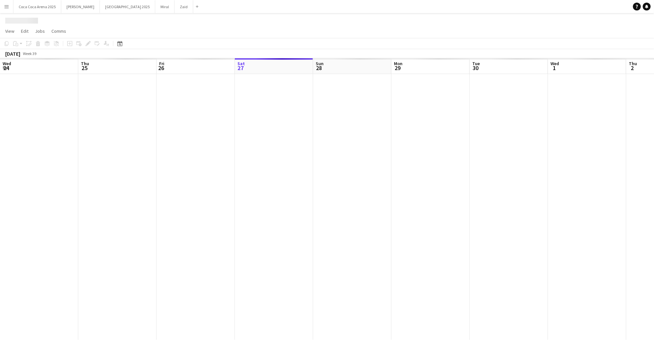
scroll to position [0, 156]
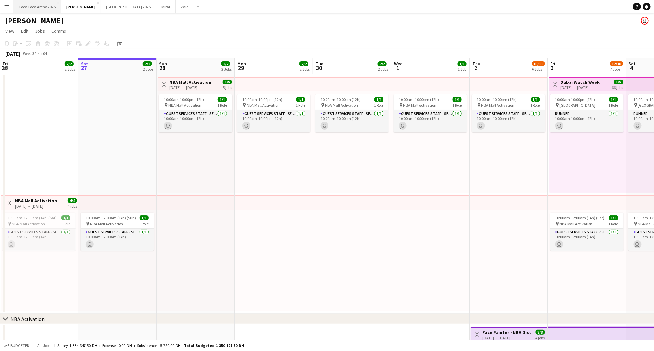
click at [44, 9] on button "[GEOGRAPHIC_DATA] 2025 Close" at bounding box center [37, 6] width 48 height 13
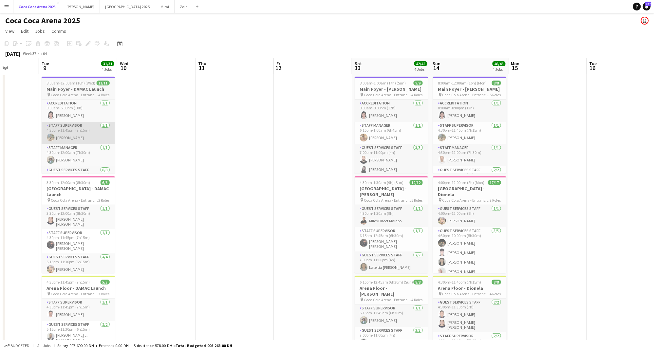
scroll to position [0, 180]
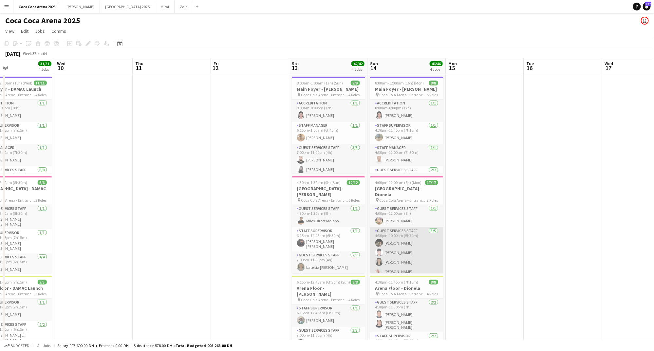
click at [408, 228] on app-card-role "Guest Services Staff [DATE] 4:30pm-10:00pm (5h30m) [PERSON_NAME] Elboghdady [PE…" at bounding box center [406, 257] width 73 height 60
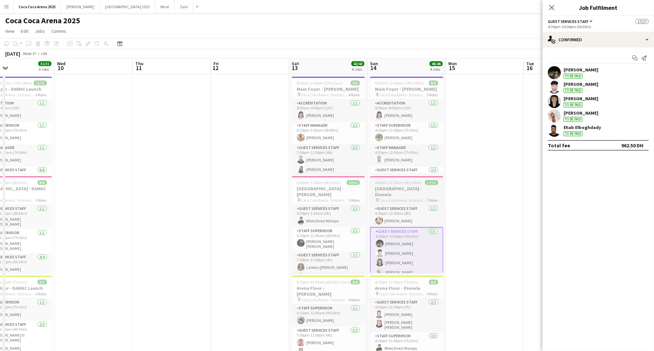
click at [389, 190] on h3 "[GEOGRAPHIC_DATA] - Dionela" at bounding box center [406, 192] width 73 height 12
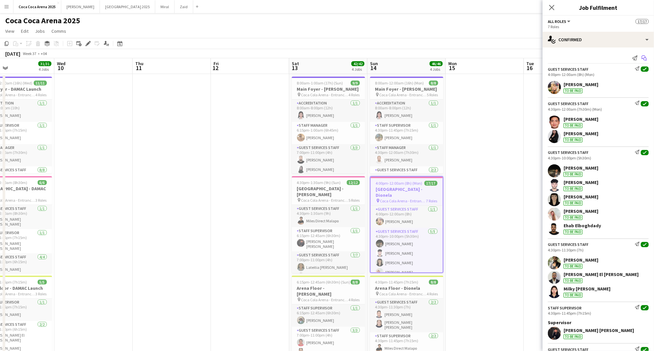
click at [643, 58] on icon at bounding box center [644, 59] width 3 height 3
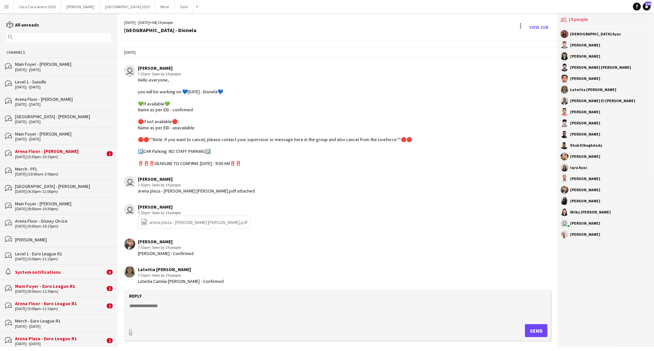
scroll to position [748, 0]
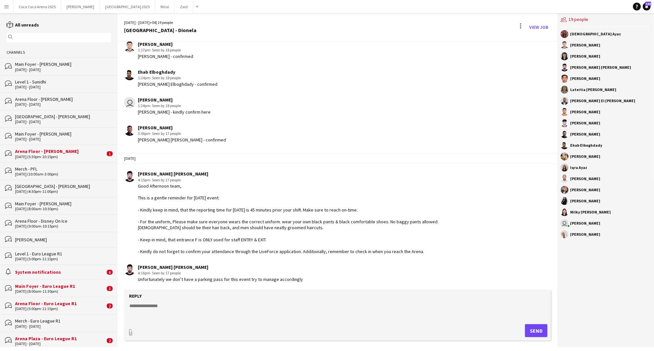
click at [313, 307] on textarea at bounding box center [339, 310] width 420 height 17
paste textarea "**********"
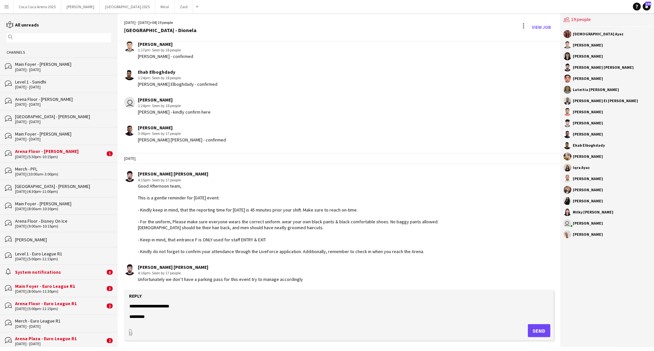
type textarea "**********"
click at [546, 330] on button "Send" at bounding box center [539, 330] width 23 height 13
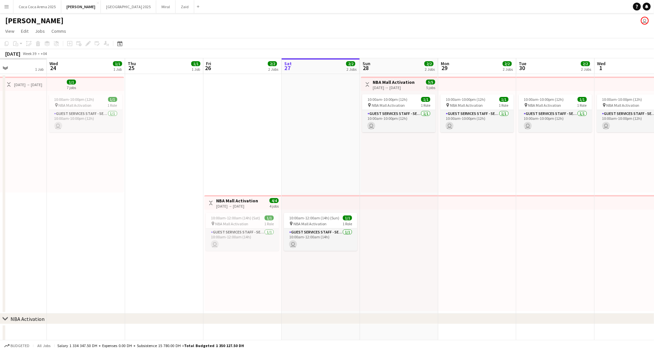
scroll to position [0, 188]
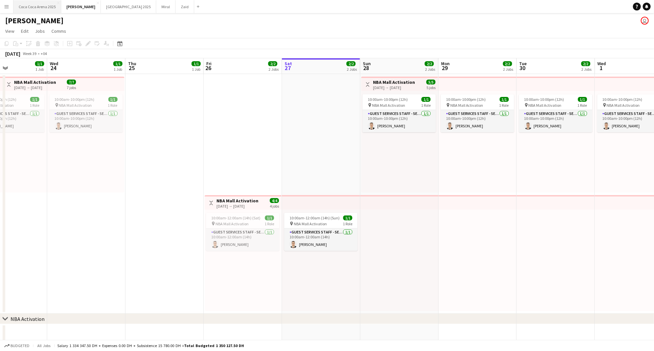
click at [46, 8] on button "[GEOGRAPHIC_DATA] 2025 Close" at bounding box center [37, 6] width 48 height 13
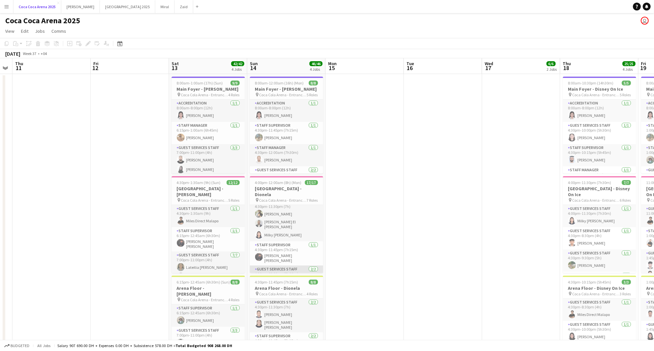
scroll to position [98, 0]
click at [288, 294] on span "Coca Cola Arena - Entrance F" at bounding box center [282, 293] width 47 height 5
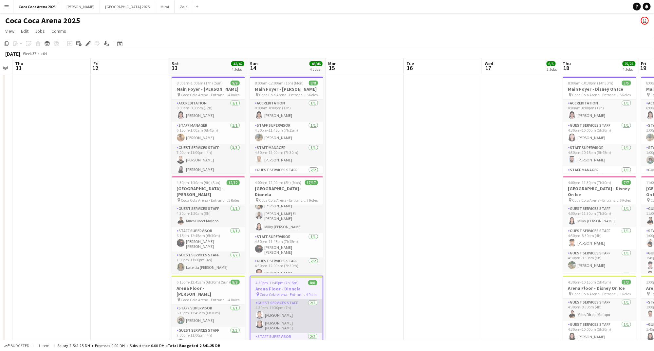
scroll to position [54, 0]
click at [272, 313] on app-card-role "Staff Supervisor 1/1 4:30pm-11:45pm (7h15m) Mohamed Zogbour" at bounding box center [286, 322] width 72 height 22
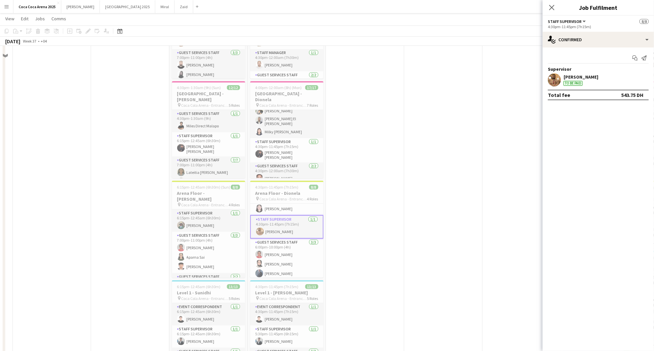
scroll to position [105, 0]
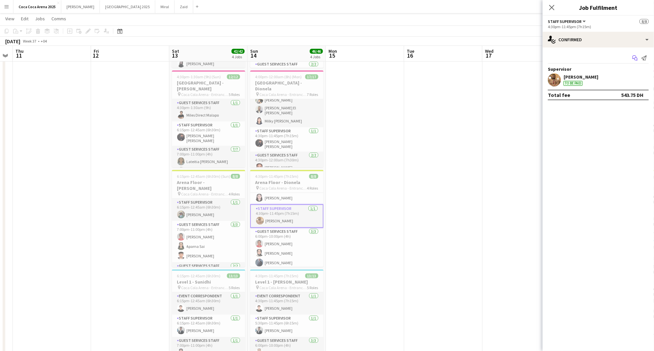
click at [634, 59] on icon at bounding box center [635, 59] width 3 height 3
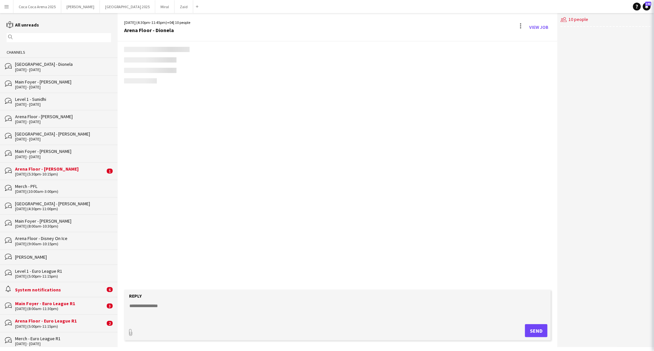
scroll to position [263, 0]
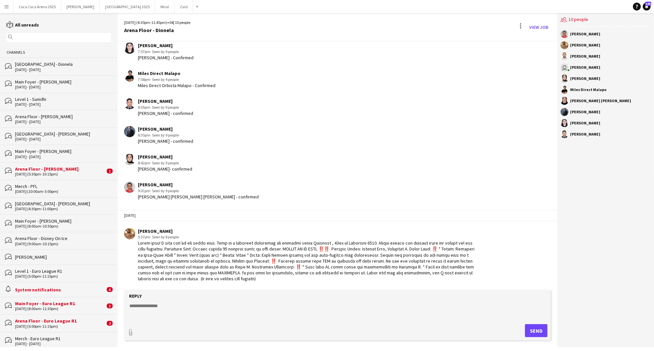
click at [335, 309] on textarea at bounding box center [339, 310] width 420 height 17
paste textarea "**********"
type textarea "**********"
click at [533, 330] on button "Send" at bounding box center [539, 330] width 23 height 13
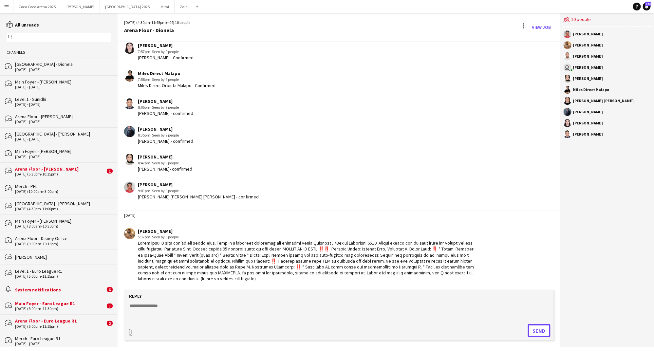
scroll to position [356, 0]
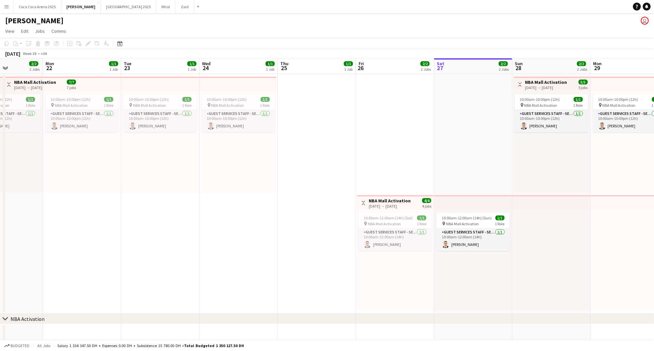
scroll to position [0, 187]
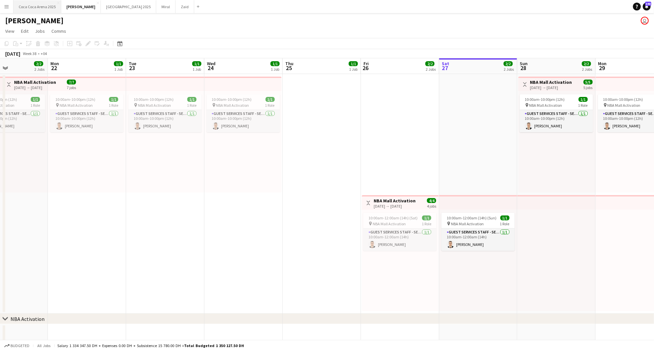
click at [45, 6] on button "[GEOGRAPHIC_DATA] 2025 Close" at bounding box center [37, 6] width 48 height 13
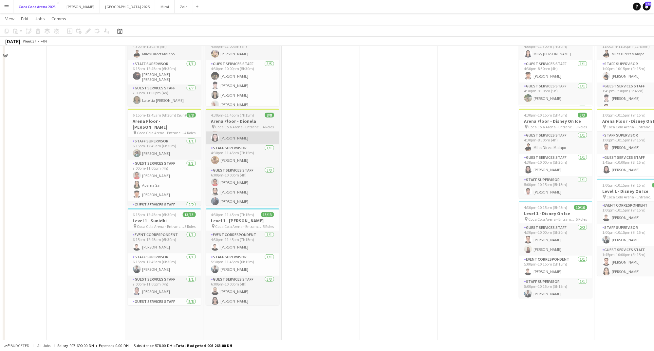
scroll to position [176, 0]
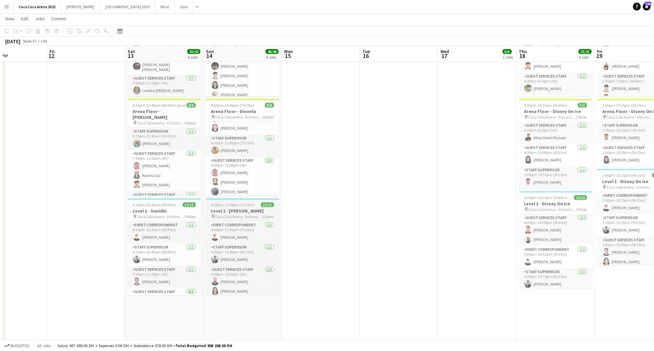
click at [231, 212] on h3 "Level 1 - [PERSON_NAME]" at bounding box center [242, 211] width 73 height 6
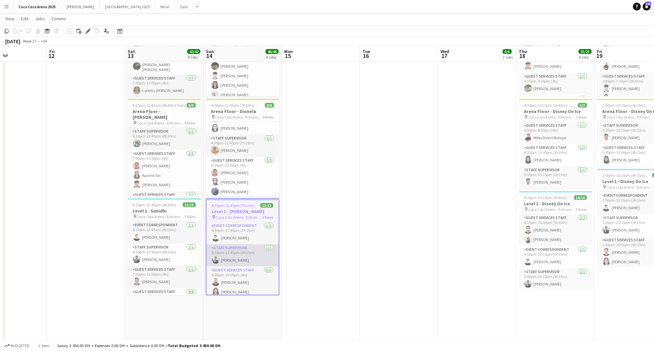
click at [253, 259] on app-card-role "Staff Supervisor [DATE] 5:30pm-11:45pm (6h15m) [PERSON_NAME]" at bounding box center [243, 255] width 72 height 22
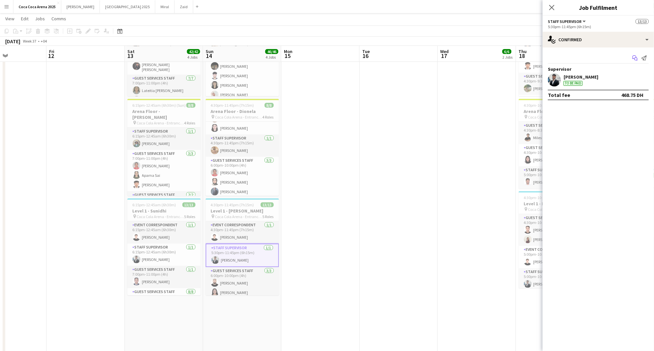
click at [633, 58] on icon at bounding box center [634, 57] width 4 height 4
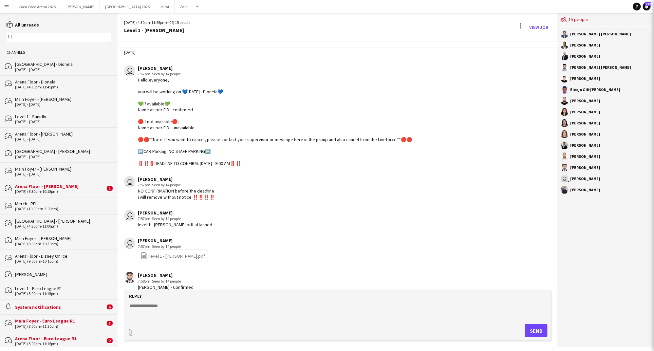
scroll to position [617, 0]
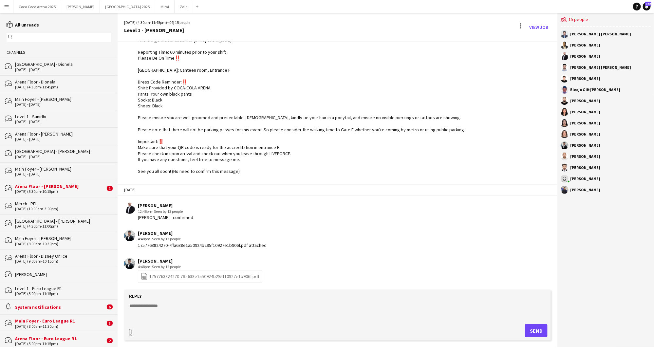
click at [253, 308] on textarea at bounding box center [339, 310] width 420 height 17
paste textarea "**********"
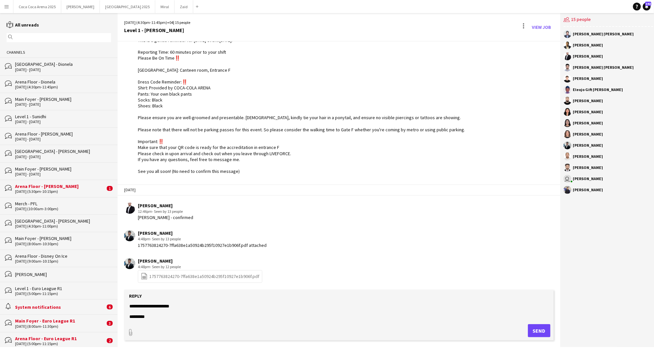
type textarea "**********"
click at [536, 330] on button "Send" at bounding box center [539, 330] width 23 height 13
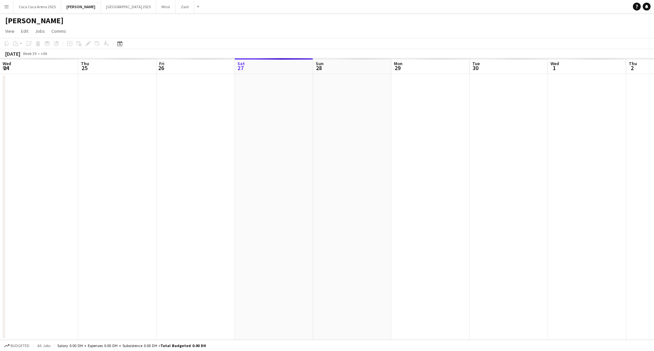
scroll to position [0, 156]
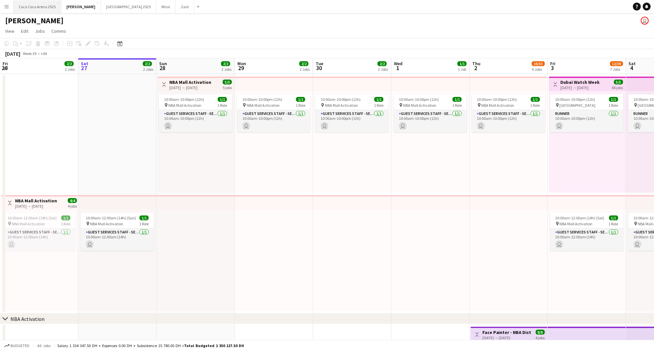
click at [42, 7] on button "[GEOGRAPHIC_DATA] 2025 Close" at bounding box center [37, 6] width 48 height 13
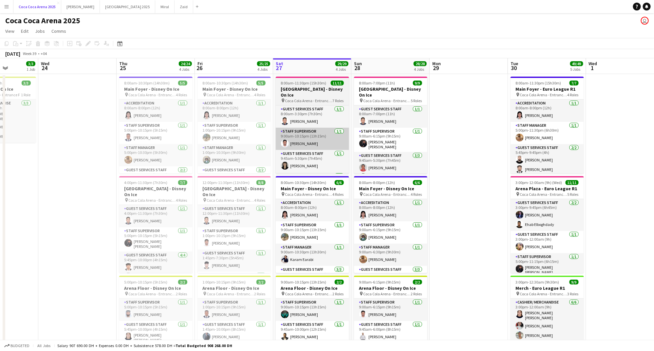
scroll to position [0, 164]
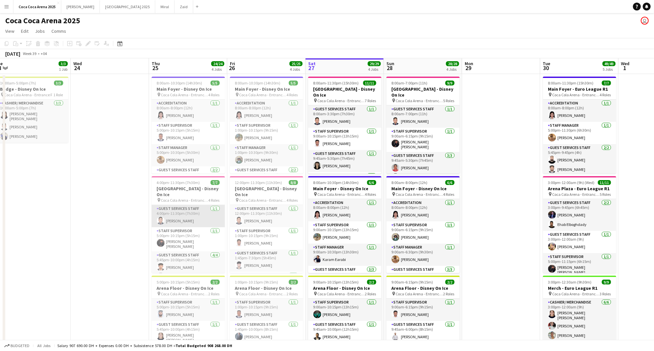
click at [163, 210] on app-card-role "Guest Services Staff 1/1 4:00pm-11:30pm (7h30m) Tommie Lajum" at bounding box center [188, 216] width 73 height 22
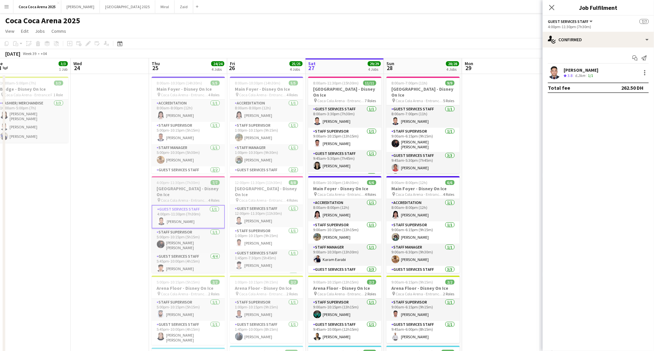
click at [169, 185] on app-job-card "4:00pm-11:30pm (7h30m) 7/7 Arena Plaza - Disney On Ice pin Coca Cola Arena - En…" at bounding box center [188, 224] width 73 height 97
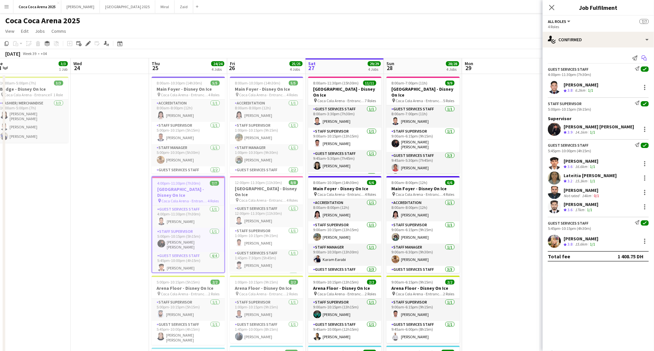
click at [644, 60] on icon "Start chat" at bounding box center [643, 57] width 5 height 5
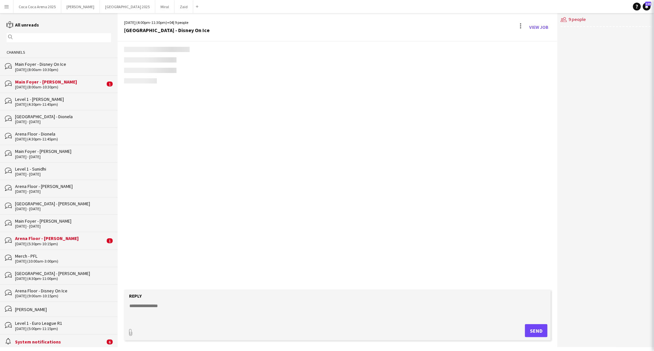
scroll to position [453, 0]
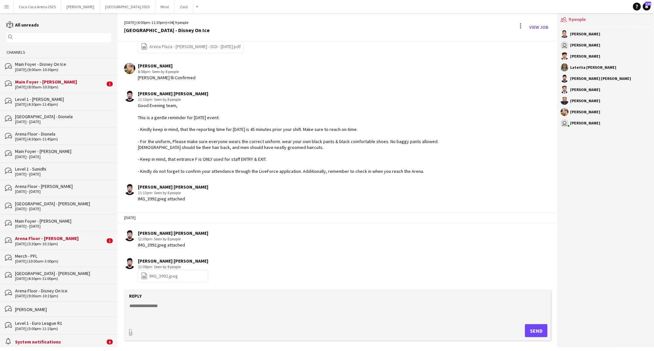
click at [255, 310] on textarea at bounding box center [339, 310] width 420 height 17
paste textarea "**********"
type textarea "**********"
click at [529, 333] on button "Send" at bounding box center [539, 330] width 23 height 13
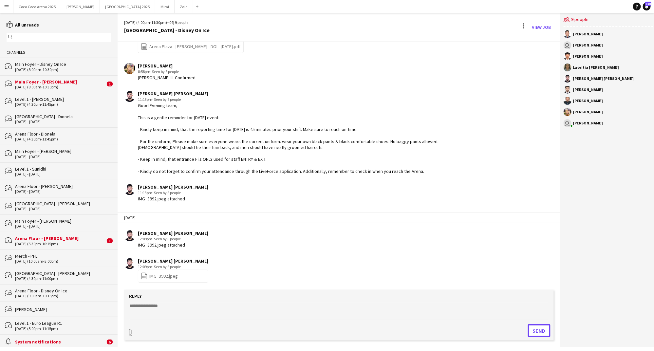
scroll to position [546, 0]
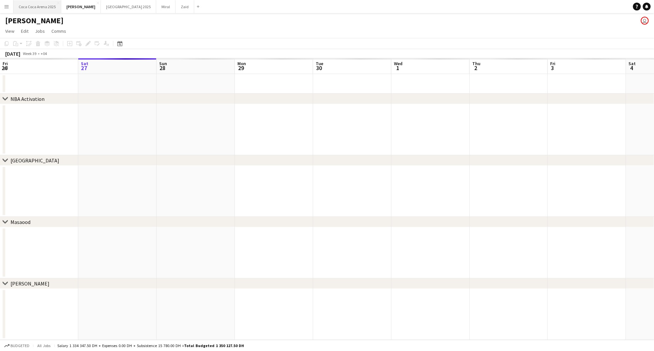
click at [39, 9] on button "[GEOGRAPHIC_DATA] 2025 Close" at bounding box center [37, 6] width 48 height 13
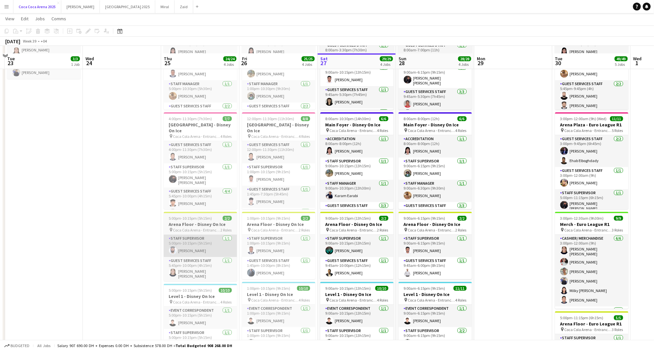
scroll to position [71, 0]
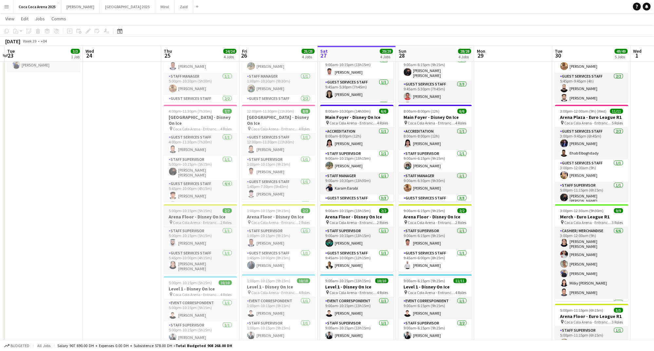
click at [176, 218] on h3 "Arena Floor - Disney On Ice" at bounding box center [200, 217] width 73 height 6
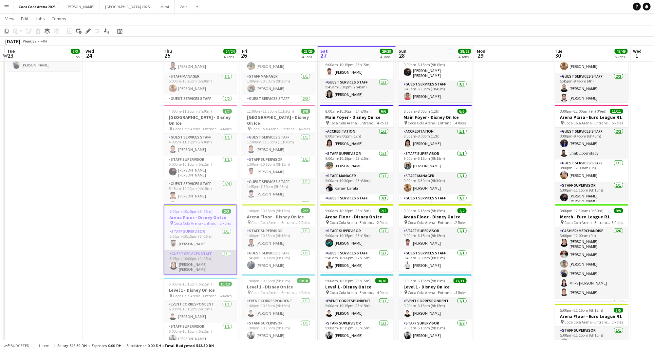
click at [207, 252] on app-card-role "Guest Services Staff 1/1 5:45pm-10:00pm (4h15m) Robie ann David" at bounding box center [200, 262] width 72 height 24
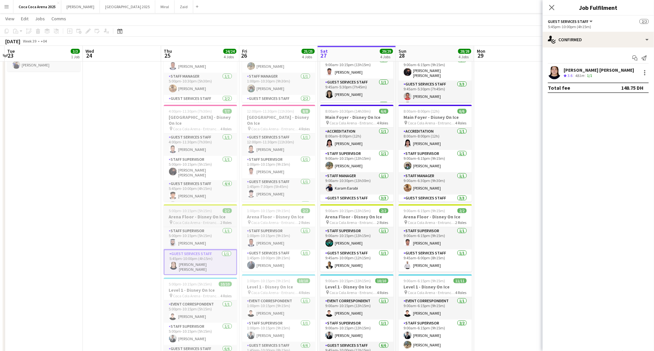
click at [207, 219] on h3 "Arena Floor - Disney On Ice" at bounding box center [200, 217] width 73 height 6
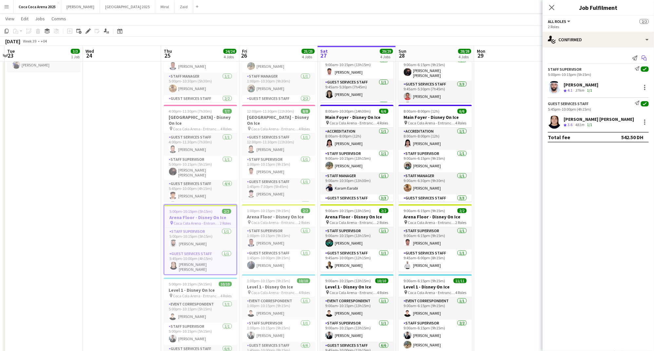
click at [646, 57] on icon "Start chat" at bounding box center [643, 57] width 5 height 5
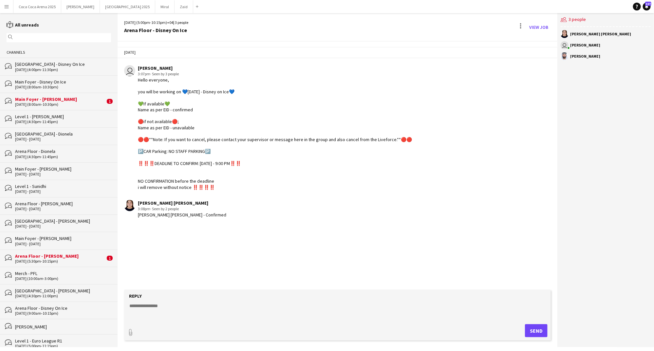
click at [170, 310] on textarea at bounding box center [339, 310] width 420 height 17
paste textarea "**********"
type textarea "**********"
click at [525, 339] on form "**********" at bounding box center [338, 315] width 429 height 51
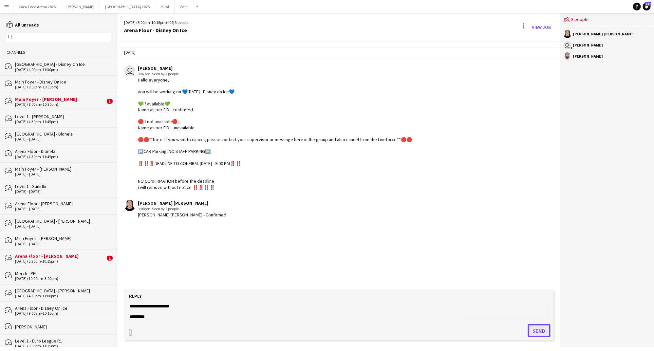
click at [536, 329] on button "Send" at bounding box center [539, 330] width 23 height 13
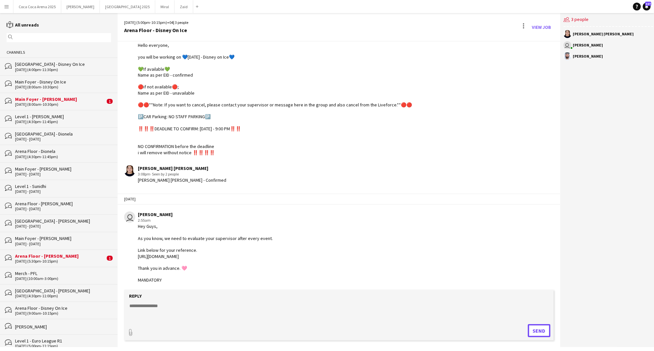
scroll to position [35, 0]
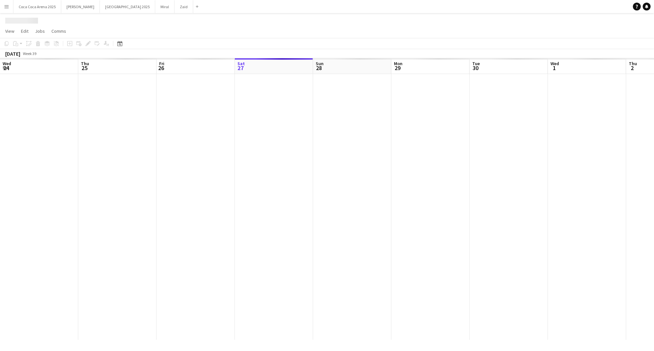
scroll to position [0, 156]
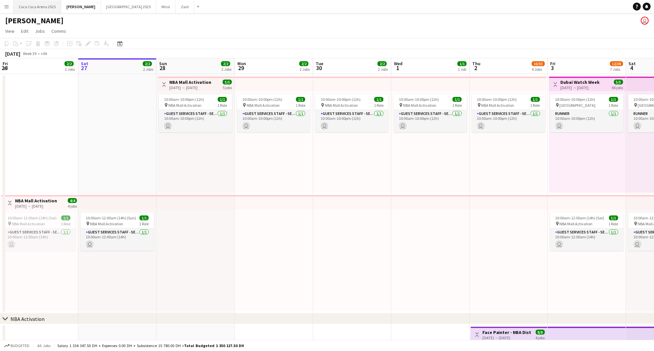
click at [43, 10] on button "[GEOGRAPHIC_DATA] 2025 Close" at bounding box center [37, 6] width 48 height 13
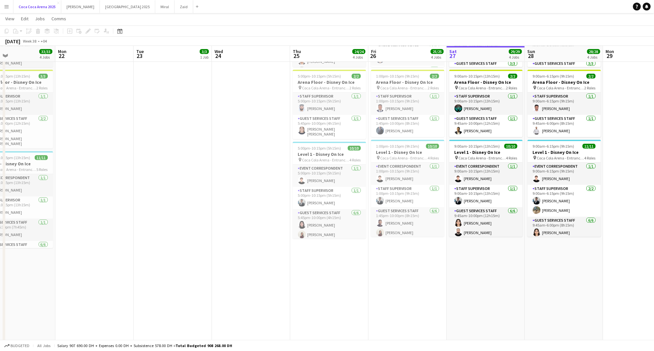
scroll to position [270, 0]
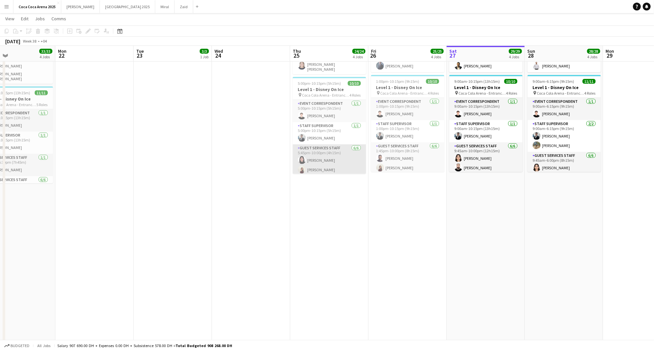
click at [317, 161] on app-card-role "Guest Services Staff [DATE] 5:45pm-10:00pm (4h15m) [PERSON_NAME] Jood [PERSON_N…" at bounding box center [329, 180] width 73 height 72
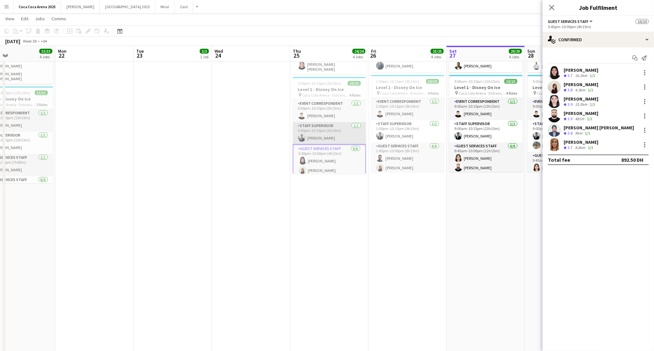
click at [316, 122] on app-card-role "Staff Supervisor [DATE] 5:00pm-10:15pm (5h15m) [PERSON_NAME]" at bounding box center [329, 133] width 73 height 22
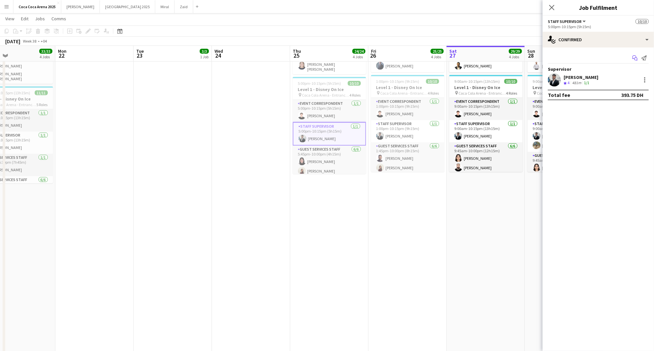
click at [633, 58] on icon "Start chat" at bounding box center [634, 57] width 5 height 5
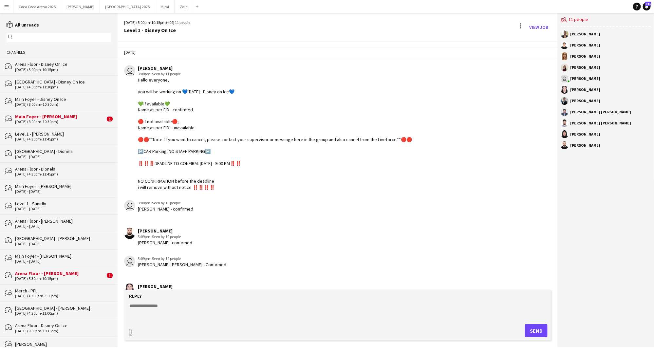
scroll to position [552, 0]
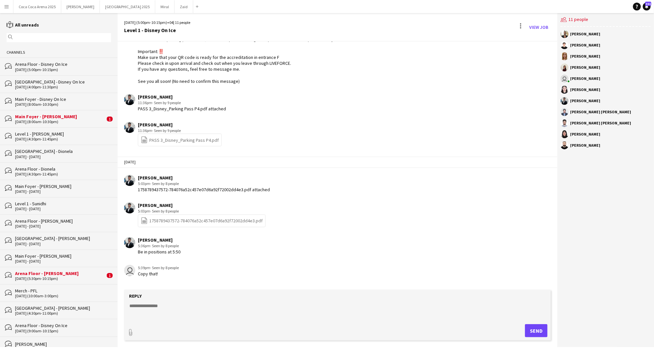
click at [208, 312] on textarea at bounding box center [339, 310] width 420 height 17
paste textarea "**********"
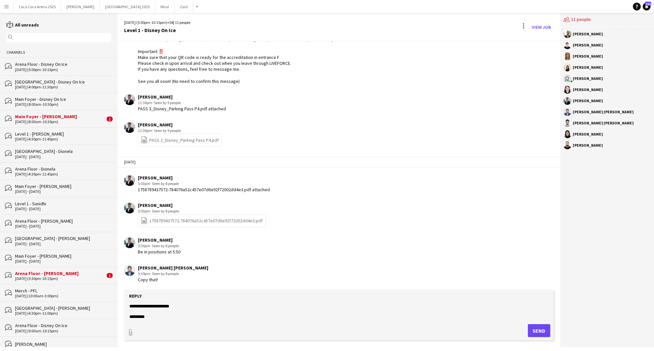
type textarea "**********"
click at [532, 329] on button "Send" at bounding box center [539, 330] width 23 height 13
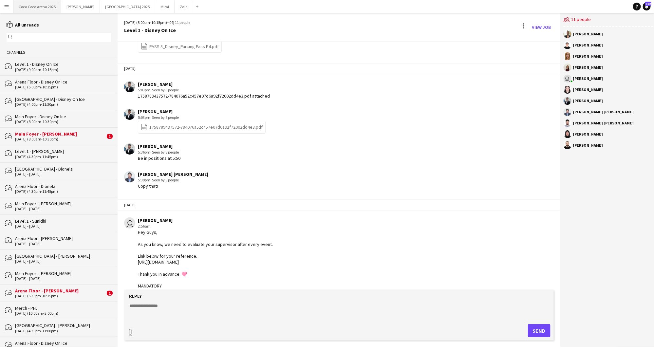
click at [30, 8] on button "[GEOGRAPHIC_DATA] 2025 Close" at bounding box center [37, 6] width 48 height 13
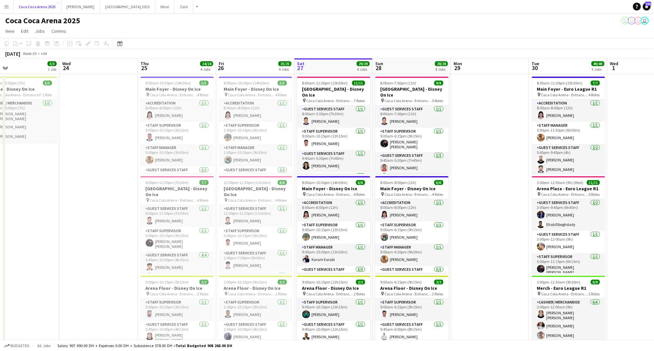
scroll to position [0, 160]
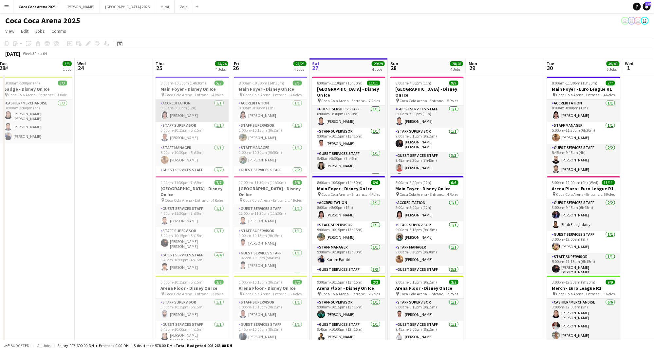
click at [192, 109] on app-card-role "Accreditation 1/1 8:00am-8:00pm (12h) Michelle Marie Brillo" at bounding box center [191, 111] width 73 height 22
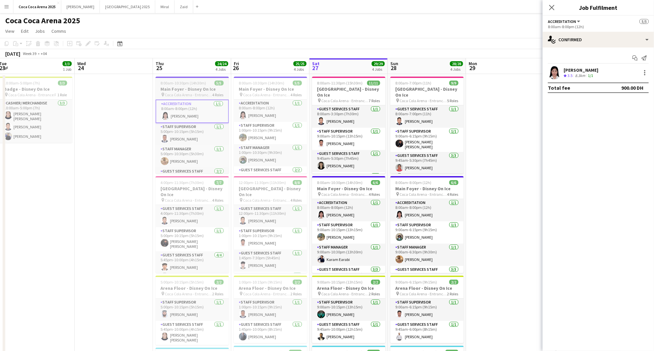
click at [190, 93] on span "Coca Cola Arena - Entrance F" at bounding box center [188, 94] width 47 height 5
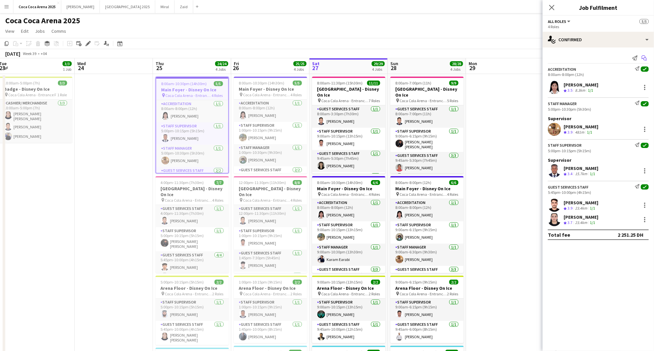
click at [642, 57] on icon "Start chat" at bounding box center [643, 57] width 5 height 5
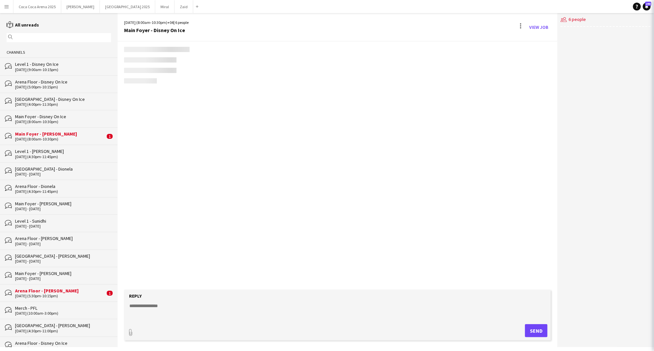
scroll to position [313, 0]
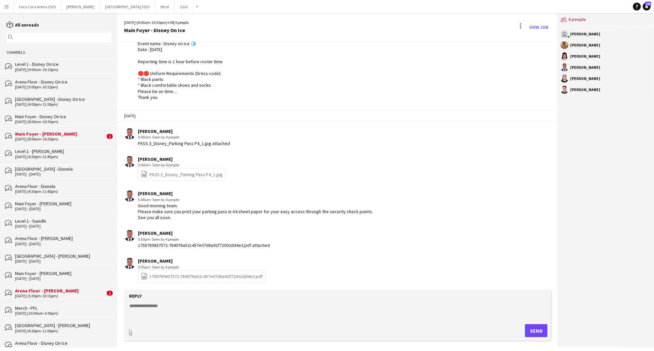
click at [234, 316] on textarea at bounding box center [339, 310] width 420 height 17
paste textarea "**********"
type textarea "**********"
click at [534, 331] on button "Send" at bounding box center [539, 330] width 23 height 13
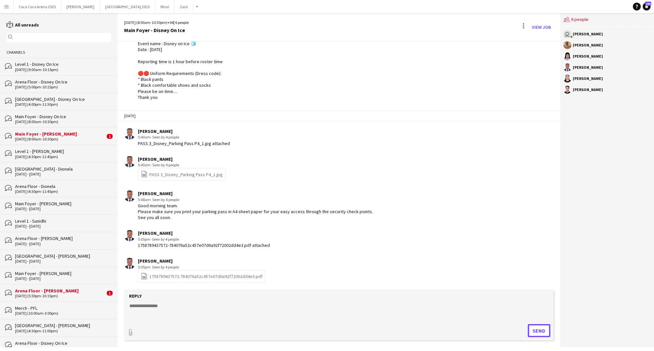
scroll to position [407, 0]
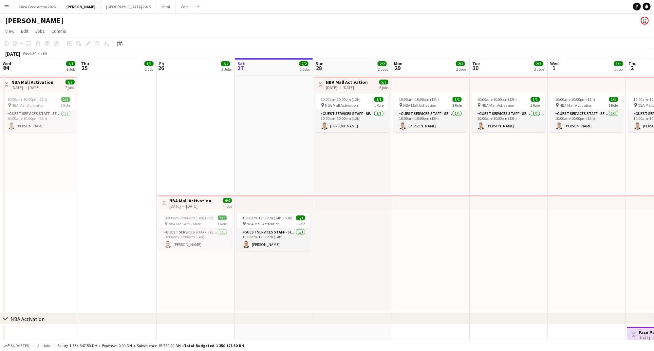
scroll to position [0, 156]
click at [40, 9] on button "[GEOGRAPHIC_DATA] 2025 Close" at bounding box center [37, 6] width 48 height 13
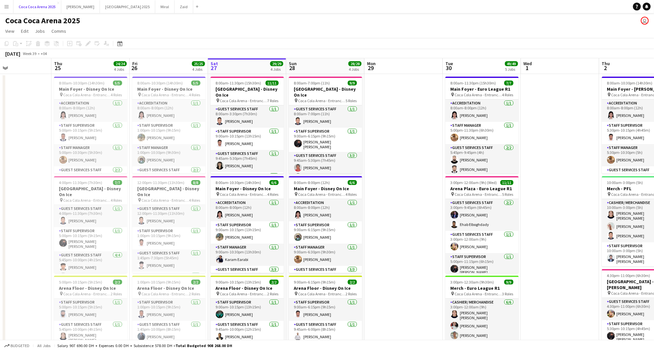
scroll to position [0, 162]
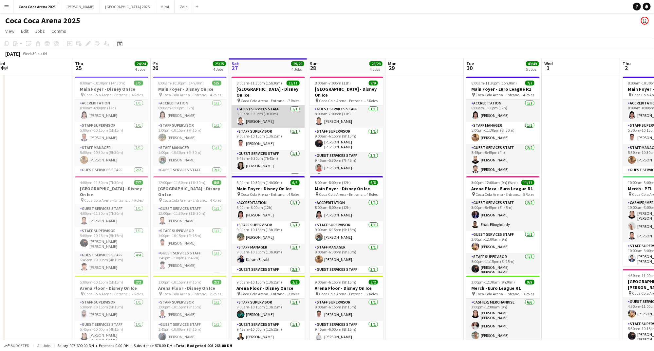
click at [252, 105] on app-card-role "Guest Services Staff [DATE] 8:00am-3:30pm (7h30m) [PERSON_NAME]" at bounding box center [267, 116] width 73 height 22
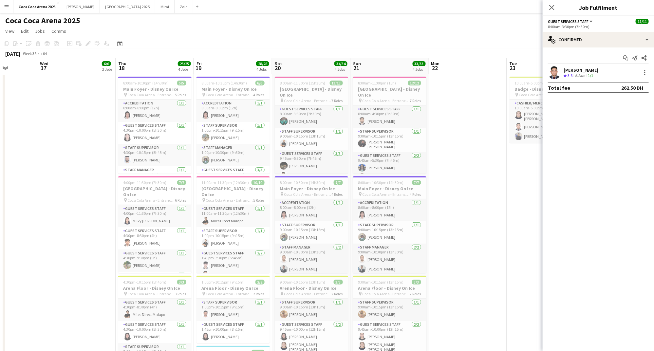
scroll to position [0, 297]
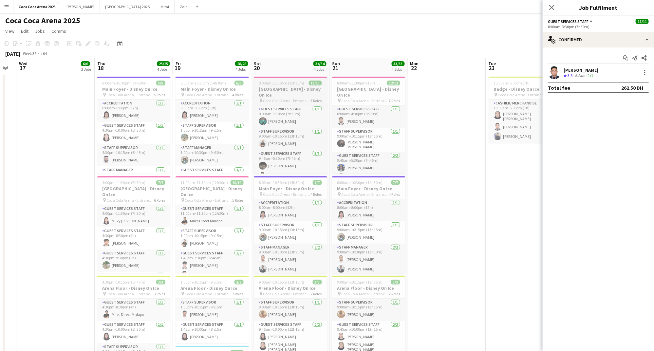
click at [268, 85] on span "8:00am-11:30pm (15h30m)" at bounding box center [281, 83] width 45 height 5
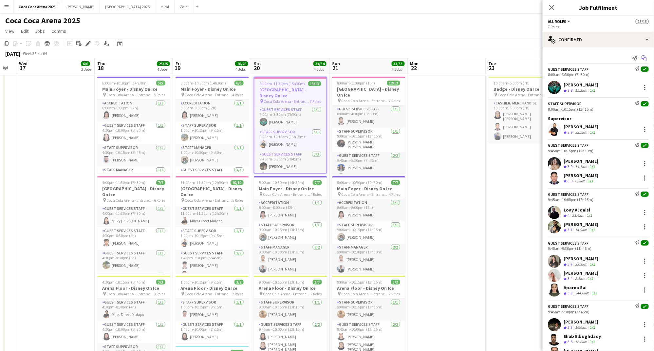
click at [642, 60] on icon "Start chat" at bounding box center [643, 57] width 5 height 5
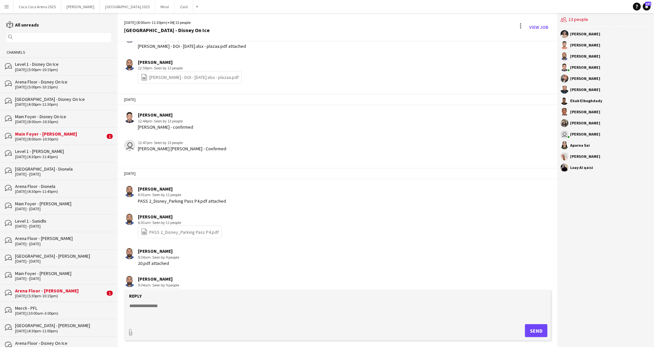
scroll to position [533, 0]
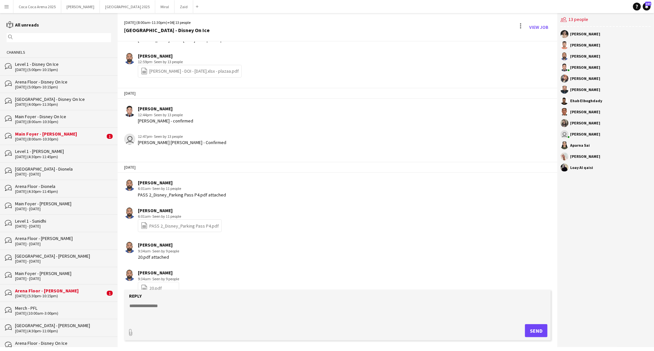
click at [226, 307] on textarea at bounding box center [339, 310] width 420 height 17
paste textarea "**********"
type textarea "**********"
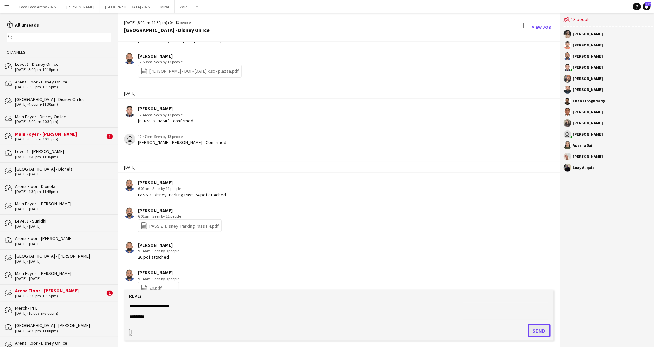
click at [542, 331] on button "Send" at bounding box center [539, 330] width 23 height 13
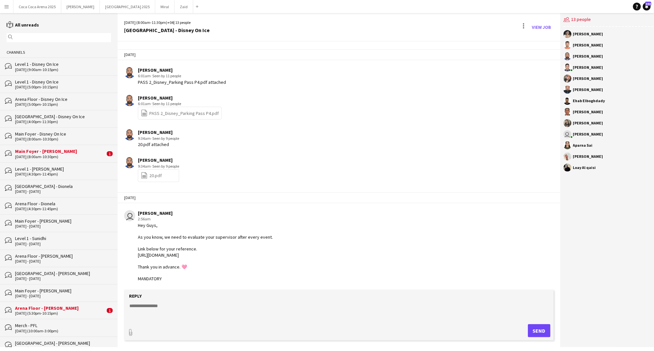
click at [30, 24] on link "reading All unreads" at bounding box center [23, 25] width 32 height 6
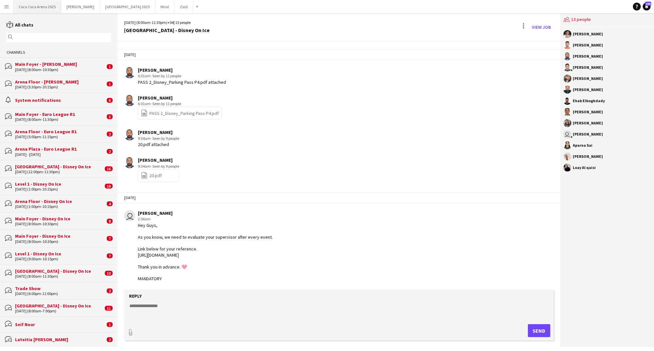
click at [48, 5] on button "[GEOGRAPHIC_DATA] 2025 Close" at bounding box center [37, 6] width 48 height 13
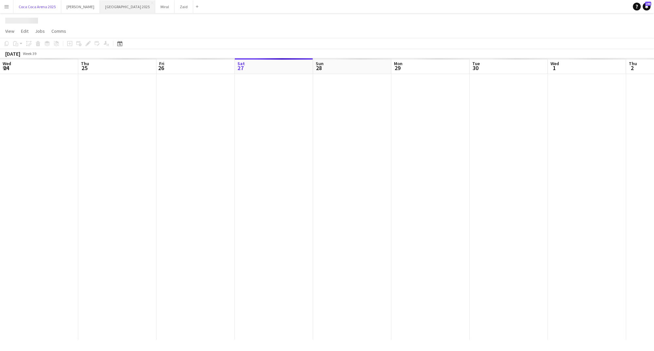
scroll to position [0, 156]
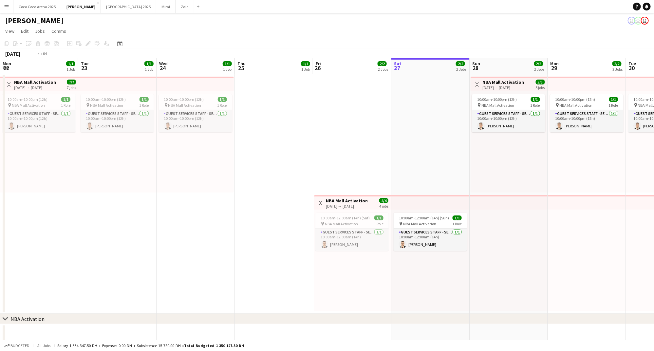
scroll to position [0, 147]
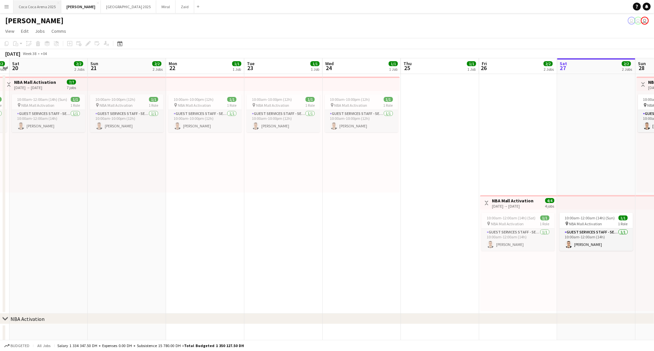
click at [36, 11] on button "[GEOGRAPHIC_DATA] 2025 Close" at bounding box center [37, 6] width 48 height 13
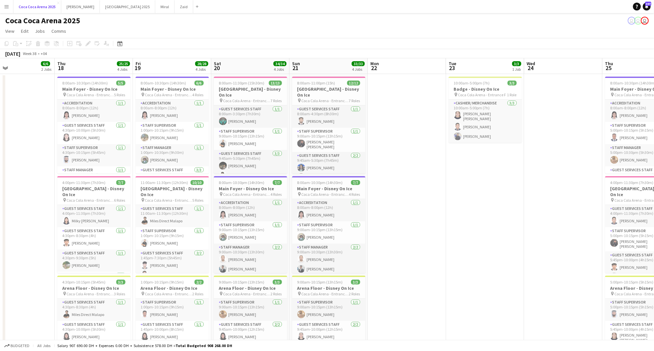
scroll to position [0, 176]
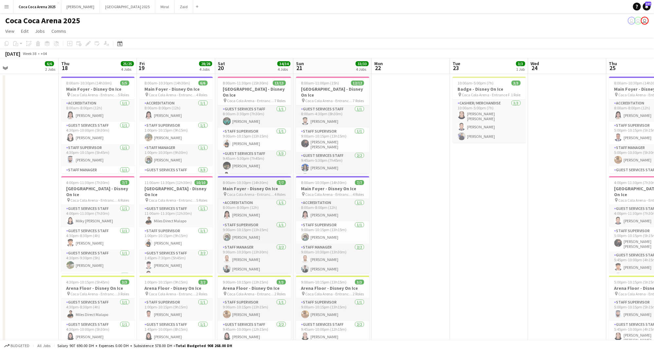
click at [245, 192] on span "Coca Cola Arena - Entrance F" at bounding box center [250, 194] width 47 height 5
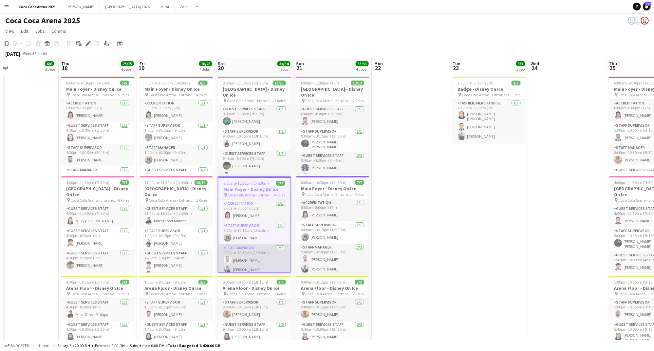
click at [271, 249] on app-card-role "Staff Manager 2/2 9:00am-10:30pm (13h30m) Ahmed Qadas Osama Hejazi" at bounding box center [254, 260] width 72 height 32
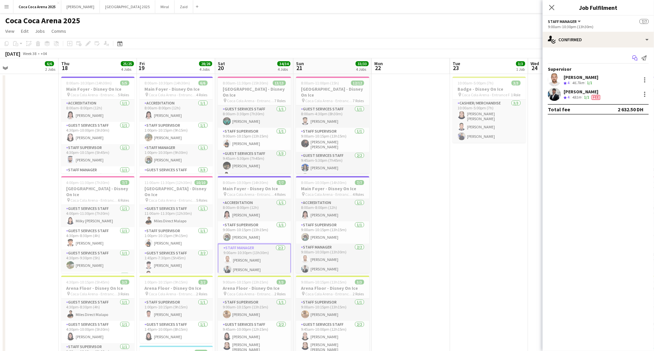
click at [633, 59] on icon "Start chat" at bounding box center [634, 57] width 5 height 5
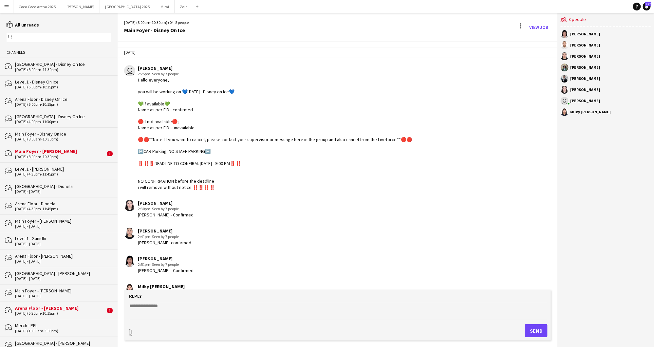
scroll to position [31, 0]
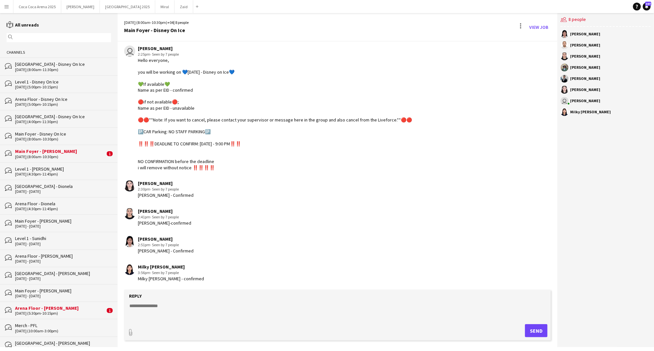
click at [392, 303] on textarea at bounding box center [339, 310] width 420 height 17
paste textarea "**********"
type textarea "**********"
click at [531, 329] on button "Send" at bounding box center [539, 330] width 23 height 13
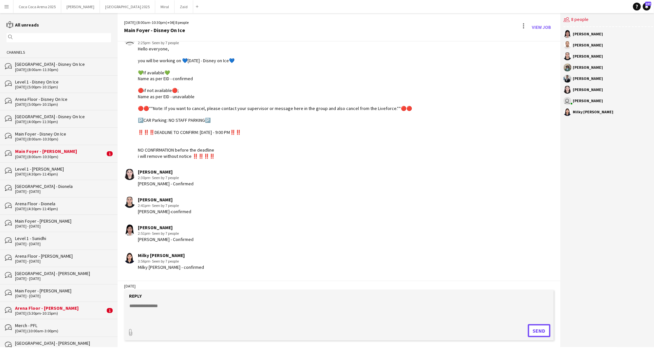
scroll to position [125, 0]
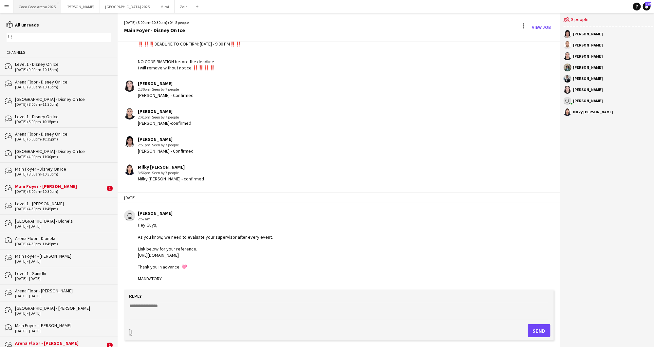
click at [52, 3] on button "[GEOGRAPHIC_DATA] 2025 Close" at bounding box center [37, 6] width 48 height 13
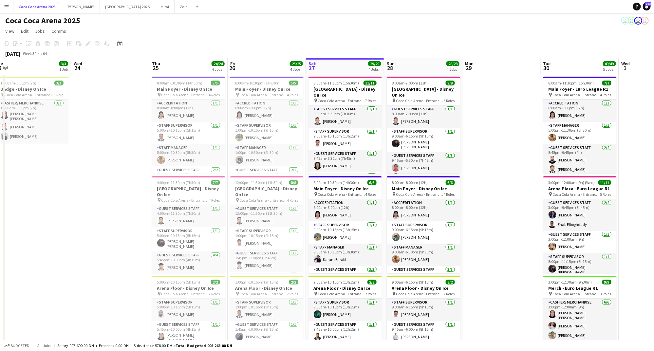
scroll to position [0, 142]
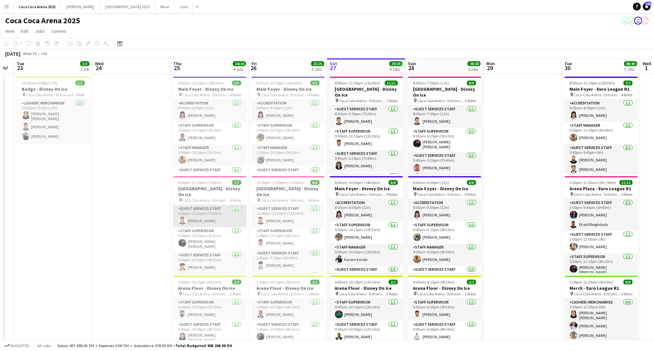
click at [194, 213] on app-card-role "Guest Services Staff 1/1 4:00pm-11:30pm (7h30m) Tommie Lajum" at bounding box center [209, 216] width 73 height 22
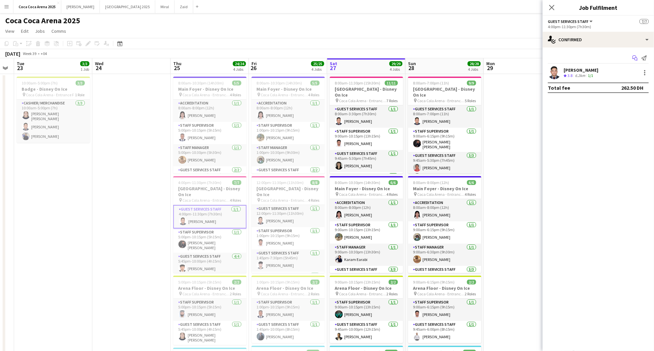
click at [633, 59] on icon "Start chat" at bounding box center [634, 57] width 5 height 5
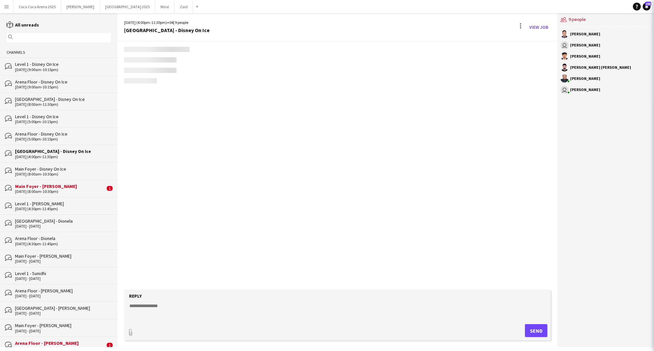
scroll to position [552, 0]
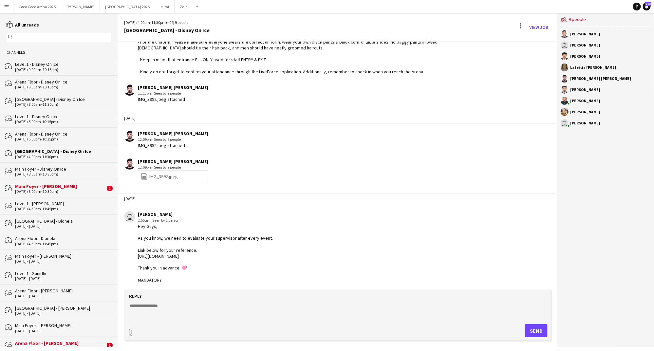
click at [324, 312] on textarea at bounding box center [339, 310] width 420 height 17
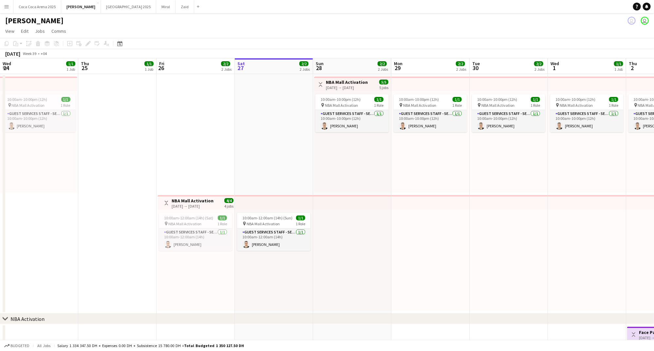
scroll to position [0, 156]
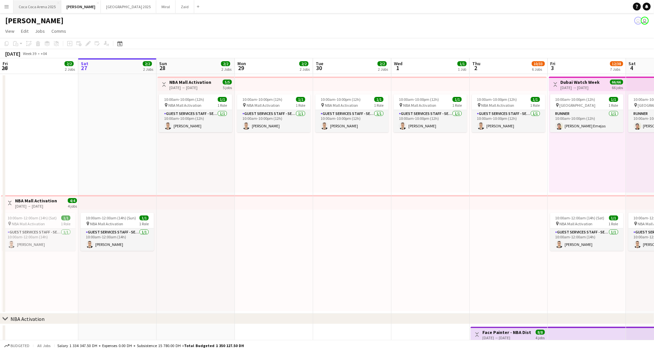
click at [36, 7] on button "[GEOGRAPHIC_DATA] 2025 Close" at bounding box center [37, 6] width 48 height 13
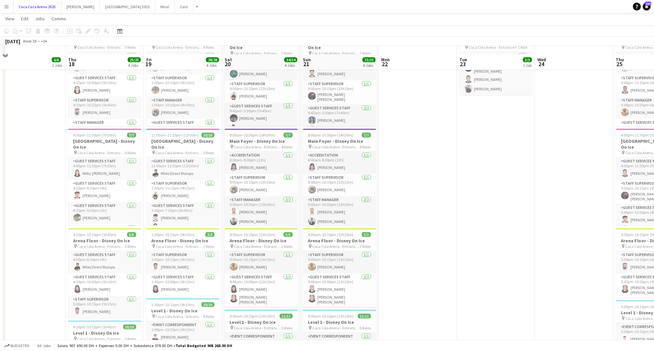
scroll to position [58, 0]
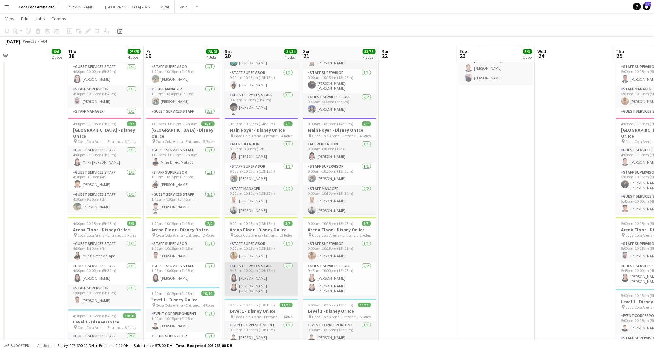
click at [256, 270] on app-card-role "Guest Services Staff 2/2 9:45am-10:00pm (12h15m) Rawan Sarris Robie ann David" at bounding box center [261, 279] width 73 height 34
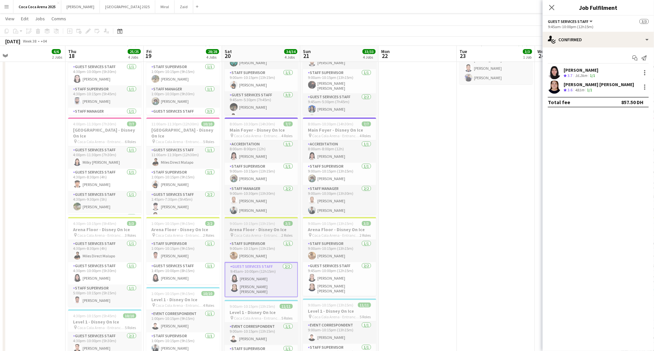
click at [253, 235] on span "Coca Cola Arena - Entrance F" at bounding box center [257, 235] width 47 height 5
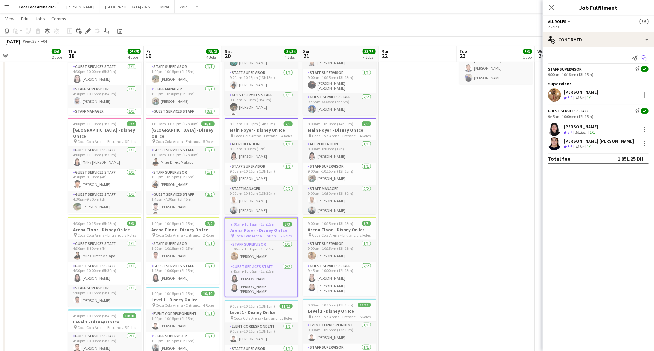
click at [645, 59] on icon "Start chat" at bounding box center [643, 57] width 5 height 5
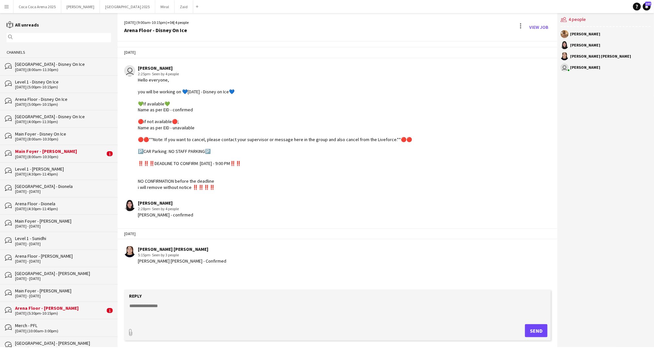
click at [263, 299] on div "Reply" at bounding box center [337, 296] width 420 height 6
click at [249, 315] on textarea at bounding box center [339, 310] width 420 height 17
paste textarea "**********"
type textarea "**********"
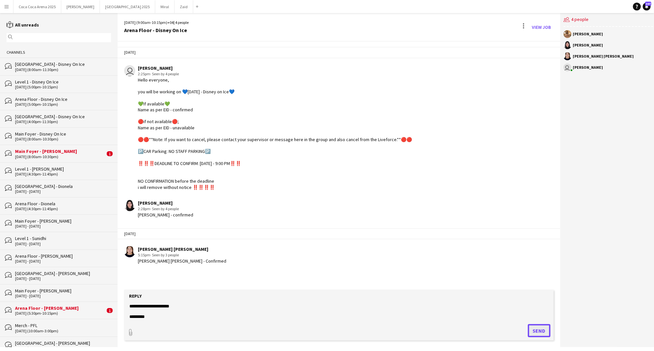
click at [533, 334] on button "Send" at bounding box center [539, 330] width 23 height 13
click at [536, 334] on button "Send" at bounding box center [539, 330] width 23 height 13
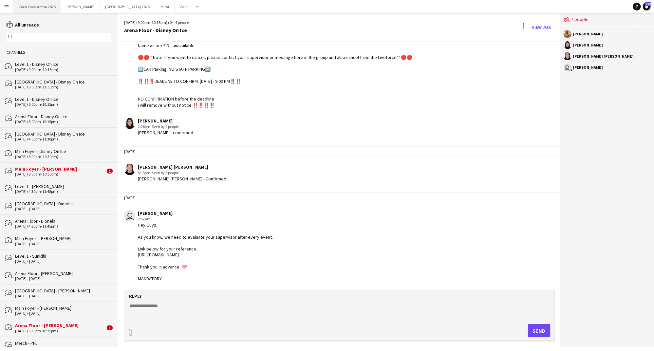
click at [44, 6] on button "[GEOGRAPHIC_DATA] 2025 Close" at bounding box center [37, 6] width 48 height 13
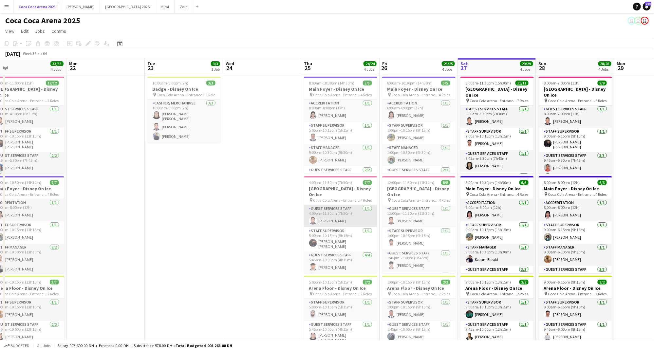
scroll to position [43, 0]
click at [333, 285] on h3 "Arena Floor - Disney On Ice" at bounding box center [340, 288] width 73 height 6
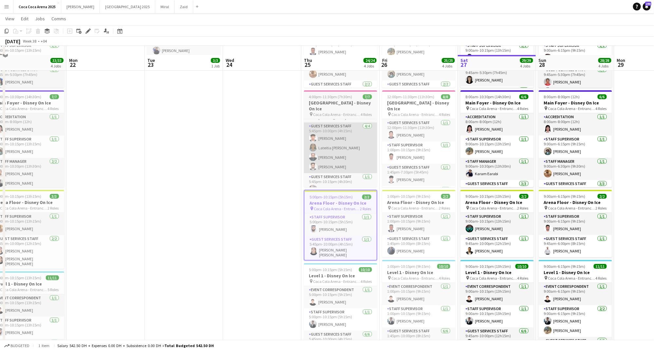
scroll to position [97, 0]
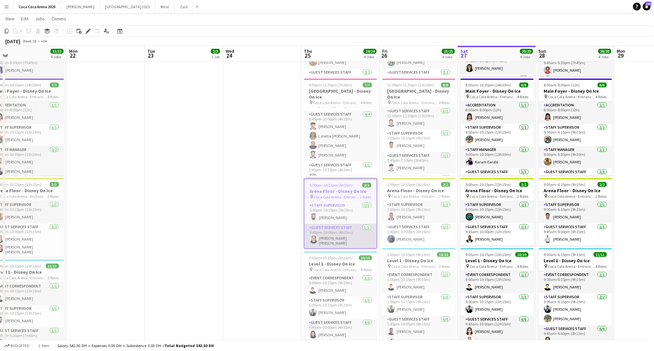
click at [334, 242] on app-card-role "Guest Services Staff 1/1 5:45pm-10:00pm (4h15m) Robie ann David" at bounding box center [340, 236] width 72 height 24
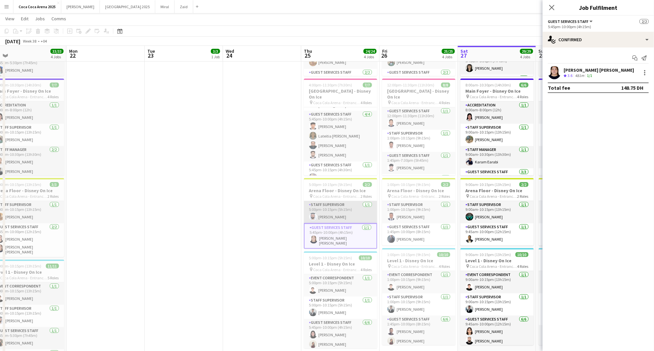
click at [335, 209] on app-card-role "Staff Supervisor 1/1 5:00pm-10:15pm (5h15m) Ahmad Chabi" at bounding box center [340, 212] width 73 height 22
click at [635, 59] on icon "Start chat" at bounding box center [634, 57] width 5 height 5
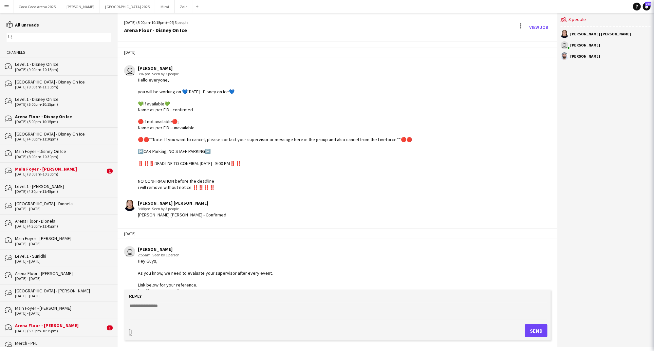
scroll to position [35, 0]
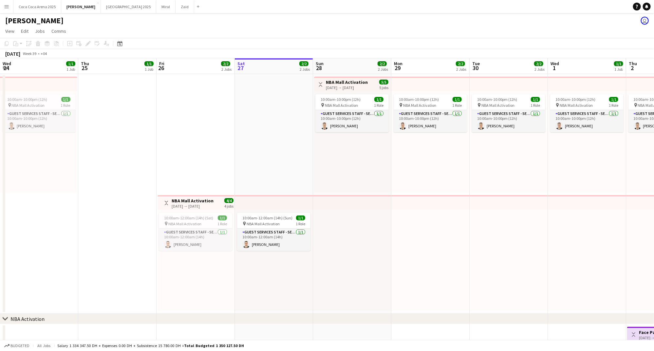
scroll to position [0, 156]
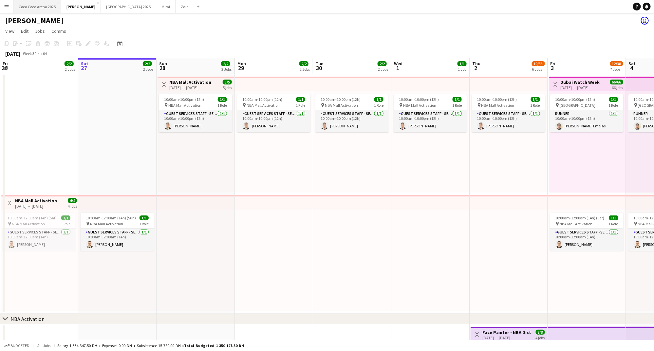
click at [35, 7] on button "[GEOGRAPHIC_DATA] 2025 Close" at bounding box center [37, 6] width 48 height 13
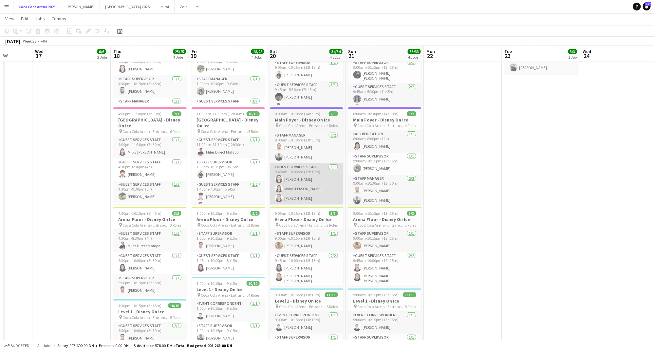
scroll to position [82, 0]
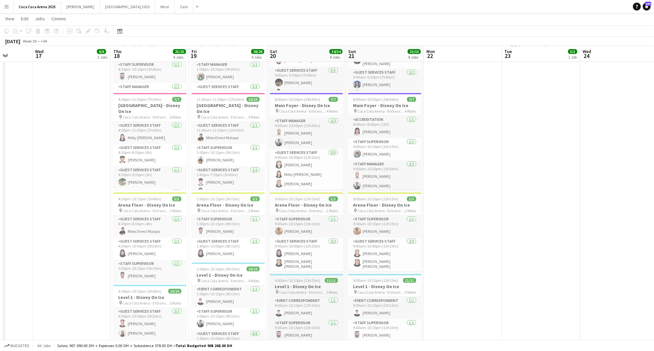
click at [292, 291] on span "Coca Cola Arena - Entrance F" at bounding box center [302, 292] width 47 height 5
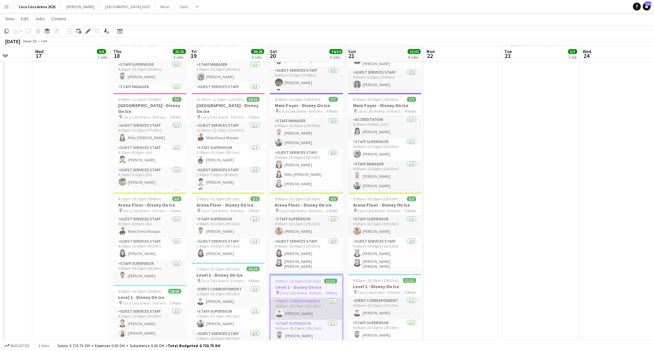
click at [311, 314] on app-card-role "Event Correspondent [DATE] 9:00am-10:15pm (13h15m) [PERSON_NAME]" at bounding box center [306, 309] width 72 height 22
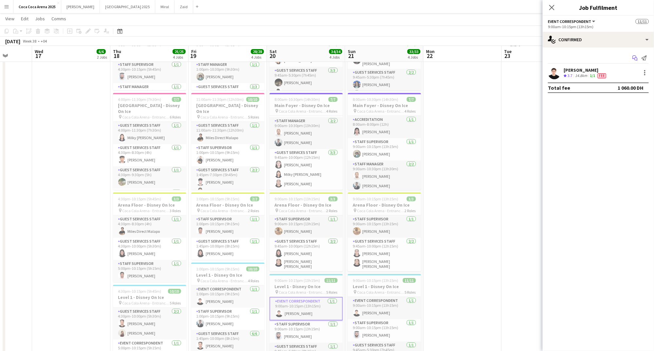
click at [634, 58] on icon "Start chat" at bounding box center [634, 57] width 5 height 5
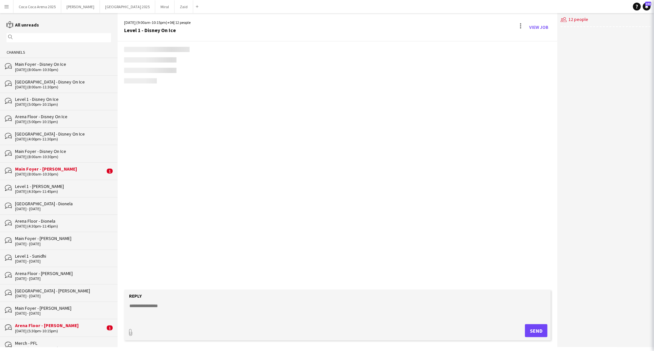
scroll to position [458, 0]
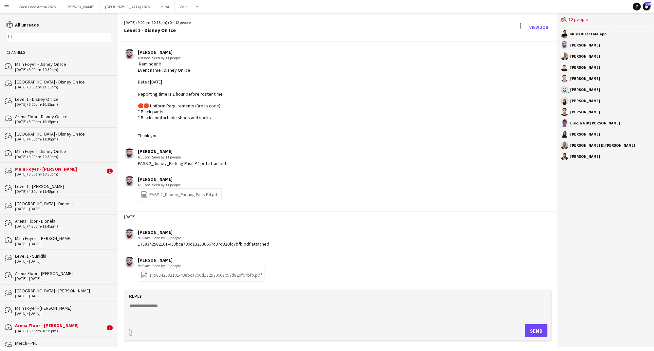
click at [219, 311] on textarea at bounding box center [339, 310] width 420 height 17
paste textarea "**********"
type textarea "**********"
click at [533, 328] on button "Send" at bounding box center [539, 330] width 23 height 13
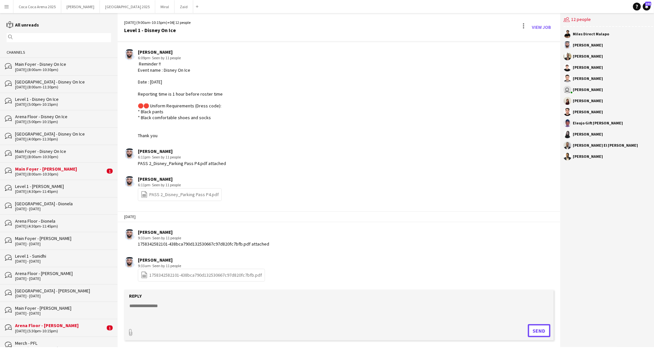
scroll to position [552, 0]
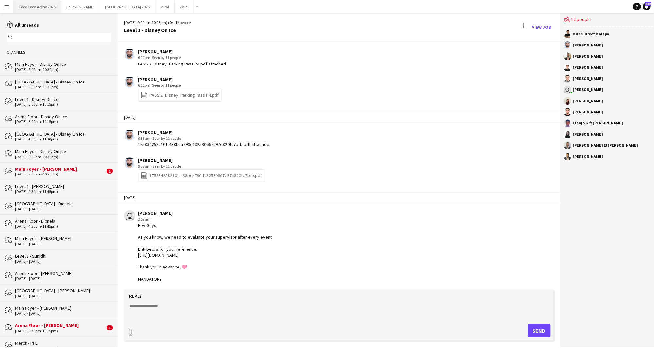
click at [46, 8] on button "[GEOGRAPHIC_DATA] 2025 Close" at bounding box center [37, 6] width 48 height 13
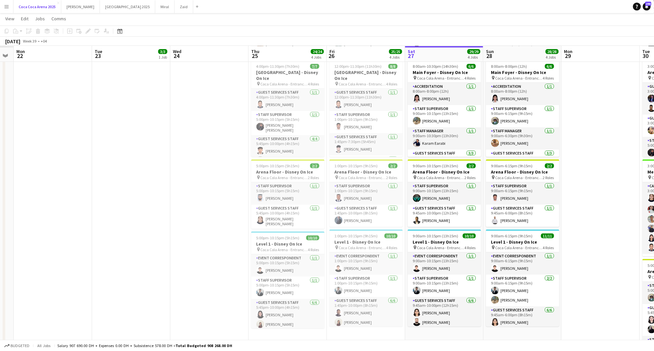
scroll to position [0, 191]
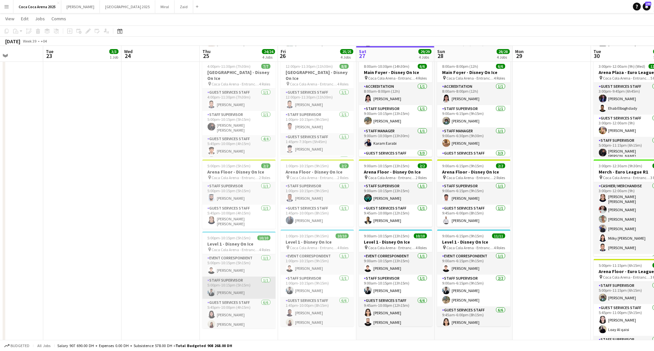
click at [221, 287] on app-card-role "Staff Supervisor 1/1 5:00pm-10:15pm (5h15m) Osama Hejazi" at bounding box center [238, 288] width 73 height 22
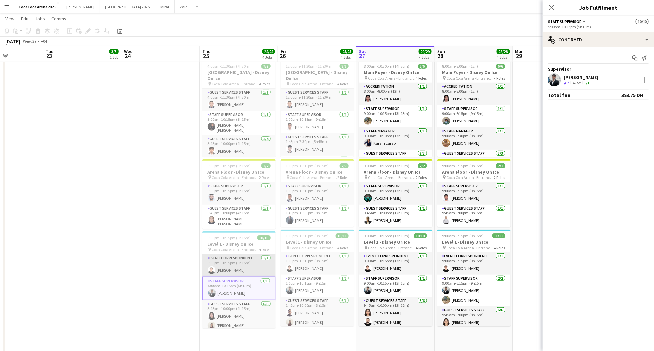
click at [230, 268] on app-card-role "Event Correspondent 1/1 5:00pm-10:15pm (5h15m) Sarah Moubarak" at bounding box center [238, 265] width 73 height 22
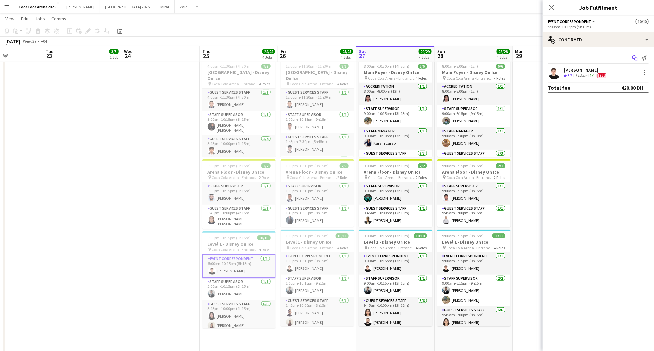
click at [634, 60] on icon "Start chat" at bounding box center [634, 57] width 5 height 5
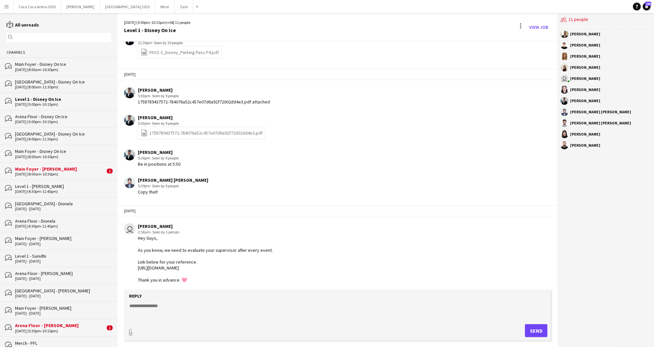
scroll to position [645, 0]
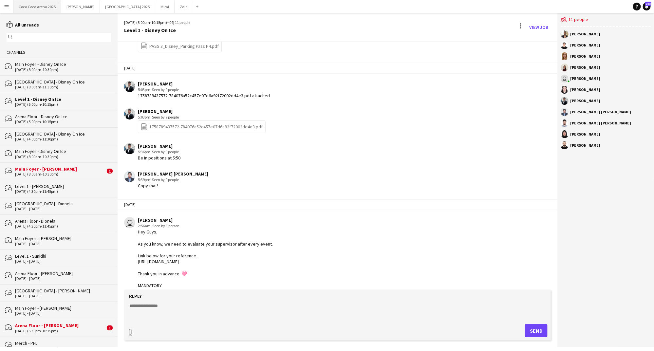
click at [55, 8] on button "[GEOGRAPHIC_DATA] 2025 Close" at bounding box center [37, 6] width 48 height 13
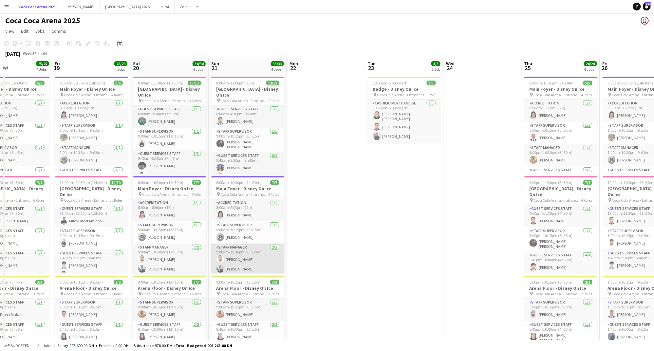
scroll to position [43, 0]
click at [237, 284] on app-job-card "9:00am-10:15pm (13h15m) 3/3 Arena Floor - Disney On Ice pin Coca Cola Arena - E…" at bounding box center [247, 315] width 73 height 79
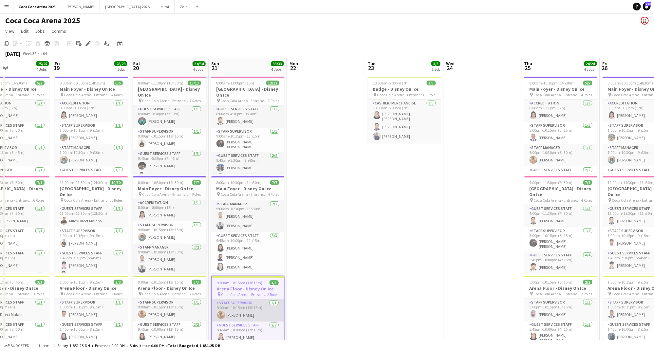
click at [246, 301] on app-card-role "Staff Supervisor 1/1 9:00am-10:15pm (13h15m) Mohamed Zogbour" at bounding box center [248, 310] width 72 height 22
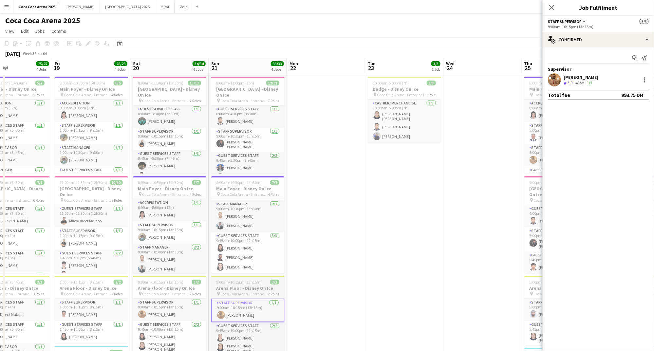
click at [246, 283] on span "9:00am-10:15pm (13h15m)" at bounding box center [238, 282] width 45 height 5
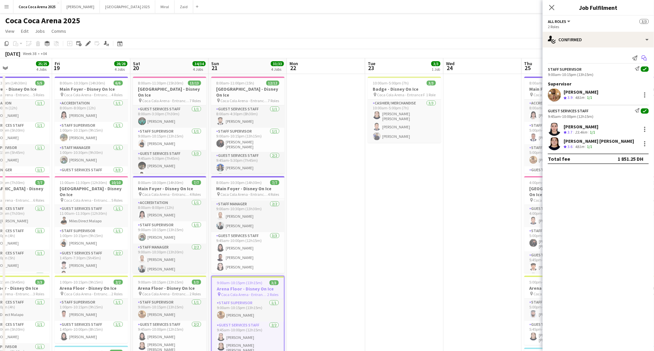
click at [643, 56] on icon "Start chat" at bounding box center [643, 57] width 5 height 5
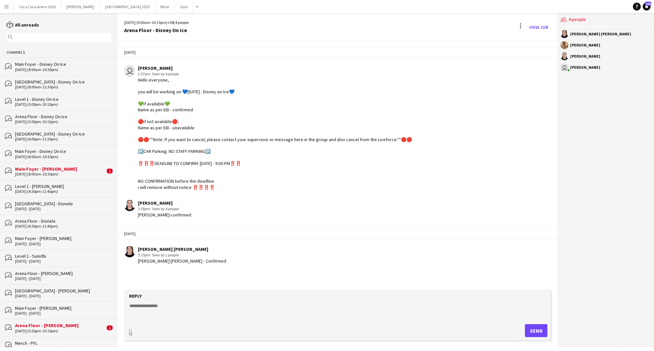
click at [212, 306] on textarea at bounding box center [339, 310] width 420 height 17
paste textarea "**********"
type textarea "**********"
click at [534, 329] on button "Send" at bounding box center [539, 330] width 23 height 13
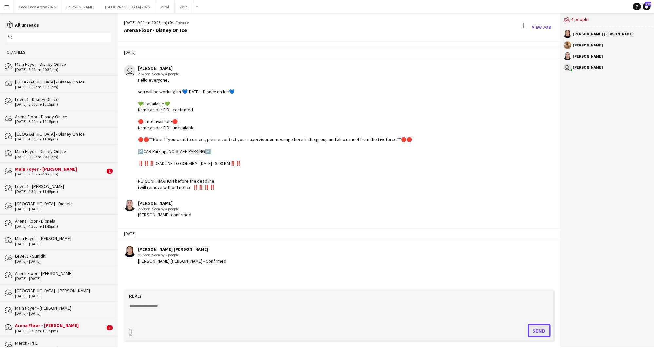
scroll to position [0, 0]
click at [35, 6] on button "[GEOGRAPHIC_DATA] 2025 Close" at bounding box center [37, 6] width 48 height 13
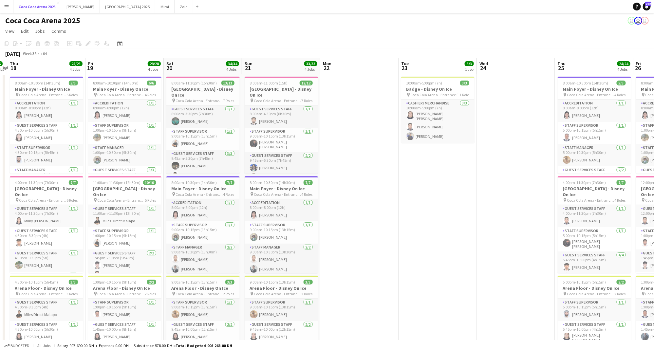
scroll to position [0, 202]
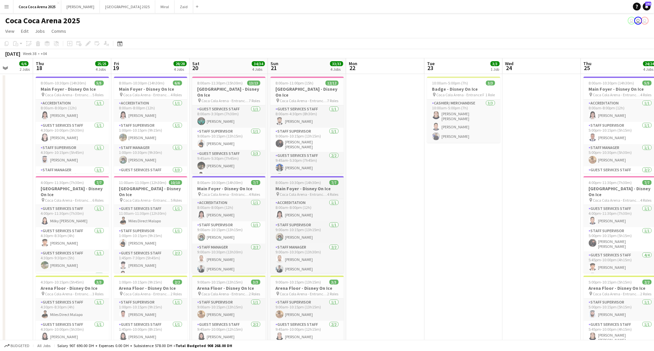
click at [283, 188] on h3 "Main Foyer - Disney On Ice" at bounding box center [306, 189] width 73 height 6
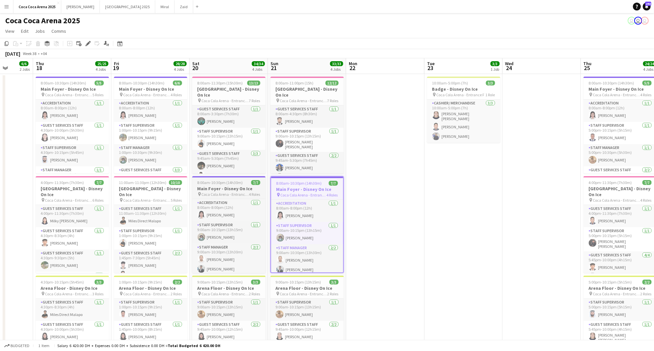
click at [229, 182] on span "8:00am-10:30pm (14h30m)" at bounding box center [219, 182] width 45 height 5
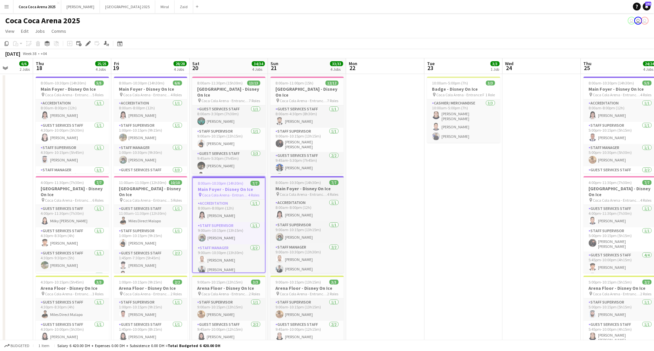
click at [301, 186] on h3 "Main Foyer - Disney On Ice" at bounding box center [306, 189] width 73 height 6
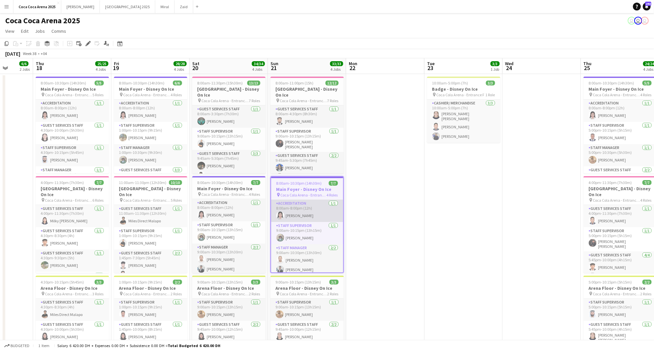
click at [301, 209] on app-card-role "Accreditation 1/1 8:00am-8:00pm (12h) Michelle Marie Brillo" at bounding box center [307, 211] width 72 height 22
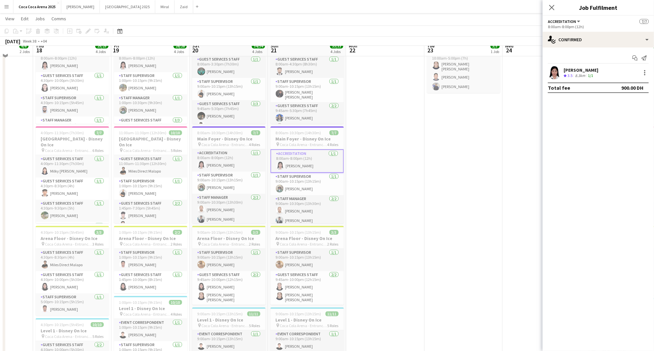
scroll to position [50, 0]
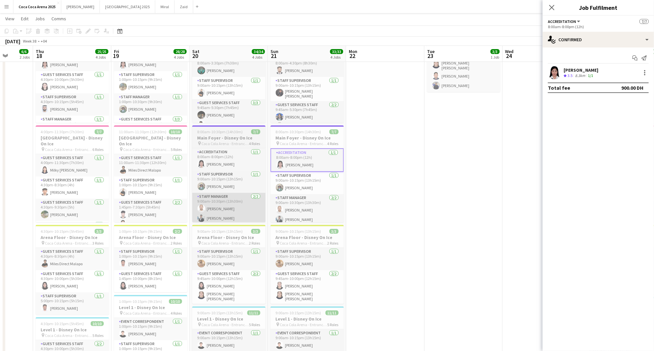
click at [233, 195] on app-card-role "Staff Manager 2/2 9:00am-10:30pm (13h30m) Ahmed Qadas Osama Hejazi" at bounding box center [228, 209] width 73 height 32
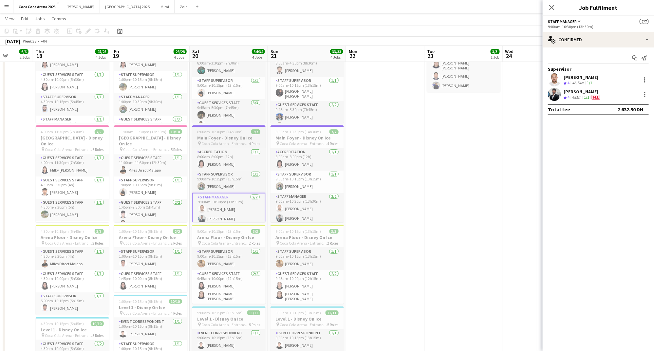
click at [226, 142] on span "Coca Cola Arena - Entrance F" at bounding box center [225, 143] width 47 height 5
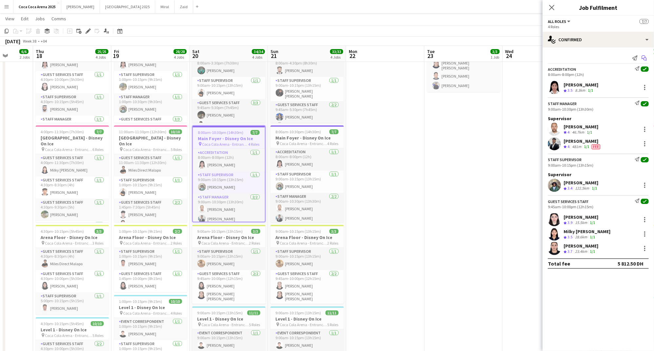
click at [644, 59] on icon "Start chat" at bounding box center [643, 57] width 5 height 5
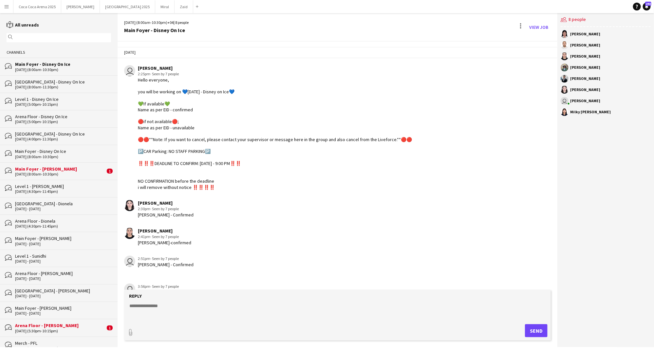
scroll to position [131, 0]
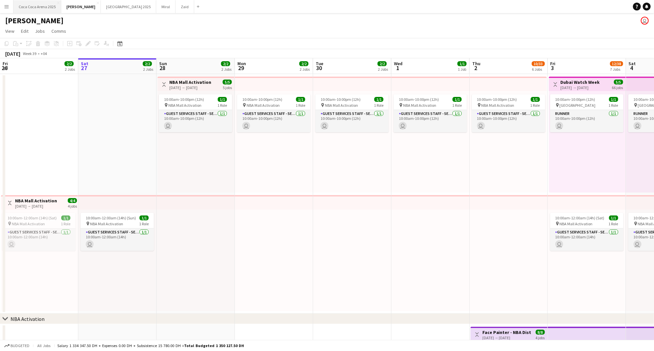
click at [40, 7] on button "[GEOGRAPHIC_DATA] 2025 Close" at bounding box center [37, 6] width 48 height 13
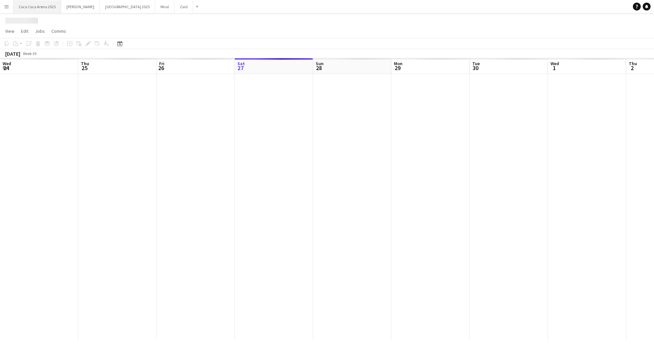
scroll to position [0, 156]
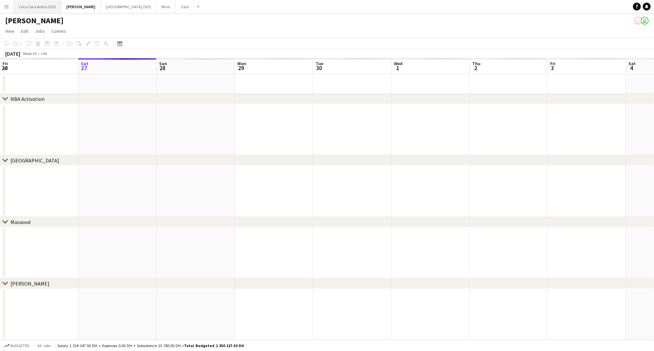
click at [42, 8] on button "[GEOGRAPHIC_DATA] 2025 Close" at bounding box center [37, 6] width 48 height 13
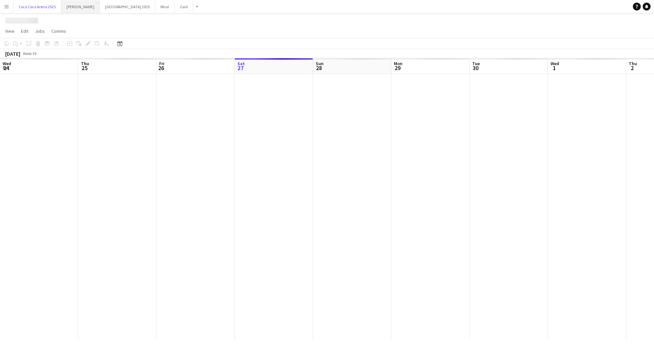
scroll to position [0, 156]
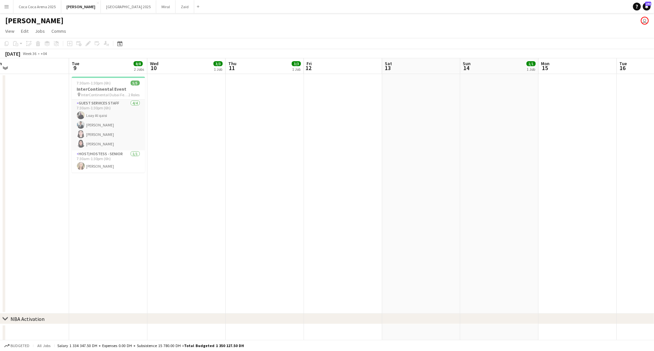
scroll to position [0, 244]
click at [105, 87] on h3 "InterContinental Event" at bounding box center [107, 89] width 73 height 6
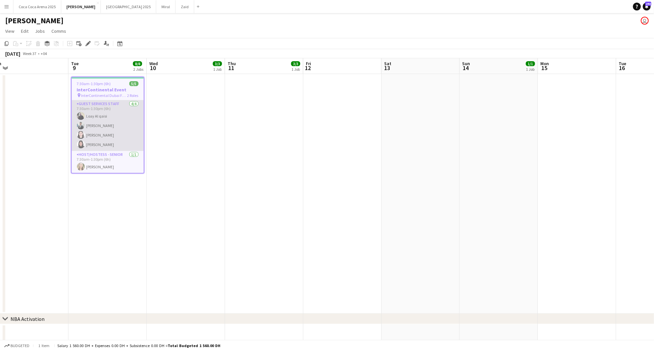
click at [108, 119] on app-card-role "Guest Services Staff [DATE] 7:30am-1:30pm (6h) [PERSON_NAME] [PERSON_NAME] [PER…" at bounding box center [108, 125] width 72 height 51
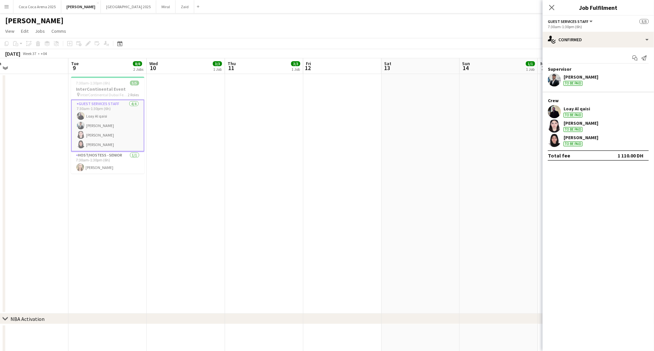
click at [370, 166] on app-date-cell at bounding box center [342, 194] width 78 height 240
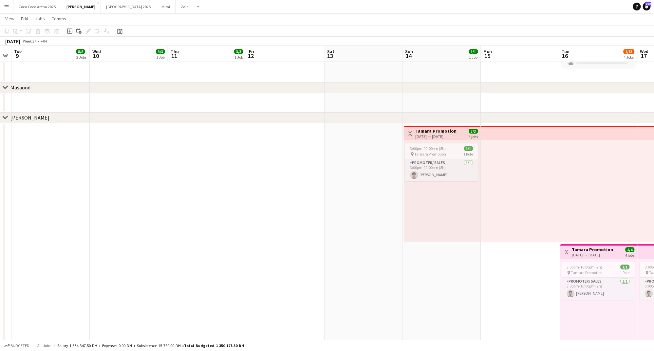
scroll to position [0, 302]
click at [4, 87] on icon at bounding box center [5, 87] width 5 height 3
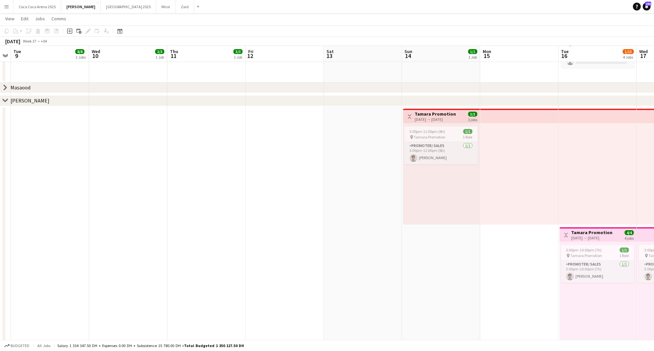
click at [5, 87] on icon "chevron-right" at bounding box center [5, 87] width 5 height 5
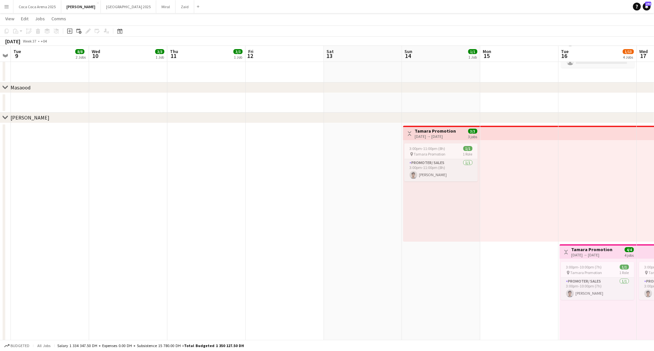
click at [16, 85] on div "Masaood" at bounding box center [20, 87] width 20 height 7
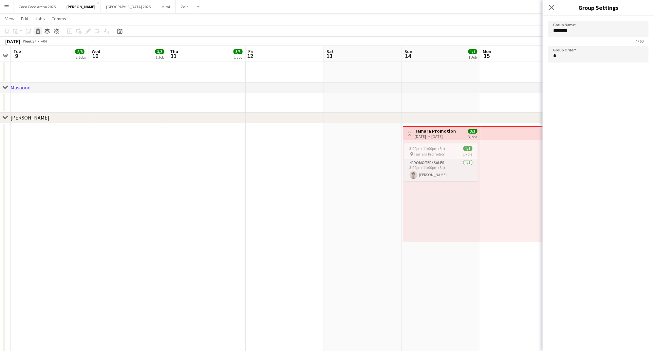
click at [39, 32] on icon at bounding box center [38, 31] width 4 height 3
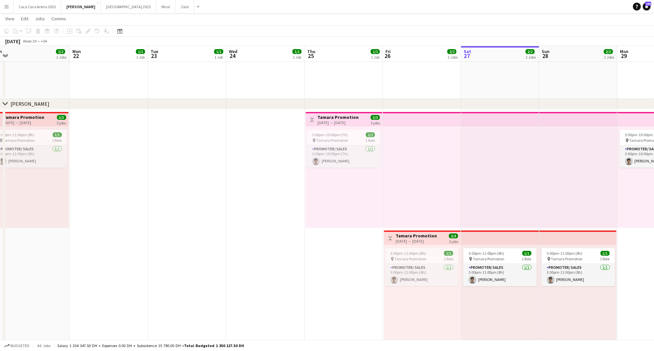
scroll to position [0, 158]
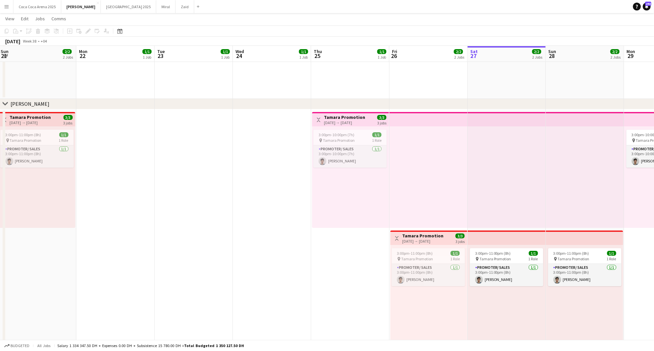
click at [170, 169] on app-date-cell at bounding box center [193, 229] width 78 height 240
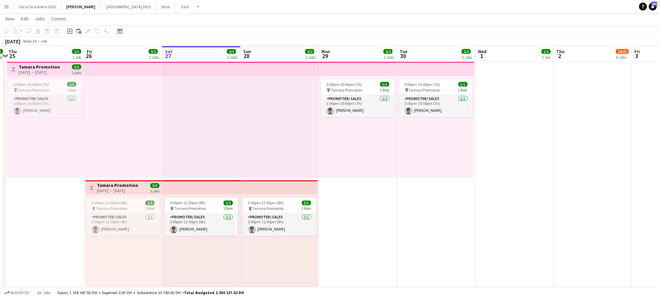
scroll to position [0, 231]
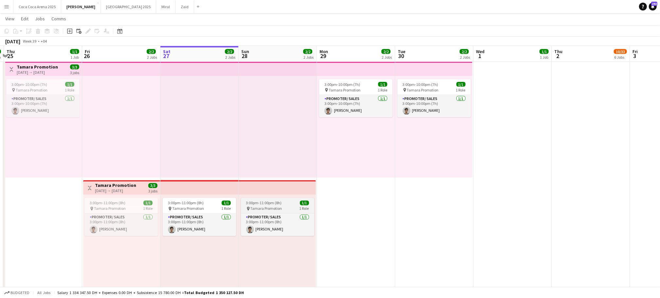
click at [297, 208] on div "pin Tamara Promotion 1 Role" at bounding box center [277, 208] width 73 height 5
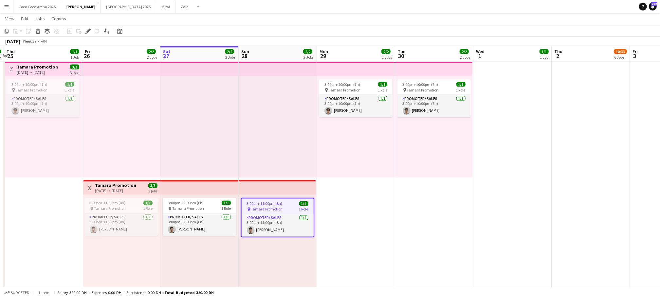
click at [355, 234] on app-date-cell "3:00pm-10:00pm (7h) 1/1 pin Tamara Promotion 1 Role Promoter/ Sales 1/1 3:00pm-…" at bounding box center [356, 179] width 78 height 240
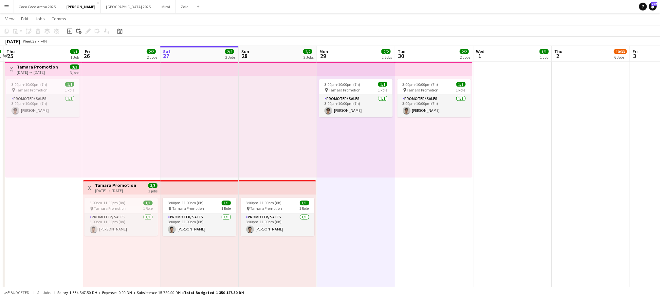
click at [482, 217] on app-date-cell at bounding box center [512, 179] width 78 height 240
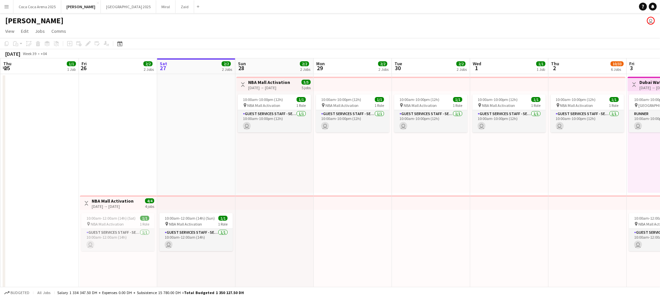
scroll to position [0, 149]
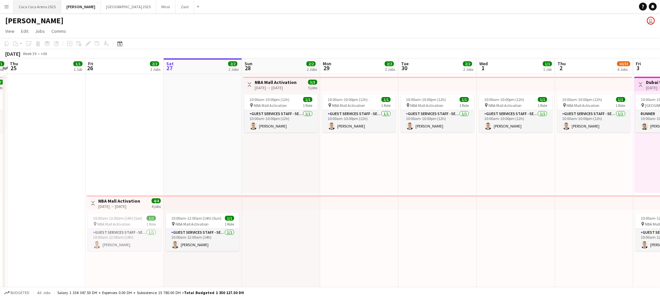
click at [46, 8] on button "[GEOGRAPHIC_DATA] 2025 Close" at bounding box center [37, 6] width 48 height 13
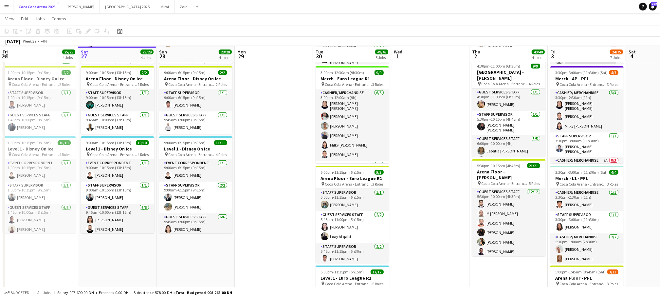
scroll to position [210, 0]
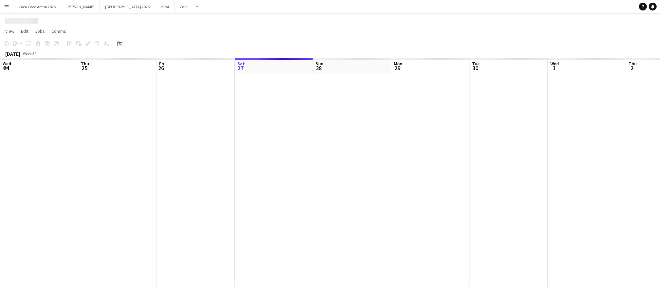
scroll to position [0, 156]
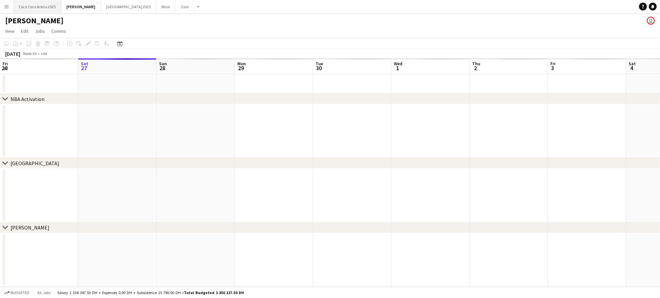
click at [43, 5] on button "[GEOGRAPHIC_DATA] 2025 Close" at bounding box center [37, 6] width 48 height 13
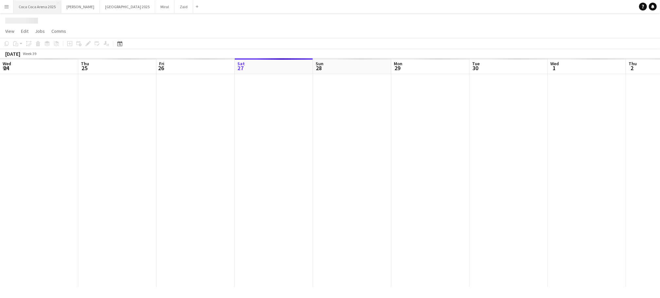
scroll to position [0, 156]
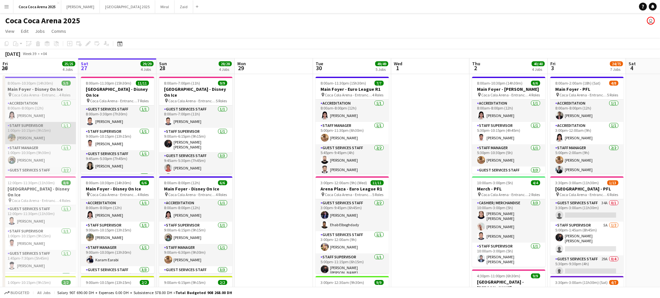
click at [59, 122] on app-card-role "Staff Supervisor [DATE] 1:00pm-10:15pm (9h15m) [PERSON_NAME]" at bounding box center [39, 133] width 73 height 22
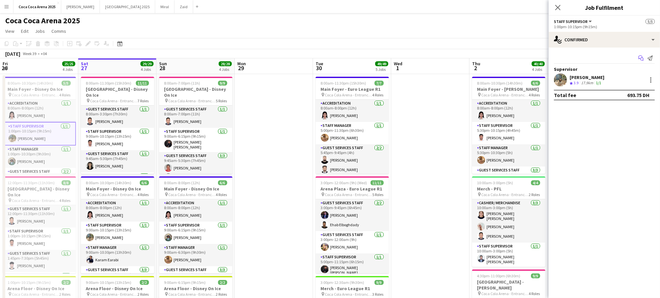
click at [639, 57] on icon "Start chat" at bounding box center [640, 57] width 5 height 5
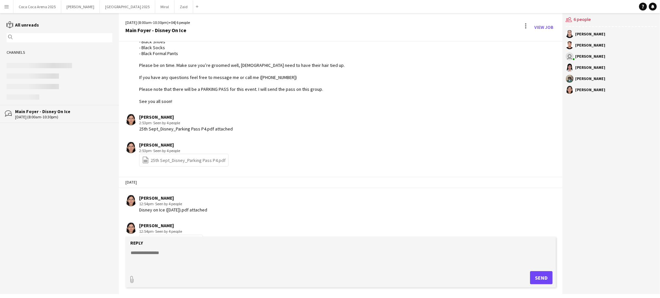
scroll to position [381, 0]
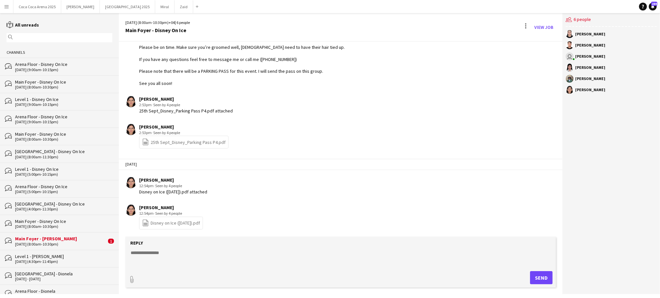
click at [27, 153] on div "[GEOGRAPHIC_DATA] - Disney On Ice" at bounding box center [63, 151] width 97 height 6
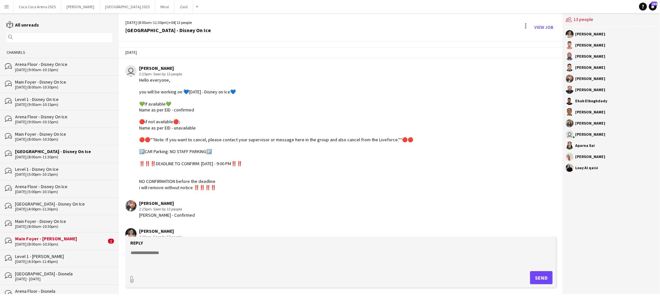
scroll to position [715, 0]
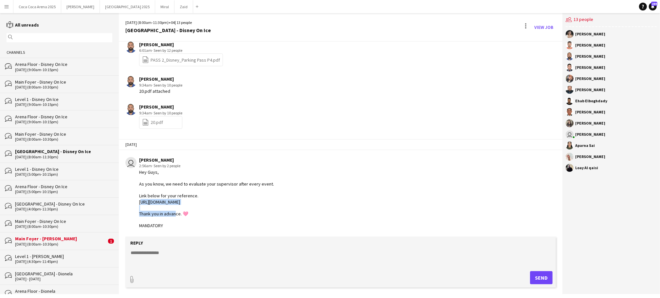
drag, startPoint x: 215, startPoint y: 202, endPoint x: 138, endPoint y: 203, distance: 76.9
click at [138, 203] on div "user [PERSON_NAME] 2:56am · Seen by 2 people Hey Guys, As you know, we need to …" at bounding box center [302, 192] width 355 height 71
copy div "[URL][DOMAIN_NAME]"
